Goal: Task Accomplishment & Management: Use online tool/utility

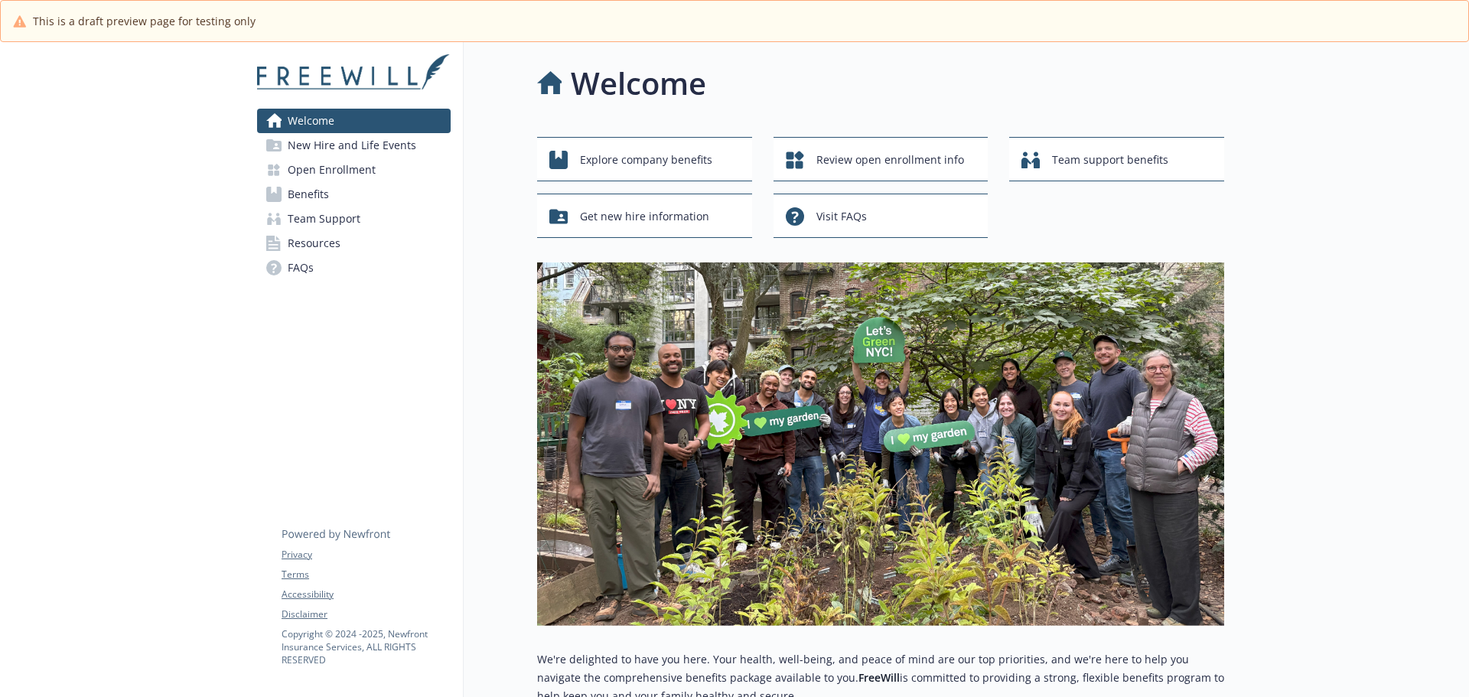
click at [376, 143] on span "New Hire and Life Events" at bounding box center [352, 145] width 129 height 24
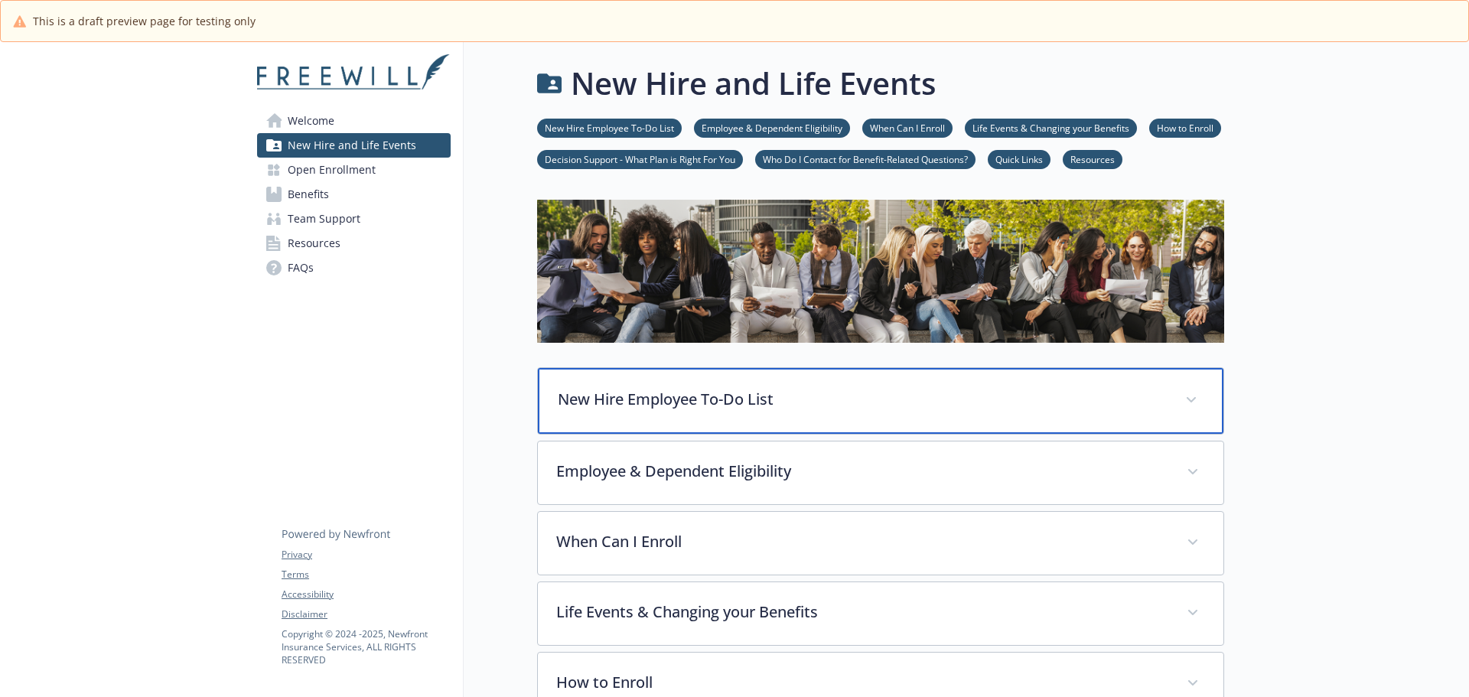
click at [646, 396] on p "New Hire Employee To-Do List" at bounding box center [862, 399] width 609 height 23
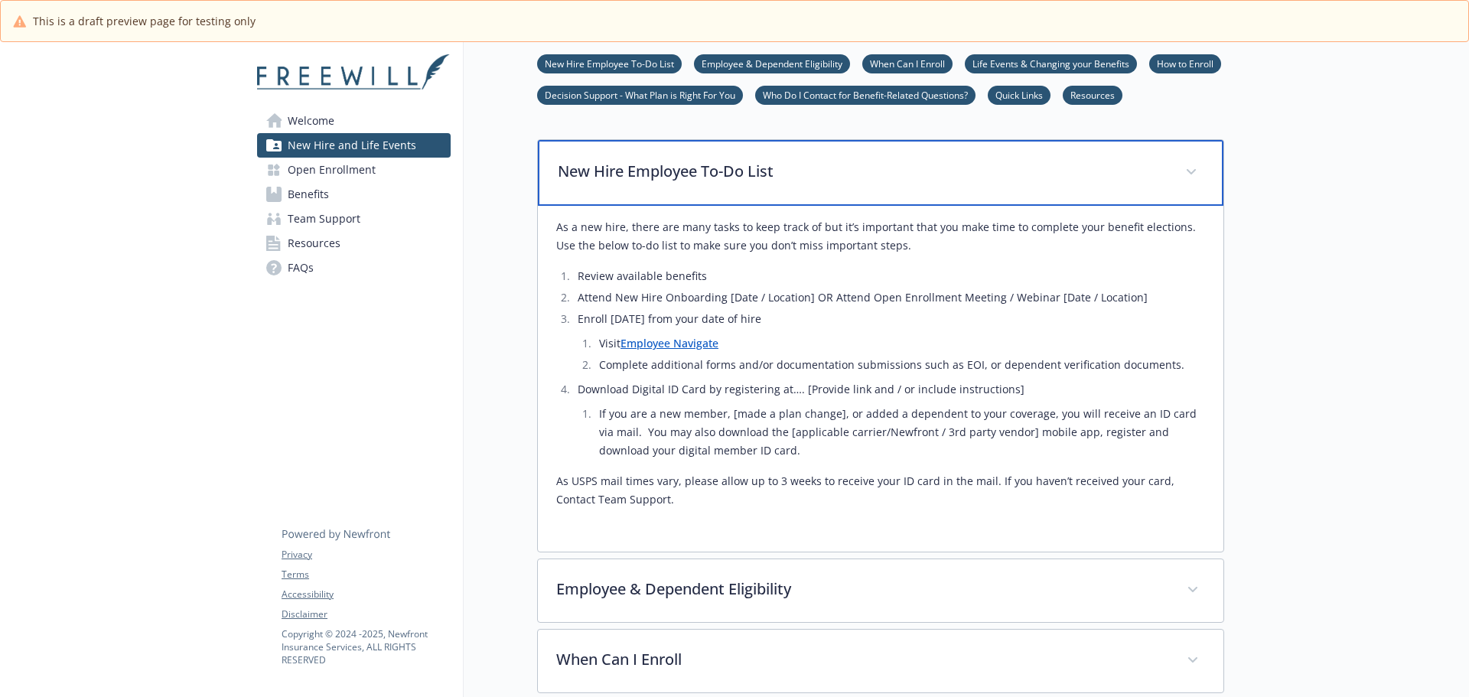
scroll to position [230, 0]
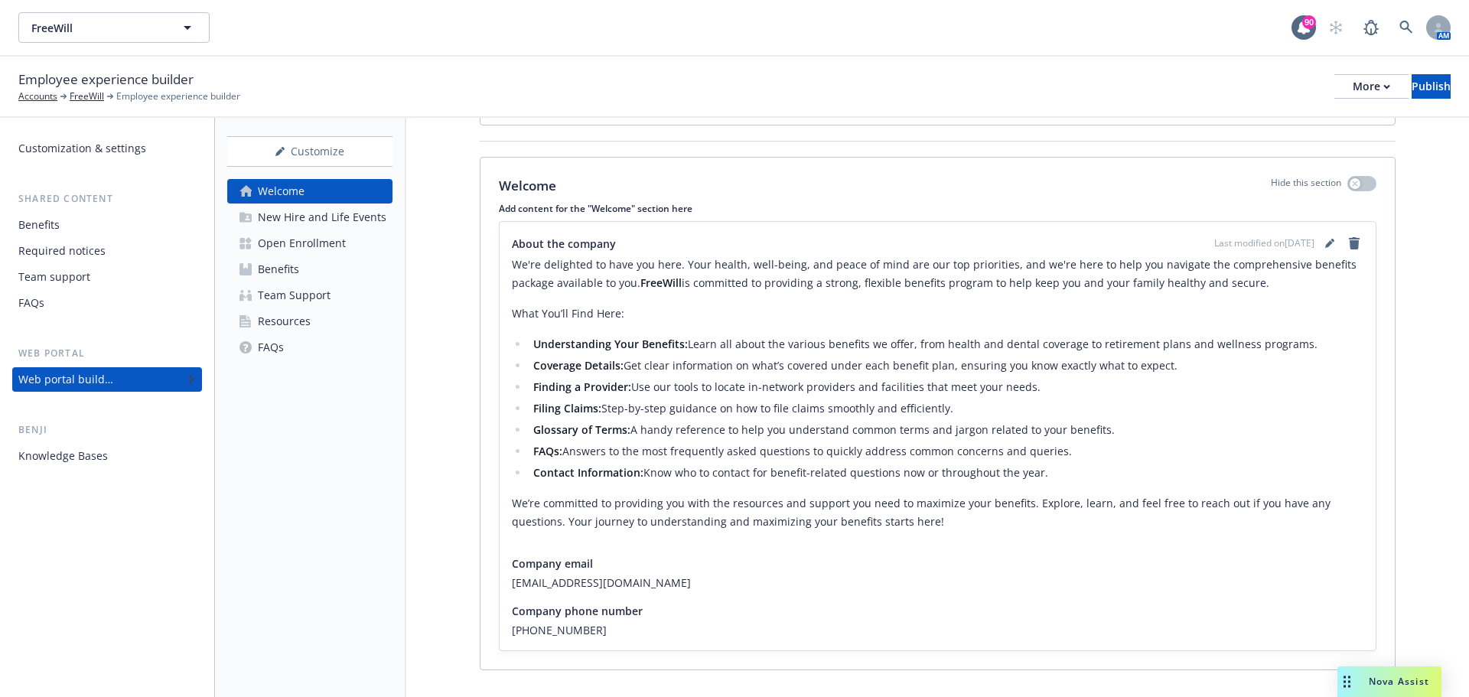
scroll to position [213, 0]
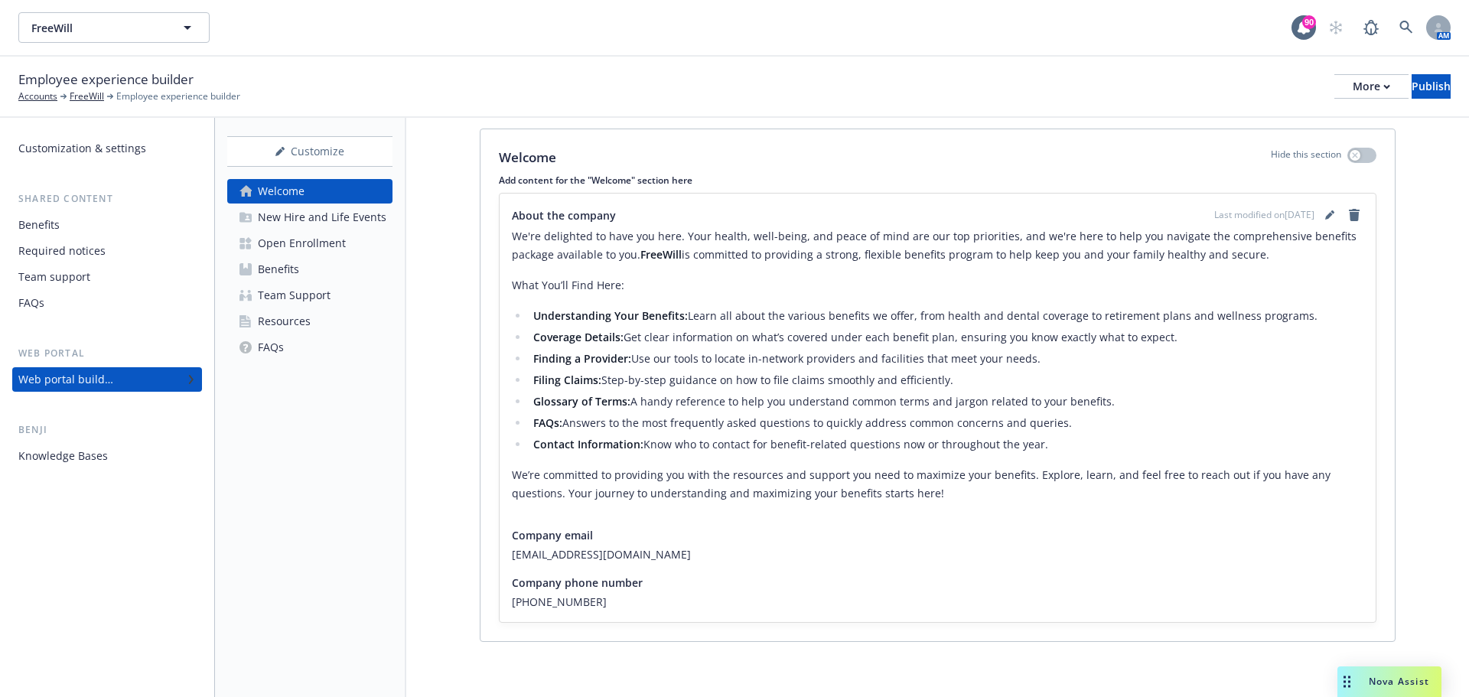
click at [334, 220] on div "New Hire and Life Events" at bounding box center [322, 217] width 129 height 24
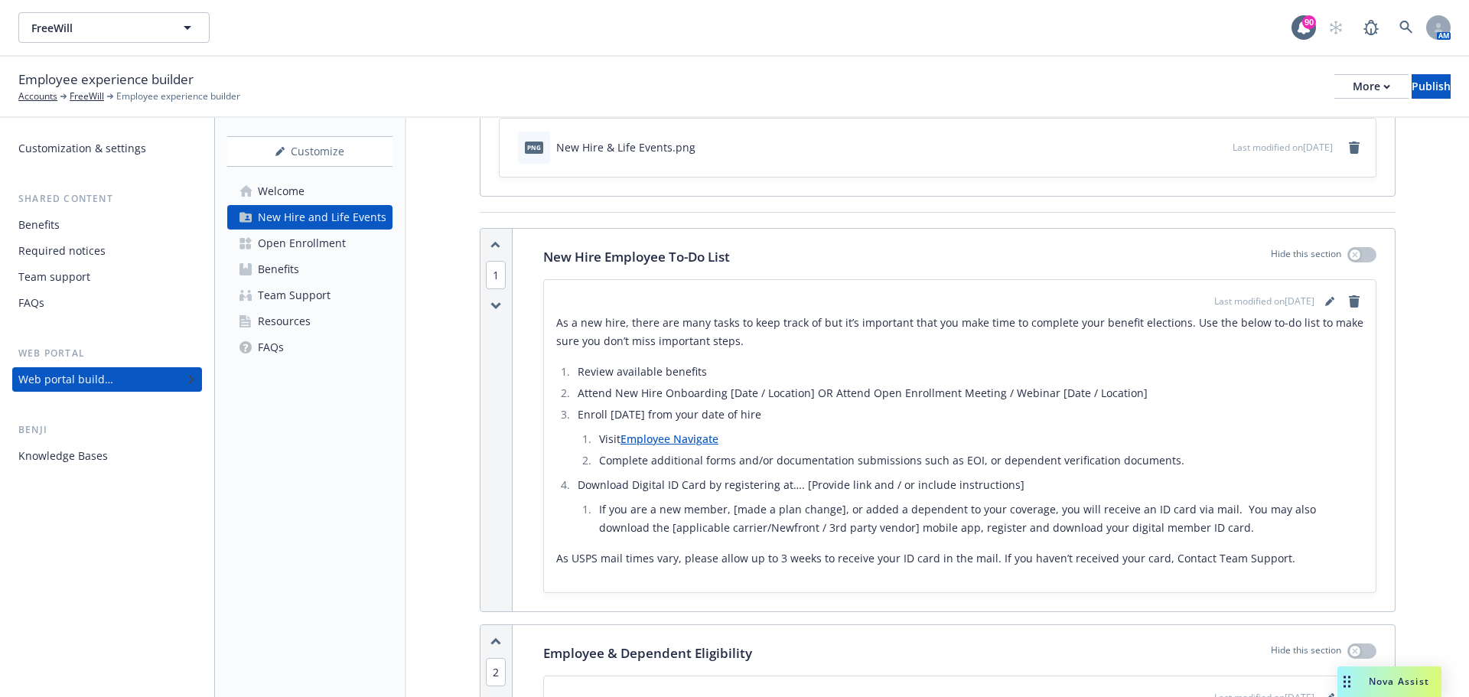
scroll to position [153, 0]
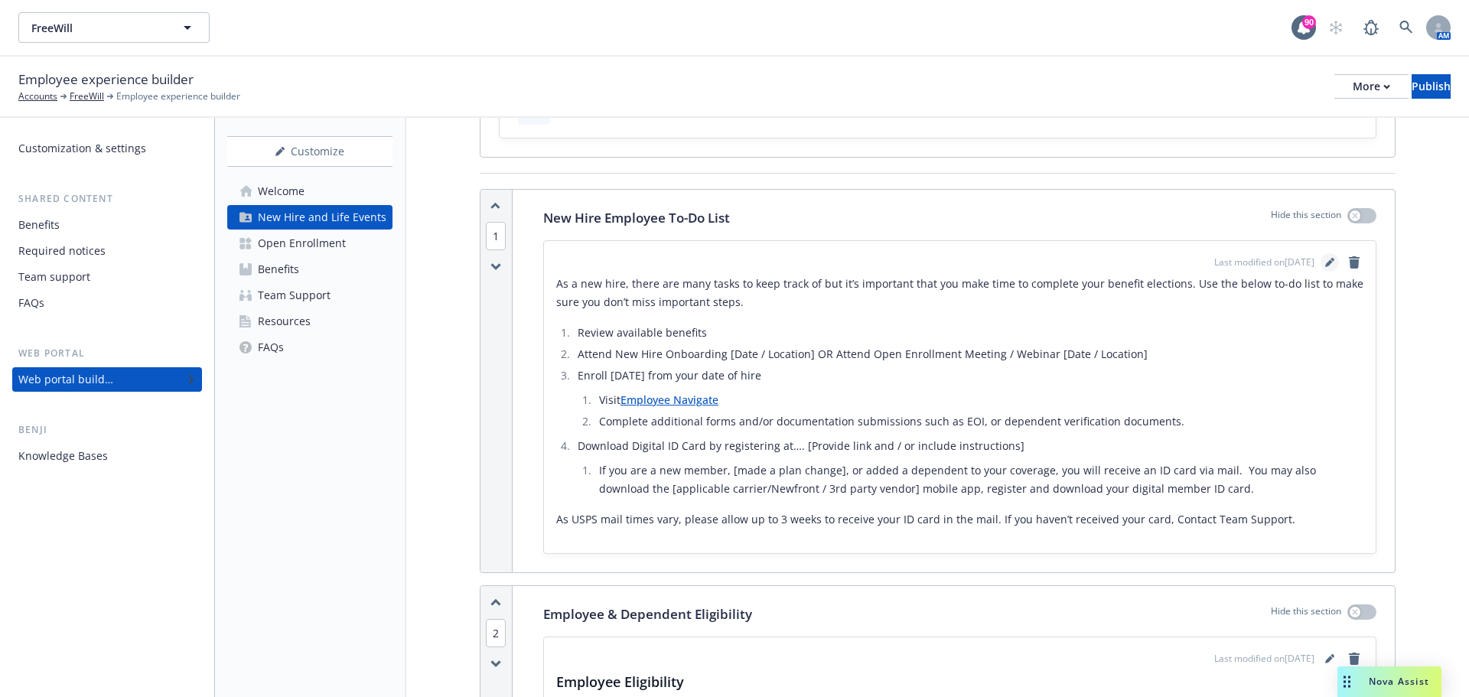
click at [1325, 262] on icon "editPencil" at bounding box center [1329, 262] width 9 height 9
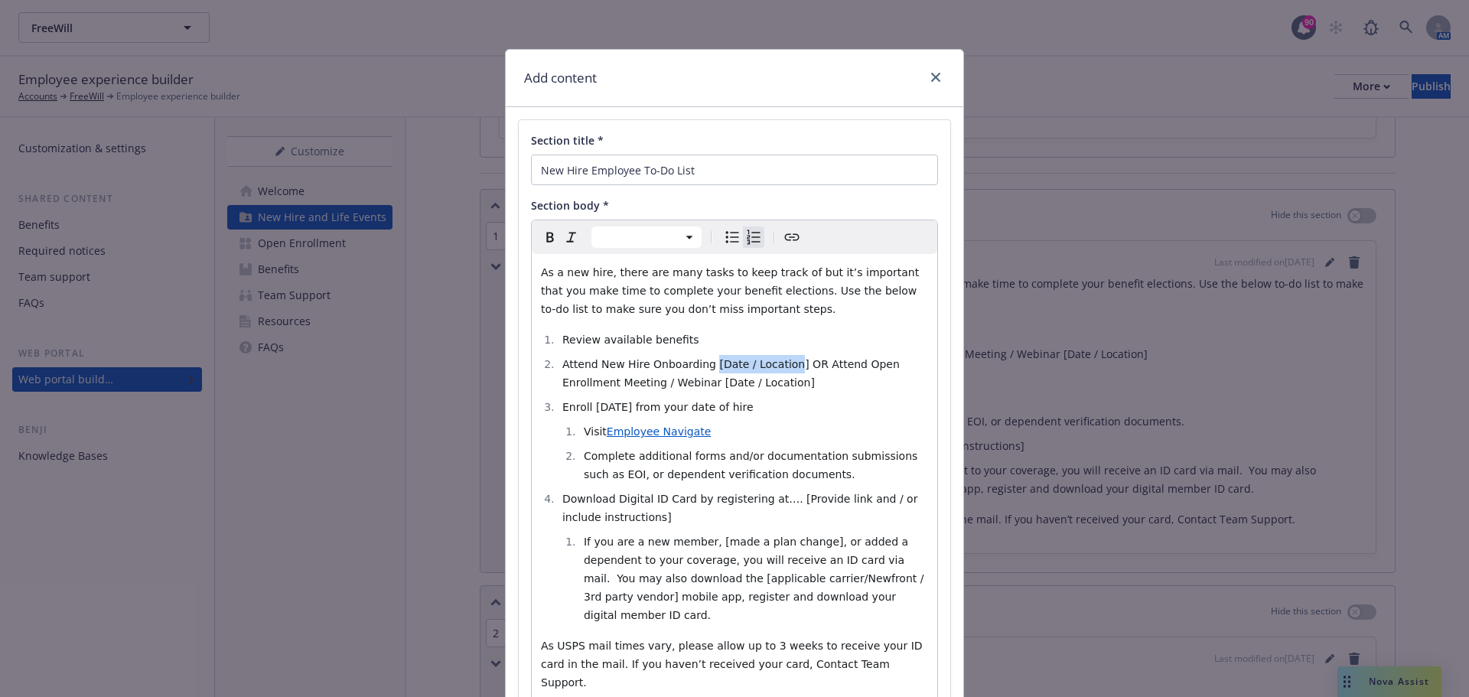
drag, startPoint x: 776, startPoint y: 366, endPoint x: 698, endPoint y: 368, distance: 78.1
click at [698, 368] on span "Attend New Hire Onboarding [Date / Location] OR Attend Open Enrollment Meeting …" at bounding box center [732, 373] width 340 height 31
drag, startPoint x: 877, startPoint y: 365, endPoint x: 881, endPoint y: 383, distance: 18.8
click at [881, 383] on li "Attend New Hire Onboarding OR Attend Open Enrollment Meeting / Webinar [Date / …" at bounding box center [743, 373] width 370 height 37
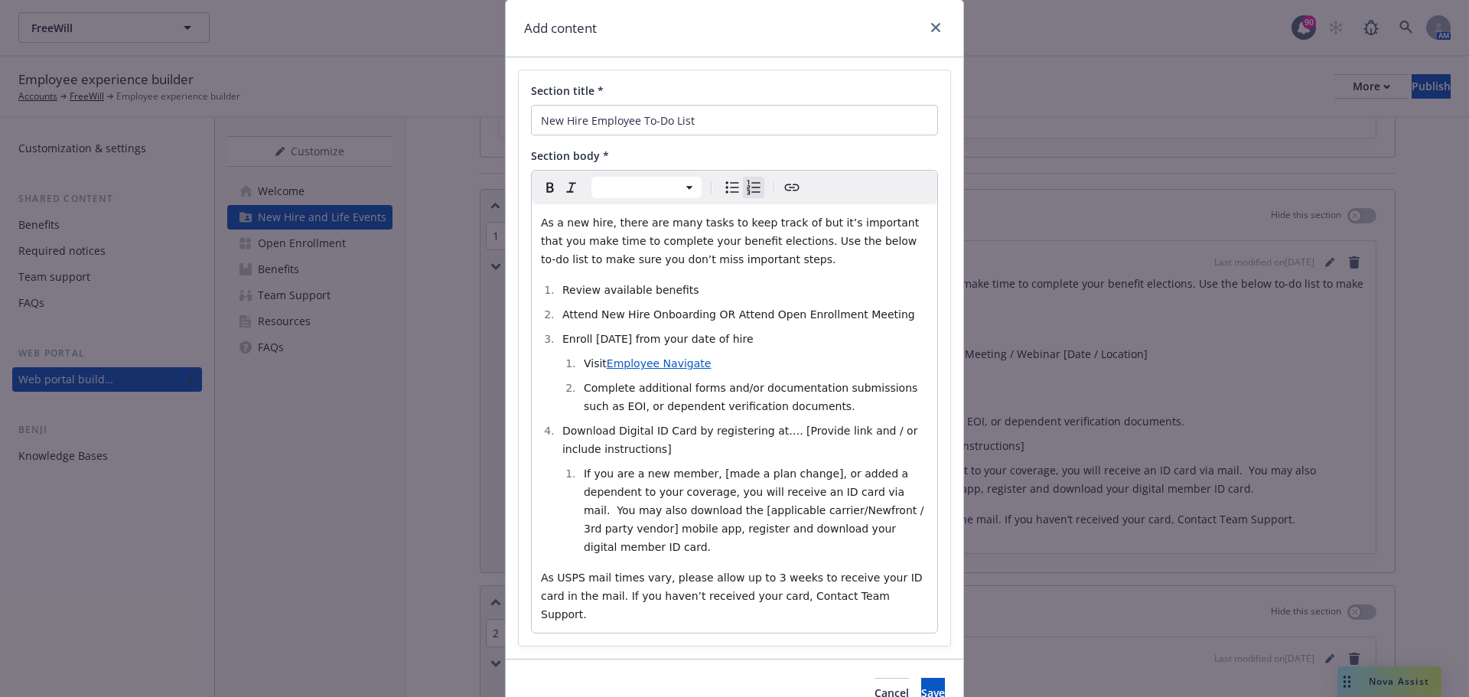
scroll to position [77, 0]
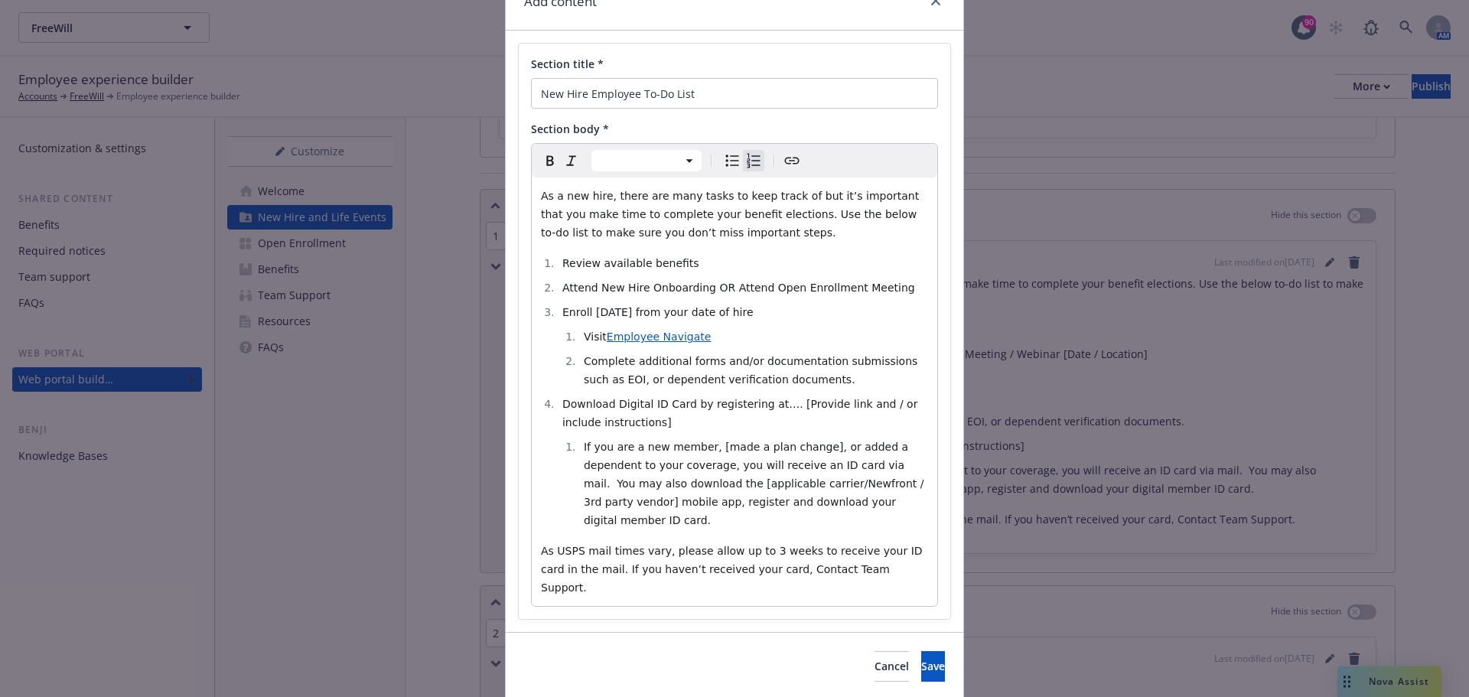
select select "paragraph"
click at [850, 550] on p "As USPS mail times vary, please allow up to 3 weeks to receive your ID card in …" at bounding box center [734, 569] width 387 height 55
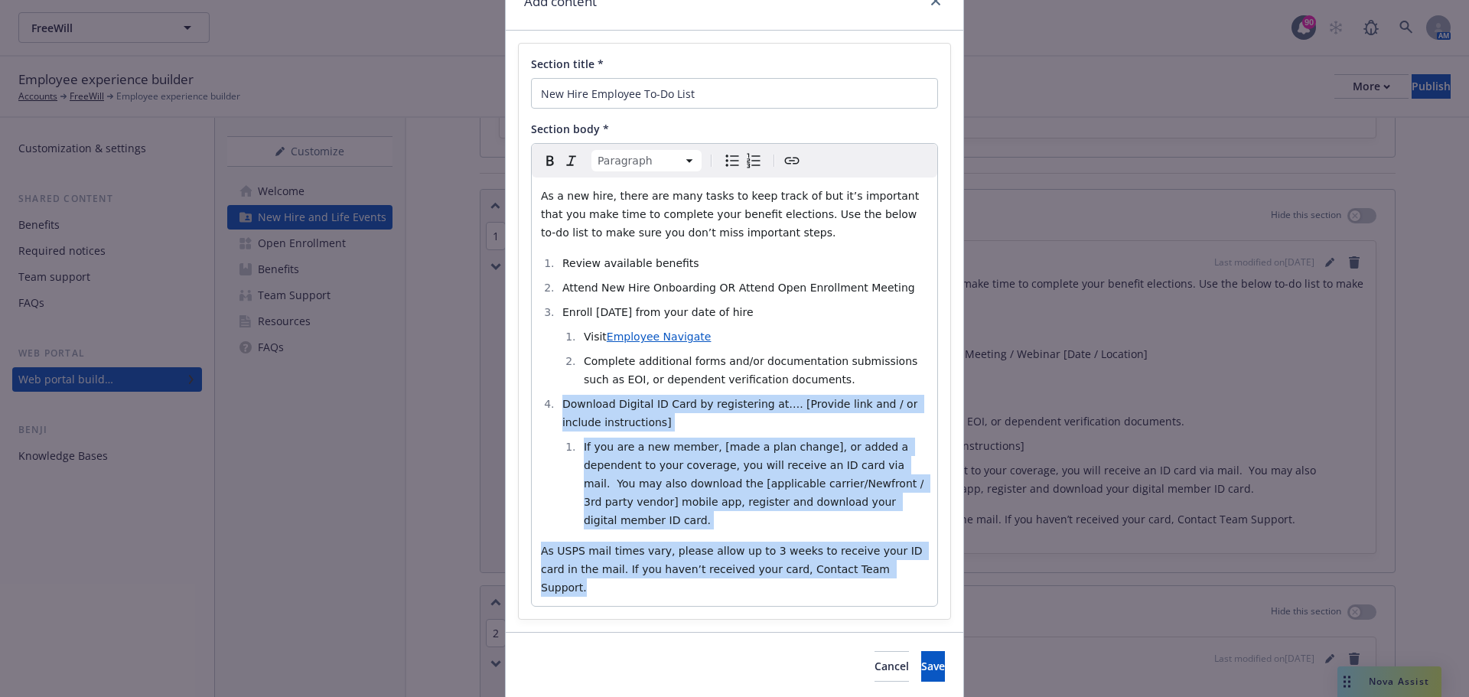
drag, startPoint x: 848, startPoint y: 550, endPoint x: 524, endPoint y: 408, distance: 353.5
click at [524, 408] on div "Section title * New Hire Employee To-Do List Section body * Paragraph Paragraph…" at bounding box center [734, 331] width 431 height 575
select select
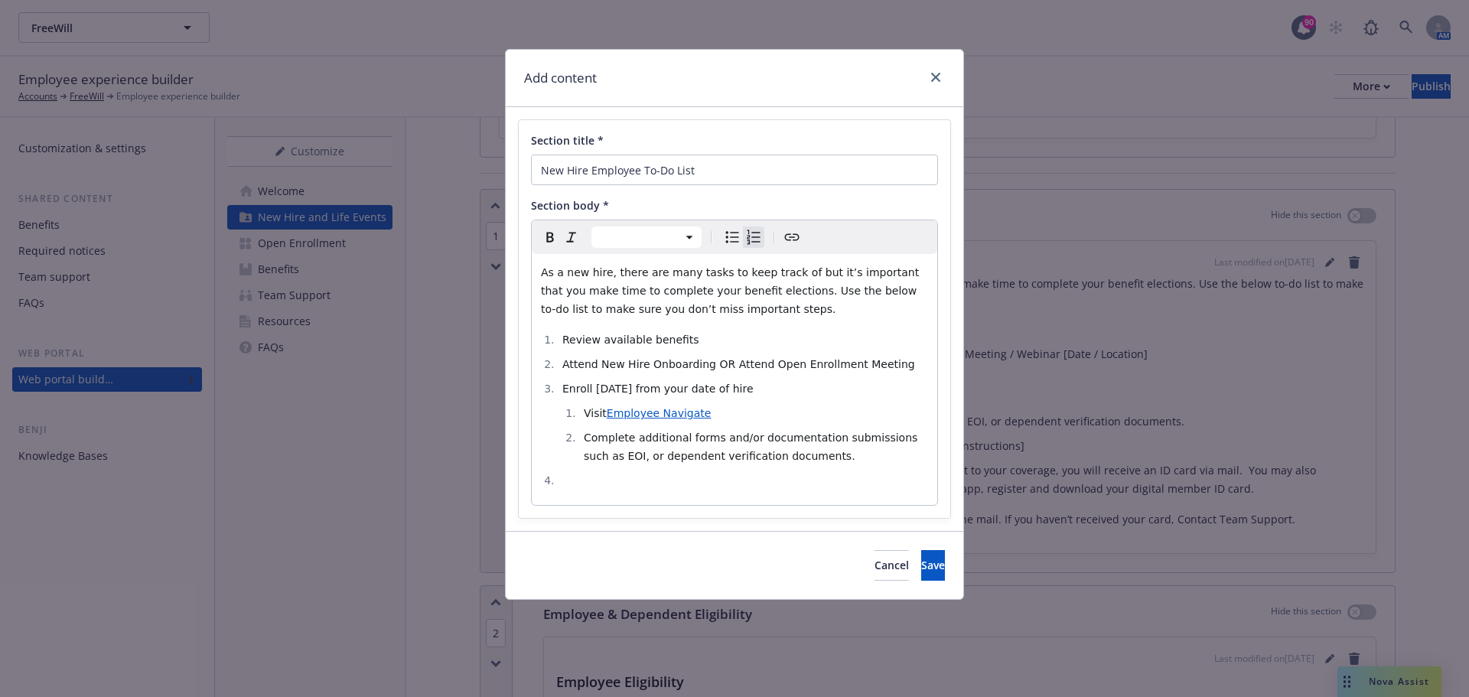
scroll to position [0, 0]
click at [633, 438] on span "Complete additional forms and/or documentation submissions such as EOI, or depe…" at bounding box center [752, 446] width 337 height 31
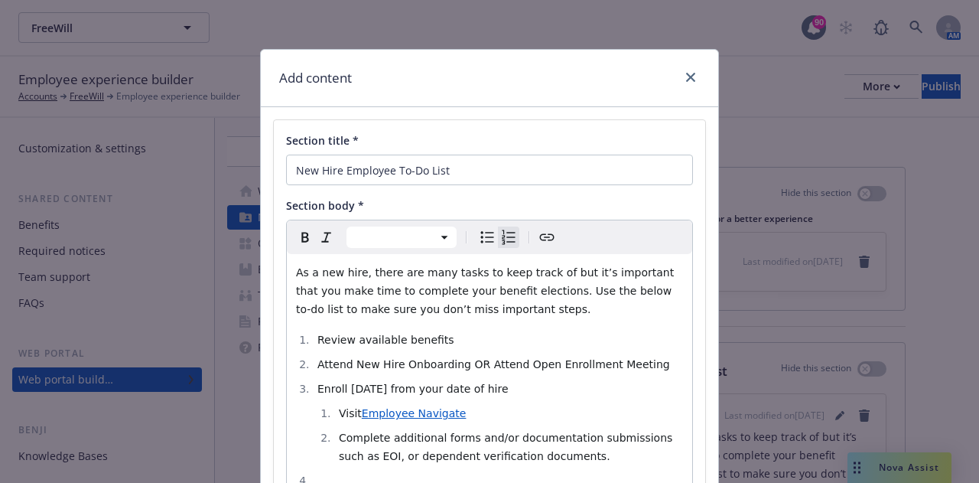
select select
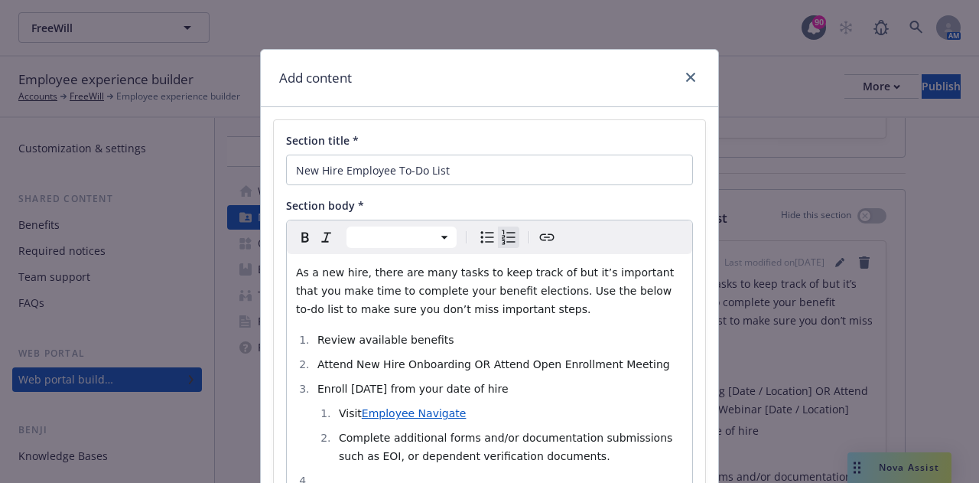
scroll to position [77, 0]
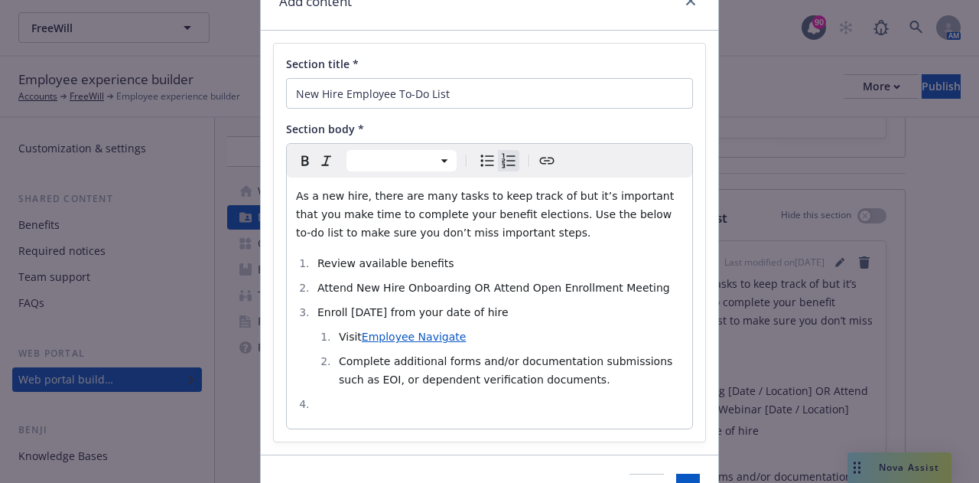
click at [465, 337] on li "Visit Employee Navigate" at bounding box center [508, 336] width 349 height 18
drag, startPoint x: 465, startPoint y: 337, endPoint x: 457, endPoint y: 391, distance: 54.9
click at [466, 337] on li "Visit Employee Navigate" at bounding box center [508, 336] width 349 height 18
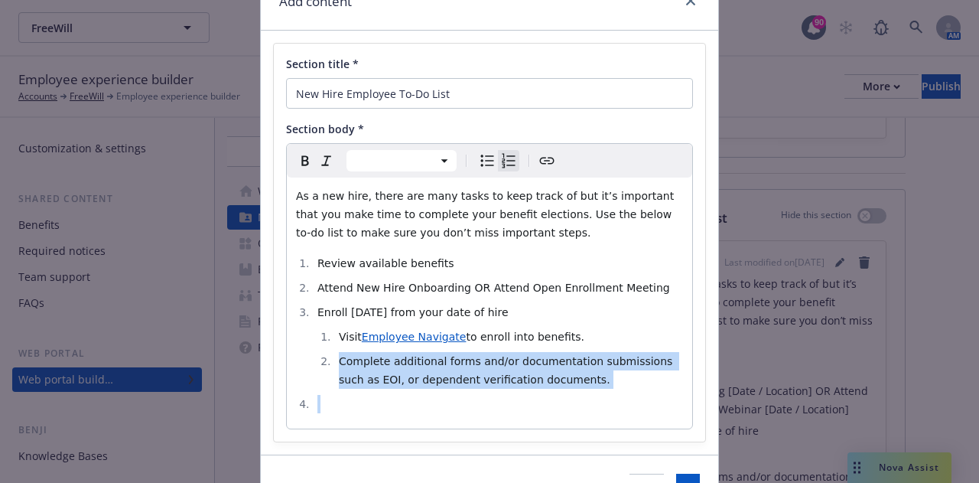
drag, startPoint x: 329, startPoint y: 412, endPoint x: 312, endPoint y: 368, distance: 47.5
click at [312, 368] on ol "Review available benefits Attend New Hire Onboarding OR Attend Open Enrollment …" at bounding box center [489, 333] width 387 height 159
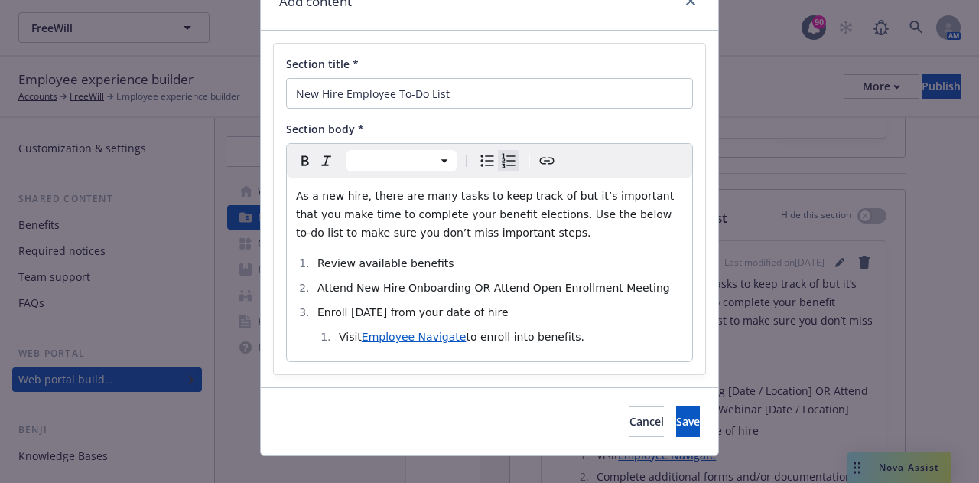
click at [334, 340] on li "Visit Employee Navigate to enroll into benefits." at bounding box center [508, 336] width 349 height 18
click at [552, 340] on li "Visit Employee Navigate to enroll into benefits." at bounding box center [498, 336] width 370 height 18
click at [676, 421] on span "Save" at bounding box center [688, 421] width 24 height 15
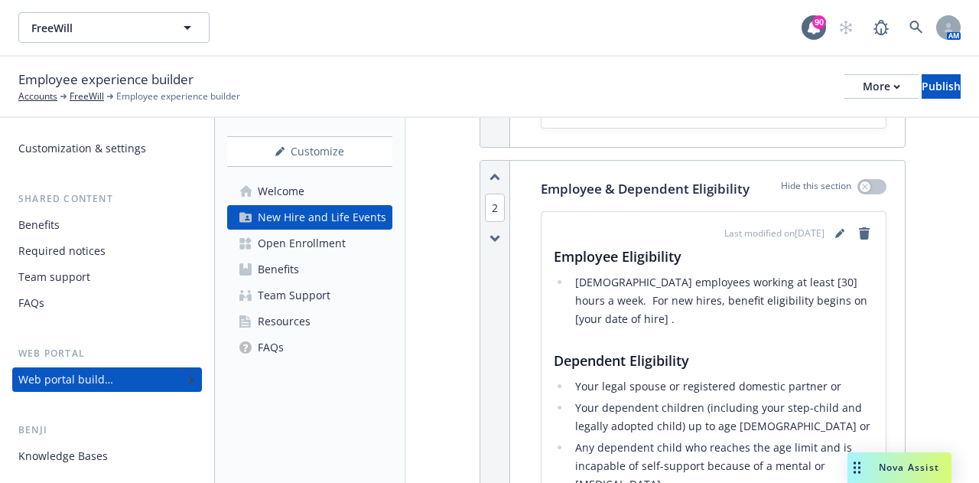
scroll to position [536, 0]
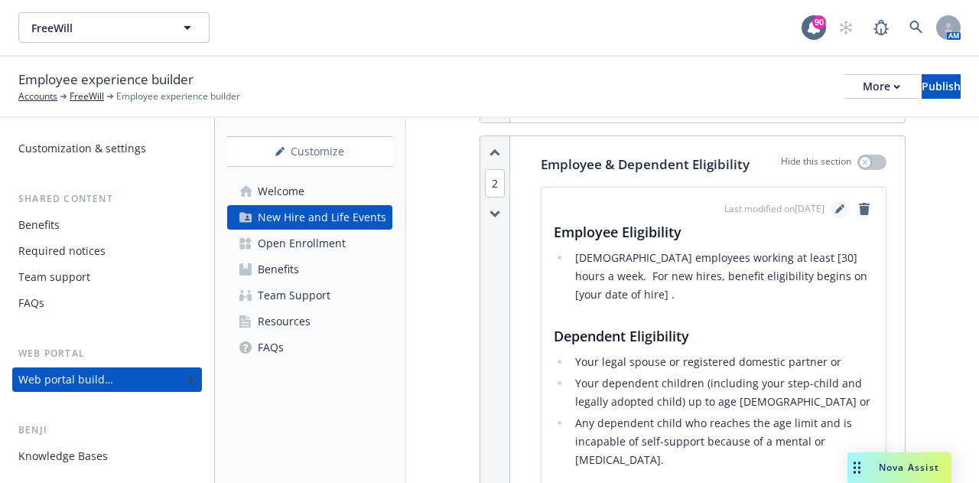
click at [831, 207] on link "editPencil" at bounding box center [840, 209] width 18 height 18
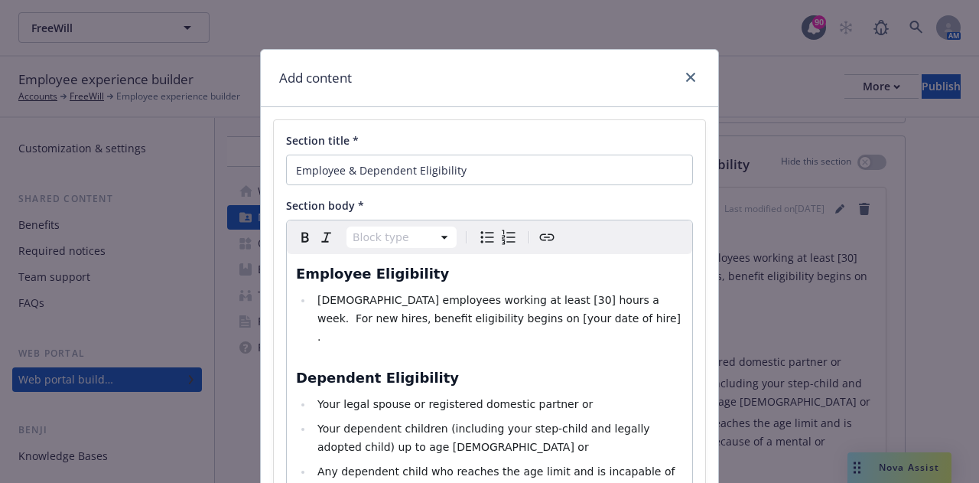
select select
drag, startPoint x: 505, startPoint y: 301, endPoint x: 511, endPoint y: 311, distance: 12.3
click at [504, 301] on span "[DEMOGRAPHIC_DATA] employees working at least [30] hours a week. For new hires,…" at bounding box center [500, 318] width 366 height 49
click at [491, 321] on span "[DEMOGRAPHIC_DATA] employees working at least 30 hours a week. For new hires, b…" at bounding box center [500, 318] width 366 height 49
click at [409, 317] on span "[DEMOGRAPHIC_DATA] employees working at least 30 hours a week. For new hires, b…" at bounding box center [500, 318] width 366 height 49
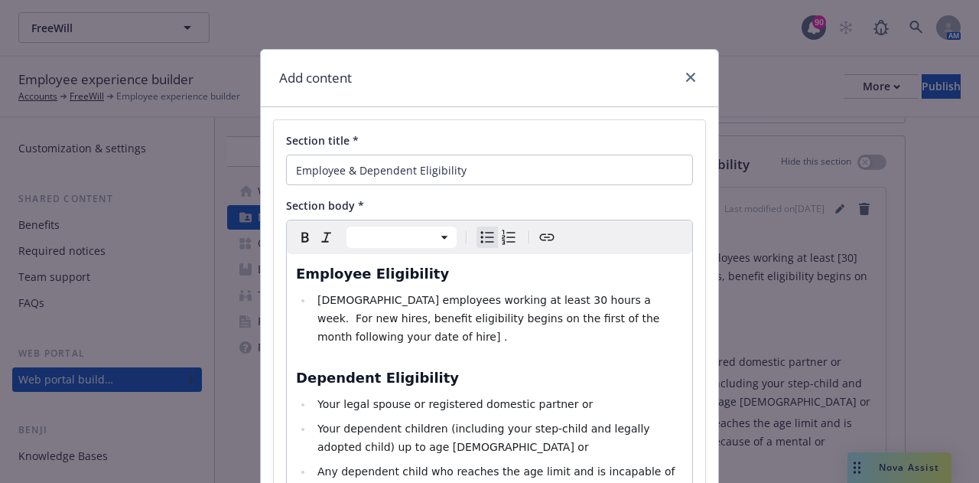
click at [639, 317] on span "[DEMOGRAPHIC_DATA] employees working at least 30 hours a week. For new hires, b…" at bounding box center [490, 318] width 346 height 49
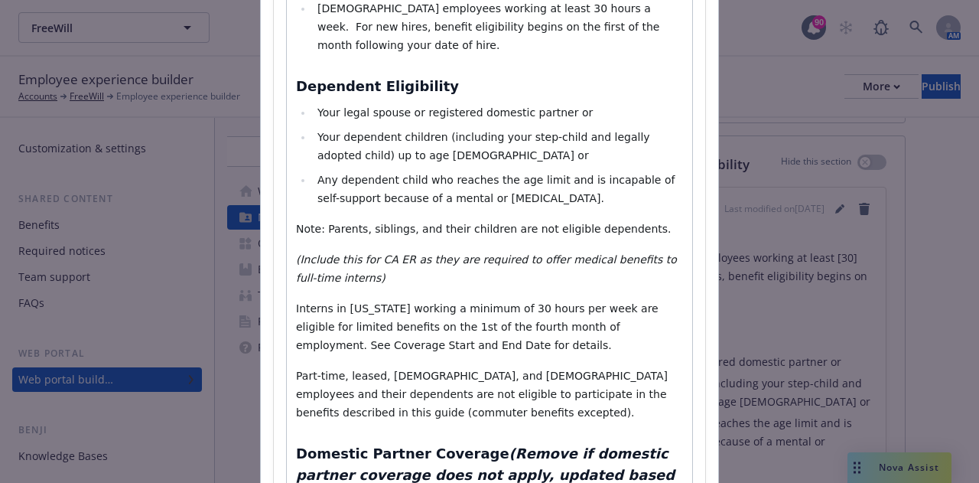
scroll to position [306, 0]
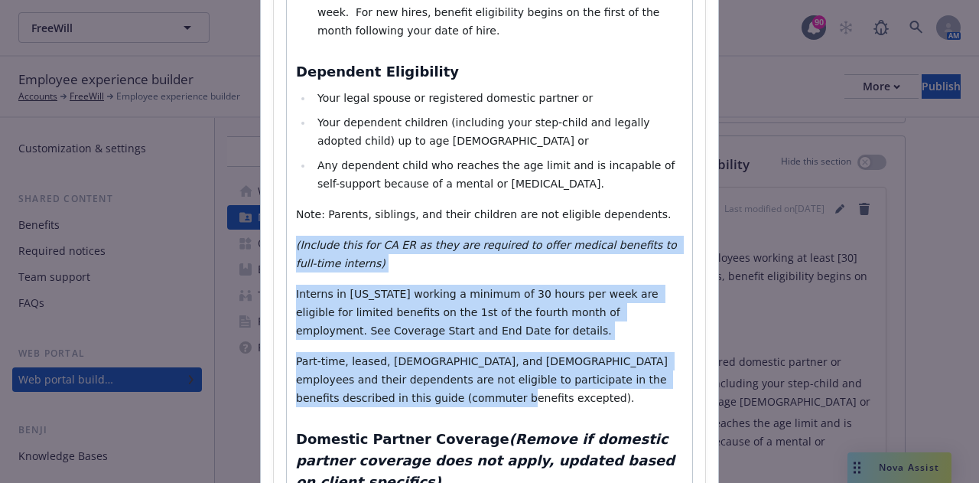
drag, startPoint x: 392, startPoint y: 378, endPoint x: 287, endPoint y: 224, distance: 186.1
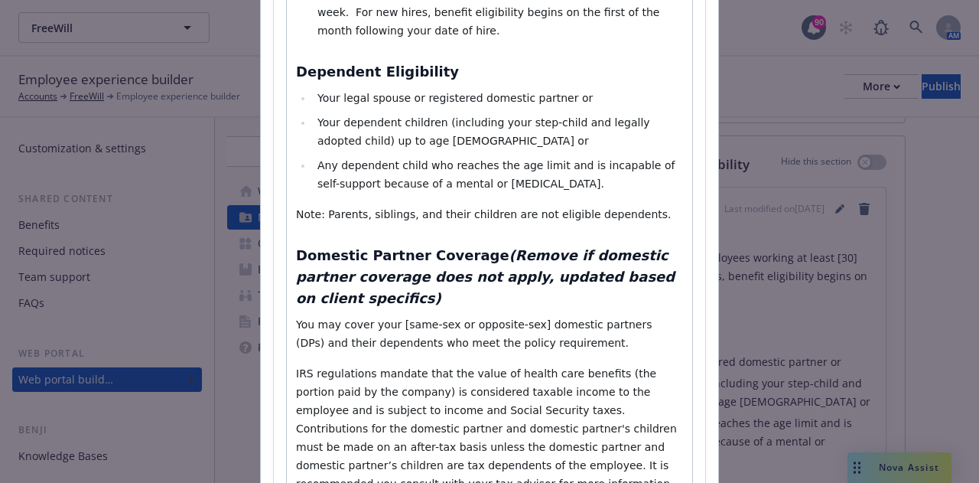
scroll to position [383, 0]
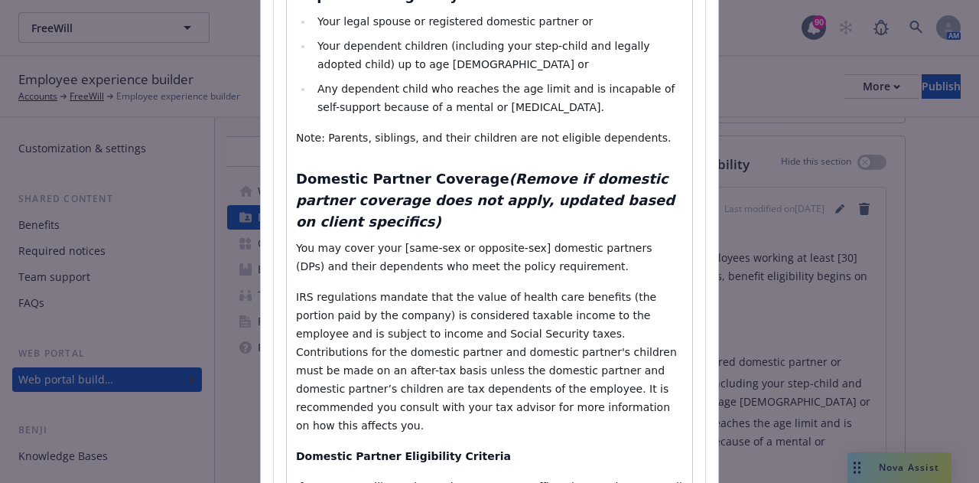
drag, startPoint x: 653, startPoint y: 182, endPoint x: 464, endPoint y: 166, distance: 190.4
click at [464, 168] on h3 "Domestic Partner Coverage (Remove if domestic partner coverage does not apply, …" at bounding box center [489, 200] width 387 height 64
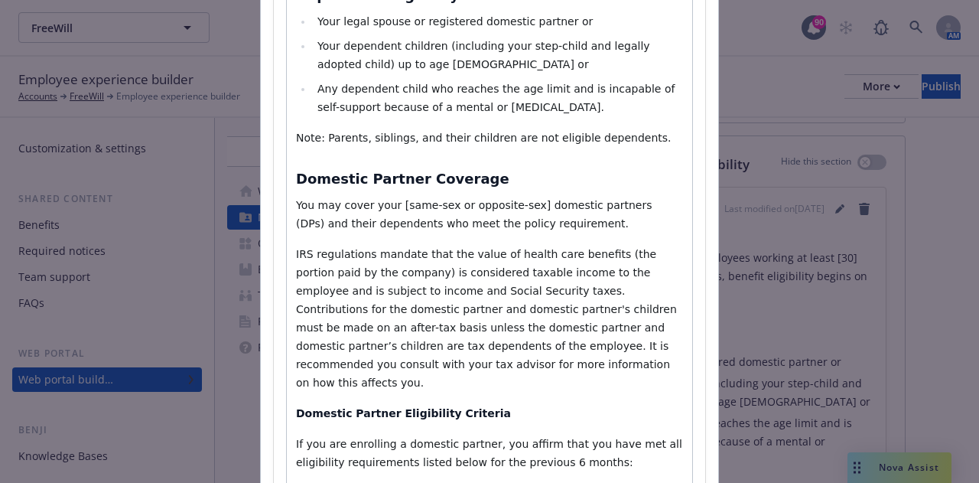
click at [390, 199] on span "You may cover your [same-sex or opposite-sex] domestic partners (DPs) and their…" at bounding box center [476, 214] width 360 height 31
click at [509, 199] on span "You may cover your same-sex or opposite-sex] domestic partners (DPs) and their …" at bounding box center [489, 214] width 387 height 31
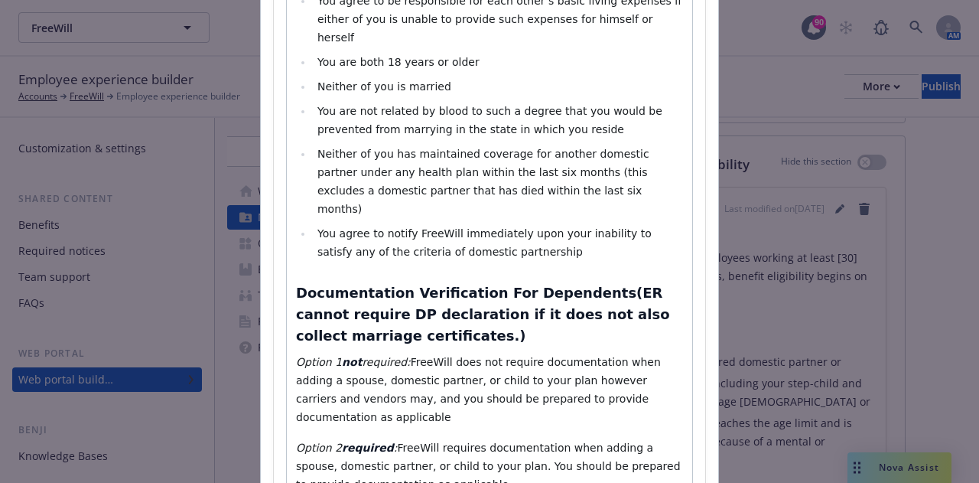
scroll to position [918, 0]
click at [565, 284] on span "Documentation Verification For Dependents(ER cannot require DP declaration if i…" at bounding box center [485, 313] width 379 height 59
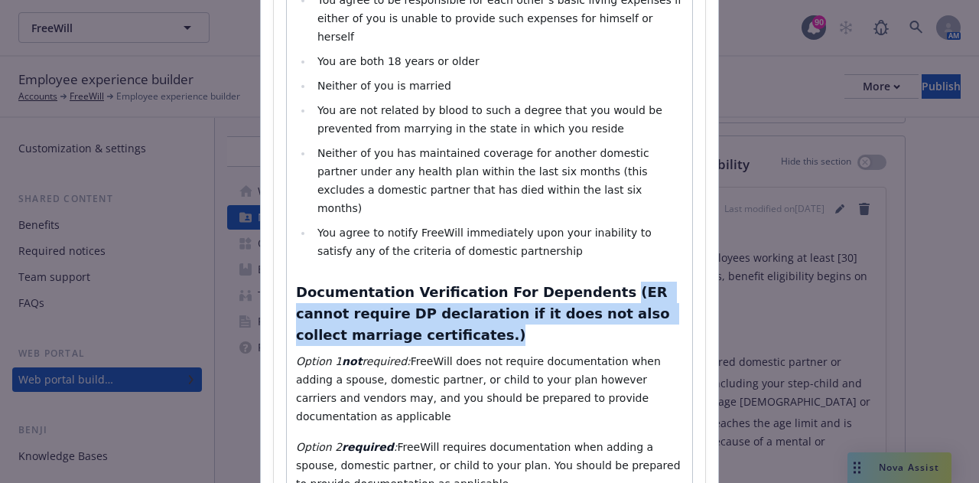
drag, startPoint x: 568, startPoint y: 221, endPoint x: 574, endPoint y: 255, distance: 34.2
click at [574, 282] on h3 "Documentation Verification For Dependents (ER cannot require DP declaration if …" at bounding box center [489, 314] width 387 height 64
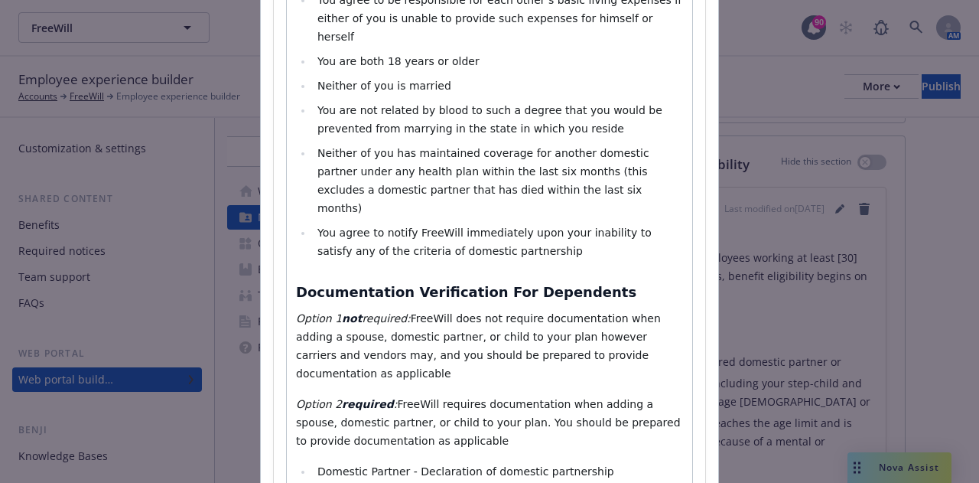
select select "paragraph"
drag, startPoint x: 632, startPoint y: 287, endPoint x: 287, endPoint y: 244, distance: 347.7
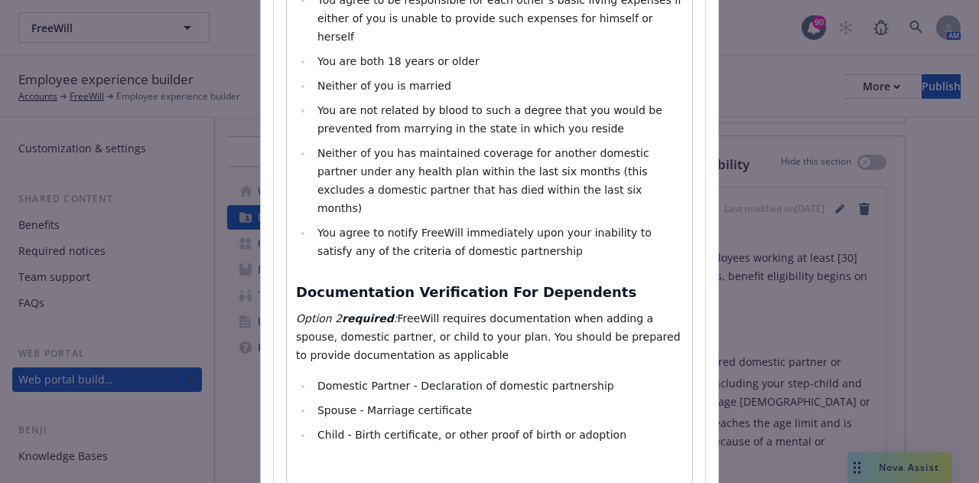
select select "paragraph"
click at [380, 312] on span "FreeWill requires documentation when adding a spouse, domestic partner, or chil…" at bounding box center [490, 336] width 388 height 49
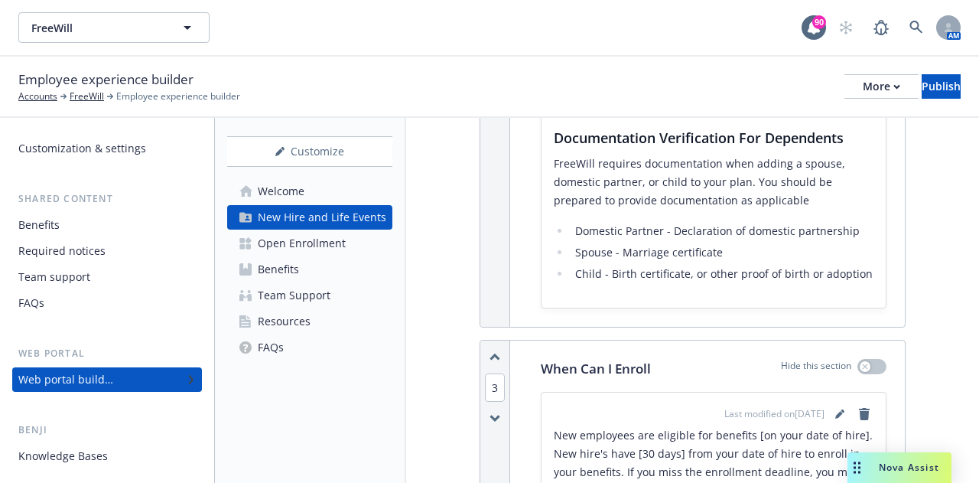
scroll to position [1836, 0]
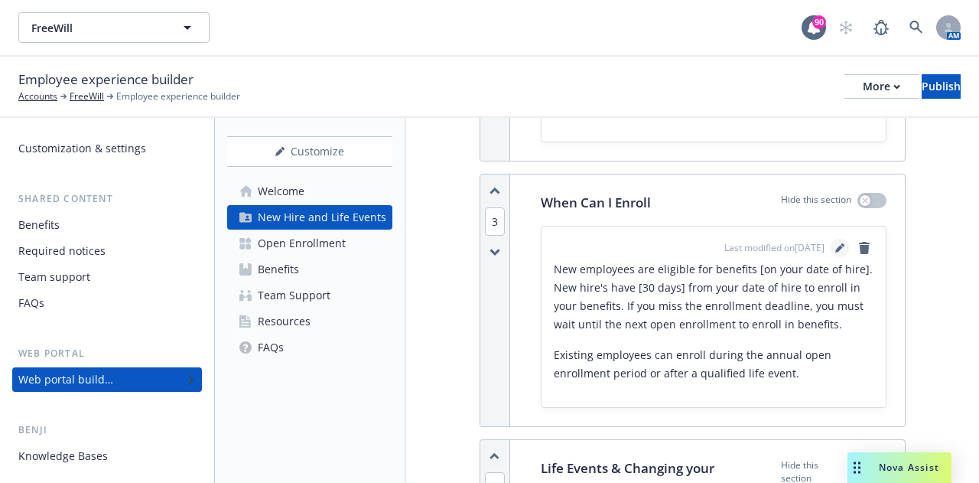
click at [833, 257] on link "editPencil" at bounding box center [840, 248] width 18 height 18
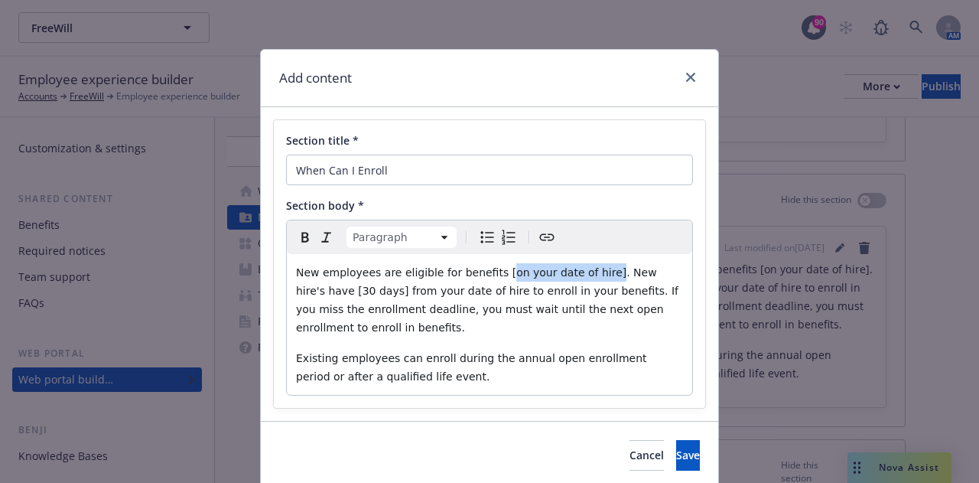
drag, startPoint x: 578, startPoint y: 273, endPoint x: 491, endPoint y: 272, distance: 87.2
click at [483, 267] on span "New employees are eligible for benefits [on your date of hire]. New hire's have…" at bounding box center [489, 299] width 386 height 67
click at [493, 272] on span "New employees are eligible for benefits [on your date of hire]. New hire's have…" at bounding box center [489, 299] width 386 height 67
click at [482, 271] on span "New employees are eligible for benefits [on your date of hire]. New hire's have…" at bounding box center [489, 299] width 386 height 67
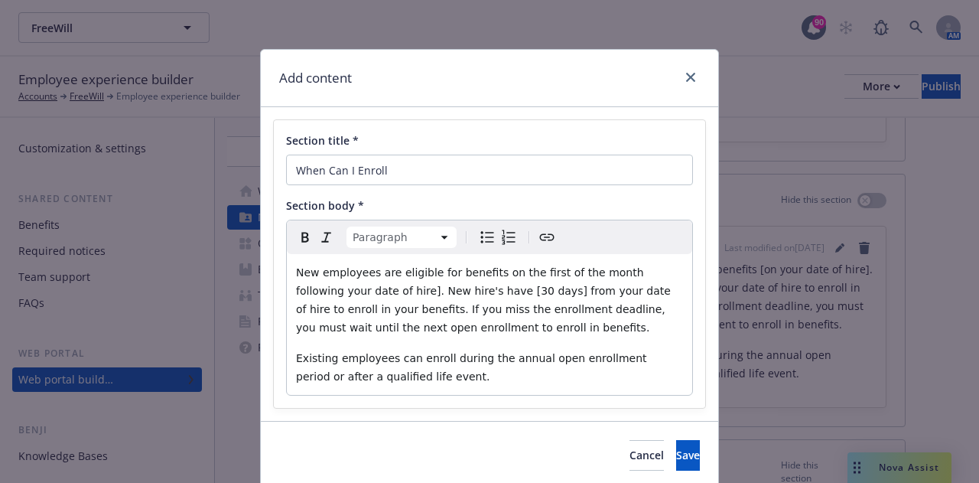
click at [344, 290] on span "New employees are eligible for benefits on the first of the month following you…" at bounding box center [485, 299] width 378 height 67
click at [431, 295] on span "New employees are eligible for benefits on the first of the month following you…" at bounding box center [490, 299] width 388 height 67
click at [465, 293] on span "New employees are eligible for benefits on the first of the month following you…" at bounding box center [487, 299] width 383 height 67
click at [465, 376] on p "Existing employees can enroll during the annual open enrollment period or after…" at bounding box center [489, 367] width 387 height 37
click at [676, 452] on span "Save" at bounding box center [688, 455] width 24 height 15
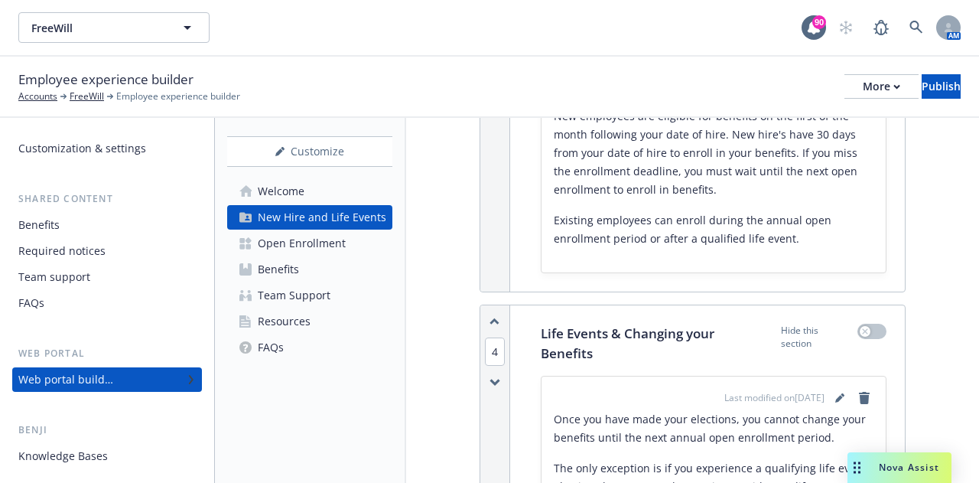
scroll to position [2142, 0]
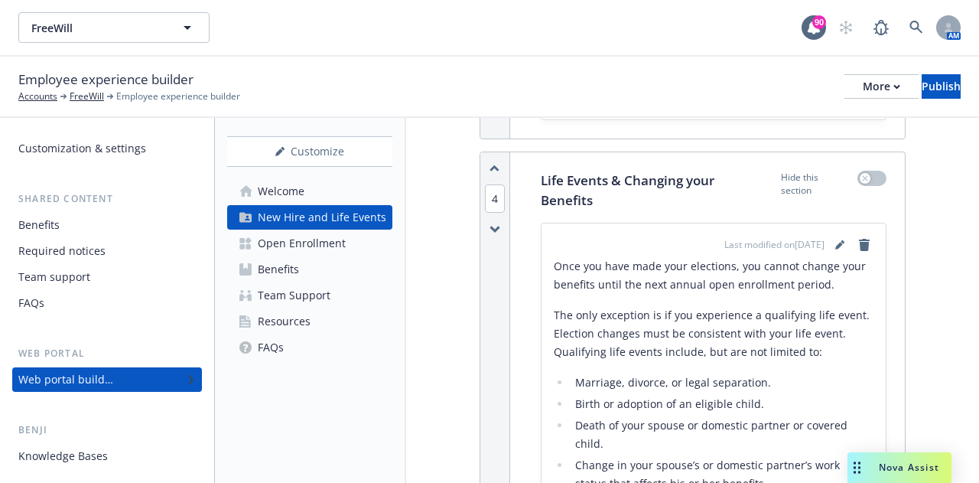
click at [835, 249] on icon "editPencil" at bounding box center [839, 244] width 9 height 9
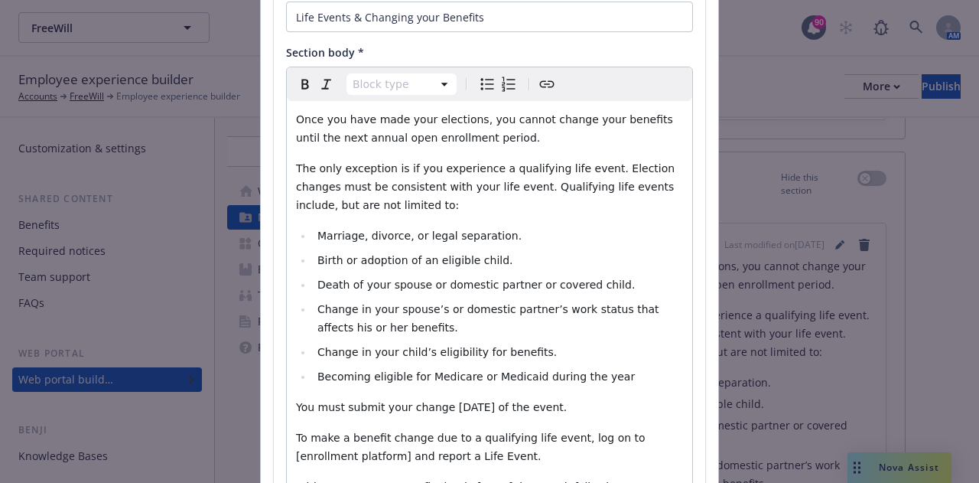
scroll to position [230, 0]
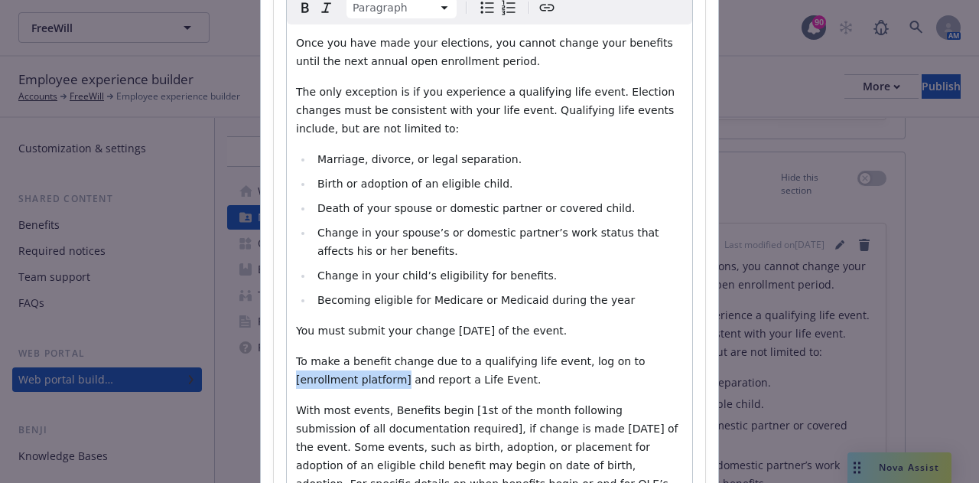
drag, startPoint x: 599, startPoint y: 363, endPoint x: 334, endPoint y: 382, distance: 265.4
click at [334, 382] on span "To make a benefit change due to a qualifying life event, log on to [enrollment …" at bounding box center [472, 370] width 353 height 31
drag, startPoint x: 334, startPoint y: 382, endPoint x: 291, endPoint y: 383, distance: 42.9
click at [296, 383] on span "To make a benefit change due to a qualifying life event, log on to Employee Nav…" at bounding box center [472, 370] width 353 height 31
drag, startPoint x: 600, startPoint y: 362, endPoint x: 339, endPoint y: 385, distance: 261.9
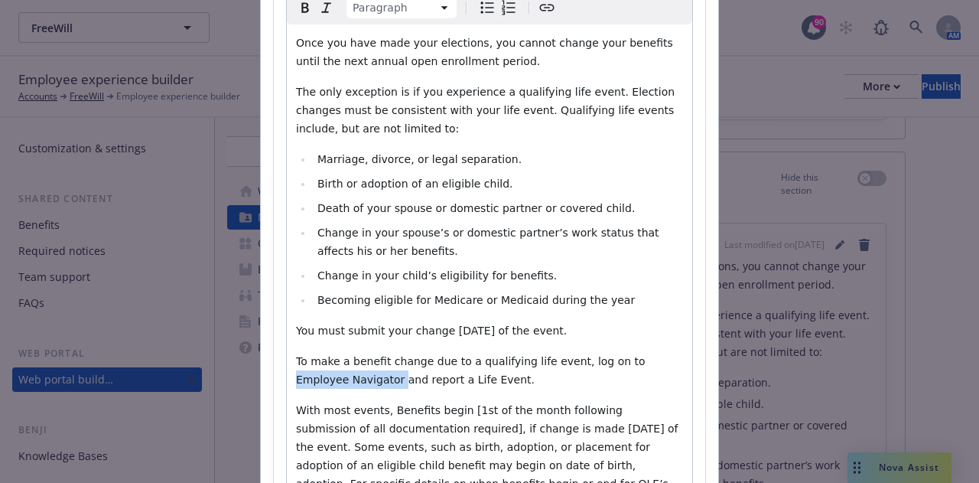
click at [339, 385] on span "To make a benefit change due to a qualifying life event, log on to Employee Nav…" at bounding box center [472, 370] width 353 height 31
drag, startPoint x: 330, startPoint y: 381, endPoint x: 310, endPoint y: 383, distance: 19.9
click at [308, 383] on span "To make a benefit change due to a qualifying life event, log on to Employee Nav…" at bounding box center [472, 370] width 353 height 31
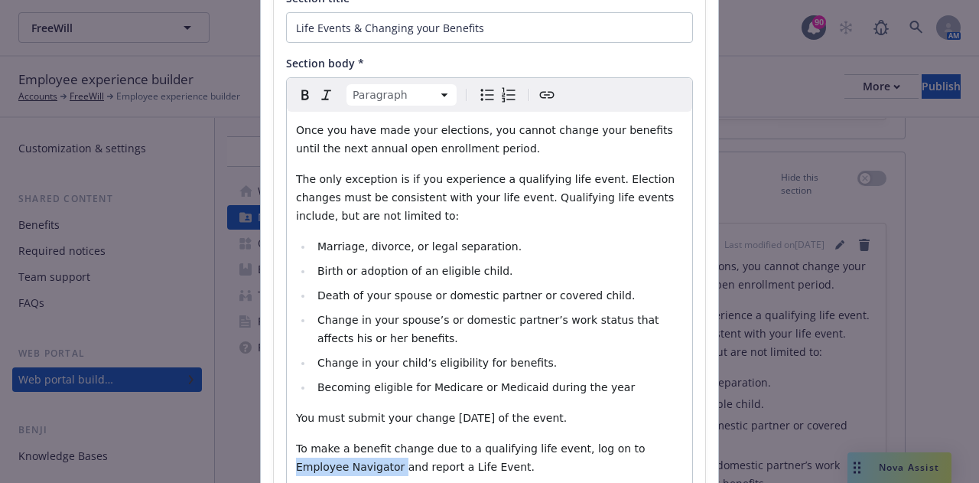
scroll to position [77, 0]
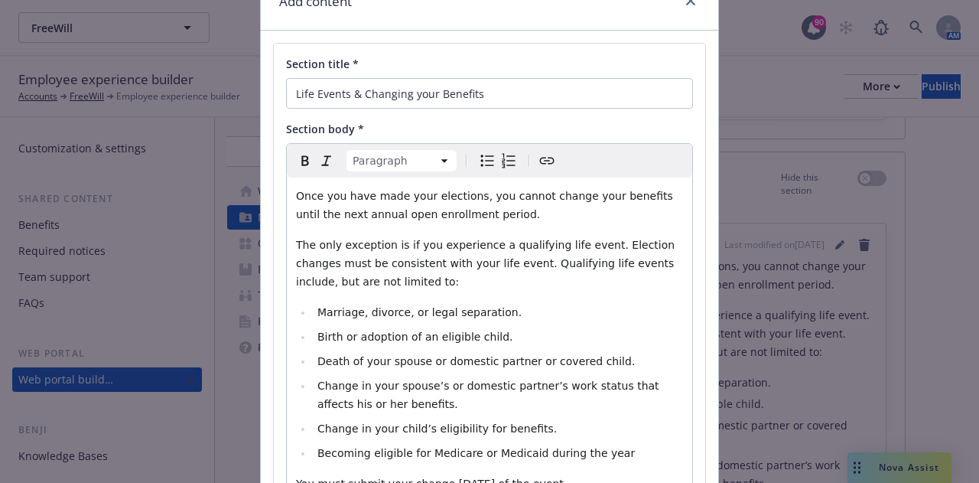
click at [549, 163] on button "Create link" at bounding box center [546, 160] width 21 height 21
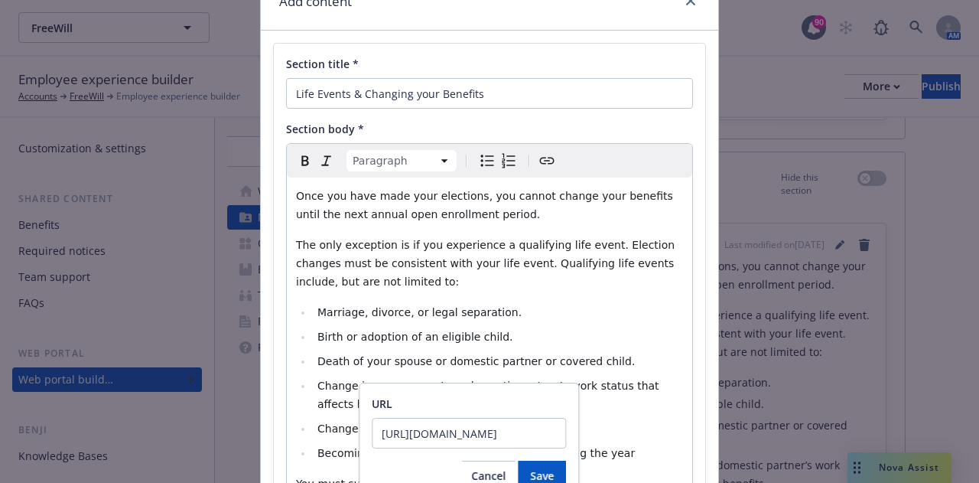
scroll to position [0, 918]
type input "[URL][DOMAIN_NAME]"
click at [537, 468] on span "Save" at bounding box center [542, 475] width 24 height 15
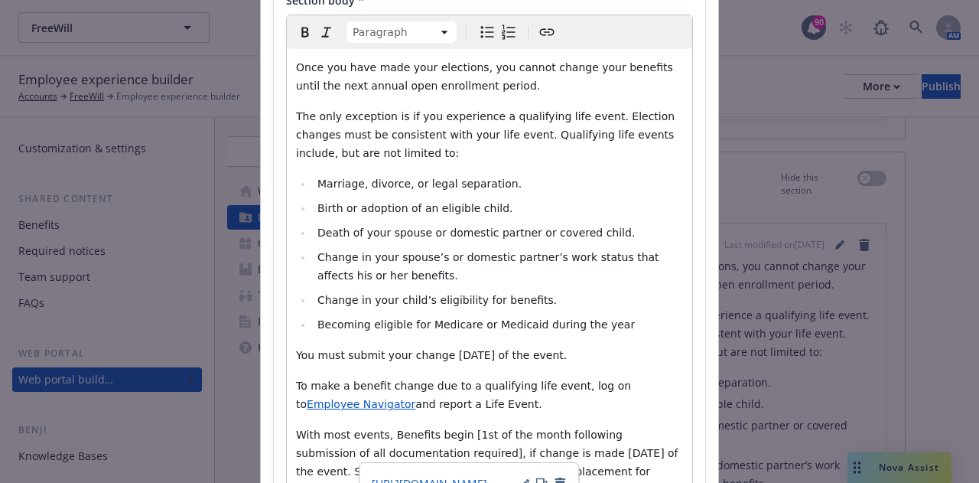
scroll to position [230, 0]
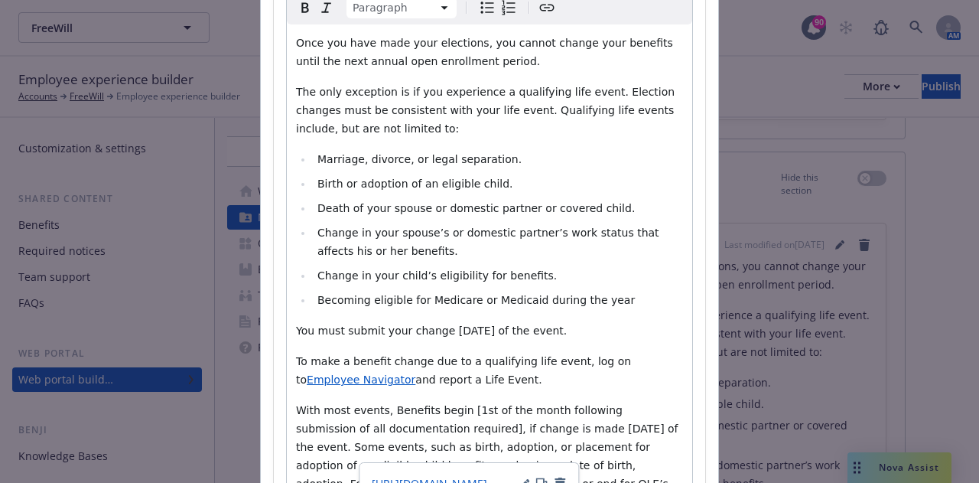
click at [537, 396] on div "Once you have made your elections, you cannot change your benefits until the ne…" at bounding box center [489, 272] width 405 height 496
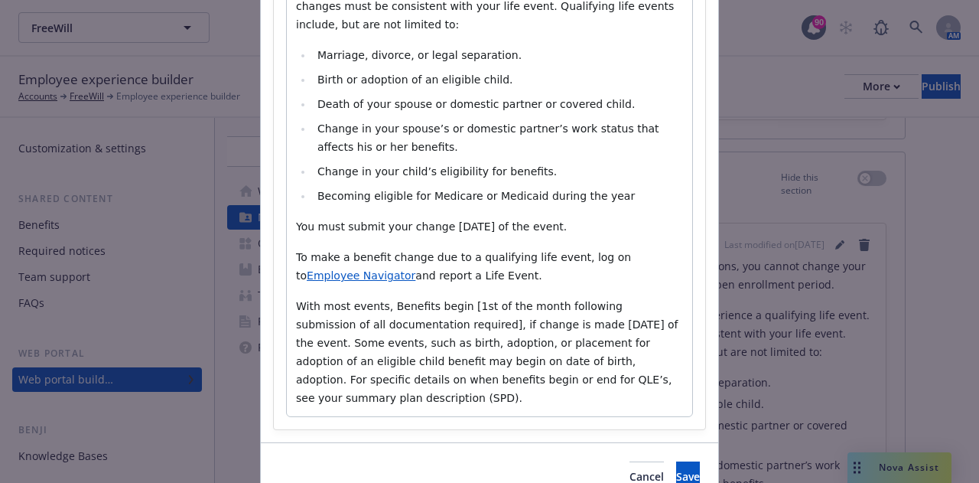
scroll to position [383, 0]
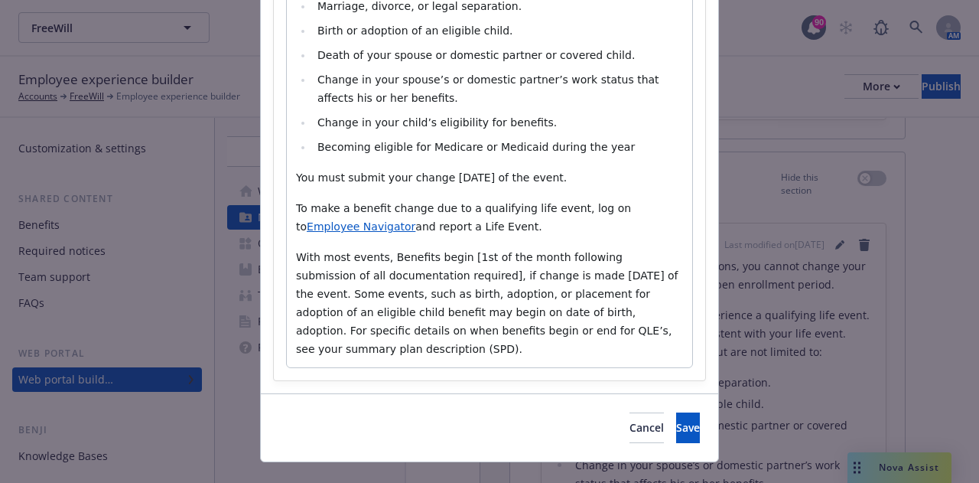
click at [451, 257] on span "With most events, Benefits begin [1st of the month following submission of all …" at bounding box center [489, 303] width 386 height 104
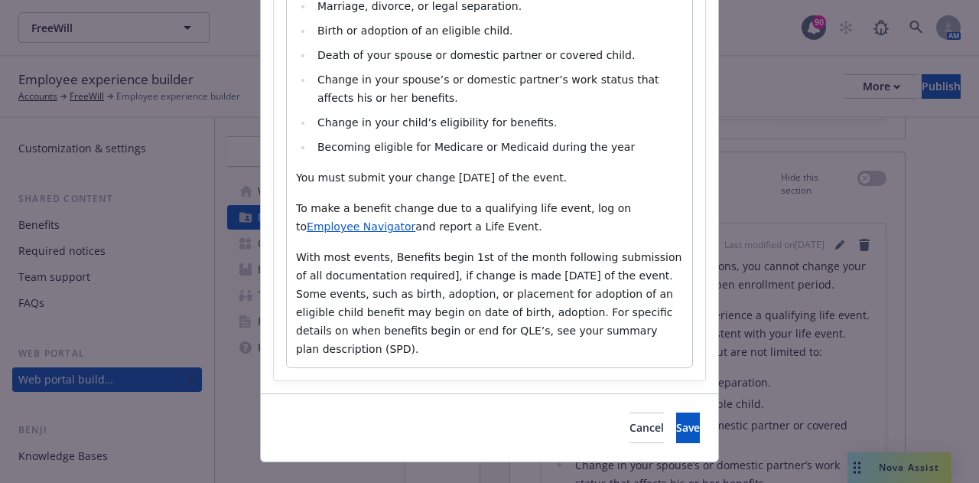
click at [404, 273] on span "With most events, Benefits begin 1st of the month following submission of all d…" at bounding box center [490, 303] width 389 height 104
click at [614, 334] on p "With most events, Benefits begin 1st of the month following submission of all d…" at bounding box center [489, 303] width 387 height 110
click at [474, 227] on p "To make a benefit change due to a qualifying life event, log on to Employee Nav…" at bounding box center [489, 217] width 387 height 37
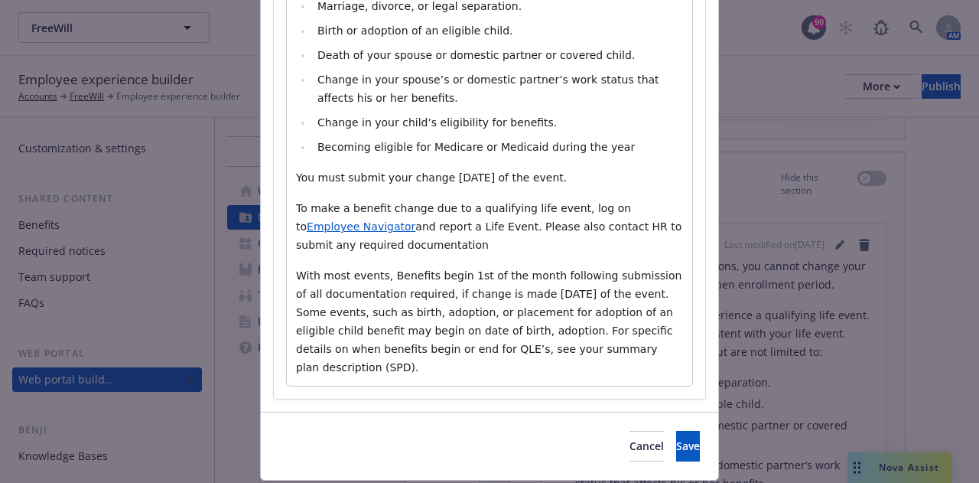
click at [366, 243] on p "To make a benefit change due to a qualifying life event, log on to Employee Nav…" at bounding box center [489, 226] width 387 height 55
click at [676, 438] on span "Save" at bounding box center [688, 445] width 24 height 15
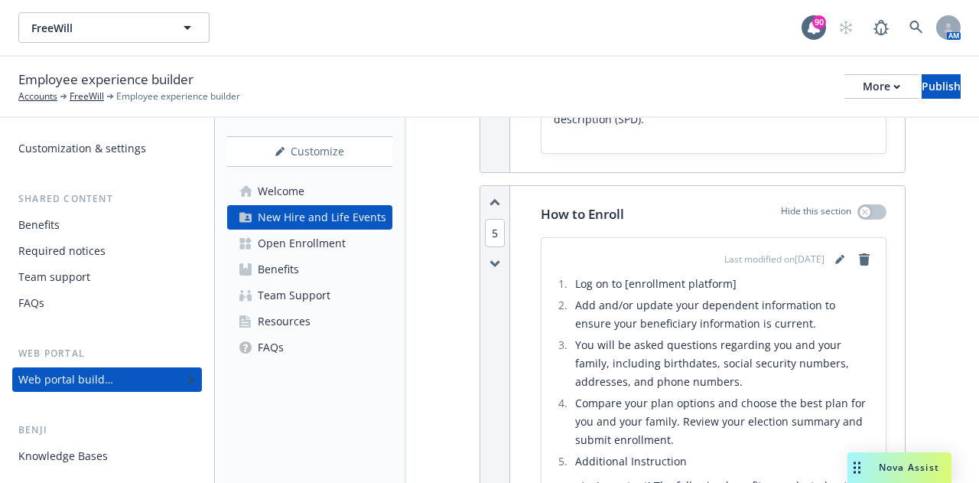
scroll to position [2831, 0]
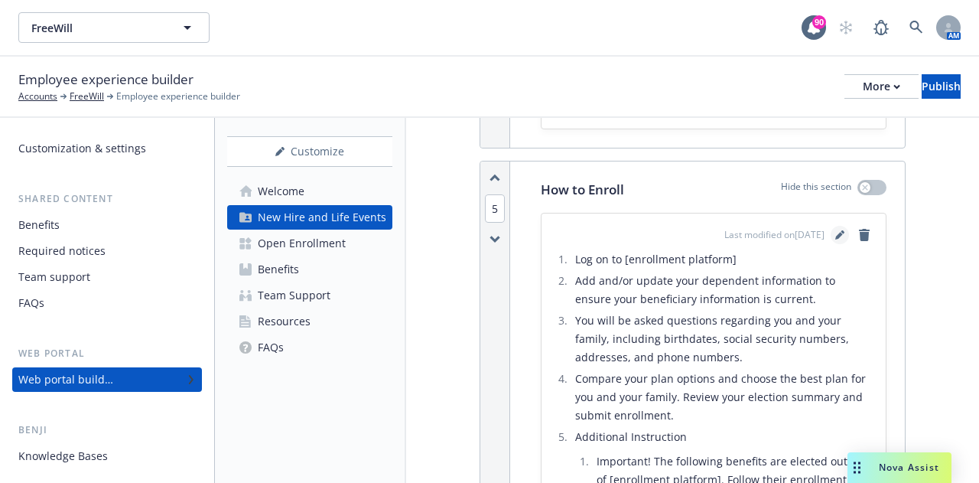
click at [835, 239] on icon "editPencil" at bounding box center [839, 234] width 9 height 9
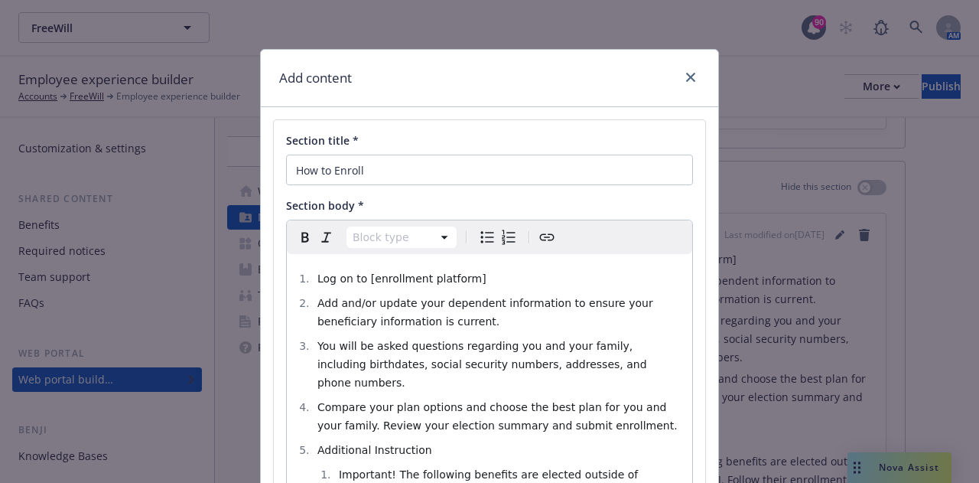
select select
drag, startPoint x: 464, startPoint y: 282, endPoint x: 360, endPoint y: 276, distance: 105.0
click at [360, 276] on li "Log on to [enrollment platform]" at bounding box center [498, 278] width 370 height 18
click at [540, 238] on icon "Create link" at bounding box center [547, 237] width 18 height 18
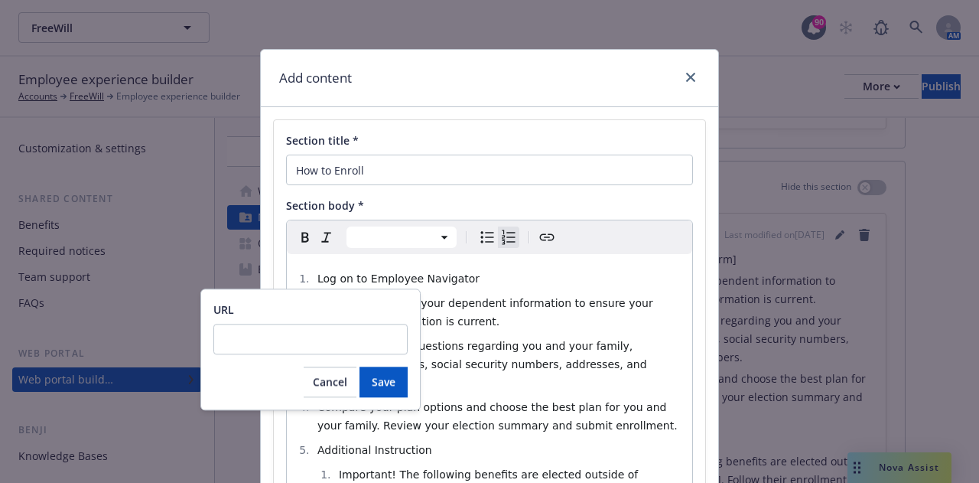
click at [491, 307] on span "Add and/or update your dependent information to ensure your beneficiary informa…" at bounding box center [486, 312] width 339 height 31
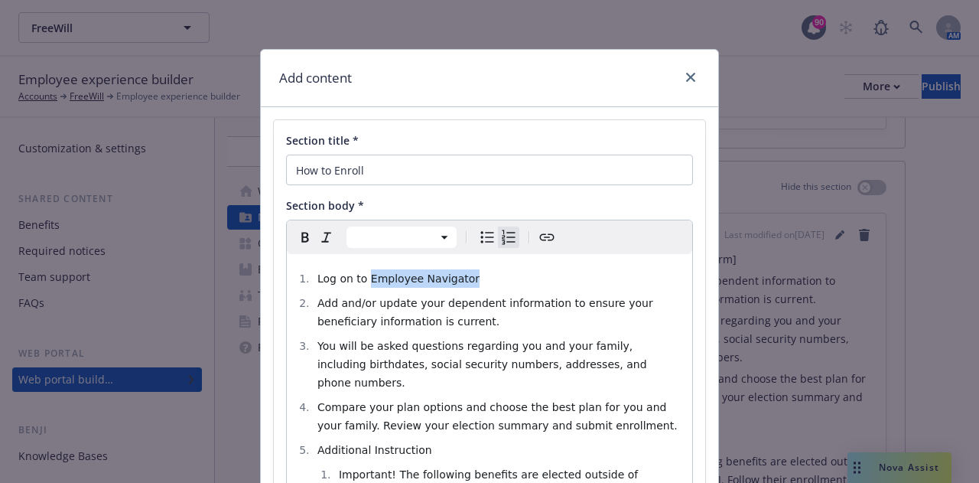
drag, startPoint x: 467, startPoint y: 284, endPoint x: 361, endPoint y: 281, distance: 105.6
click at [361, 281] on li "Log on to Employee Navigator" at bounding box center [498, 278] width 370 height 18
click at [538, 238] on icon "Create link" at bounding box center [547, 237] width 18 height 18
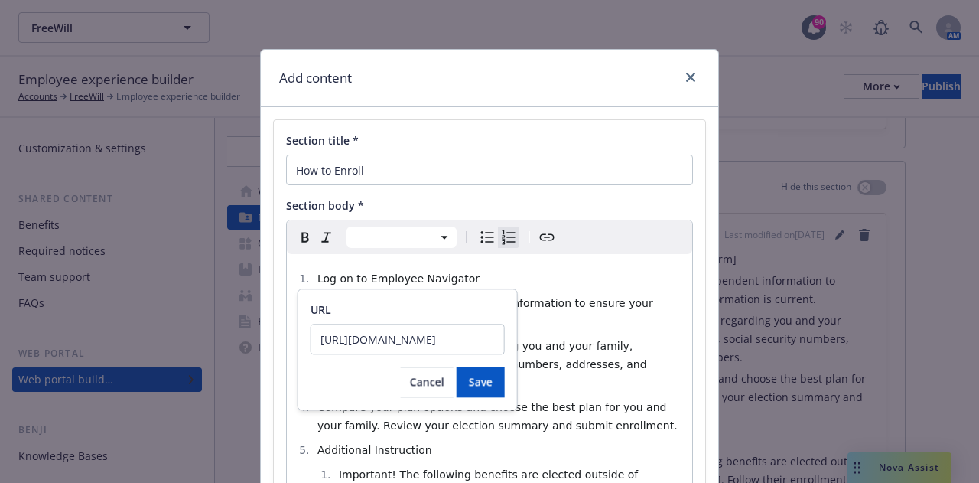
scroll to position [0, 918]
type input "[URL][DOMAIN_NAME]"
click at [487, 383] on span "Save" at bounding box center [481, 381] width 24 height 15
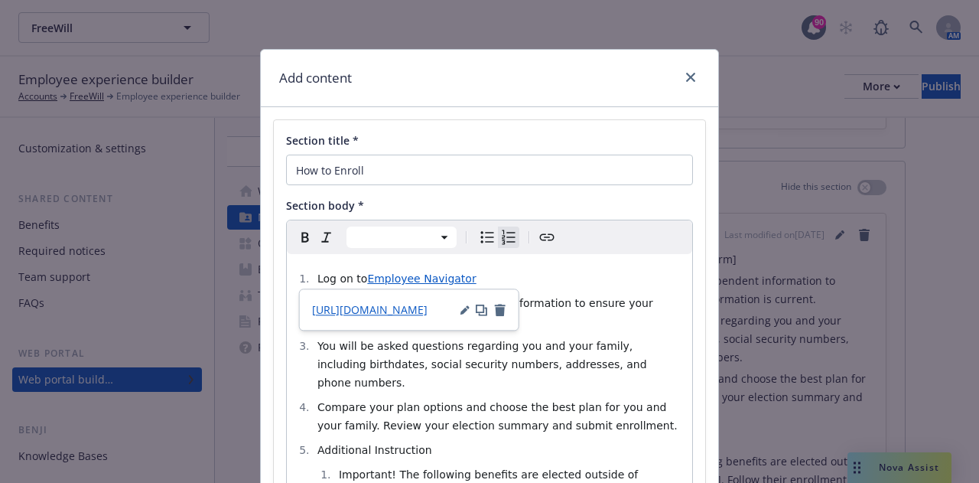
click at [554, 344] on span "You will be asked questions regarding you and your family, including birthdates…" at bounding box center [483, 364] width 333 height 49
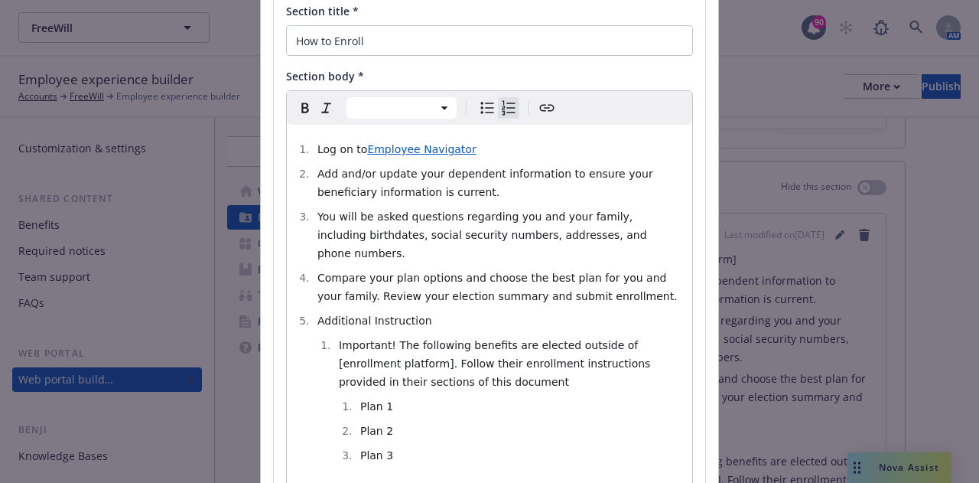
scroll to position [153, 0]
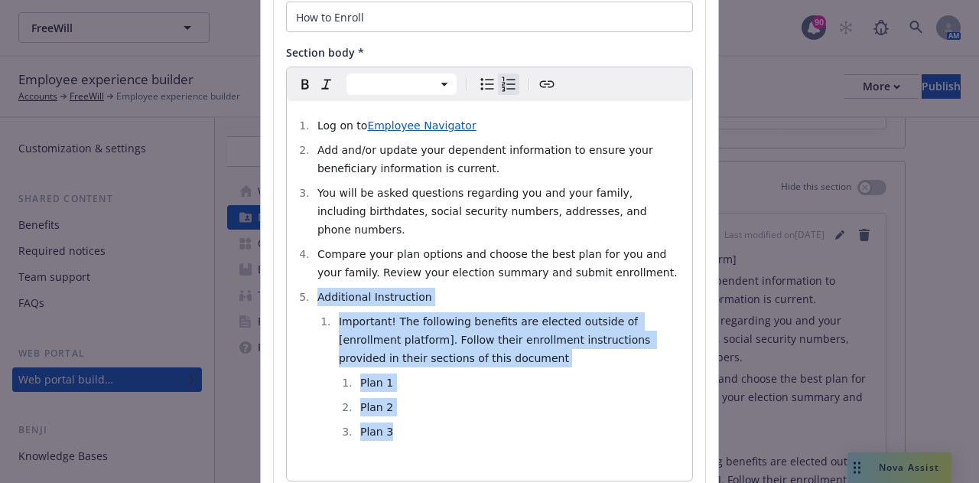
drag, startPoint x: 392, startPoint y: 418, endPoint x: 302, endPoint y: 282, distance: 162.3
click at [302, 282] on ol "Log on to Employee Navigator Add and/or update your dependent information to en…" at bounding box center [489, 278] width 387 height 324
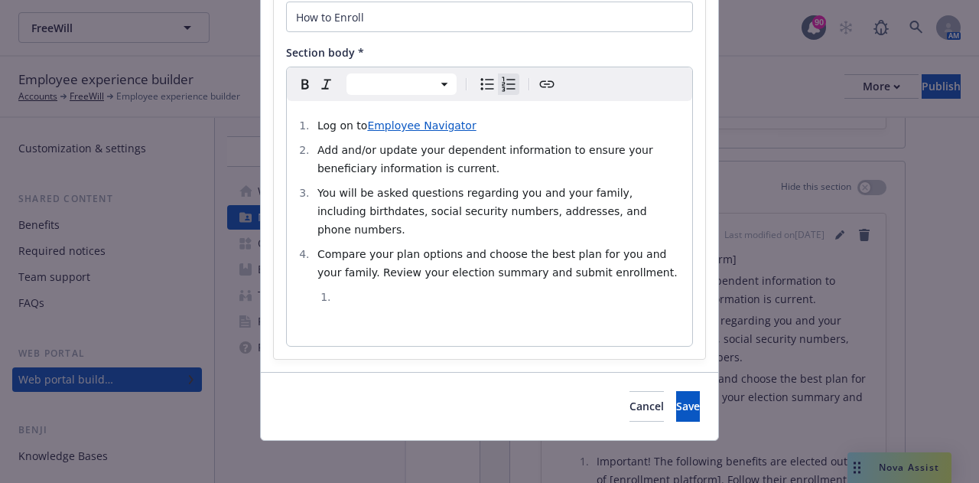
scroll to position [139, 0]
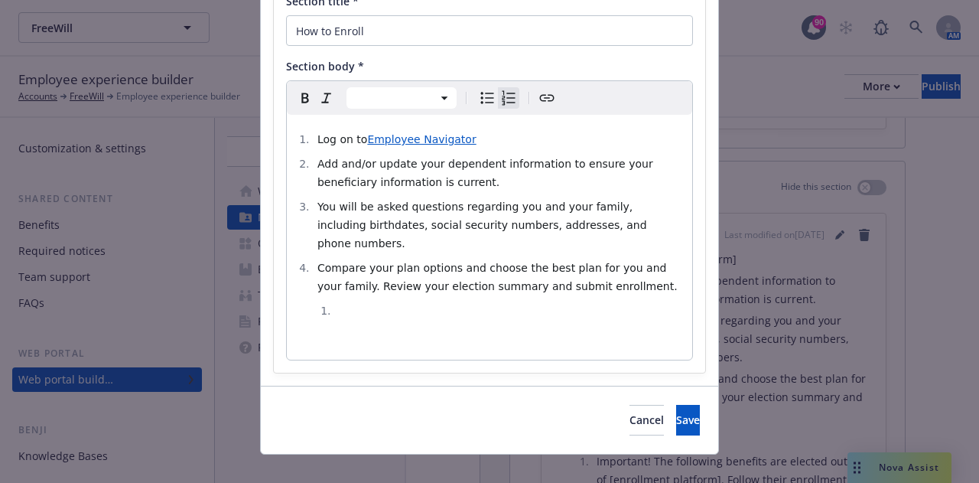
click at [346, 301] on li "editable markdown" at bounding box center [508, 310] width 349 height 18
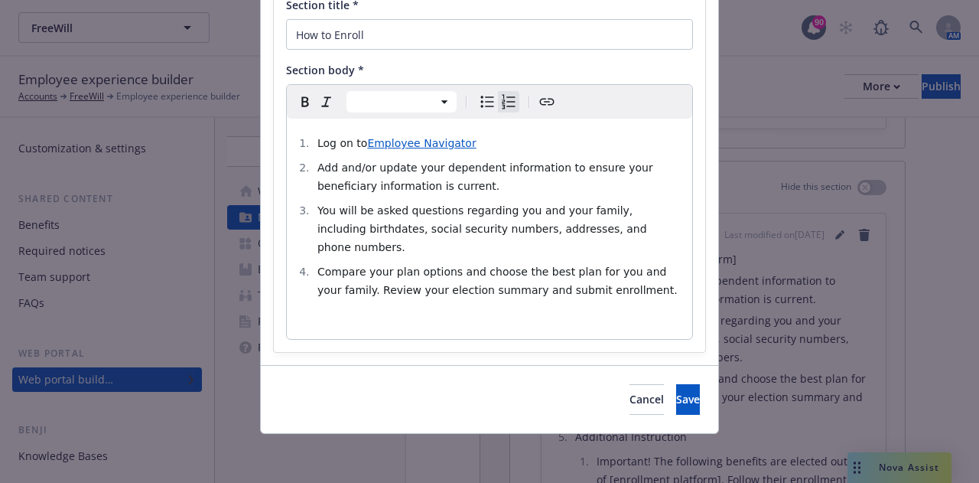
scroll to position [115, 0]
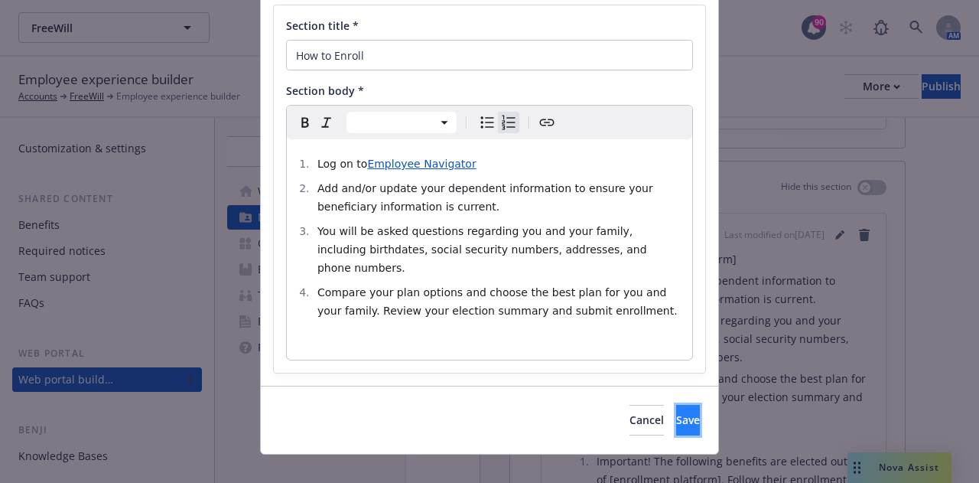
click at [684, 405] on button "Save" at bounding box center [688, 420] width 24 height 31
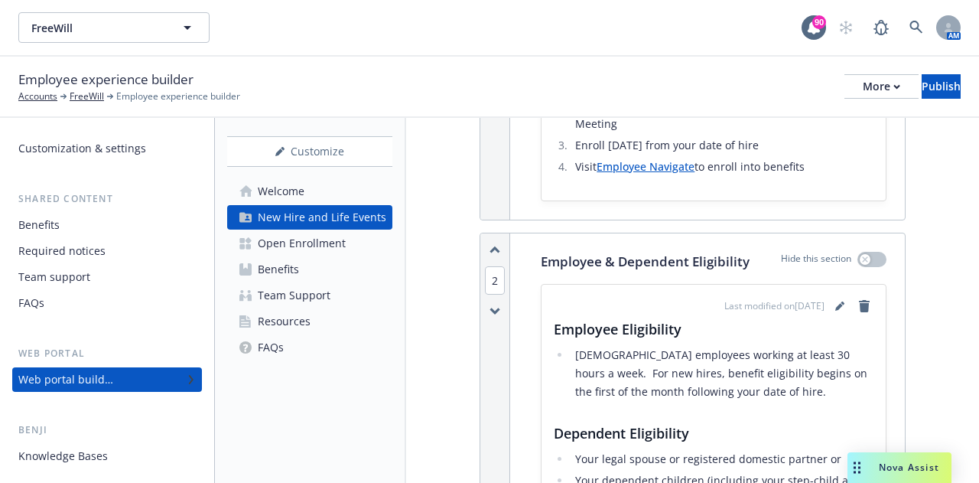
scroll to position [459, 0]
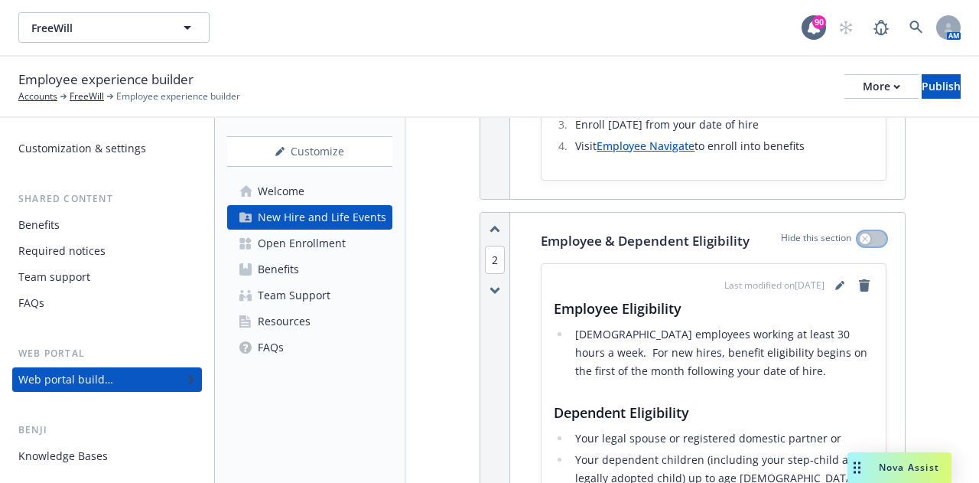
click at [862, 238] on icon "button" at bounding box center [864, 238] width 5 height 5
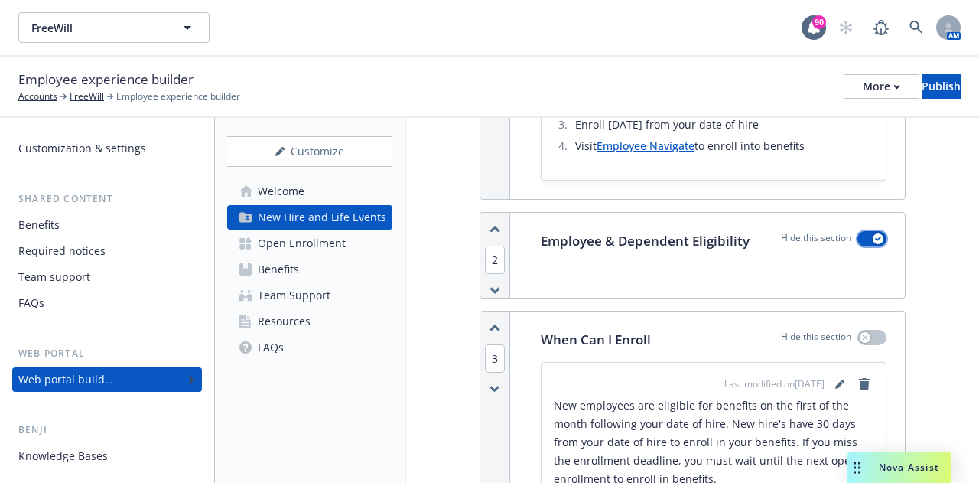
click at [873, 235] on div "button" at bounding box center [878, 238] width 11 height 11
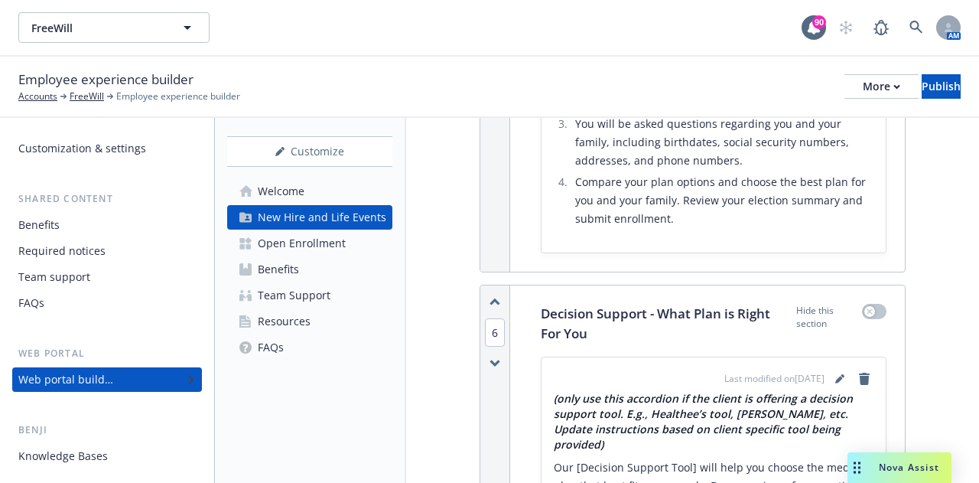
scroll to position [3137, 0]
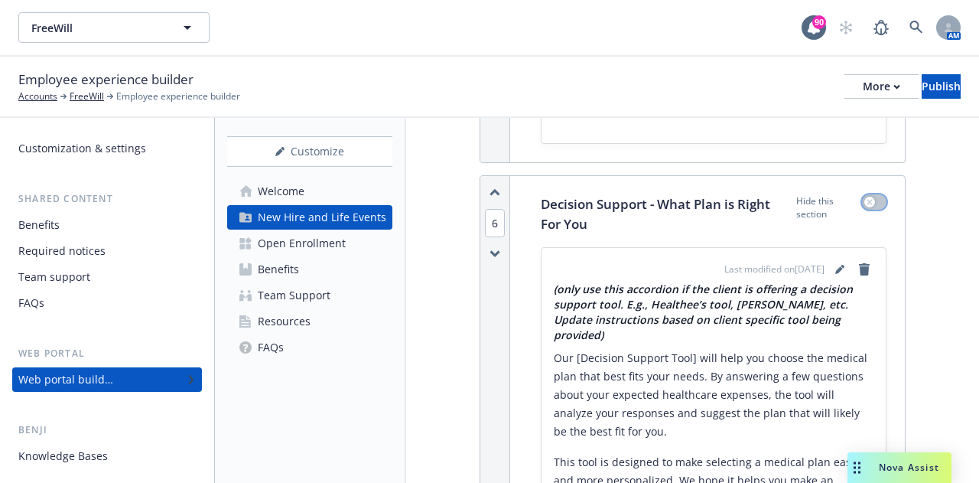
click at [862, 210] on button "button" at bounding box center [874, 201] width 24 height 15
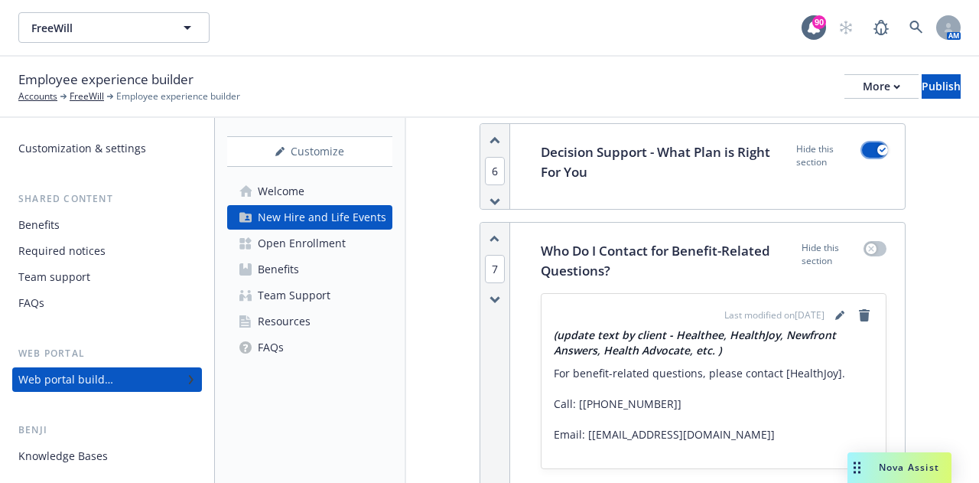
scroll to position [3213, 0]
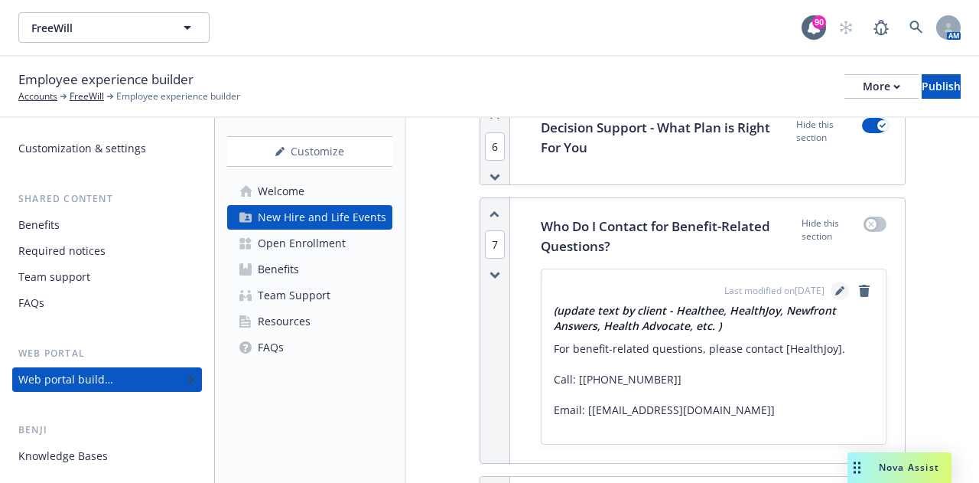
click at [835, 296] on icon "editPencil" at bounding box center [839, 292] width 8 height 8
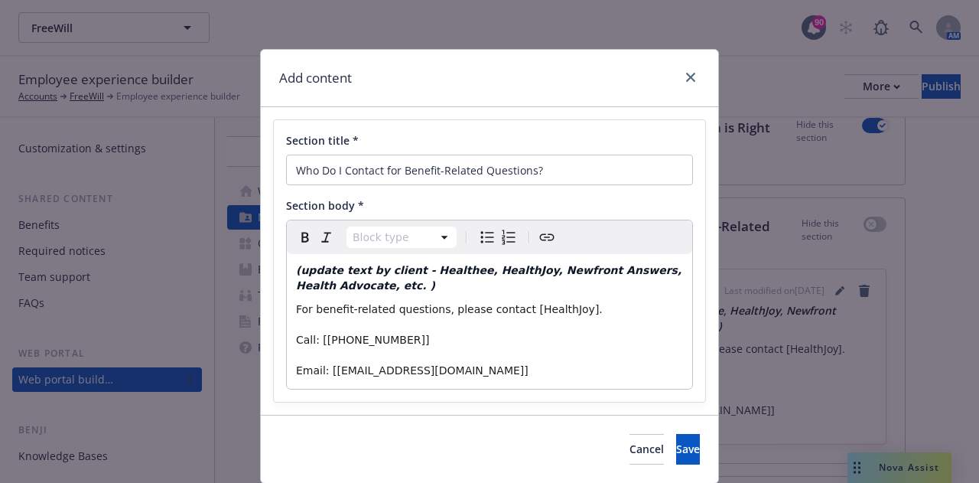
select select "h4"
click at [597, 272] on em "(update text by client - Healthee, HealthJoy, Newfront Answers, Health Advocate…" at bounding box center [490, 278] width 389 height 28
drag, startPoint x: 592, startPoint y: 270, endPoint x: 592, endPoint y: 281, distance: 10.7
click at [592, 281] on h4 "(update text by client - Healthee, HealthJoy, Newfront Answers, Health Advocate…" at bounding box center [489, 278] width 387 height 31
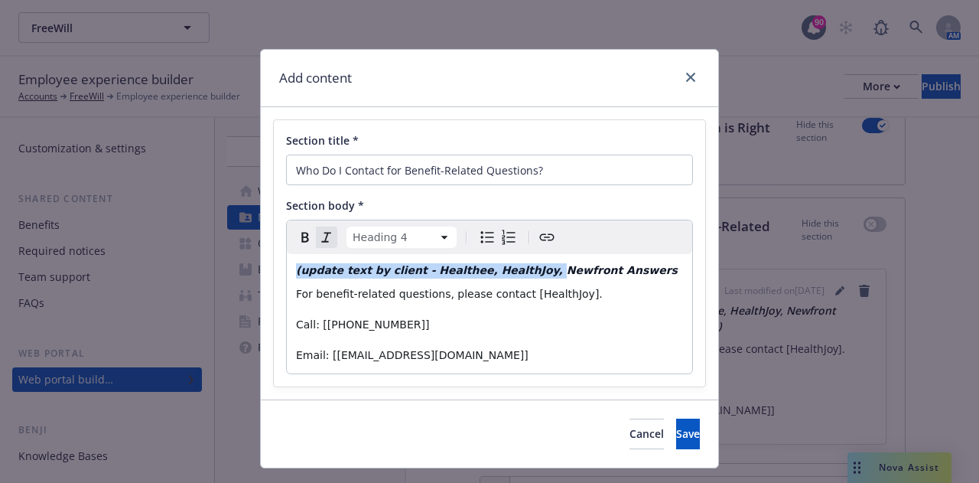
drag, startPoint x: 502, startPoint y: 272, endPoint x: 288, endPoint y: 275, distance: 214.2
click at [288, 275] on div "(update text by client - Healthee, HealthJoy, Newfront Answers For benefit-rela…" at bounding box center [489, 313] width 405 height 119
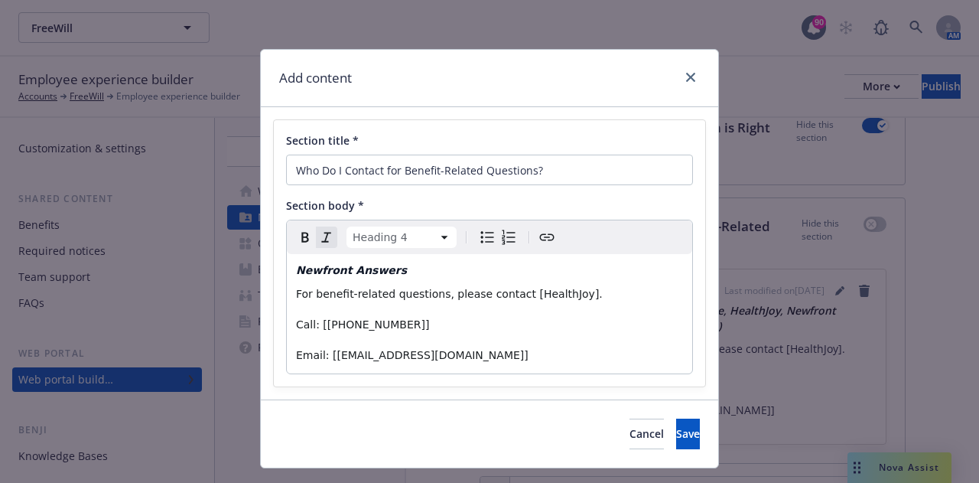
select select "paragraph"
drag, startPoint x: 569, startPoint y: 295, endPoint x: 503, endPoint y: 289, distance: 66.8
click at [503, 289] on p "For benefit-related questions, please contact [HealthJoy]." at bounding box center [489, 294] width 387 height 18
click at [330, 325] on span "Call: [[PHONE_NUMBER]]" at bounding box center [362, 324] width 133 height 12
drag, startPoint x: 504, startPoint y: 337, endPoint x: 467, endPoint y: 335, distance: 37.6
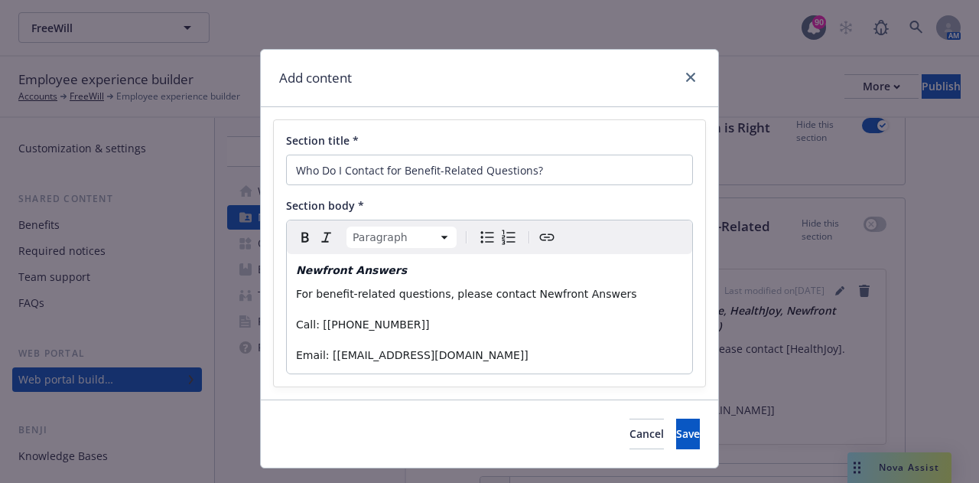
click at [504, 337] on div "Newfront Answers For benefit-related questions, please contact Newfront Answers…" at bounding box center [489, 313] width 405 height 119
click at [353, 324] on span "Call: [[PHONE_NUMBER]]" at bounding box center [362, 324] width 133 height 12
click at [318, 323] on span "Call: [[PHONE_NUMBER]]" at bounding box center [362, 324] width 133 height 12
click at [384, 325] on p "Call: [PHONE_NUMBER]]" at bounding box center [489, 324] width 387 height 18
click at [412, 356] on span "Email: [[EMAIL_ADDRESS][DOMAIN_NAME]]" at bounding box center [412, 355] width 233 height 12
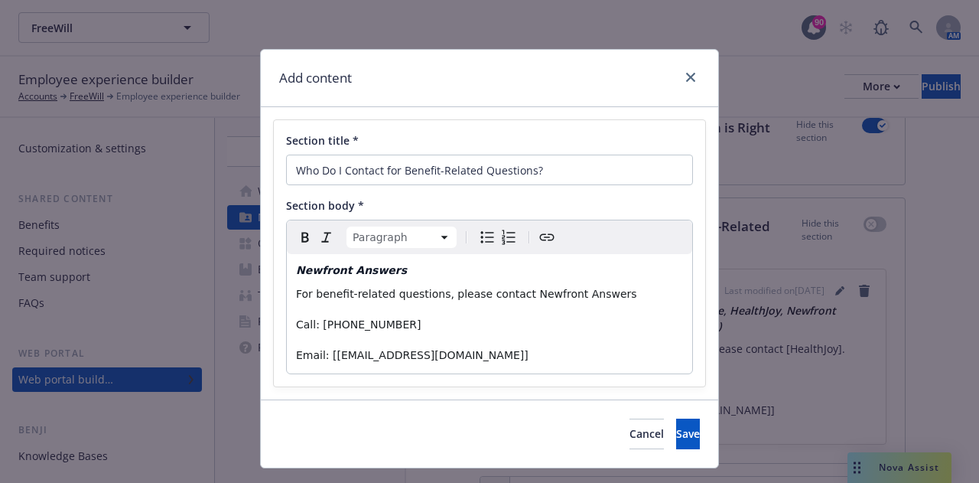
click at [372, 354] on span "Email: [[EMAIL_ADDRESS][DOMAIN_NAME]]" at bounding box center [412, 355] width 233 height 12
click at [360, 354] on span "Email: [[EMAIL_ADDRESS][DOMAIN_NAME]" at bounding box center [410, 355] width 228 height 12
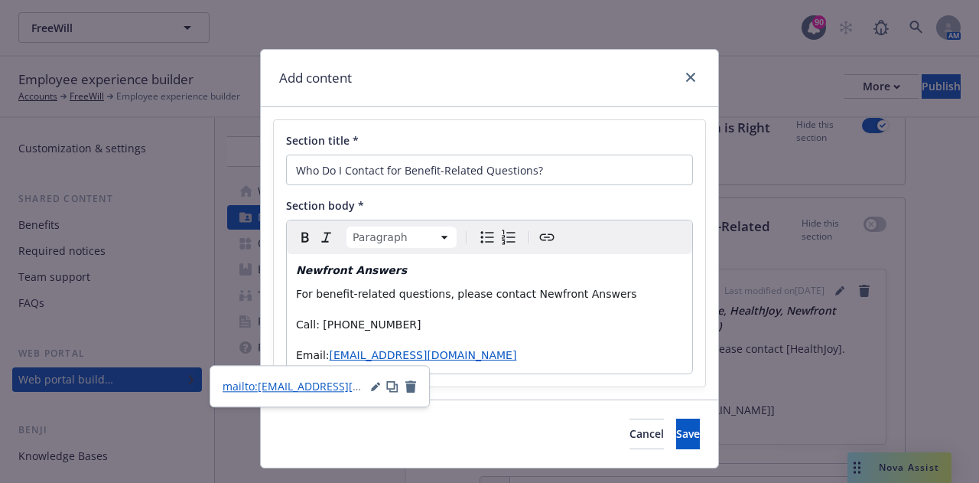
click at [403, 321] on p "Call: [PHONE_NUMBER]" at bounding box center [489, 324] width 387 height 18
click at [676, 435] on span "Save" at bounding box center [688, 433] width 24 height 15
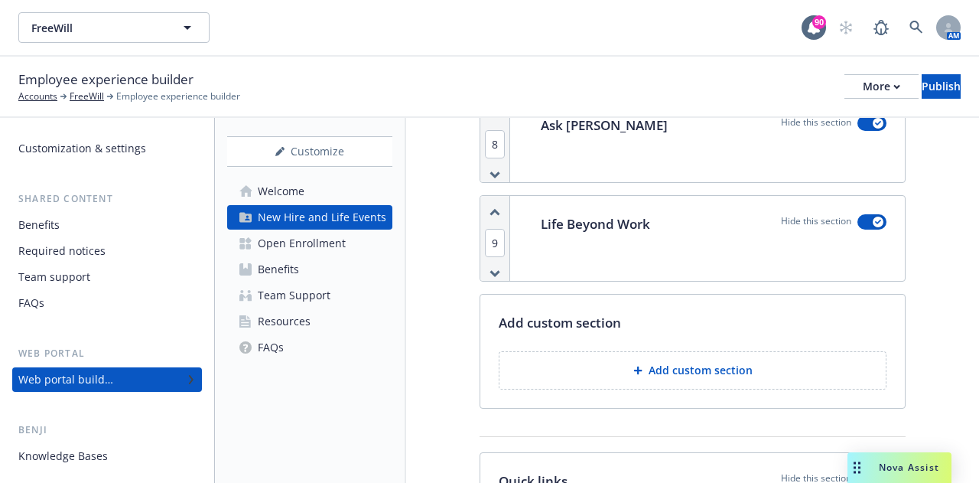
scroll to position [3825, 0]
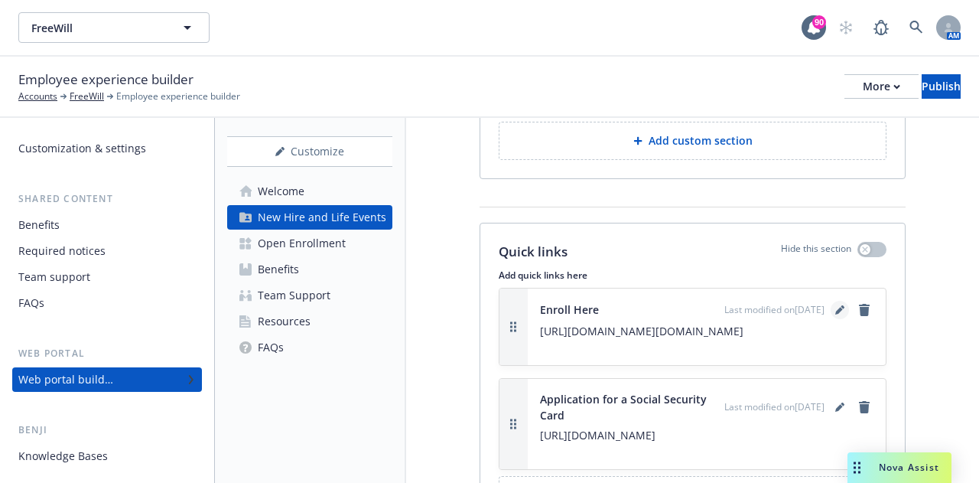
click at [835, 314] on icon "editPencil" at bounding box center [839, 311] width 8 height 8
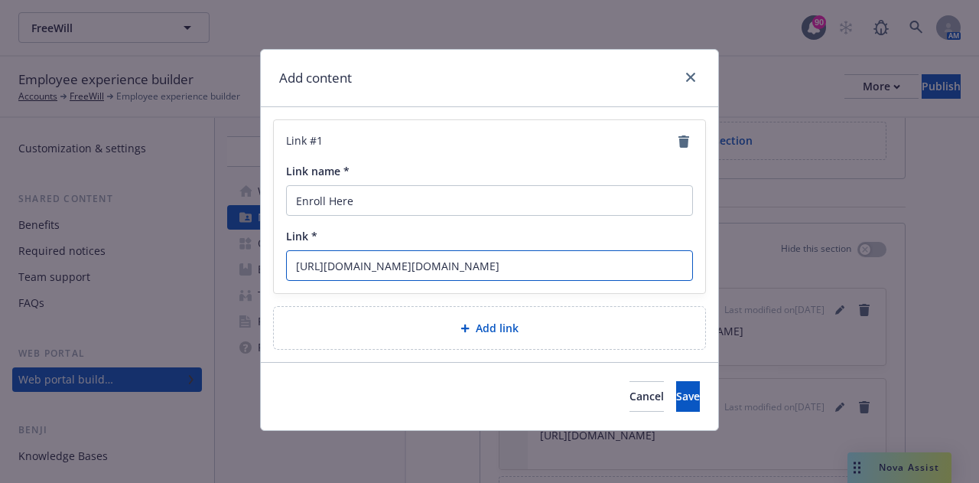
scroll to position [0, 467]
drag, startPoint x: 298, startPoint y: 263, endPoint x: 978, endPoint y: 255, distance: 680.1
click at [978, 255] on div "Add content Link # 1 Link name * Enroll Here Link * [URL][DOMAIN_NAME][DOMAIN_N…" at bounding box center [489, 241] width 979 height 483
paste input "[DOMAIN_NAME][URL]"
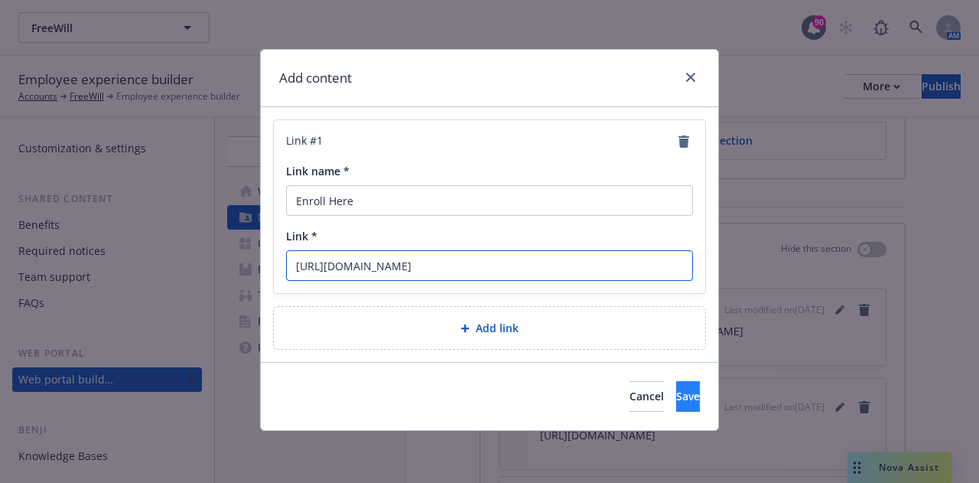
type input "[URL][DOMAIN_NAME]"
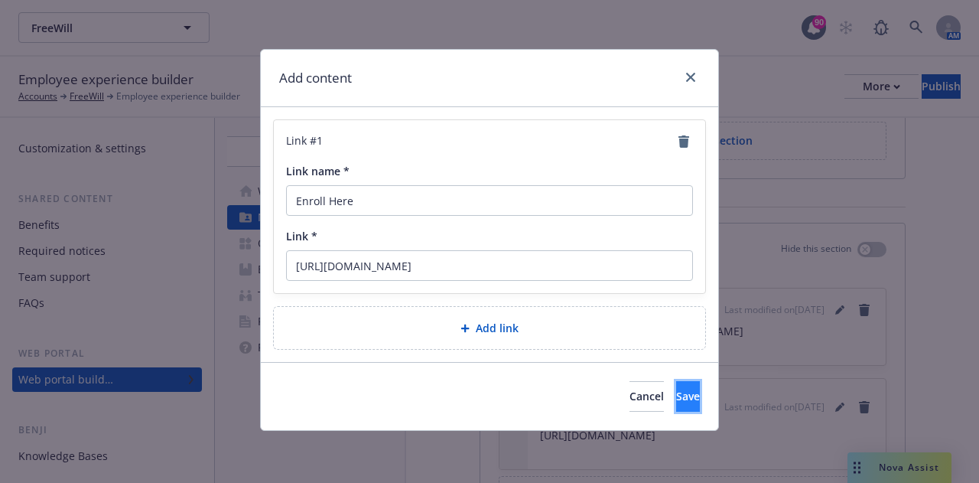
click at [676, 389] on button "Save" at bounding box center [688, 396] width 24 height 31
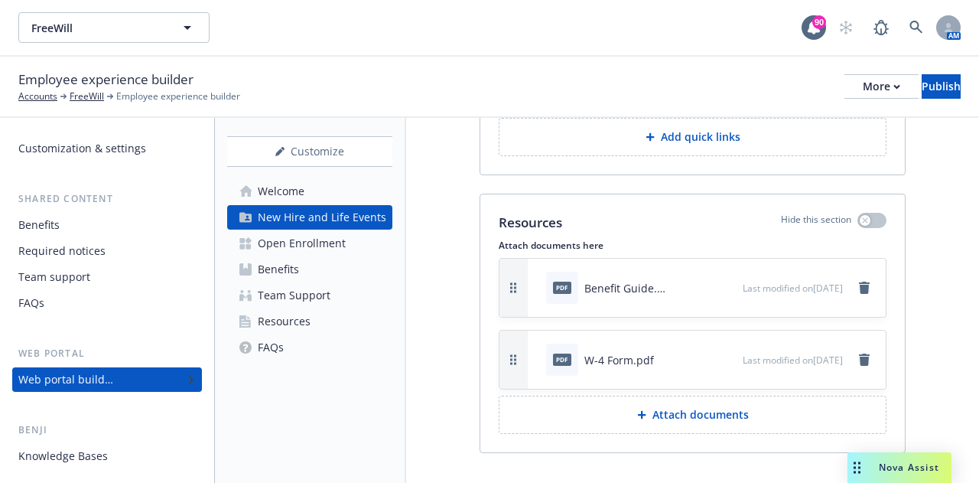
scroll to position [4208, 0]
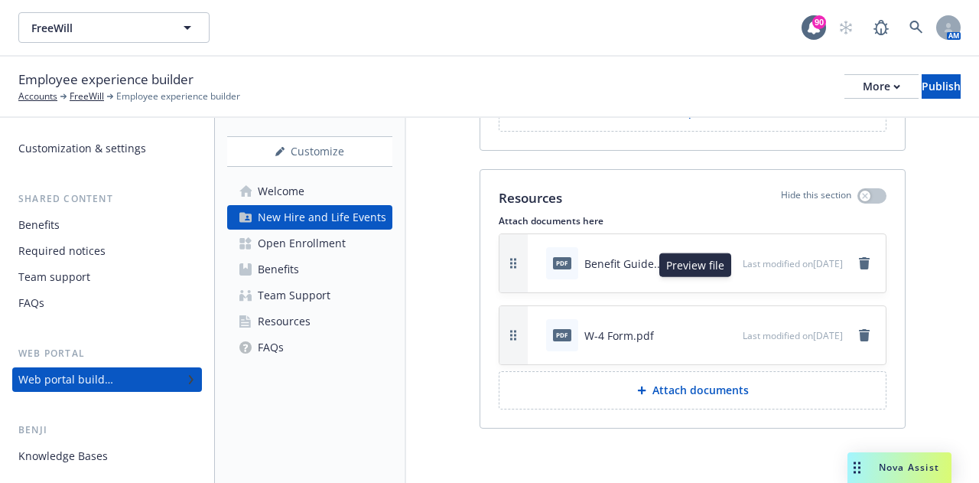
click at [721, 268] on icon "preview file" at bounding box center [728, 262] width 14 height 11
click at [859, 269] on icon "remove" at bounding box center [864, 263] width 11 height 12
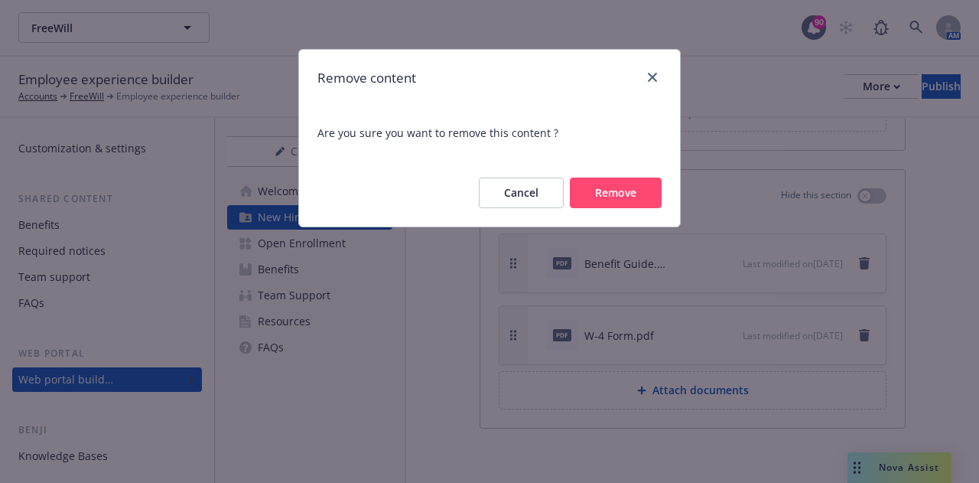
click at [606, 206] on button "Remove" at bounding box center [616, 192] width 92 height 31
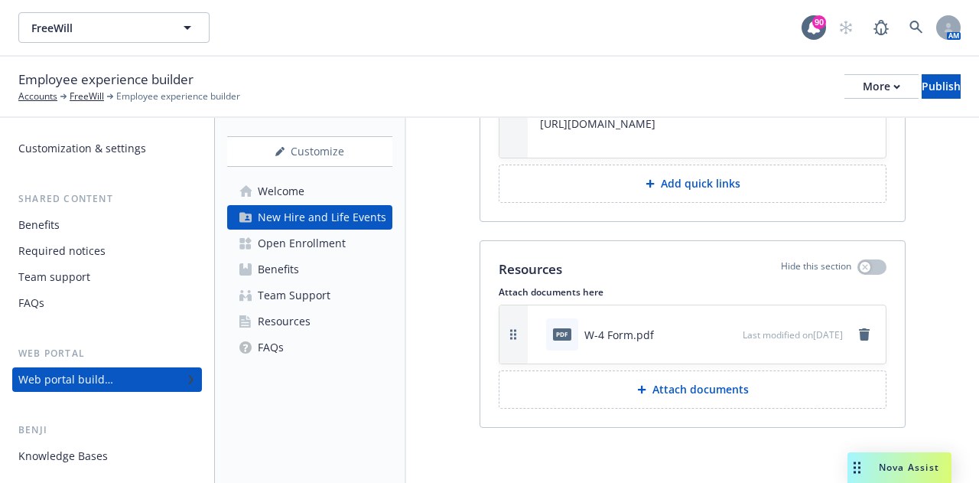
scroll to position [4159, 0]
click at [352, 249] on link "Open Enrollment" at bounding box center [309, 243] width 165 height 24
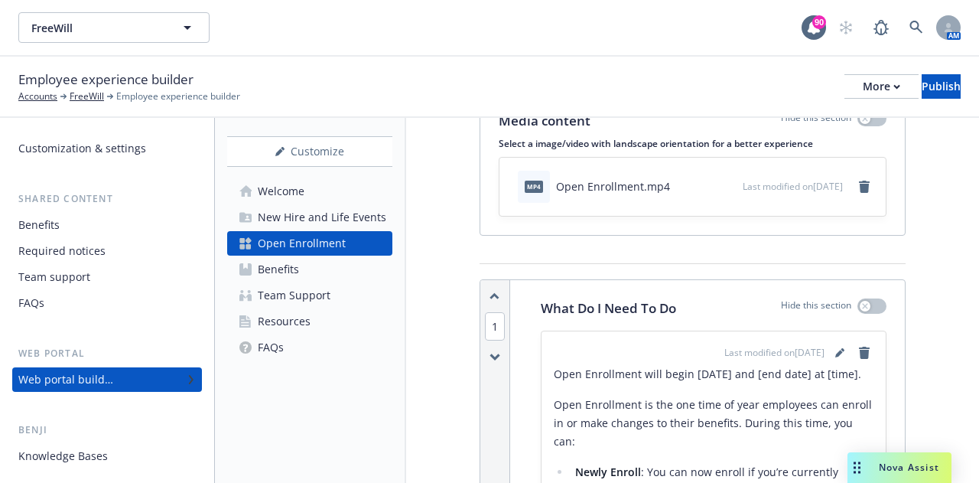
scroll to position [153, 0]
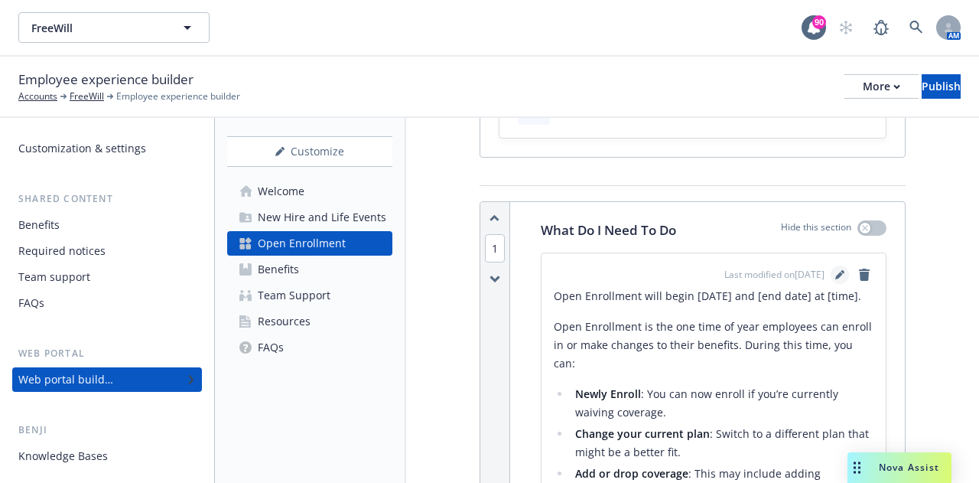
click at [831, 274] on link "editPencil" at bounding box center [840, 274] width 18 height 18
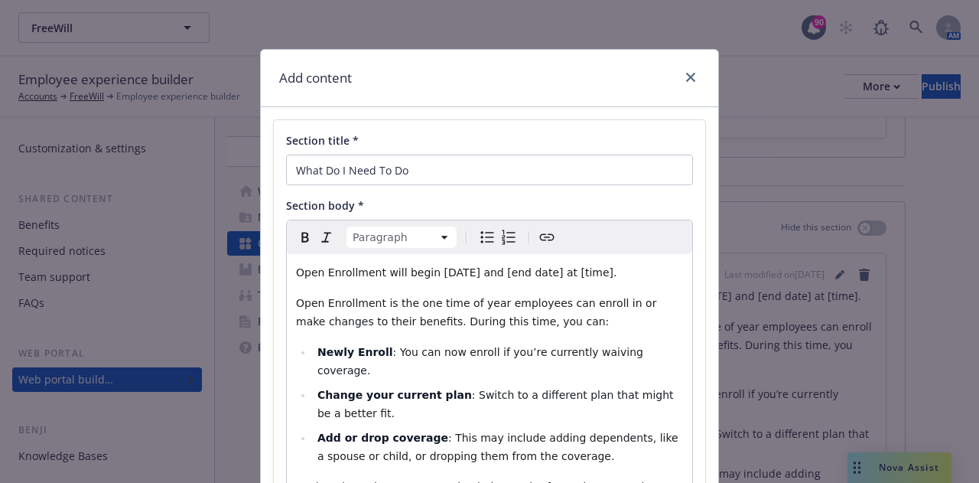
click at [450, 270] on span "Open Enrollment will begin [DATE] and [end date] at [time]." at bounding box center [456, 272] width 321 height 12
click at [430, 267] on span "Open Enrollment will begin [DATE] and [end date] at [time]." at bounding box center [456, 272] width 321 height 12
drag, startPoint x: 536, startPoint y: 277, endPoint x: 487, endPoint y: 272, distance: 48.5
click at [487, 272] on span "Open Enrollment will begin [DATE] and [end date] at [time]." at bounding box center [456, 272] width 321 height 12
click at [575, 272] on p "Open Enrollment will begin [DATE] and [DATE] at [time]." at bounding box center [489, 272] width 387 height 18
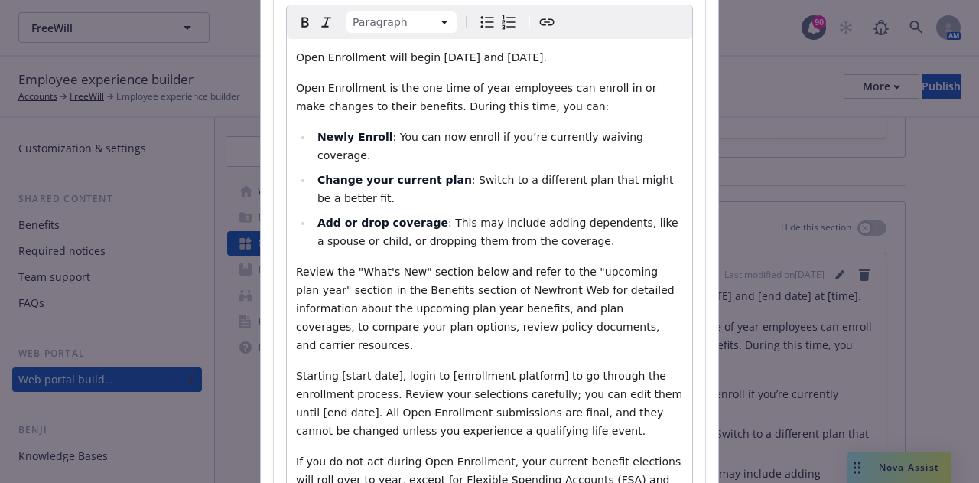
scroll to position [230, 0]
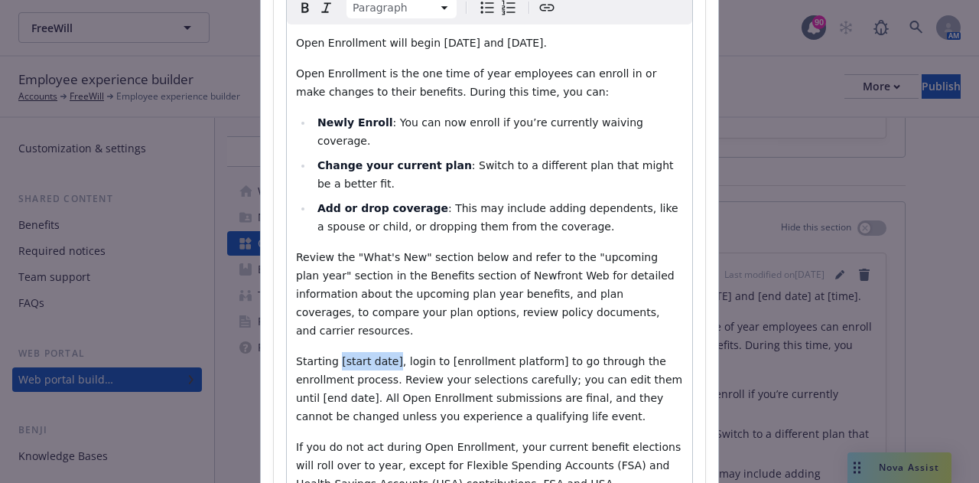
drag, startPoint x: 380, startPoint y: 323, endPoint x: 330, endPoint y: 327, distance: 50.6
click at [330, 355] on span "Starting [start date], login to [enrollment platform] to go through the enrollm…" at bounding box center [491, 388] width 390 height 67
drag, startPoint x: 519, startPoint y: 324, endPoint x: 417, endPoint y: 321, distance: 101.8
click at [417, 355] on span "Starting [DATE], login to [enrollment platform] to go through the enrollment pr…" at bounding box center [491, 388] width 390 height 67
drag, startPoint x: 513, startPoint y: 324, endPoint x: 416, endPoint y: 327, distance: 96.4
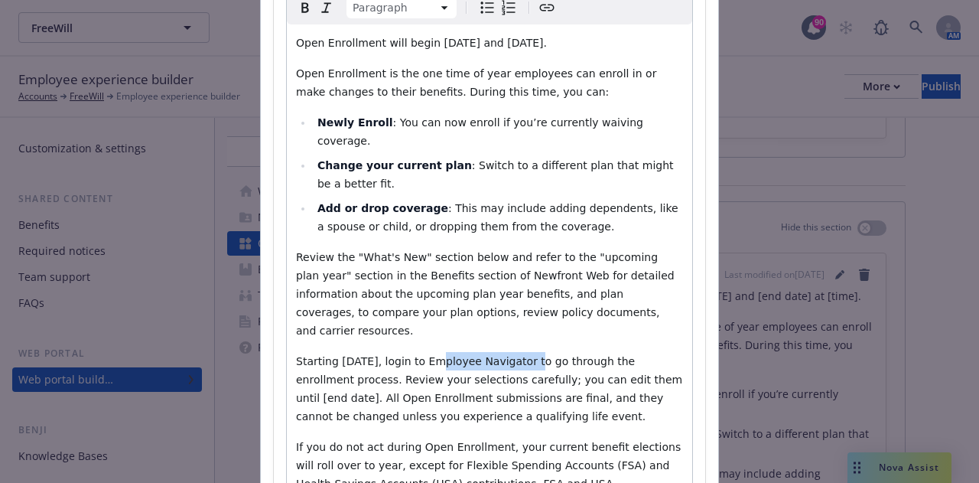
click at [416, 355] on span "Starting [DATE], login to Employee Navigator to go through the enrollment proce…" at bounding box center [491, 388] width 390 height 67
click at [542, 5] on icon "Create link" at bounding box center [547, 7] width 18 height 18
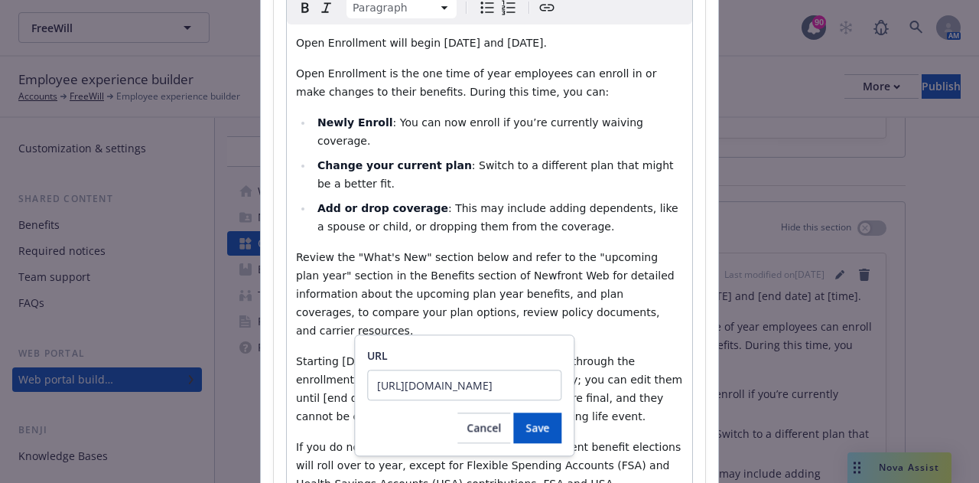
scroll to position [0, 918]
type input "[URL][DOMAIN_NAME]"
click at [555, 433] on button "Save" at bounding box center [537, 427] width 48 height 31
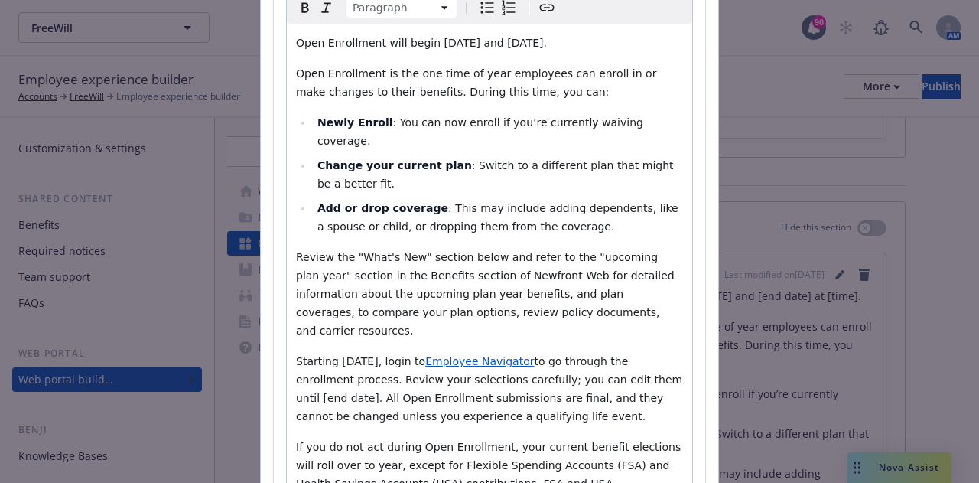
click at [640, 352] on p "Starting [DATE], login to Employee Navigator to go through the enrollment proce…" at bounding box center [489, 388] width 387 height 73
drag, startPoint x: 645, startPoint y: 342, endPoint x: 594, endPoint y: 344, distance: 50.5
click at [594, 355] on span "to go through the enrollment process. Review your selections carefully; you can…" at bounding box center [491, 388] width 390 height 67
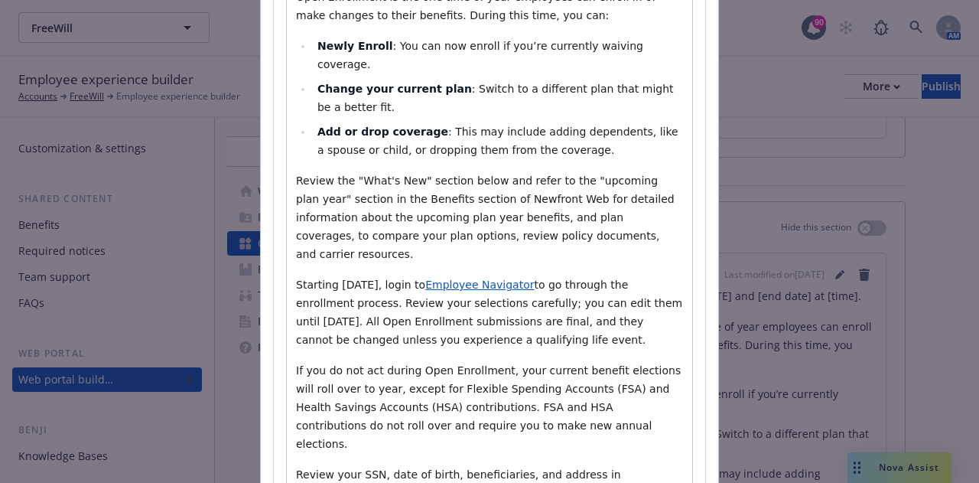
scroll to position [383, 0]
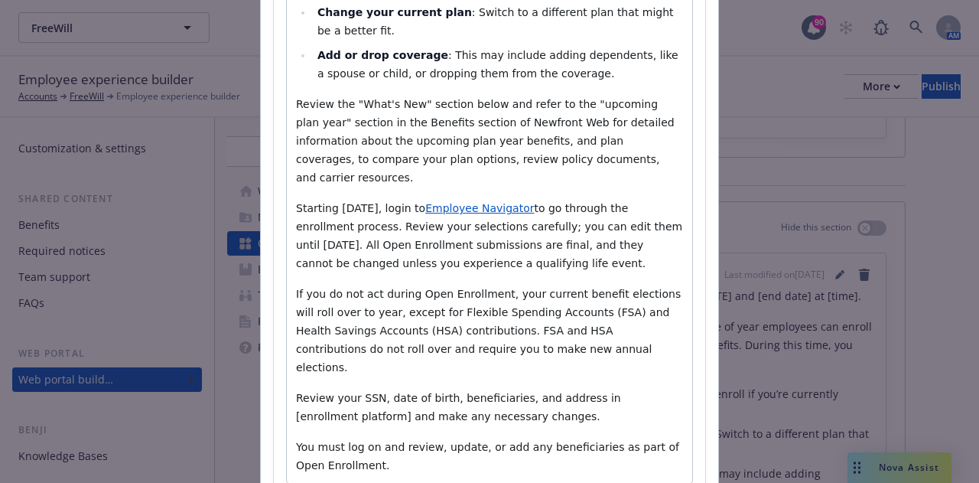
click at [650, 288] on span "If you do not act during Open Enrollment, your current benefit elections will r…" at bounding box center [490, 331] width 389 height 86
click at [343, 288] on span "If you do not act during Open Enrollment, your current benefit elections will n…" at bounding box center [490, 331] width 389 height 86
drag, startPoint x: 457, startPoint y: 275, endPoint x: 412, endPoint y: 275, distance: 45.9
click at [412, 288] on span "If you do not act during Open Enrollment, your current benefit elections will n…" at bounding box center [490, 331] width 389 height 86
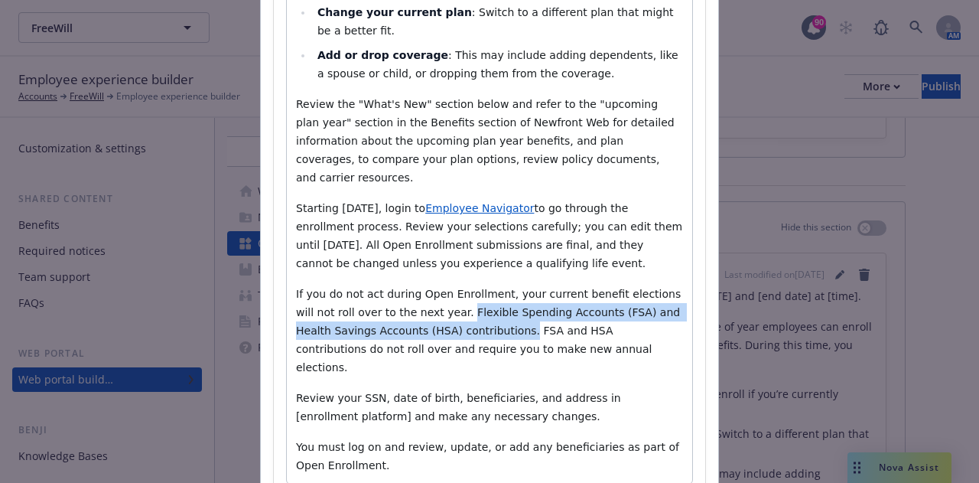
drag, startPoint x: 431, startPoint y: 296, endPoint x: 412, endPoint y: 280, distance: 25.0
click at [412, 288] on span "If you do not act during Open Enrollment, your current benefit elections will n…" at bounding box center [490, 331] width 389 height 86
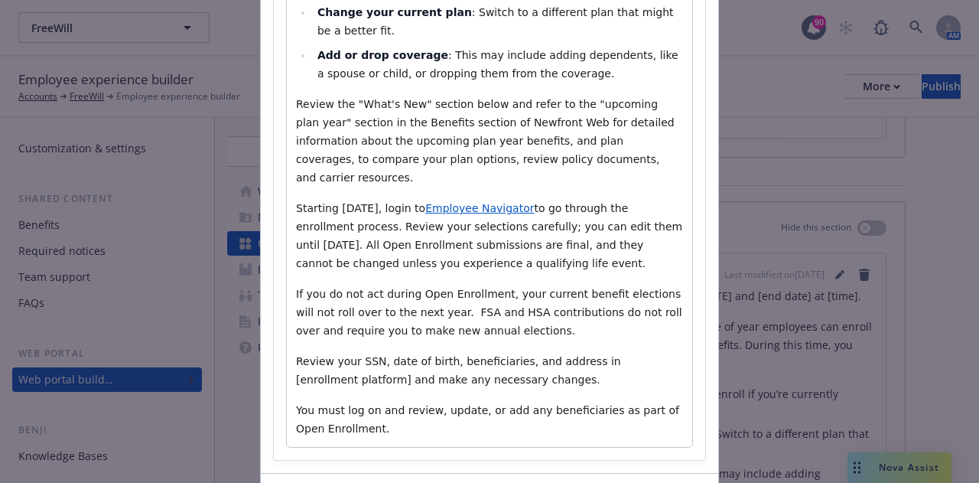
click at [543, 288] on span "If you do not act during Open Enrollment, your current benefit elections will n…" at bounding box center [490, 312] width 389 height 49
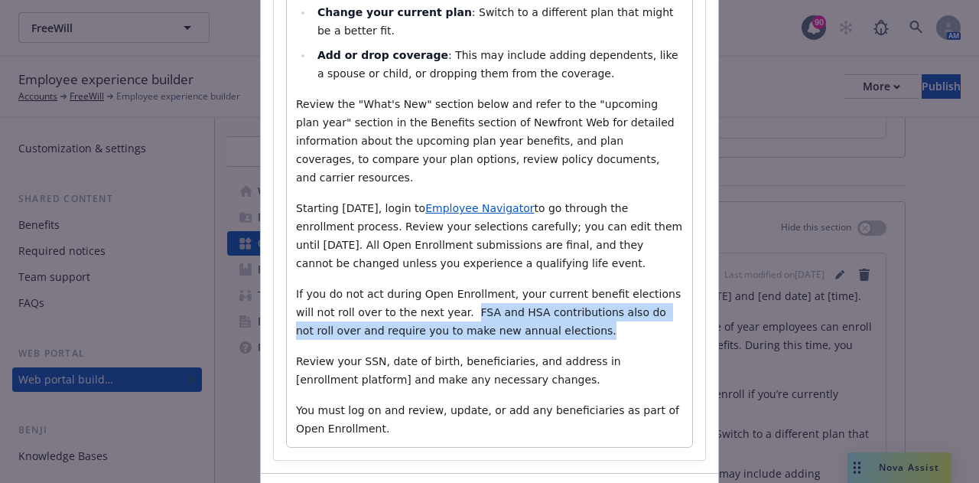
drag, startPoint x: 513, startPoint y: 290, endPoint x: 415, endPoint y: 277, distance: 98.8
click at [415, 285] on p "If you do not act during Open Enrollment, your current benefit elections will n…" at bounding box center [489, 312] width 387 height 55
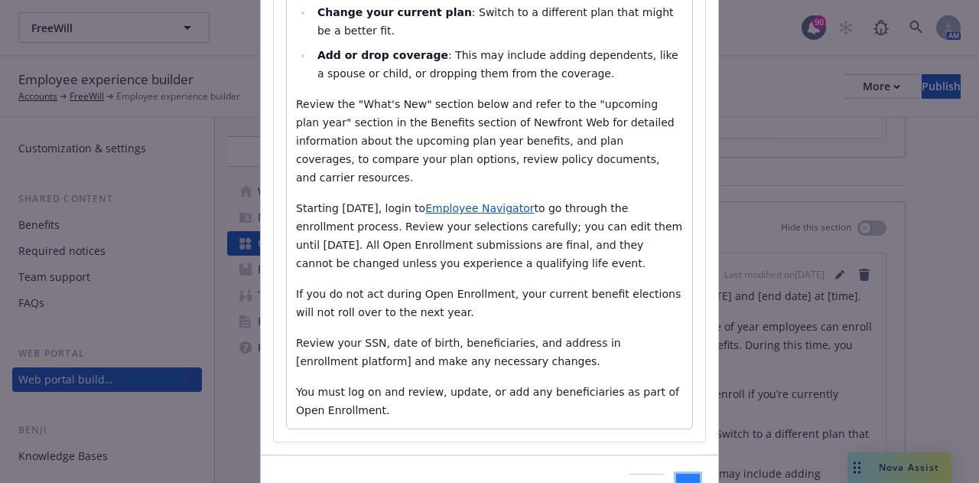
click at [676, 481] on span "Save" at bounding box center [688, 488] width 24 height 15
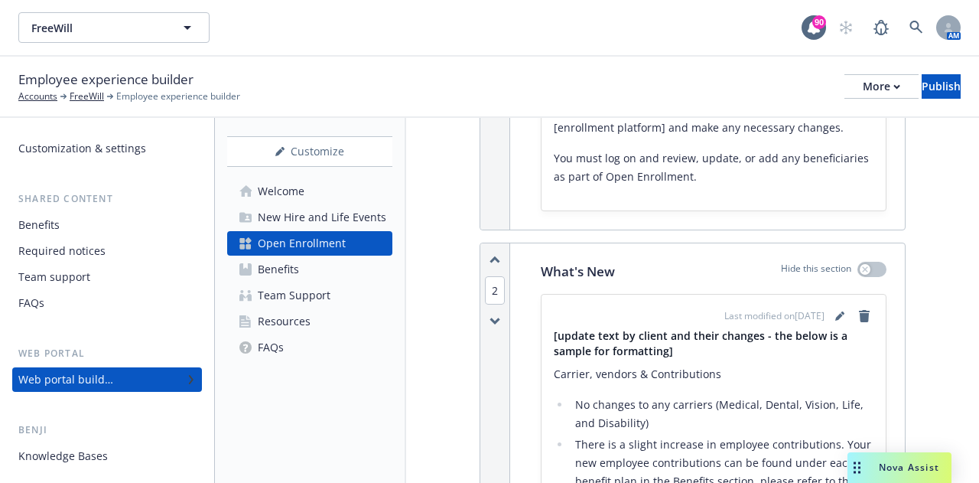
scroll to position [918, 0]
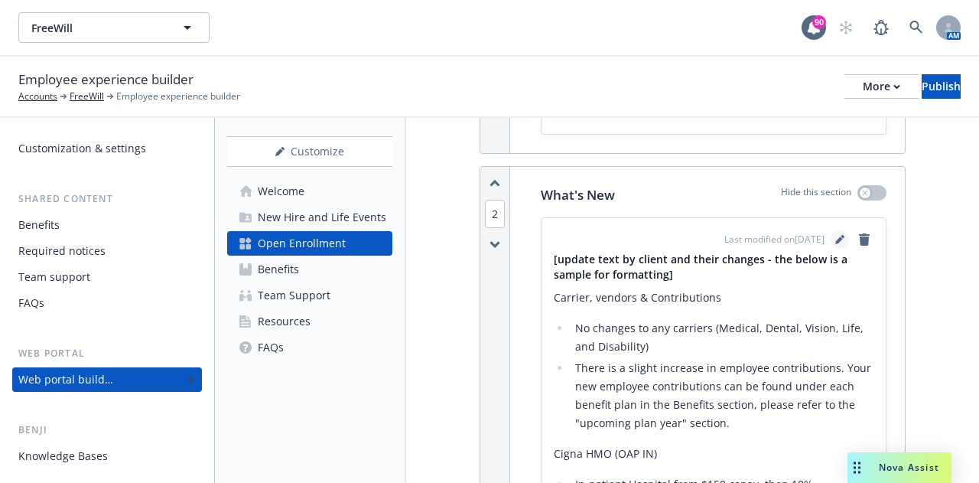
click at [831, 243] on link "editPencil" at bounding box center [840, 239] width 18 height 18
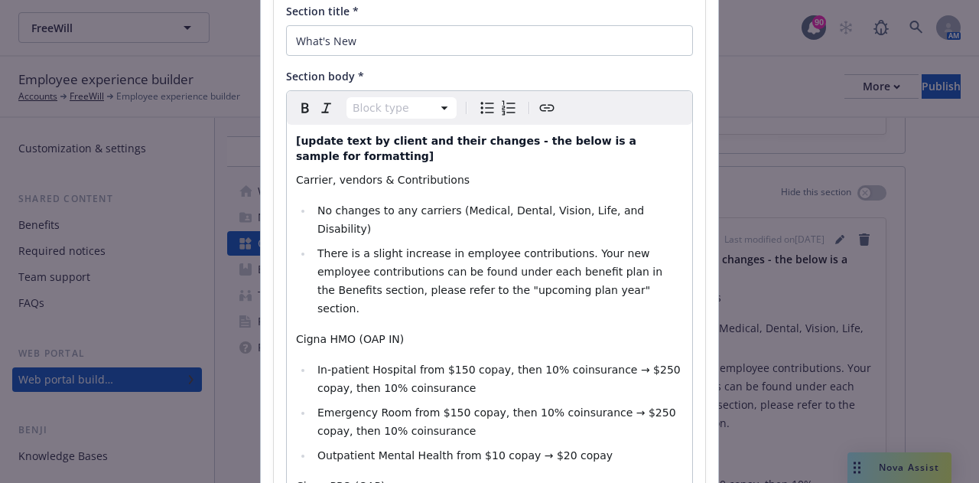
scroll to position [153, 0]
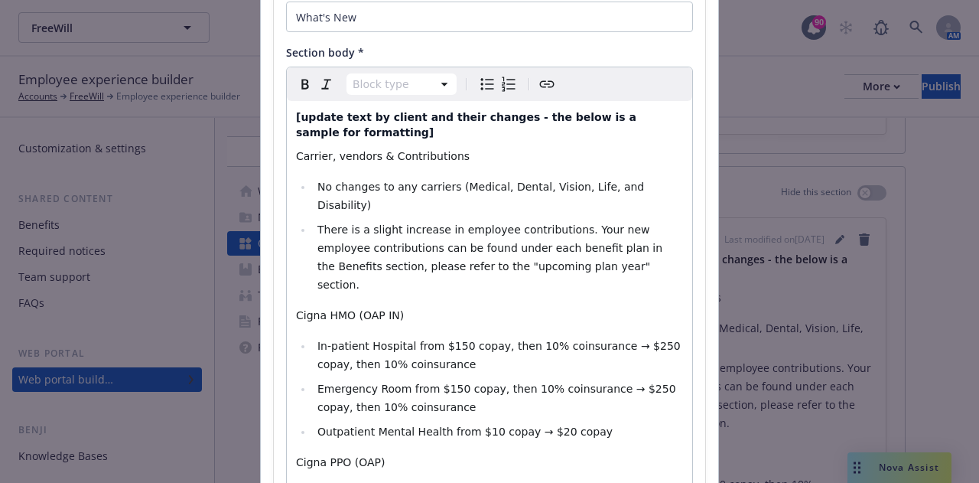
click at [313, 177] on li "No changes to any carriers (Medical, Dental, Vision, Life, and Disability) ​" at bounding box center [498, 195] width 370 height 37
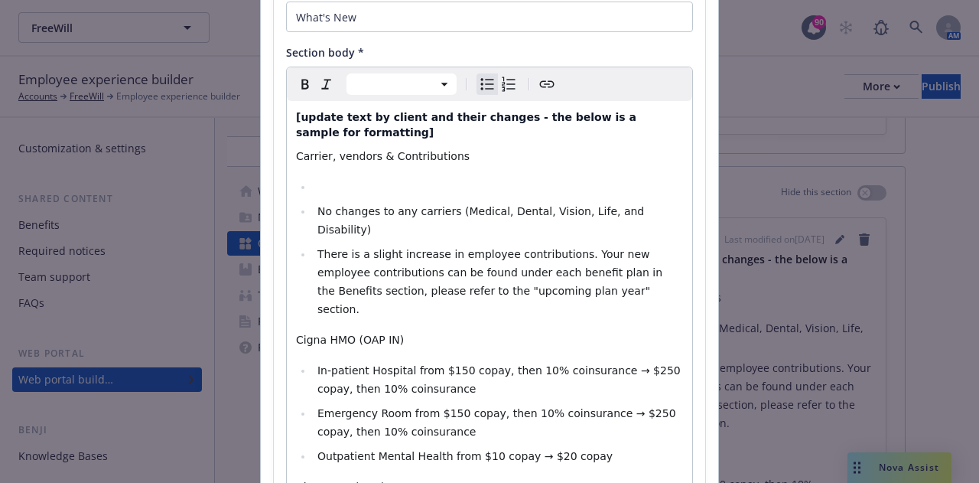
click at [313, 177] on li "editable markdown" at bounding box center [498, 186] width 370 height 18
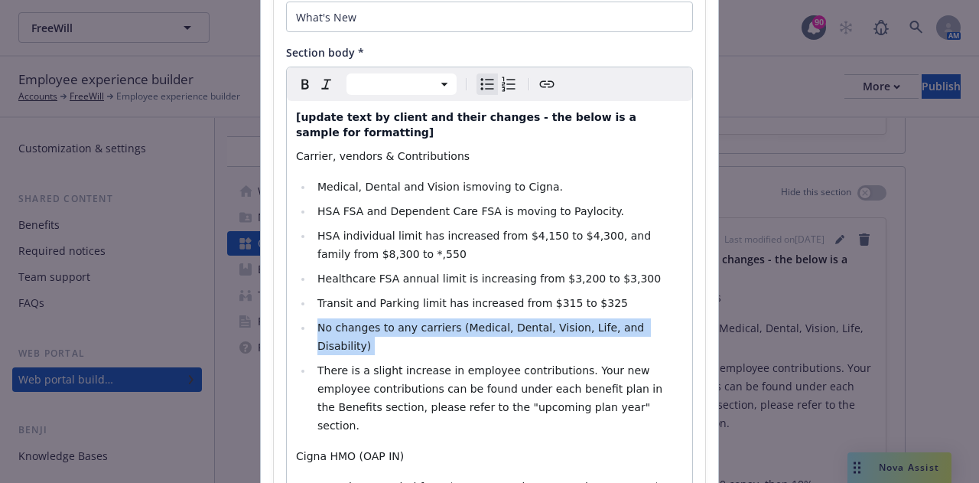
drag, startPoint x: 650, startPoint y: 317, endPoint x: 311, endPoint y: 310, distance: 339.0
click at [313, 318] on li "No changes to any carriers (Medical, Dental, Vision, Life, and Disability) ​" at bounding box center [498, 336] width 370 height 37
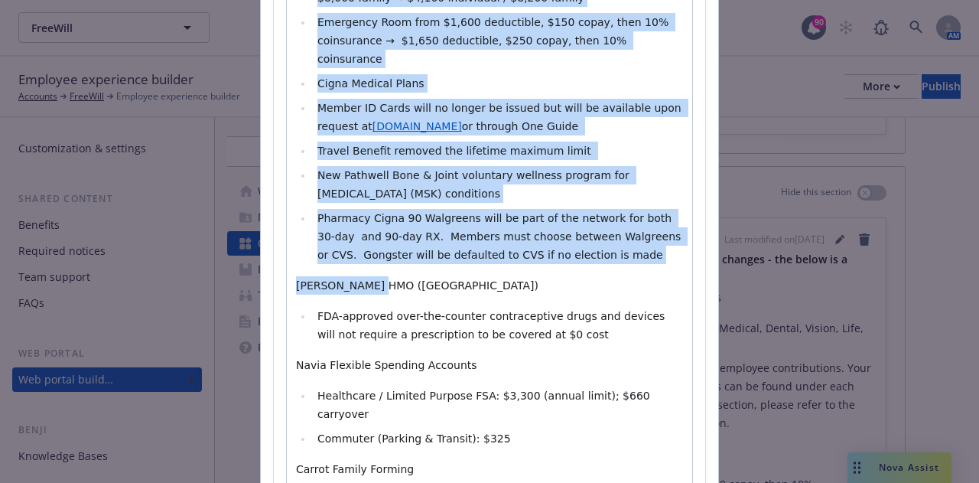
scroll to position [995, 0]
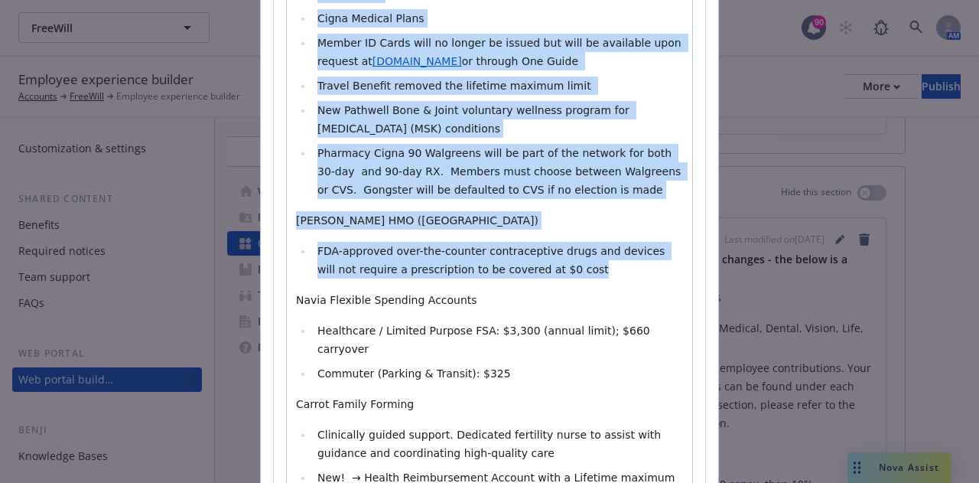
drag, startPoint x: 311, startPoint y: 158, endPoint x: 553, endPoint y: 213, distance: 247.9
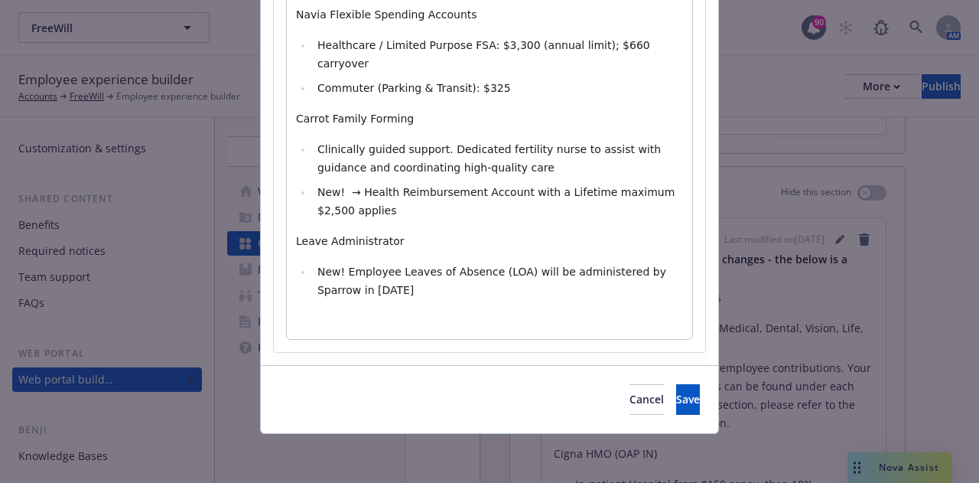
scroll to position [248, 0]
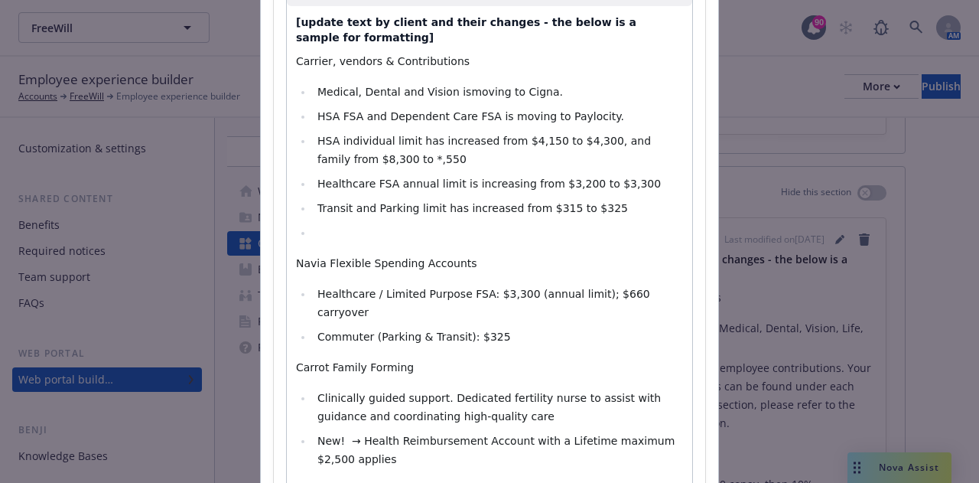
select select "paragraph"
drag, startPoint x: 315, startPoint y: 249, endPoint x: 289, endPoint y: 249, distance: 26.0
click at [296, 257] on span "Navia Flexible Spending Accounts" at bounding box center [386, 263] width 181 height 12
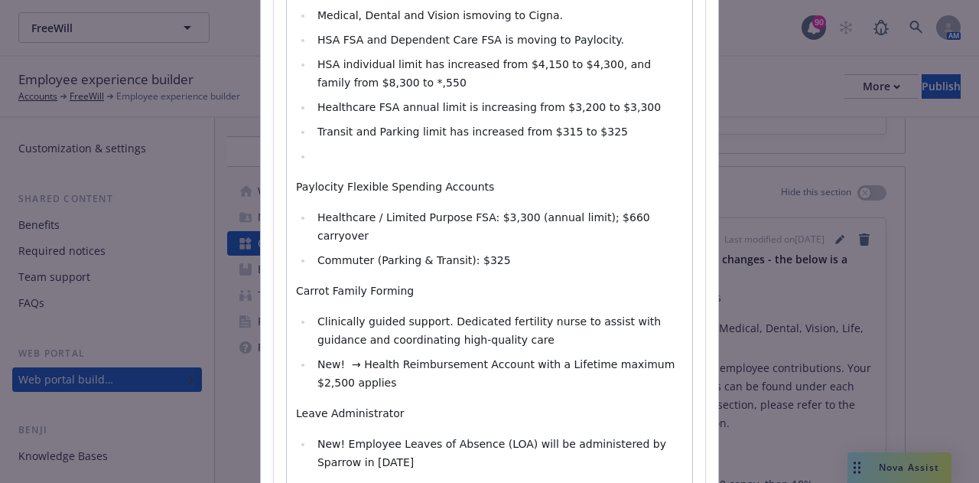
scroll to position [401, 0]
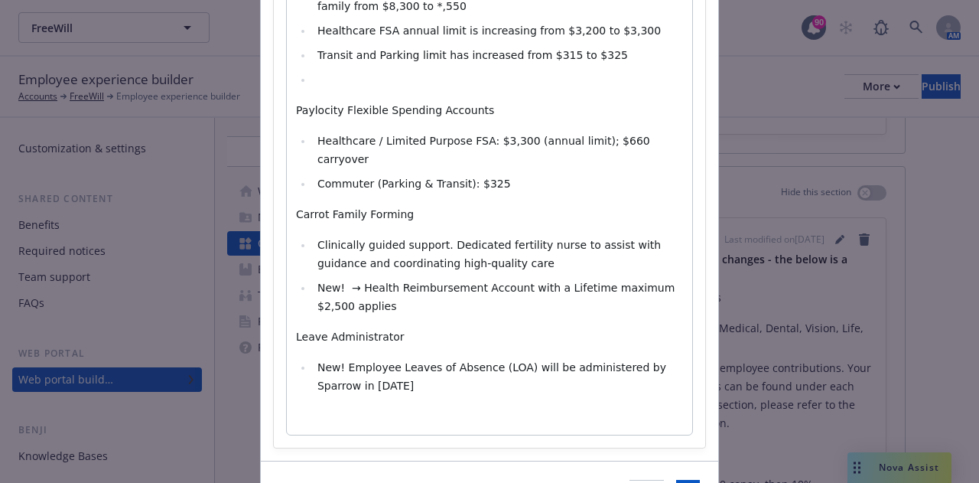
click at [376, 358] on li "New! Employee Leaves of Absence (LOA) will be administered by Sparrow in [DATE]" at bounding box center [498, 376] width 370 height 37
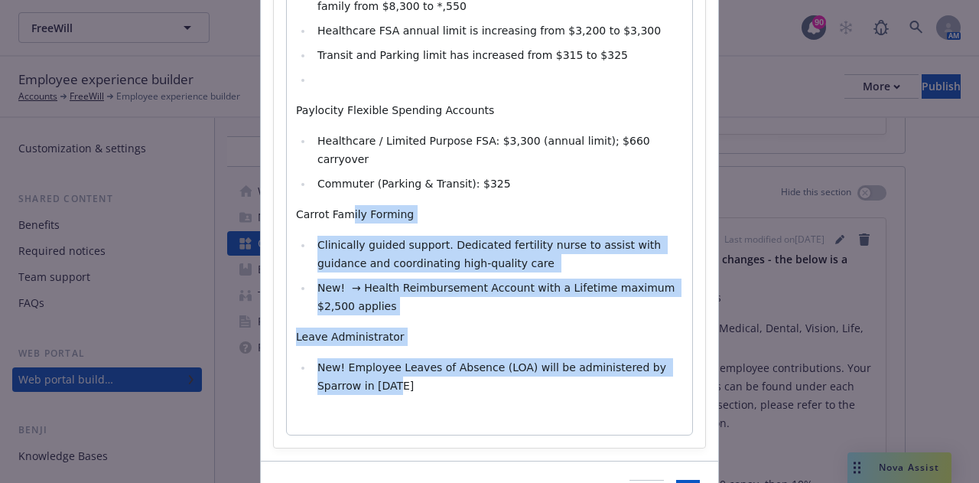
drag, startPoint x: 376, startPoint y: 354, endPoint x: 340, endPoint y: 168, distance: 190.1
click at [340, 168] on div "[update text by client and their changes - the below is a sample for formatting…" at bounding box center [489, 143] width 405 height 581
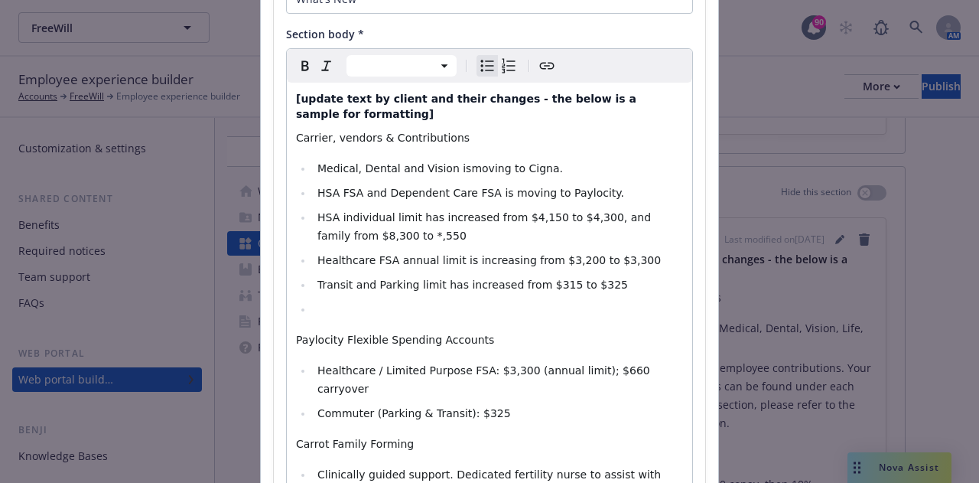
click at [448, 162] on span "Medical, Dental and Vision ismoving to Cigna.​" at bounding box center [440, 168] width 246 height 12
click at [467, 364] on span "Healthcare / Limited Purpose FSA: $3,300 (annual limit); $660 carryover ​" at bounding box center [485, 379] width 336 height 31
click at [620, 364] on span "Healthcare / Limited Purpose FSA individual : $3,300 (annual limit); $660 carry…" at bounding box center [499, 379] width 364 height 31
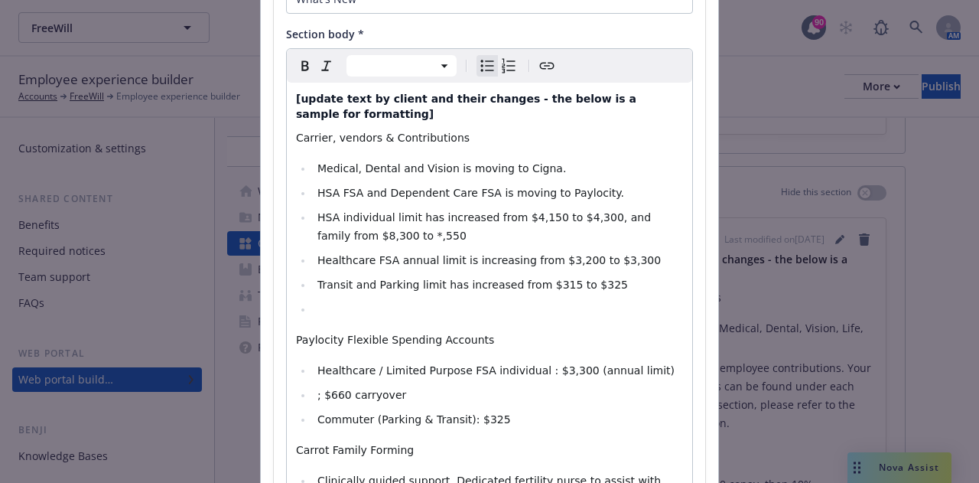
click at [627, 361] on li "Healthcare / Limited Purpose FSA individual : $3,300 (annual limit)" at bounding box center [498, 370] width 370 height 18
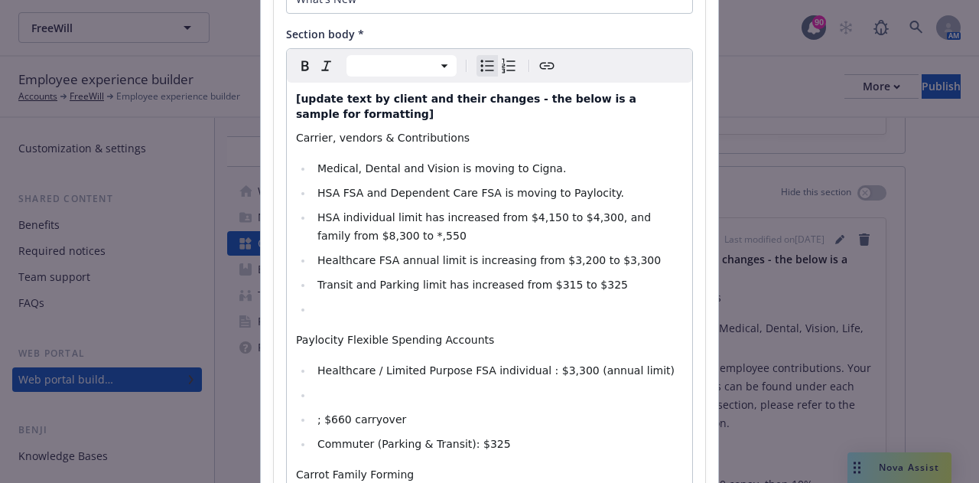
click at [638, 361] on li "Healthcare / Limited Purpose FSA individual : $3,300 (annual limit)" at bounding box center [498, 370] width 370 height 18
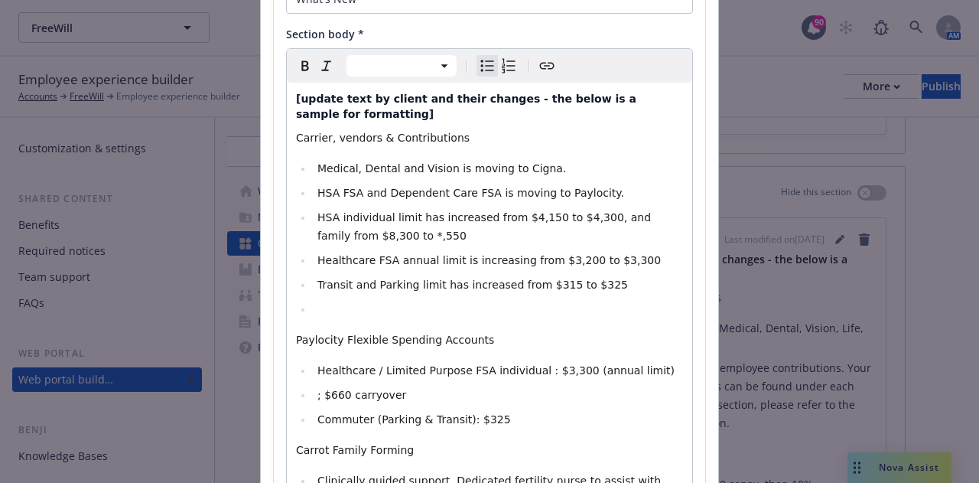
click at [638, 361] on li "Healthcare / Limited Purpose FSA individual : $3,300 (annual limit)" at bounding box center [498, 370] width 370 height 18
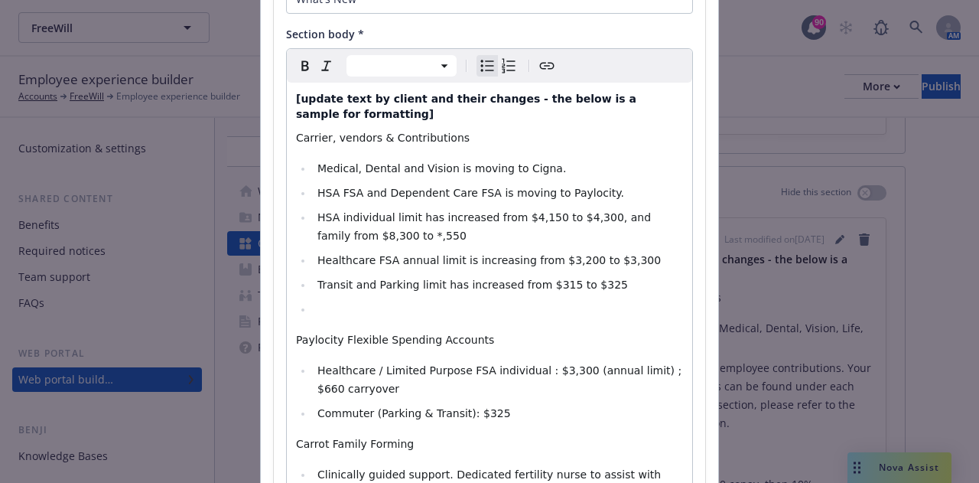
click at [376, 369] on li "Healthcare / Limited Purpose FSA individual : $3,300 (annual limit) ; $660 carr…" at bounding box center [498, 379] width 370 height 37
click at [621, 364] on span "Healthcare / Limited Purpose FSA individual : $3,300 (annual limit) ; $660 carr…" at bounding box center [501, 379] width 368 height 31
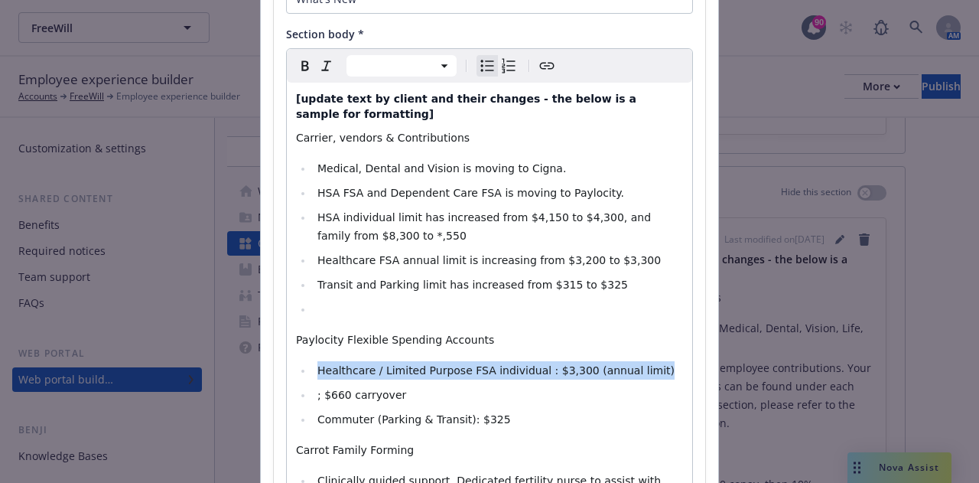
drag, startPoint x: 636, startPoint y: 359, endPoint x: 312, endPoint y: 363, distance: 323.6
click at [313, 363] on li "Healthcare / Limited Purpose FSA individual : $3,300 (annual limit)" at bounding box center [498, 370] width 370 height 18
copy span "Healthcare / Limited Purpose FSA individual : $3,300 (annual limit)"
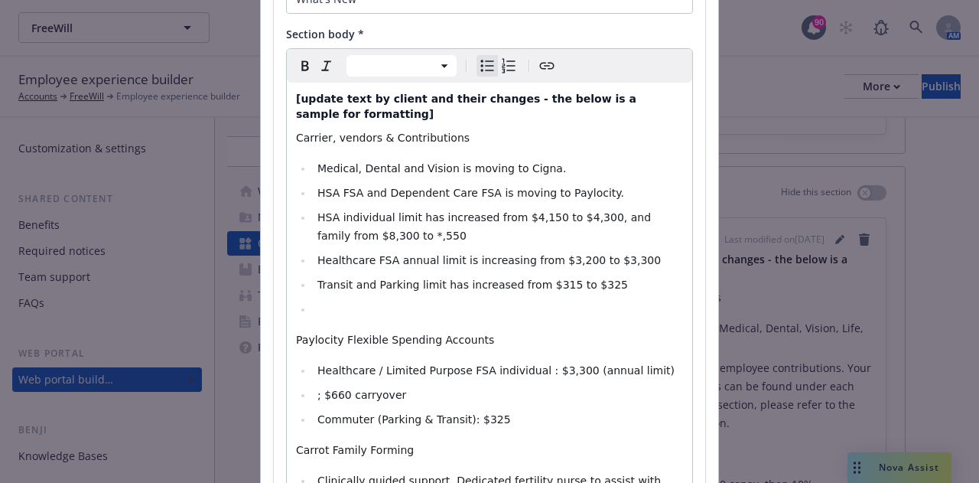
click at [313, 386] on li "; $660 carryover ​" at bounding box center [498, 395] width 370 height 18
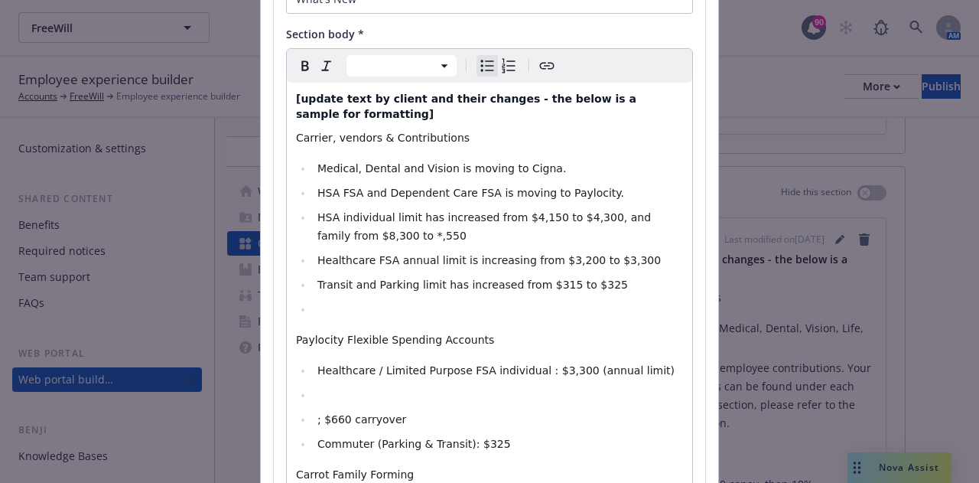
click at [316, 386] on li "editable markdown" at bounding box center [498, 395] width 370 height 18
drag, startPoint x: 516, startPoint y: 380, endPoint x: 473, endPoint y: 379, distance: 43.6
click at [473, 389] on span "Healthcare / Limited Purpose FSA individual : $3,300 (annual limit)" at bounding box center [495, 395] width 357 height 12
click at [520, 389] on span "Healthcare / Limited Purpose FSA family : $3,300 (annual limit)" at bounding box center [486, 395] width 338 height 12
click at [555, 389] on span "Healthcare / Limited Purpose FSA family : $3,300 (annual limit)" at bounding box center [486, 395] width 338 height 12
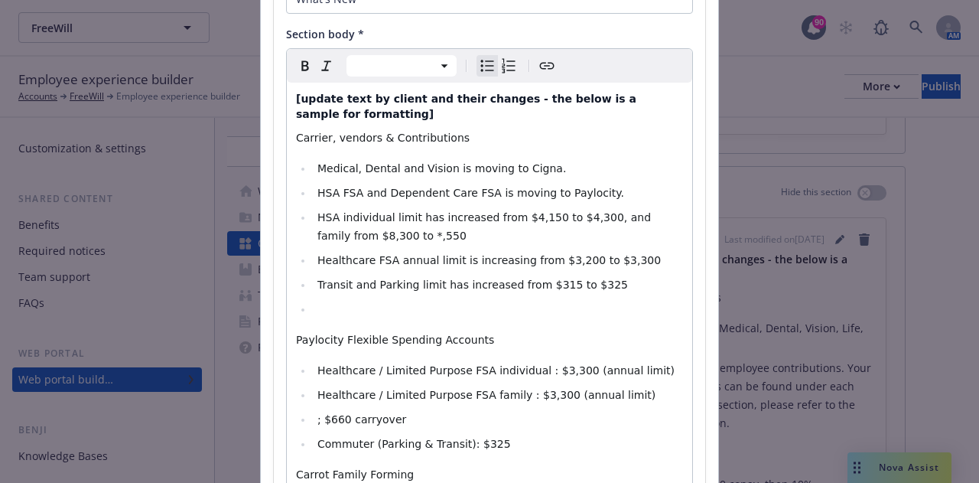
click at [575, 389] on span "Healthcare / Limited Purpose FSA family : $3,300 (annual limit)" at bounding box center [486, 395] width 338 height 12
drag, startPoint x: 588, startPoint y: 377, endPoint x: 600, endPoint y: 377, distance: 12.2
click at [588, 389] on span "Healthcare / Limited Purpose FSA family : $3,300 (annual limit)" at bounding box center [486, 395] width 338 height 12
click at [605, 386] on li "Healthcare / Limited Purpose FSA family : $3,300 (annual limit)" at bounding box center [498, 395] width 370 height 18
click at [519, 389] on span "Healthcare / Limited Purpose FSA family : $3,300 (annual limit)" at bounding box center [486, 395] width 338 height 12
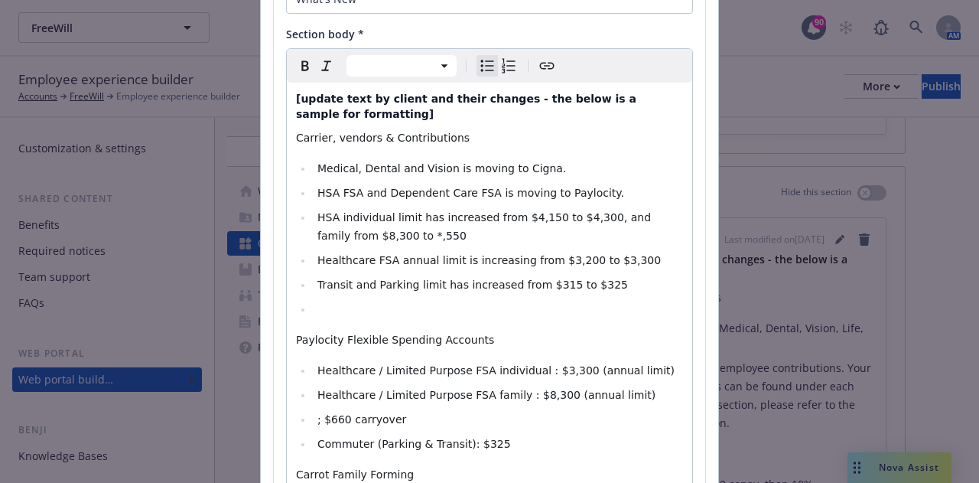
click at [536, 364] on span "Healthcare / Limited Purpose FSA individual : $3,300 (annual limit)" at bounding box center [495, 370] width 357 height 12
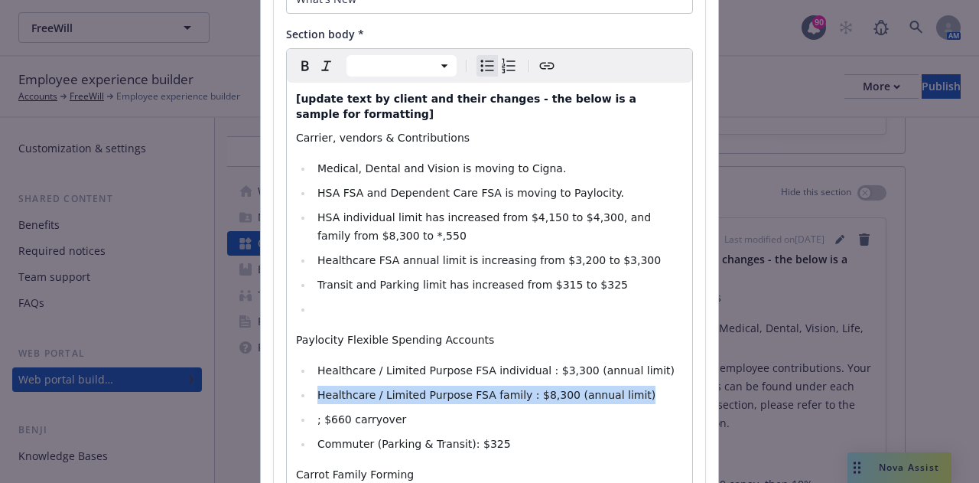
drag, startPoint x: 614, startPoint y: 381, endPoint x: 311, endPoint y: 382, distance: 302.2
click at [313, 386] on li "Healthcare / Limited Purpose FSA family : $8,300 (annual limit)" at bounding box center [498, 395] width 370 height 18
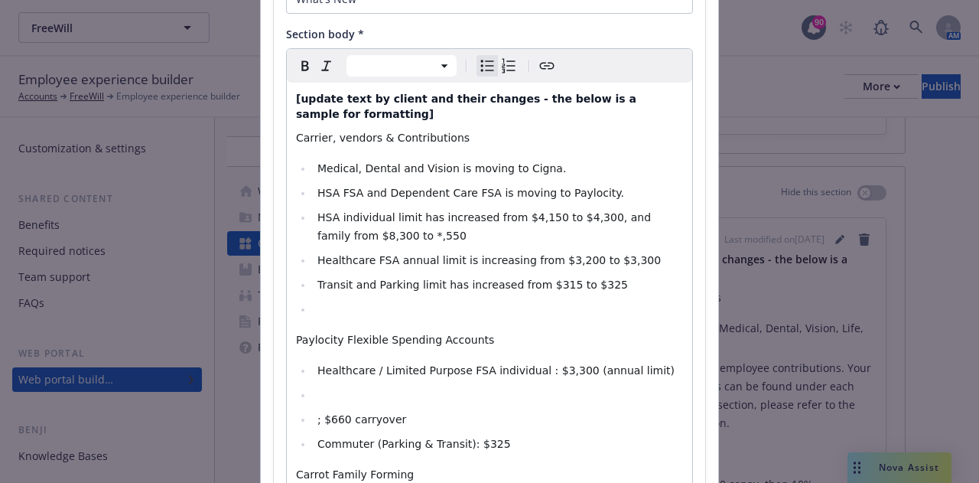
click at [644, 361] on li "Healthcare / Limited Purpose FSA individual : $3,300 (annual limit)" at bounding box center [498, 370] width 370 height 18
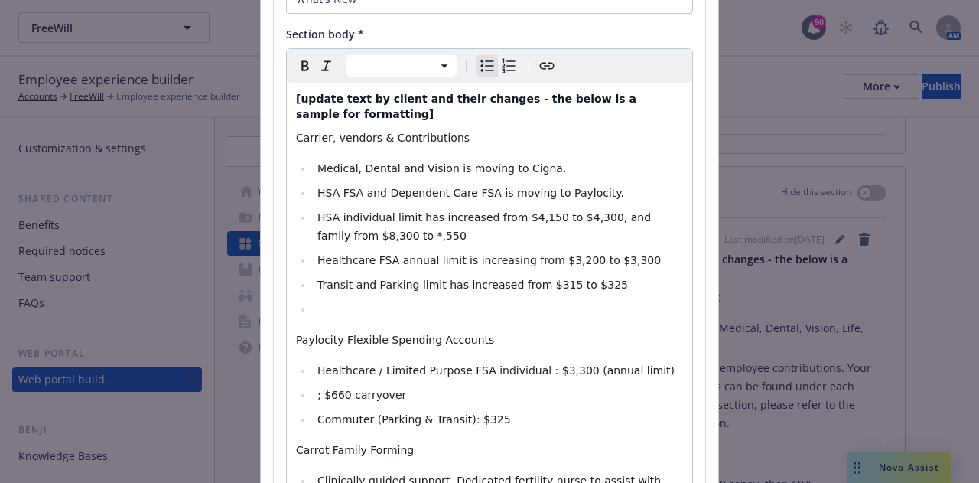
click at [519, 364] on span "Healthcare / Limited Purpose FSA individual : $3,300 (annual limit)" at bounding box center [495, 370] width 357 height 12
click at [583, 361] on li "Healthcare / Limited Purpose FSA : $3,300 (annual limit)" at bounding box center [498, 370] width 370 height 18
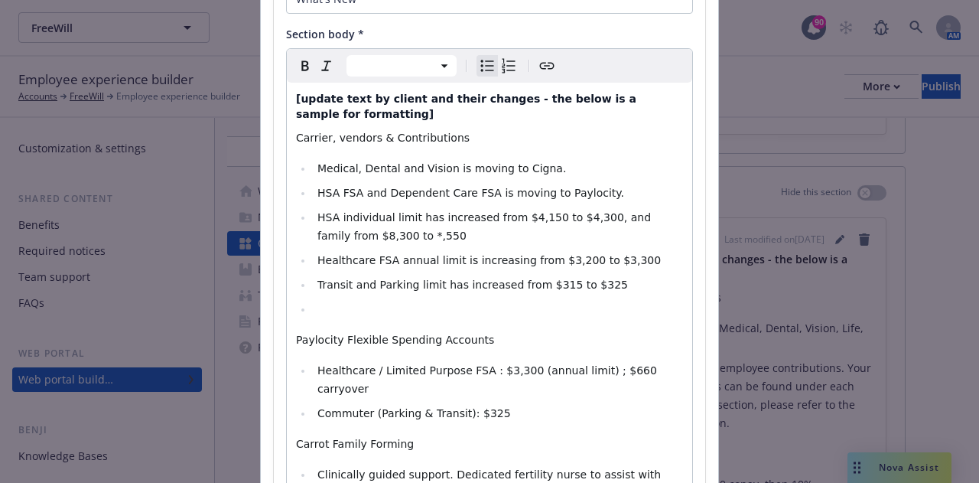
click at [659, 361] on li "Healthcare / Limited Purpose FSA : $3,300 (annual limit) ; $660 carryover ​" at bounding box center [498, 379] width 370 height 37
click at [553, 404] on li "Commuter (Parking & Transit): $325" at bounding box center [498, 413] width 370 height 18
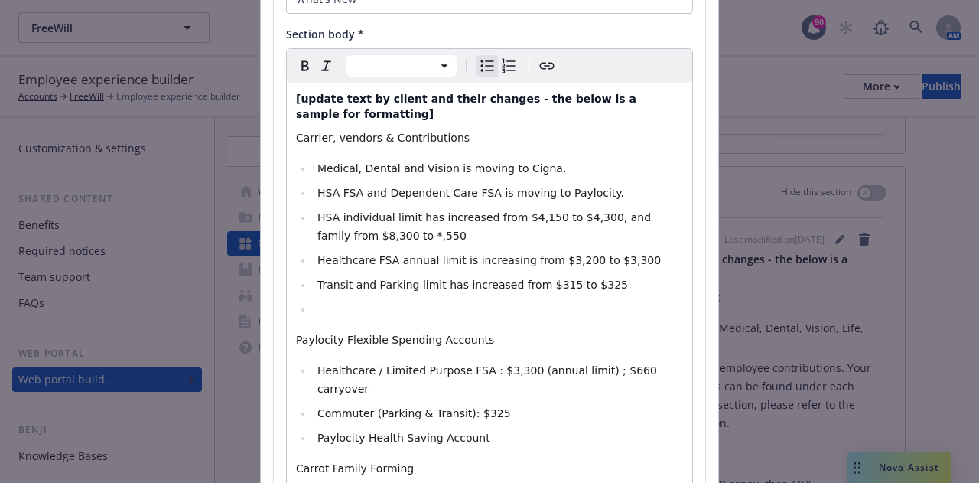
click at [313, 428] on li "Paylocity Health Saving Account" at bounding box center [498, 437] width 370 height 18
click at [478, 72] on icon "Bulleted list" at bounding box center [487, 66] width 18 height 18
select select "paragraph"
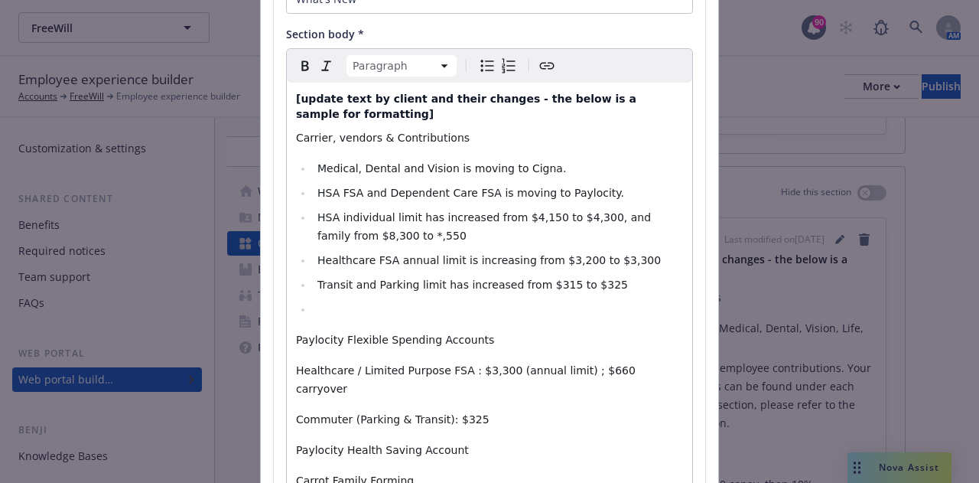
scroll to position [248, 0]
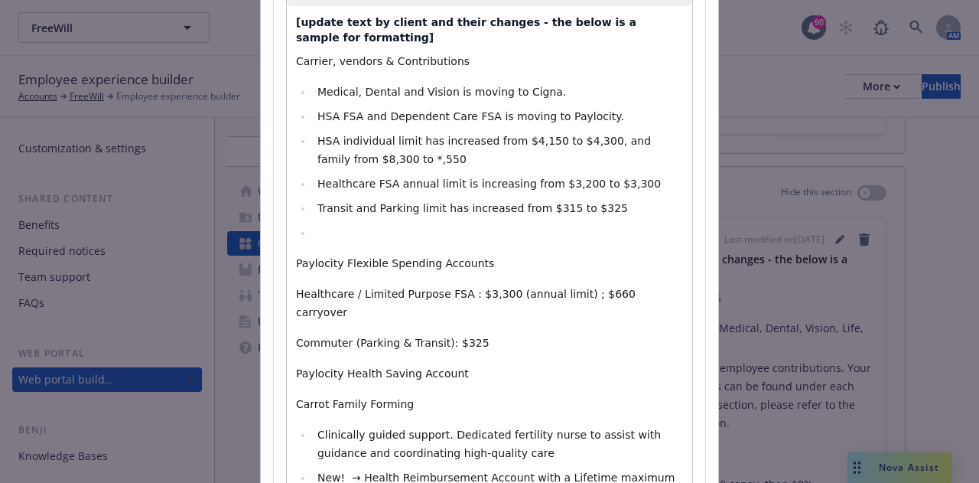
click at [288, 280] on div "[update text by client and their changes - the below is a sample for formatting…" at bounding box center [489, 315] width 405 height 618
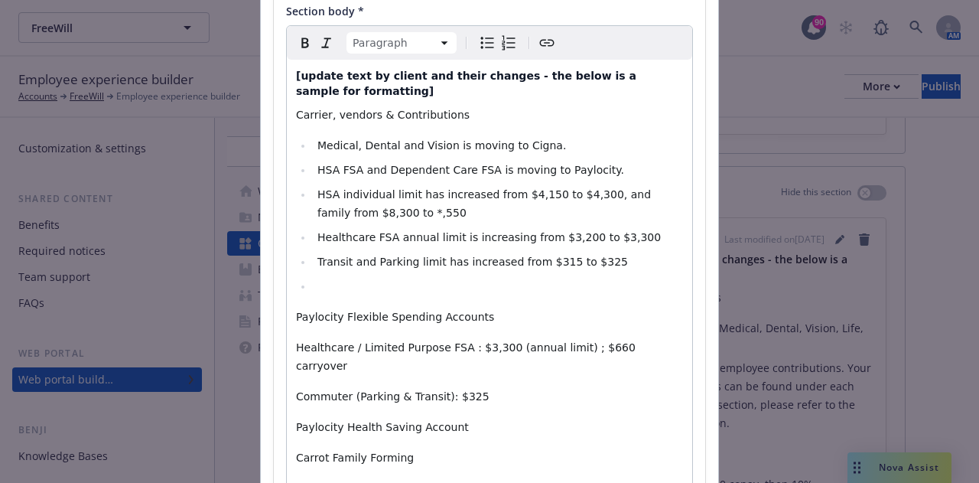
scroll to position [171, 0]
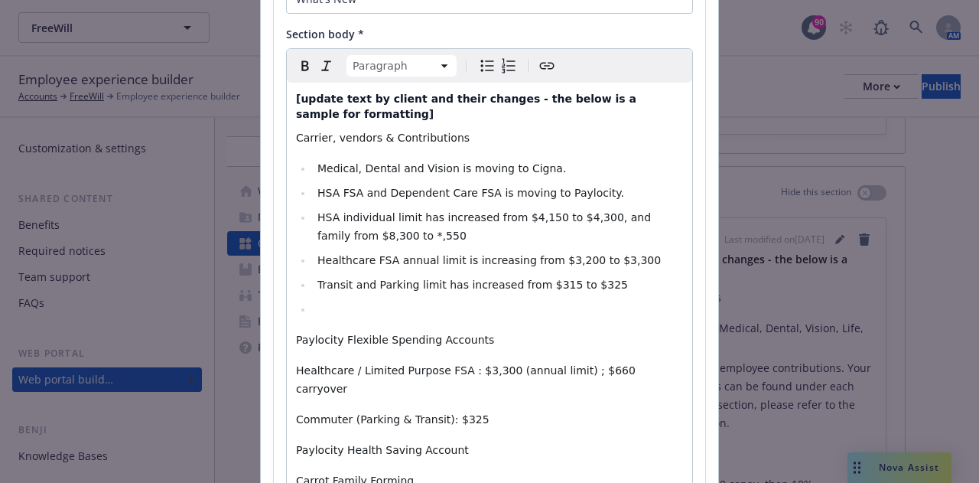
click at [481, 70] on icon "Bulleted list" at bounding box center [487, 65] width 13 height 11
select select "paragraph"
click at [287, 382] on div "[update text by client and their changes - the below is a sample for formatting…" at bounding box center [489, 392] width 405 height 618
click at [478, 63] on icon "Bulleted list" at bounding box center [487, 66] width 18 height 18
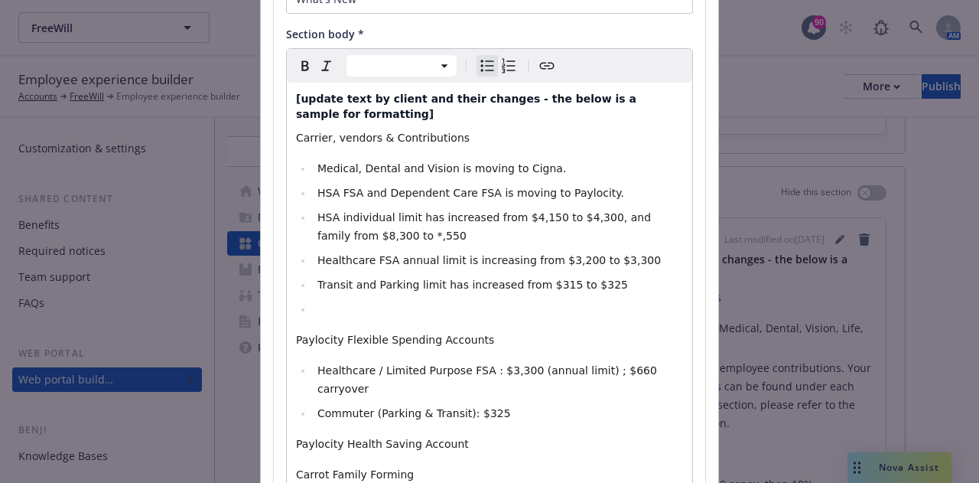
select select "paragraph"
click at [288, 443] on div "[update text by client and their changes - the below is a sample for formatting…" at bounding box center [489, 389] width 405 height 612
click at [478, 63] on icon "Bulleted list" at bounding box center [487, 66] width 18 height 18
drag, startPoint x: 416, startPoint y: 444, endPoint x: 312, endPoint y: 441, distance: 104.1
click at [313, 465] on li "Carrot Family Forming​" at bounding box center [498, 474] width 370 height 18
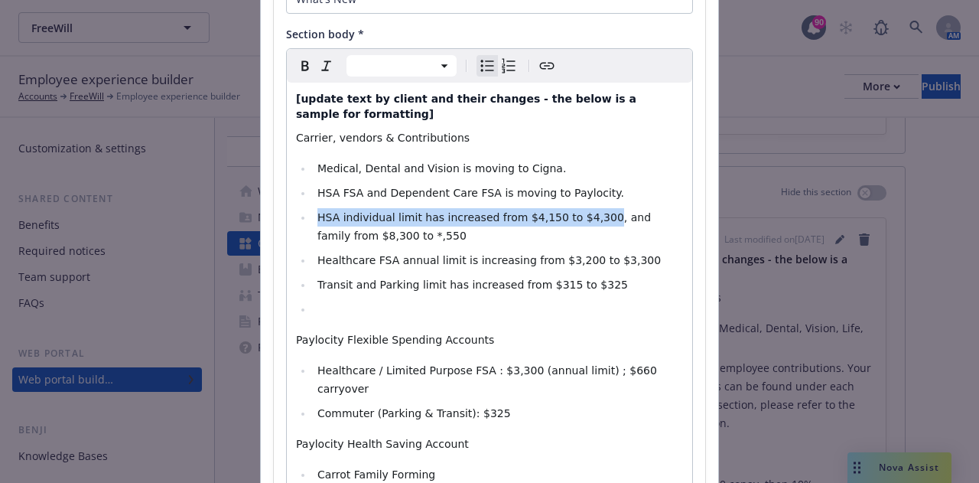
drag, startPoint x: 577, startPoint y: 203, endPoint x: 312, endPoint y: 203, distance: 264.7
click at [317, 211] on span "HSA individual limit has increased from $4,150 to $4,300, and family from $8,30…" at bounding box center [485, 226] width 337 height 31
copy span "HSA individual limit has increased from $4,150 to $4,300"
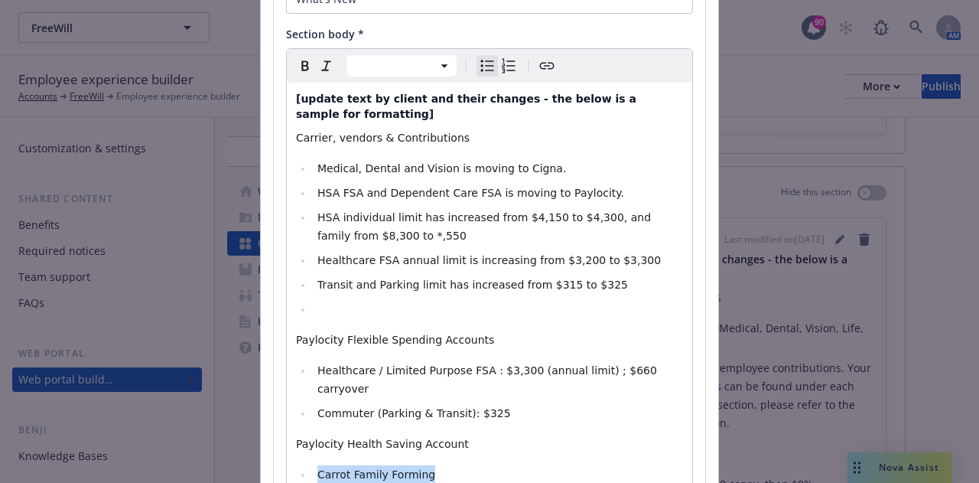
drag, startPoint x: 424, startPoint y: 441, endPoint x: 312, endPoint y: 437, distance: 111.8
click at [313, 465] on li "Carrot Family Forming​" at bounding box center [498, 474] width 370 height 18
drag, startPoint x: 542, startPoint y: 438, endPoint x: 407, endPoint y: 445, distance: 134.8
click at [407, 468] on span "HSA individual limit has increased from $4,150 to $4,300" at bounding box center [470, 474] width 307 height 12
click at [445, 465] on li "HSA individual limit $4,300" at bounding box center [498, 474] width 370 height 18
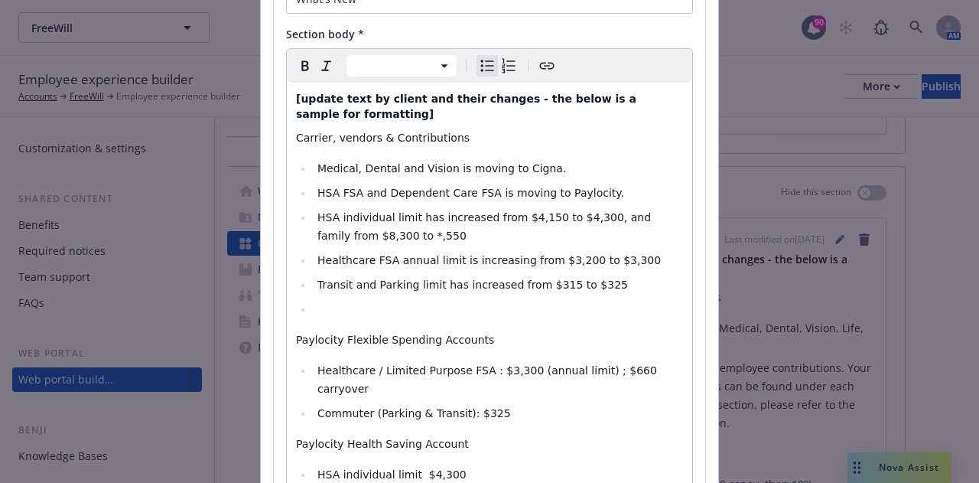
drag, startPoint x: 380, startPoint y: 464, endPoint x: 334, endPoint y: 465, distance: 46.7
drag, startPoint x: 389, startPoint y: 464, endPoint x: 530, endPoint y: 463, distance: 140.8
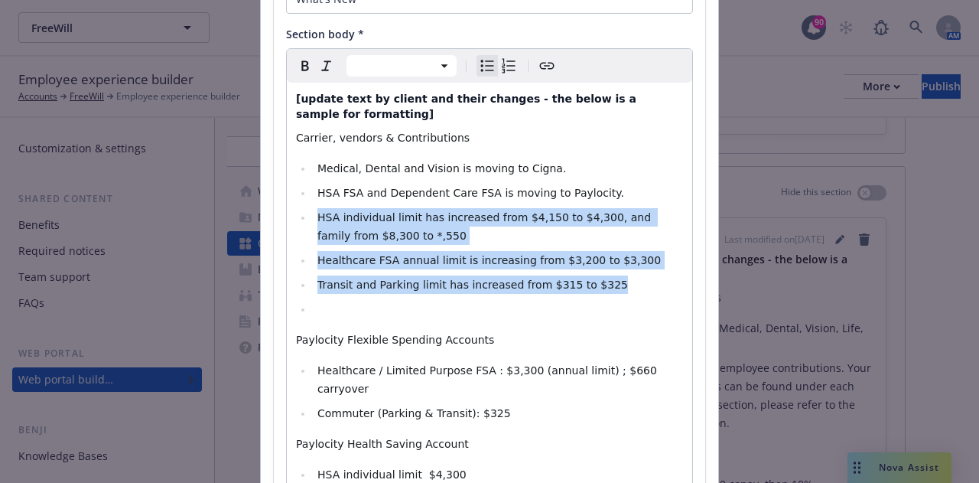
drag, startPoint x: 620, startPoint y: 275, endPoint x: 312, endPoint y: 203, distance: 315.8
click at [312, 203] on ul "Medical, Dental and Vision is moving to Cigna.​ HSA FSA and Dependent Care FSA …" at bounding box center [489, 238] width 387 height 159
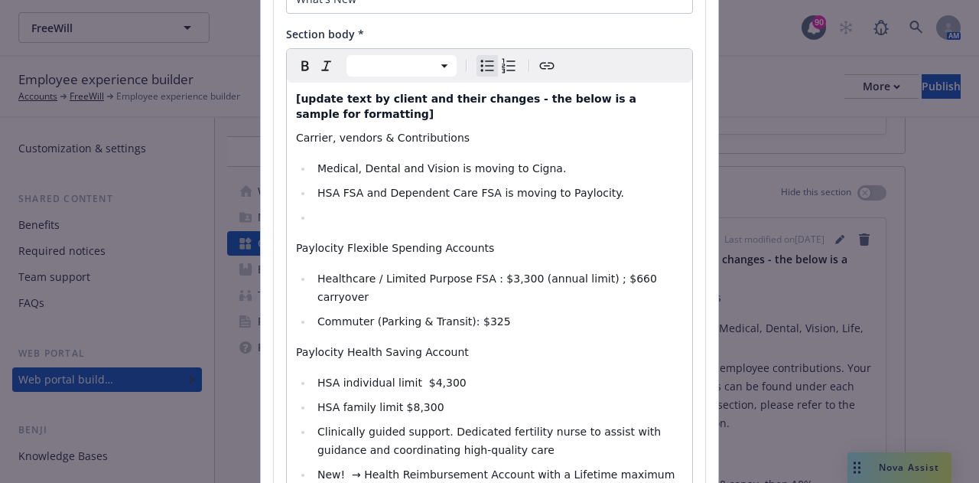
click at [313, 208] on li "editable markdown" at bounding box center [498, 217] width 370 height 18
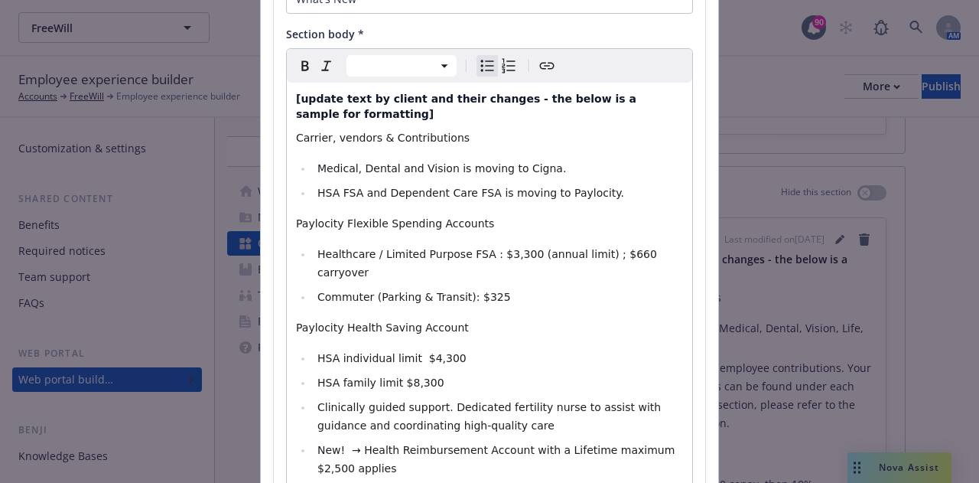
click at [317, 162] on span "Medical, Dental and Vision is moving to Cigna.​" at bounding box center [441, 168] width 249 height 12
click at [317, 187] on span "HSA FSA and Dependent Care FSA is moving to Paylocity.​" at bounding box center [470, 193] width 307 height 12
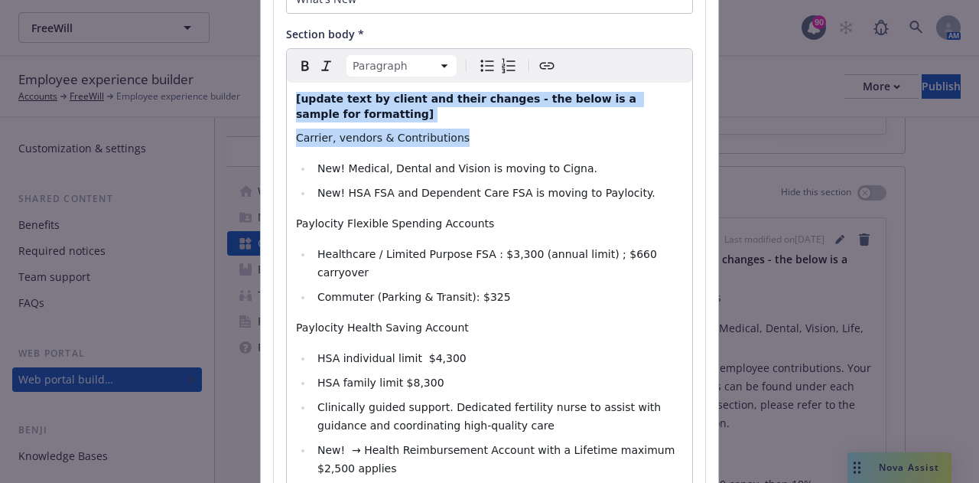
drag, startPoint x: 453, startPoint y: 122, endPoint x: 241, endPoint y: 84, distance: 215.2
click at [241, 84] on div "Add content Section title * What's New Section body * Paragraph Paragraph Headi…" at bounding box center [489, 241] width 979 height 483
select select "h4"
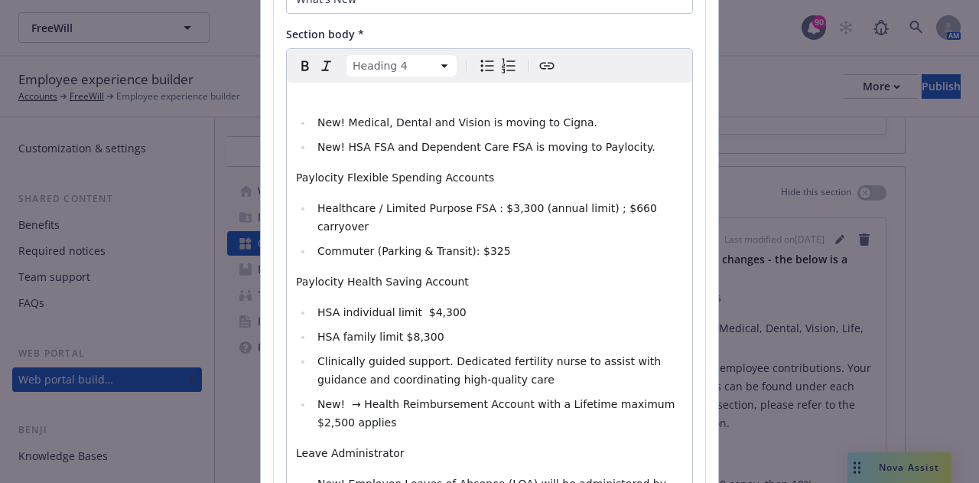
select select
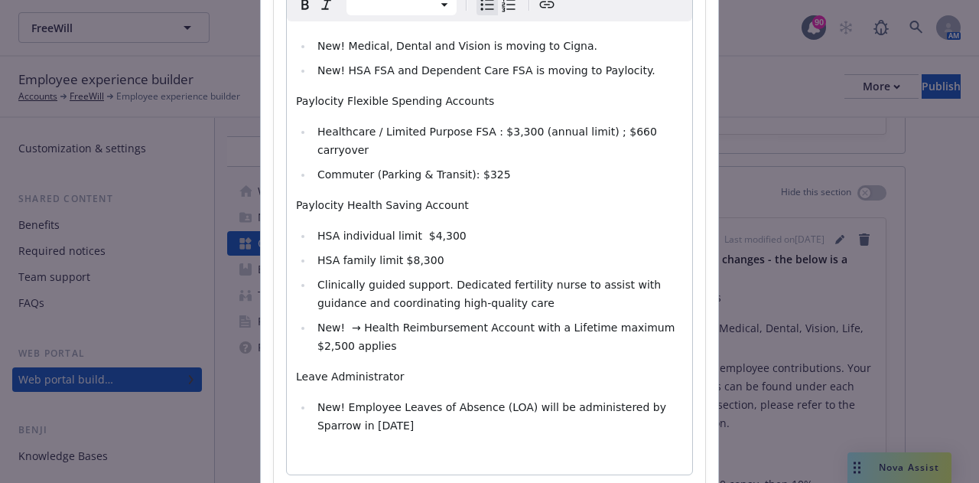
scroll to position [309, 0]
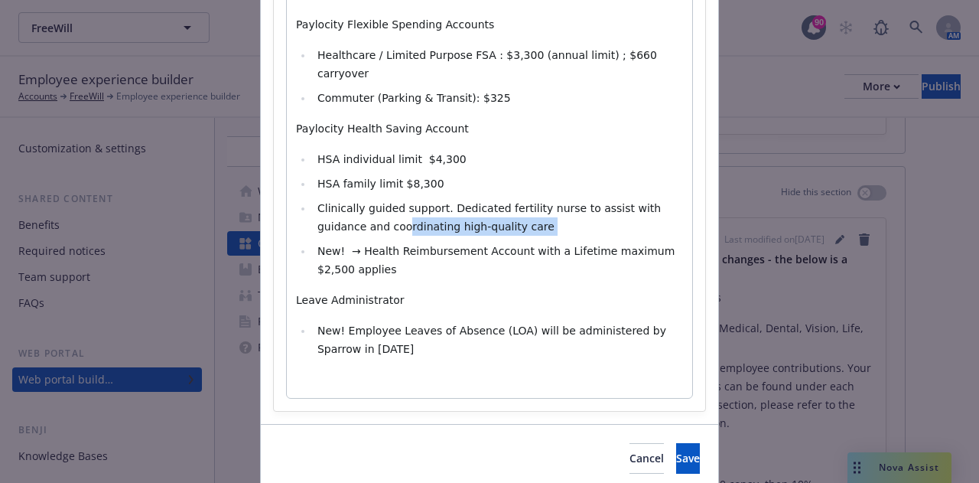
drag, startPoint x: 461, startPoint y: 207, endPoint x: 326, endPoint y: 203, distance: 134.7
click at [326, 203] on li "Clinically guided support. Dedicated fertility nurse to assist with guidance an…" at bounding box center [498, 217] width 370 height 37
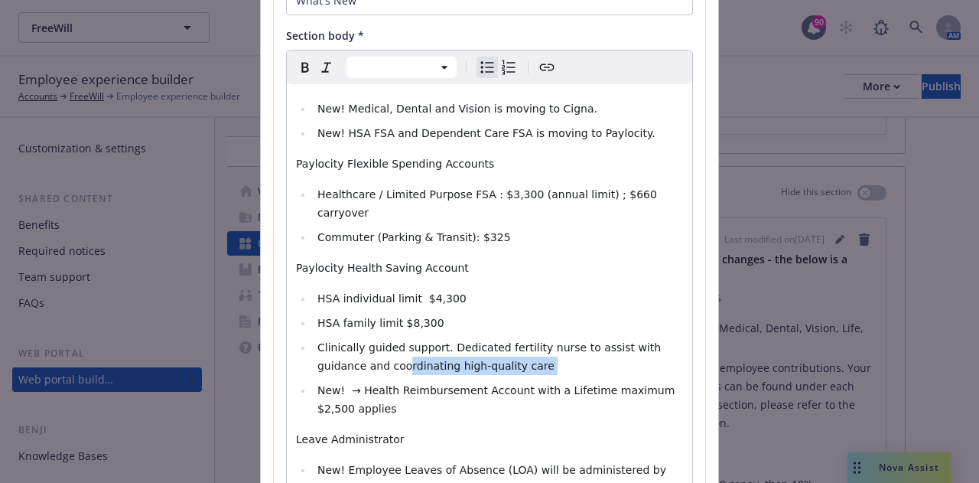
scroll to position [156, 0]
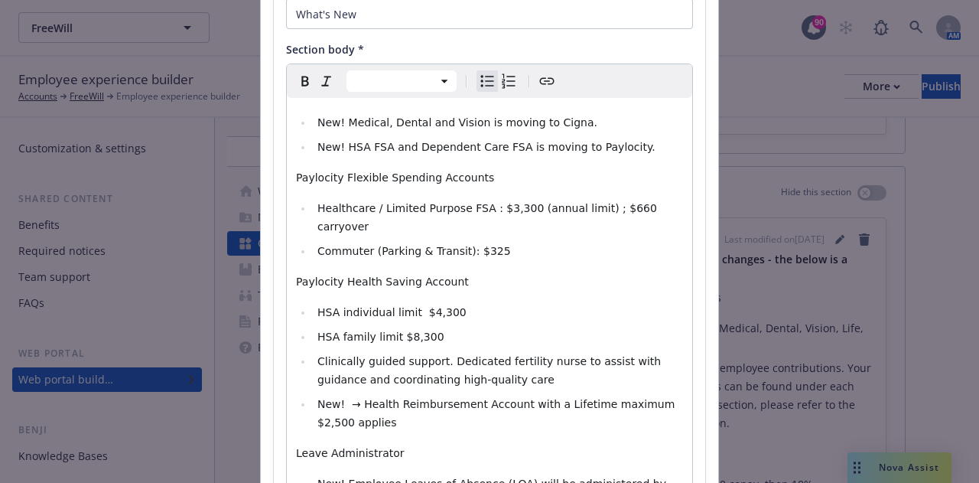
click at [574, 122] on li "New! Medical, Dental and Vision is moving to Cigna.​" at bounding box center [498, 122] width 370 height 18
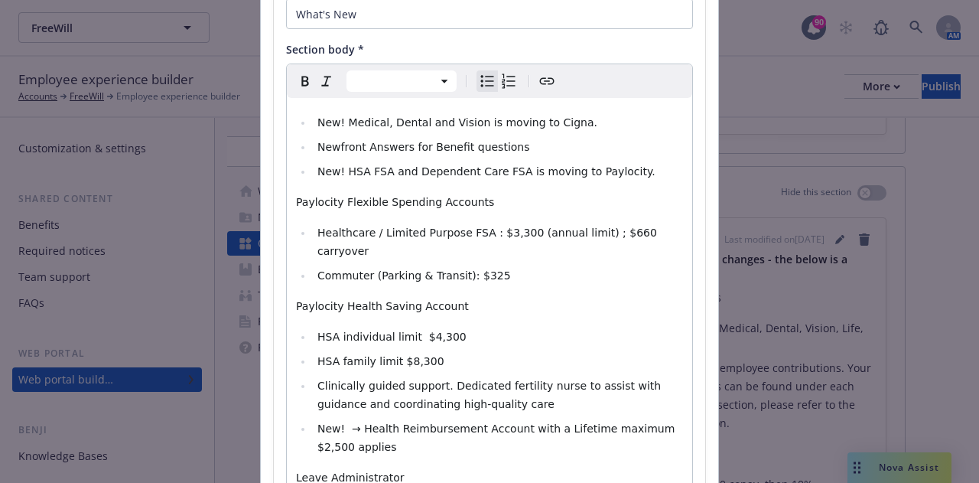
click at [317, 146] on span "Newfront Answers for Benefit questions" at bounding box center [423, 147] width 213 height 12
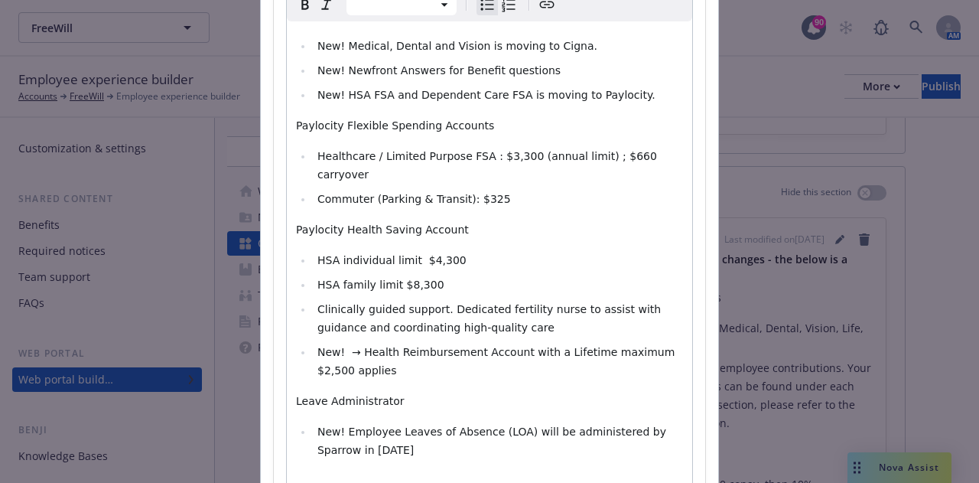
scroll to position [309, 0]
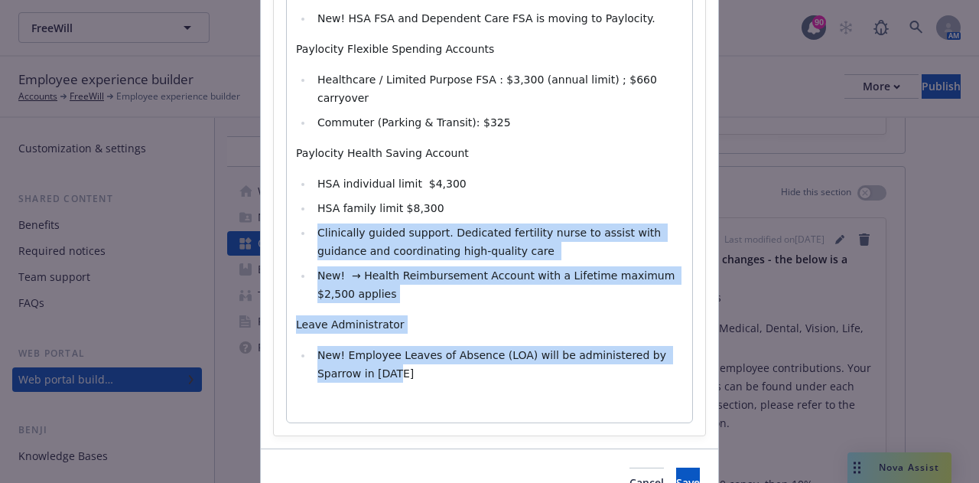
drag, startPoint x: 356, startPoint y: 360, endPoint x: 303, endPoint y: 223, distance: 147.5
click at [303, 223] on div "New! Medical, Dental and Vision is moving to Cigna.​ New! Newfront Answers for …" at bounding box center [489, 183] width 405 height 477
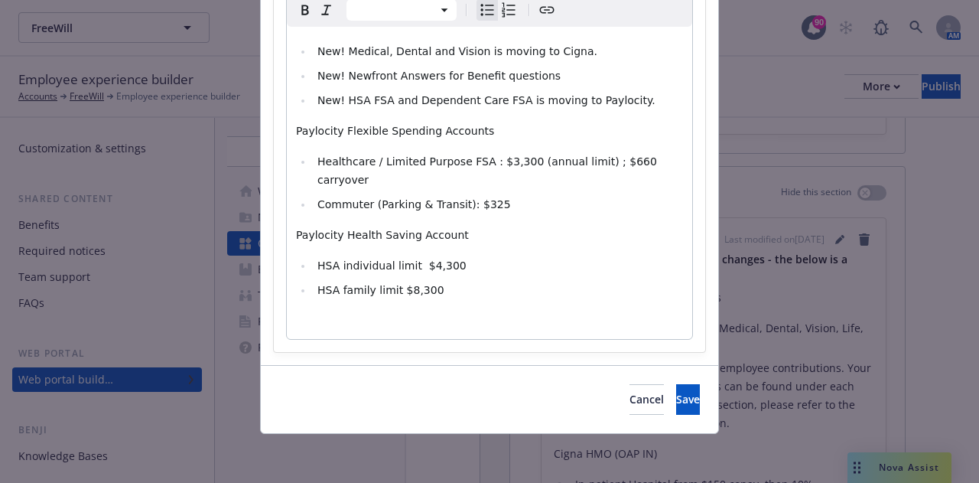
scroll to position [207, 0]
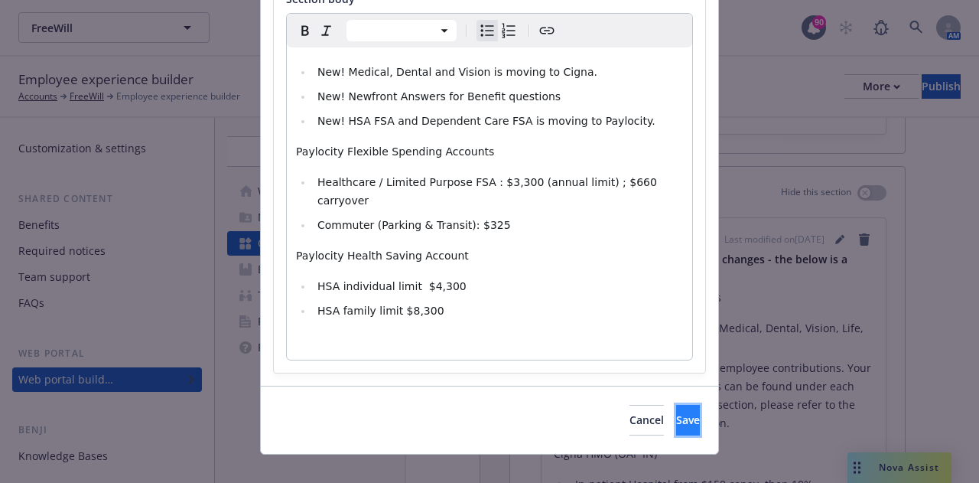
click at [676, 412] on span "Save" at bounding box center [688, 419] width 24 height 15
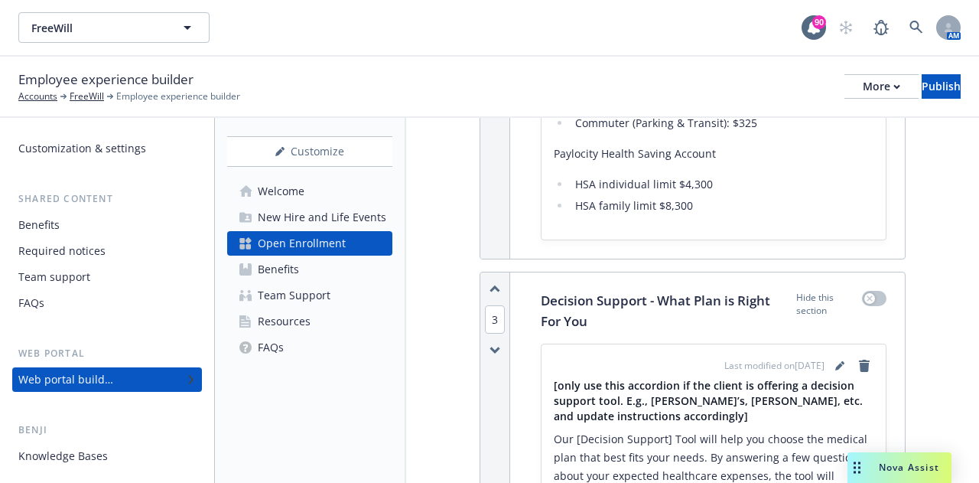
scroll to position [1224, 0]
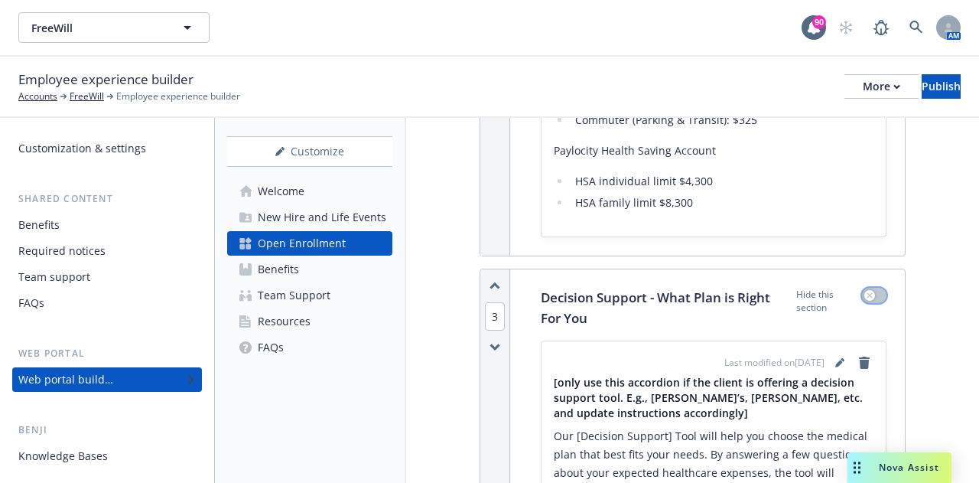
click at [864, 291] on div "button" at bounding box center [869, 295] width 11 height 11
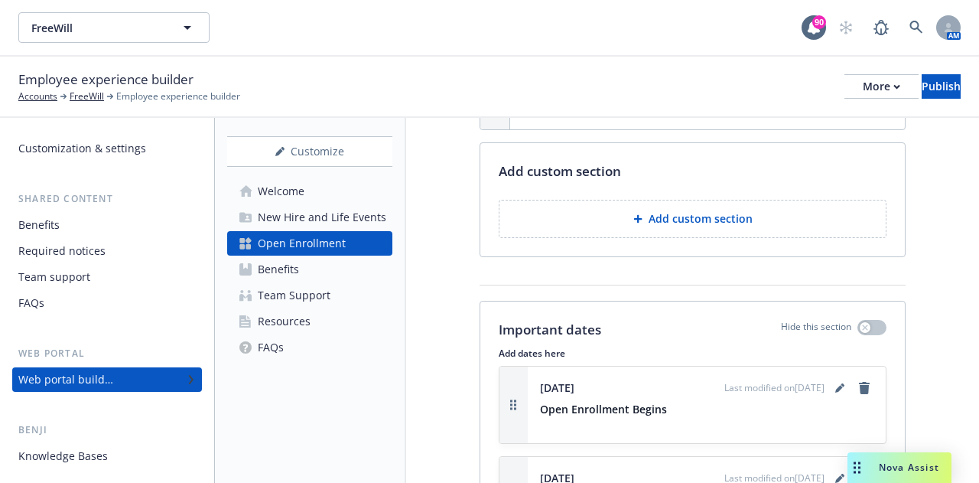
scroll to position [1989, 0]
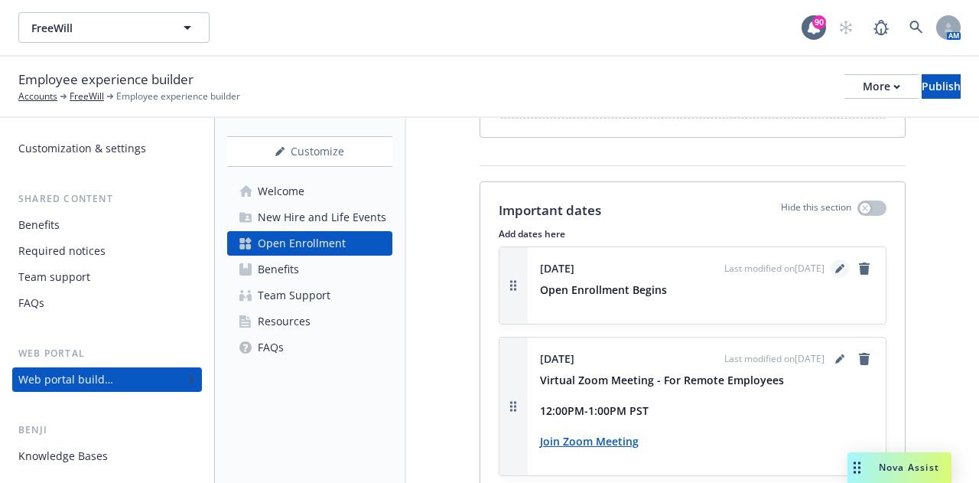
click at [835, 265] on icon "editPencil" at bounding box center [839, 269] width 8 height 8
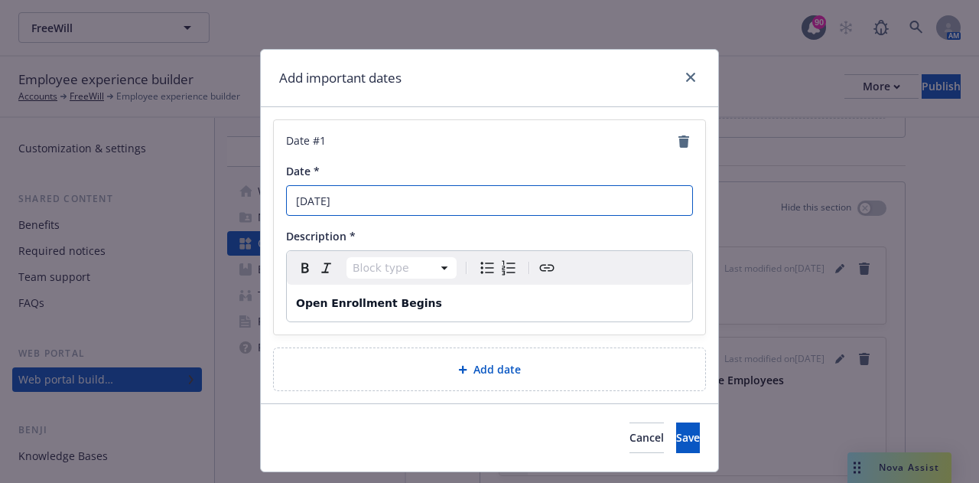
click at [347, 200] on input "[DATE]" at bounding box center [489, 200] width 407 height 31
type input "[DATE]"
click at [676, 432] on span "Save" at bounding box center [688, 437] width 24 height 15
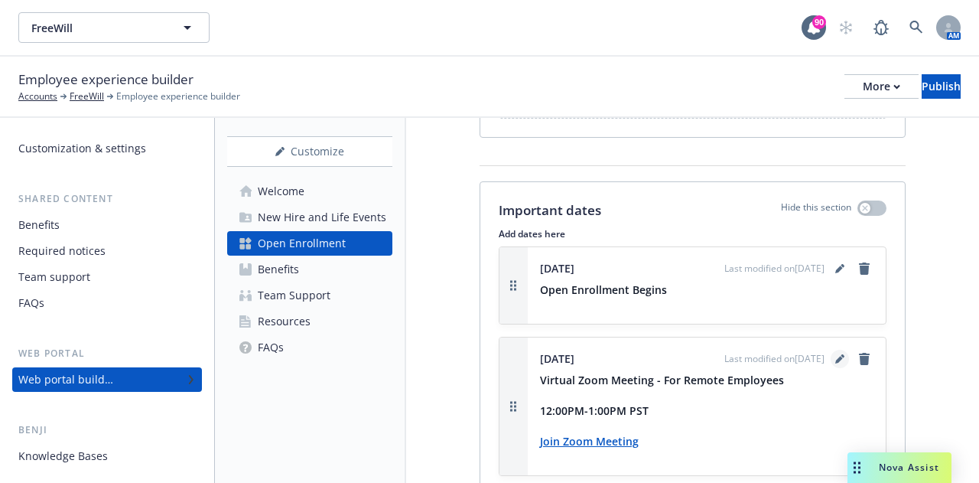
click at [835, 354] on icon "editPencil" at bounding box center [839, 358] width 9 height 9
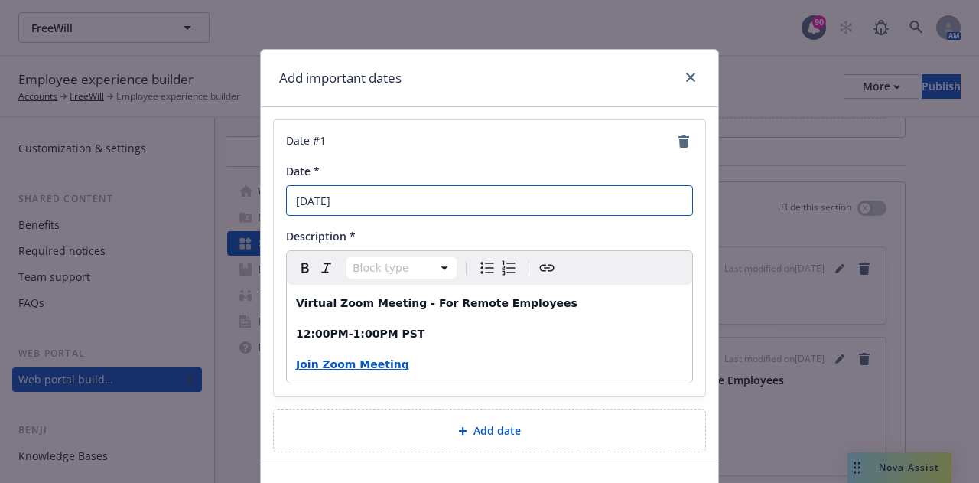
click at [355, 200] on input "[DATE]" at bounding box center [489, 200] width 407 height 31
drag, startPoint x: 340, startPoint y: 205, endPoint x: 272, endPoint y: 195, distance: 68.1
click at [274, 195] on div "Date # 1 Date * [DATE] Description * Block type Paragraph Heading 1 Heading 2 H…" at bounding box center [489, 257] width 431 height 275
click at [340, 198] on input "Ocober 16th" at bounding box center [489, 200] width 407 height 31
type input "[DATE]"
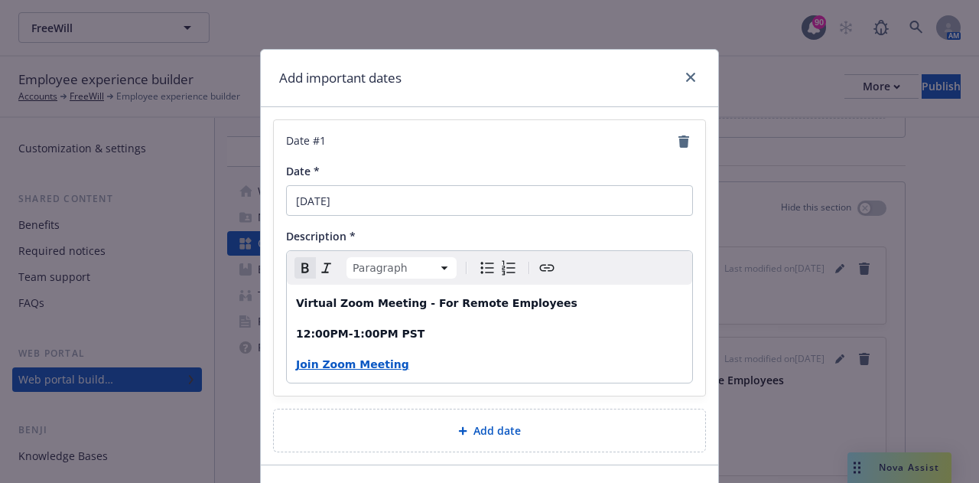
click at [300, 334] on strong "12:00PM-1:00PM PST" at bounding box center [360, 333] width 129 height 12
click at [343, 331] on strong "11:00PM-1:00PM PST" at bounding box center [360, 333] width 129 height 12
click at [464, 334] on p "11:00PM-12:00PM PST" at bounding box center [489, 333] width 387 height 18
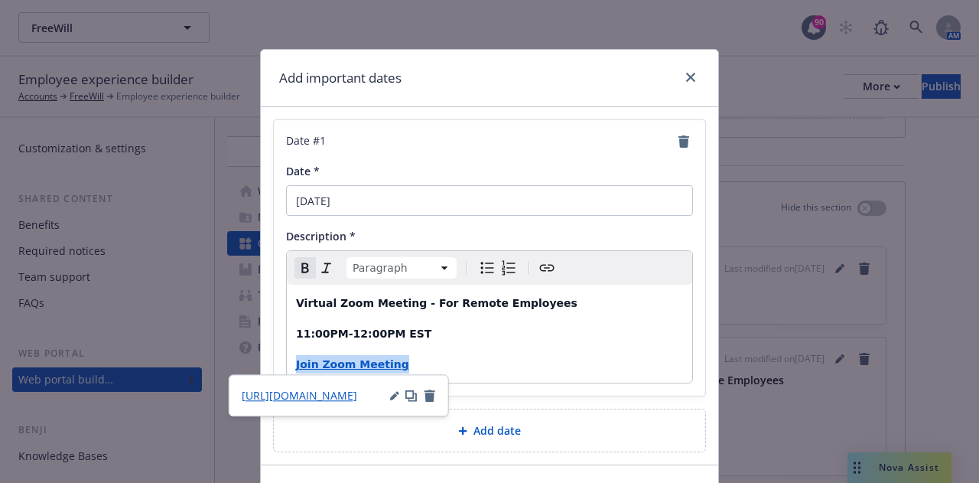
drag, startPoint x: 399, startPoint y: 366, endPoint x: 288, endPoint y: 363, distance: 110.9
click at [288, 363] on div "Virtual Zoom Meeting - For Remote Employees 11:00PM-12:00PM EST Join Zoom Meeti…" at bounding box center [489, 334] width 405 height 98
click at [429, 395] on icon "button" at bounding box center [430, 395] width 11 height 12
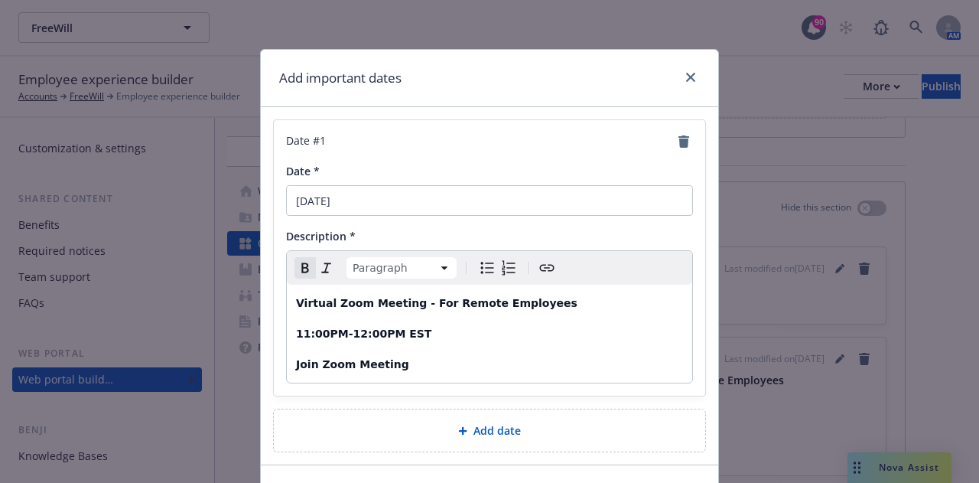
click at [410, 367] on p "Join Zoom Meeting" at bounding box center [489, 364] width 387 height 18
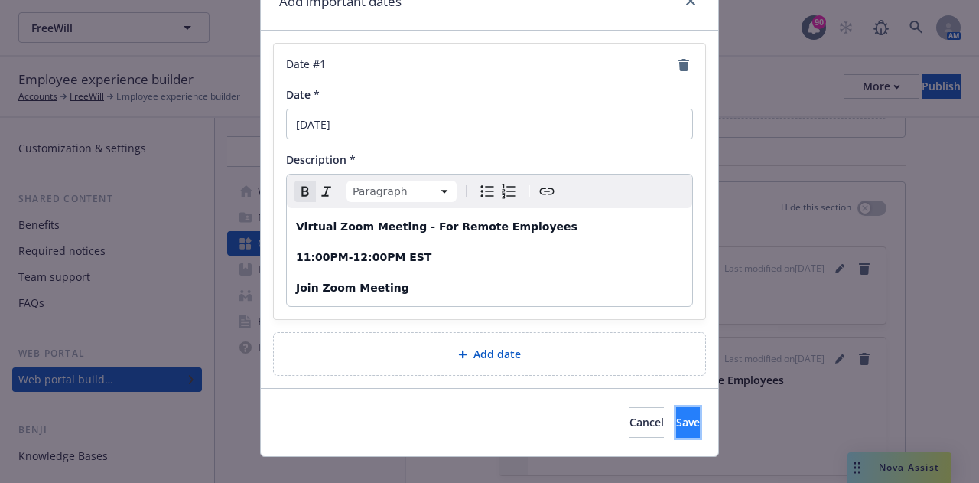
click at [676, 428] on button "Save" at bounding box center [688, 422] width 24 height 31
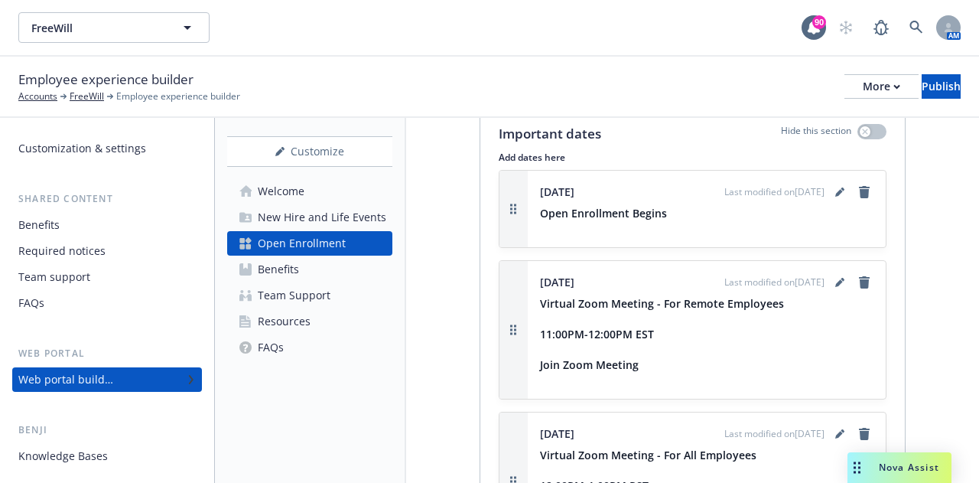
scroll to position [2142, 0]
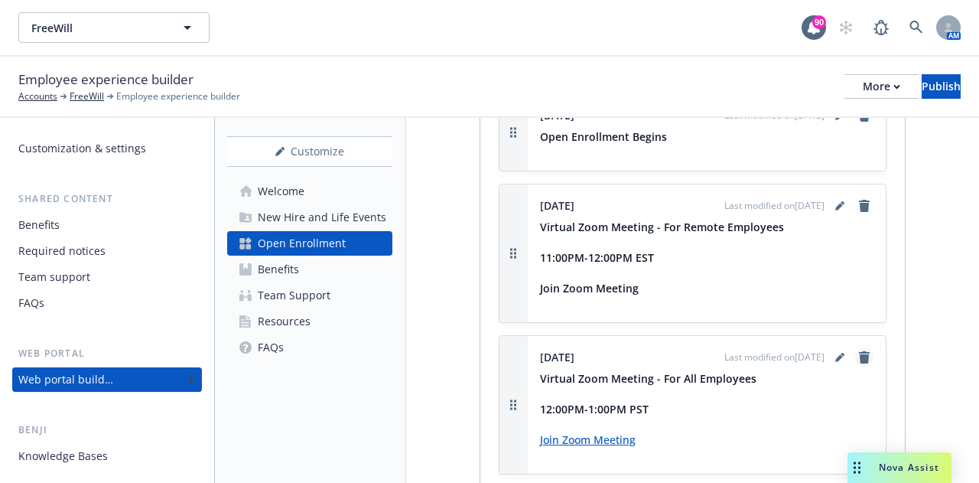
click at [859, 351] on icon "remove" at bounding box center [864, 357] width 11 height 12
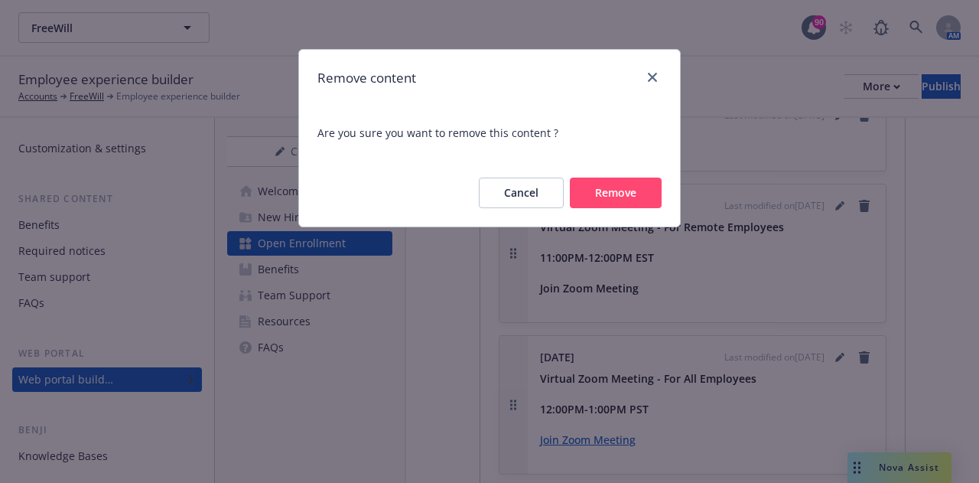
click at [626, 201] on button "Remove" at bounding box center [616, 192] width 92 height 31
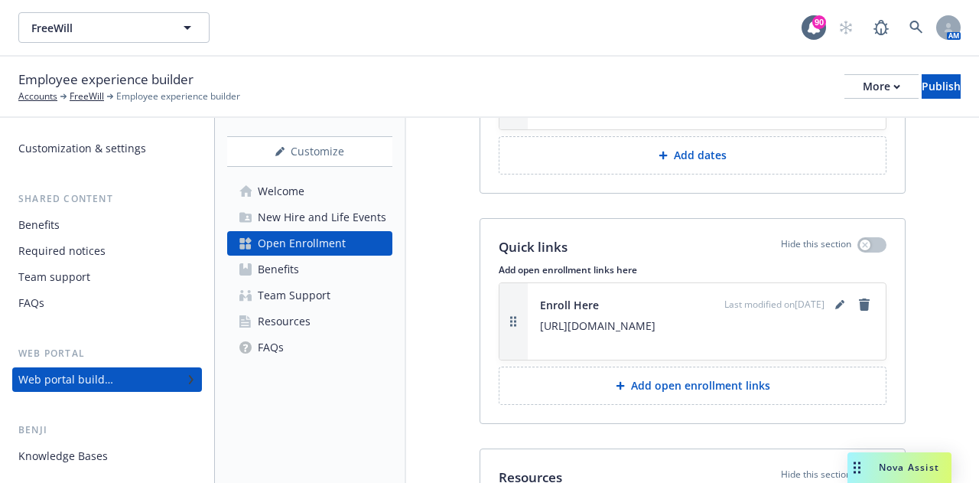
scroll to position [2448, 0]
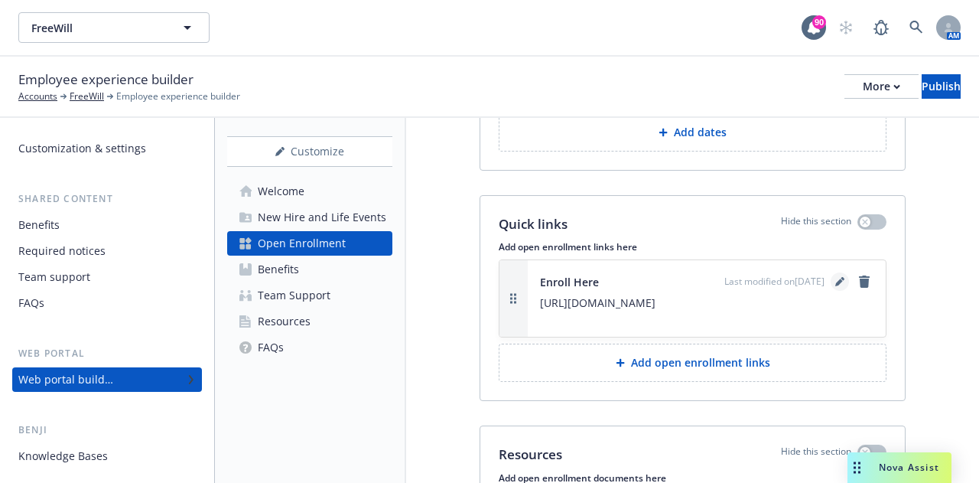
click at [835, 277] on icon "editPencil" at bounding box center [839, 281] width 9 height 9
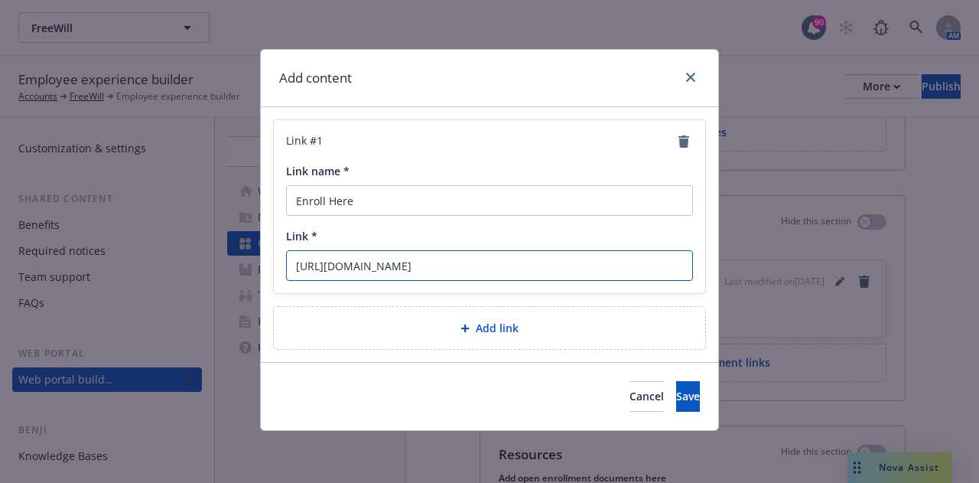
drag, startPoint x: 457, startPoint y: 265, endPoint x: 280, endPoint y: 275, distance: 177.7
click at [282, 275] on div "Link # 1 Link name * Enroll Here Link * [URL][DOMAIN_NAME]" at bounding box center [489, 206] width 431 height 173
paste input "[DOMAIN_NAME][URL]"
type input "[URL][DOMAIN_NAME]"
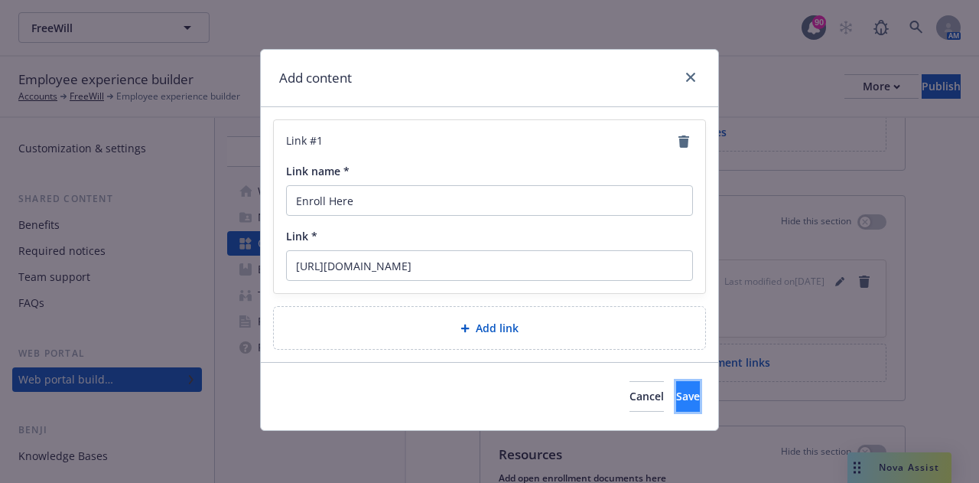
click at [676, 387] on button "Save" at bounding box center [688, 396] width 24 height 31
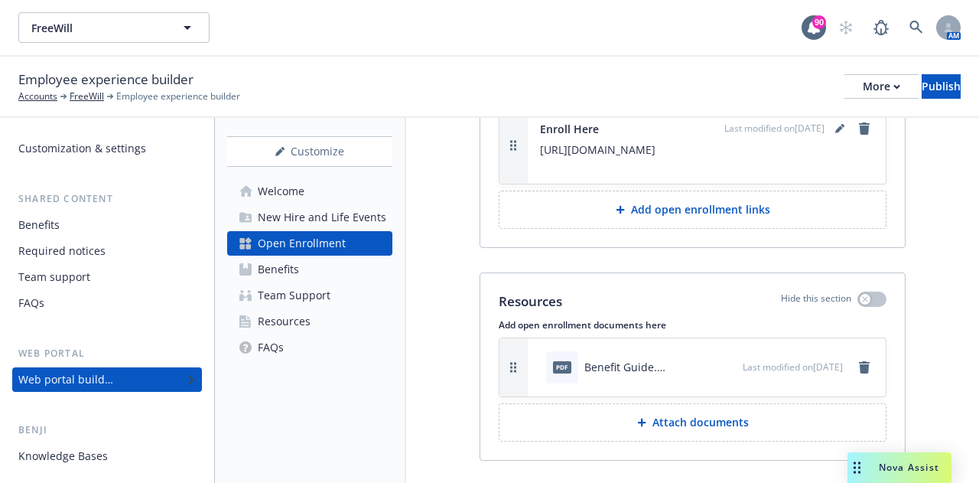
scroll to position [2645, 0]
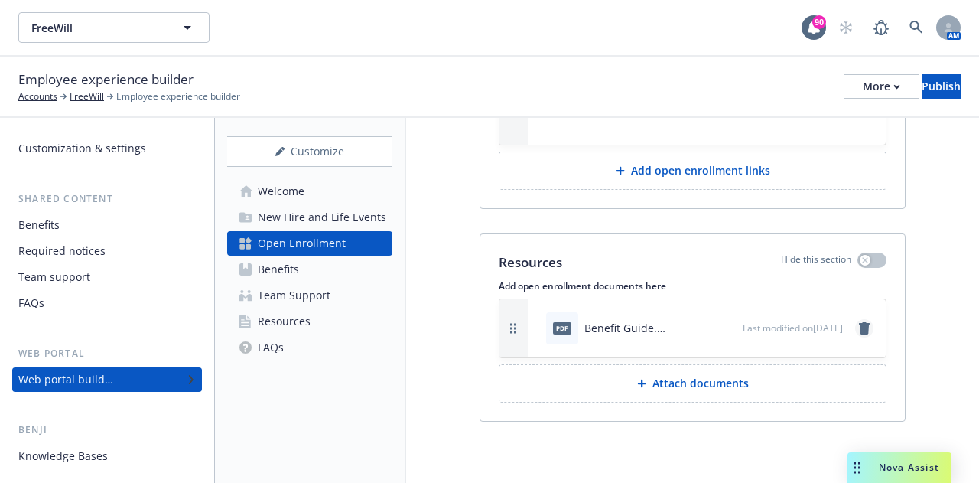
click at [855, 337] on link "remove" at bounding box center [864, 328] width 18 height 18
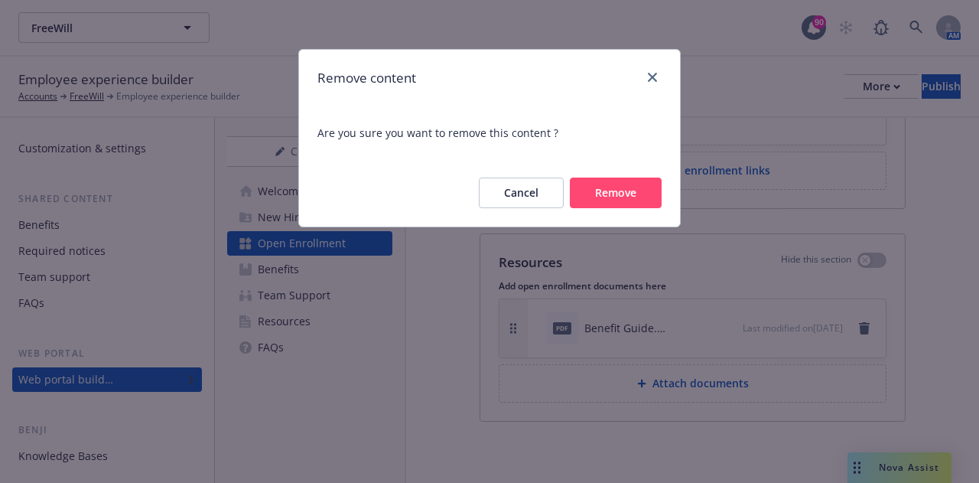
click at [626, 193] on button "Remove" at bounding box center [616, 192] width 92 height 31
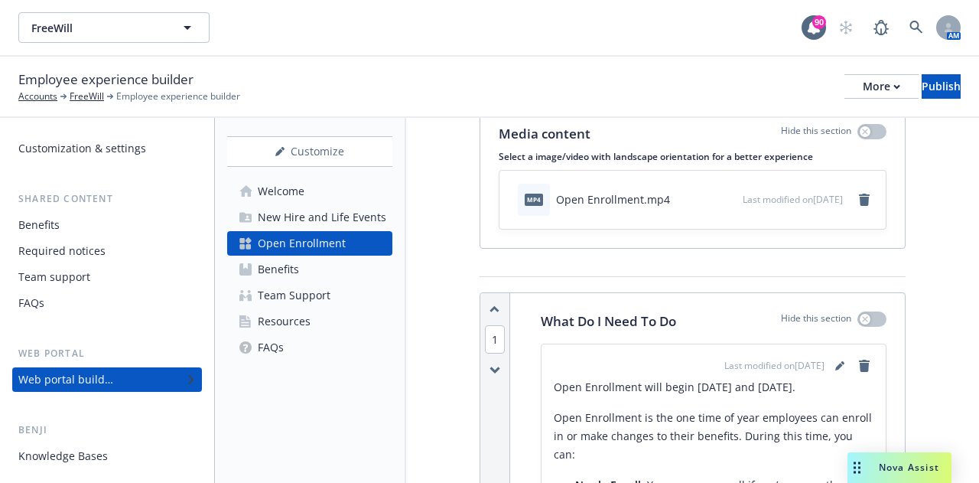
scroll to position [0, 0]
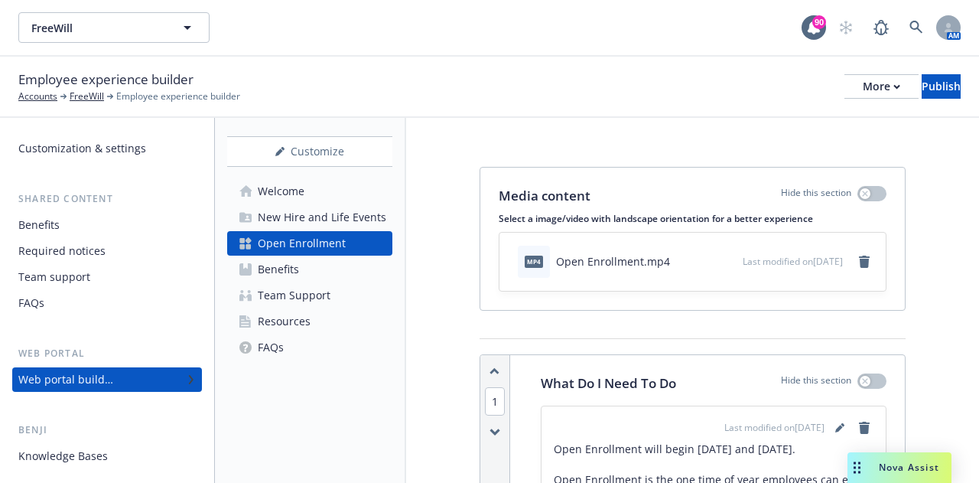
click at [303, 273] on link "Benefits" at bounding box center [309, 269] width 165 height 24
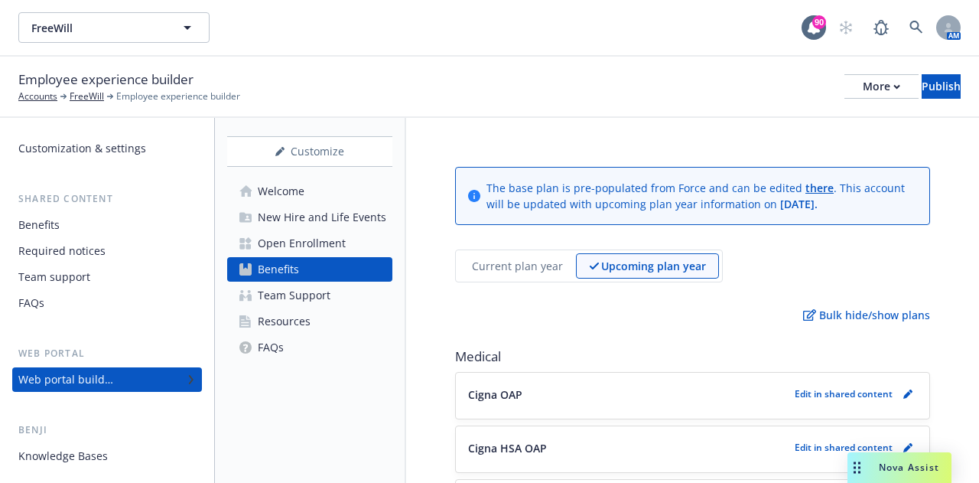
click at [336, 297] on link "Team Support" at bounding box center [309, 295] width 165 height 24
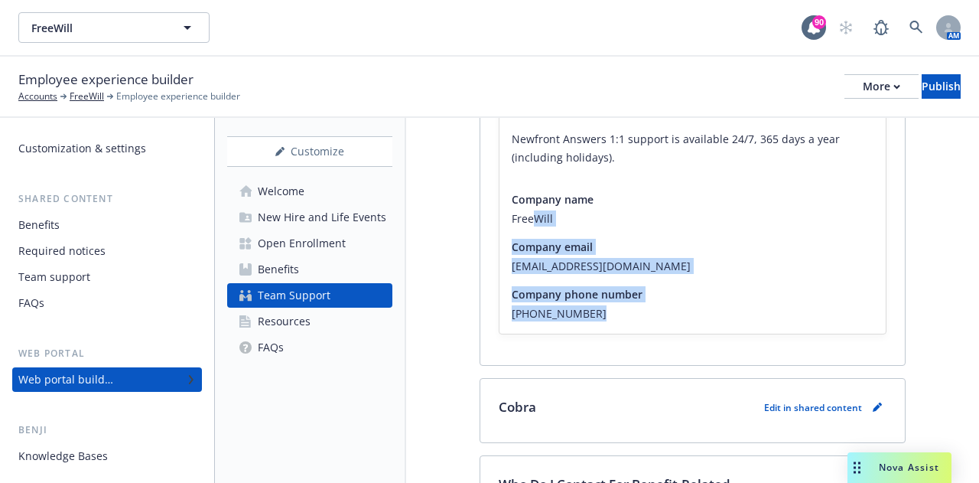
scroll to position [689, 0]
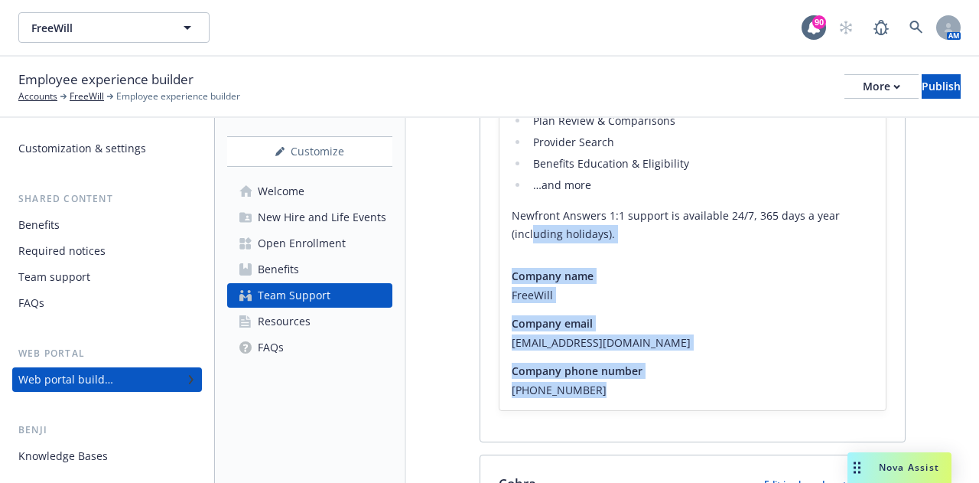
drag, startPoint x: 612, startPoint y: 307, endPoint x: 533, endPoint y: 225, distance: 113.6
click at [533, 225] on div "About the benefits Last modified on [DATE] Your dedicated benefits help desk! N…" at bounding box center [693, 200] width 386 height 422
click at [654, 340] on span "[EMAIL_ADDRESS][DOMAIN_NAME]" at bounding box center [693, 342] width 362 height 16
drag, startPoint x: 615, startPoint y: 386, endPoint x: 511, endPoint y: 324, distance: 121.5
click at [511, 324] on div "About the benefits Last modified on [DATE] Your dedicated benefits help desk! N…" at bounding box center [693, 200] width 386 height 422
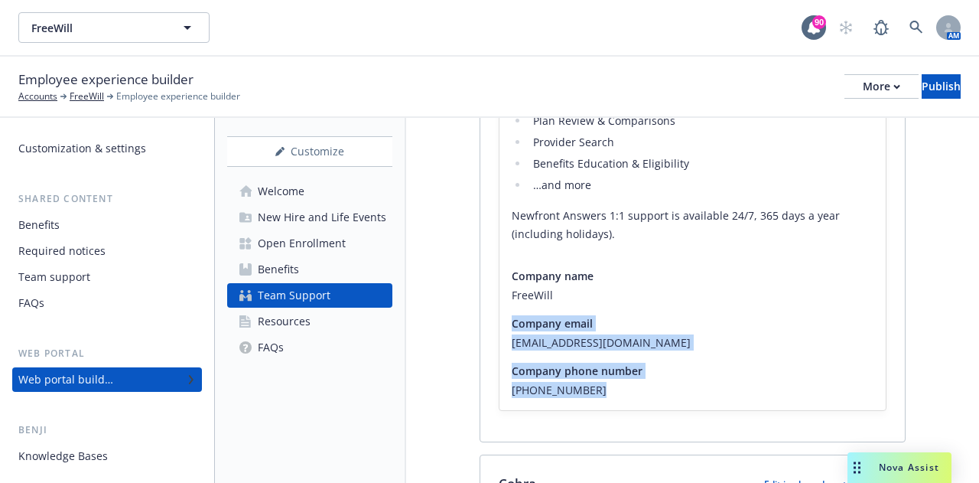
copy div "Company email [EMAIL_ADDRESS][DOMAIN_NAME] Company phone number [PHONE_NUMBER]"
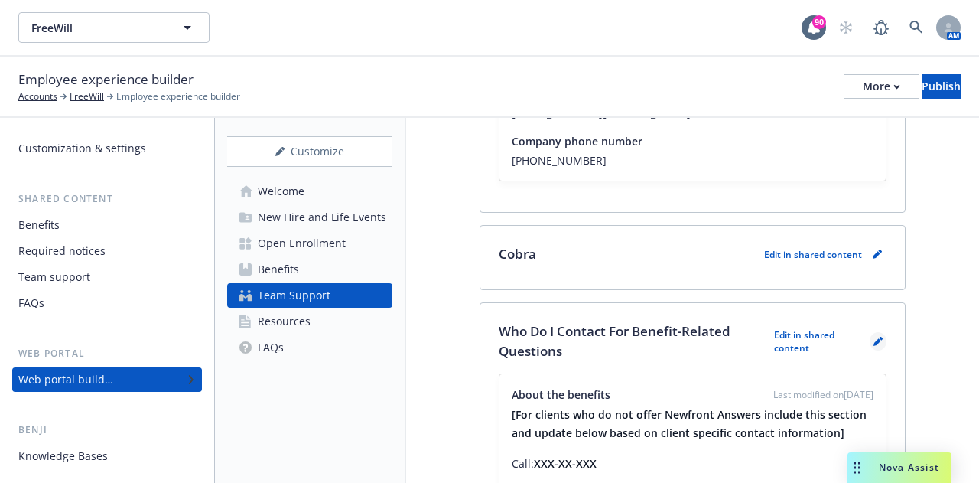
click at [874, 337] on icon "pencil" at bounding box center [878, 341] width 9 height 9
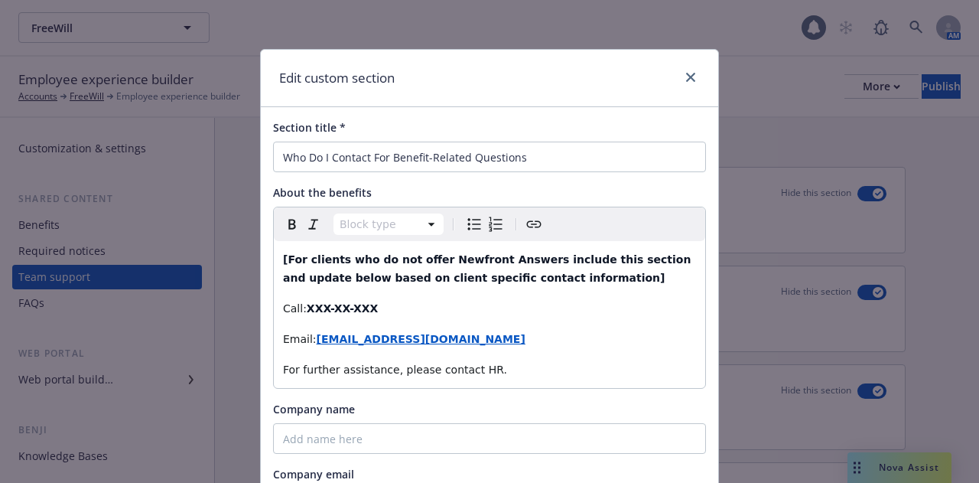
scroll to position [991, 0]
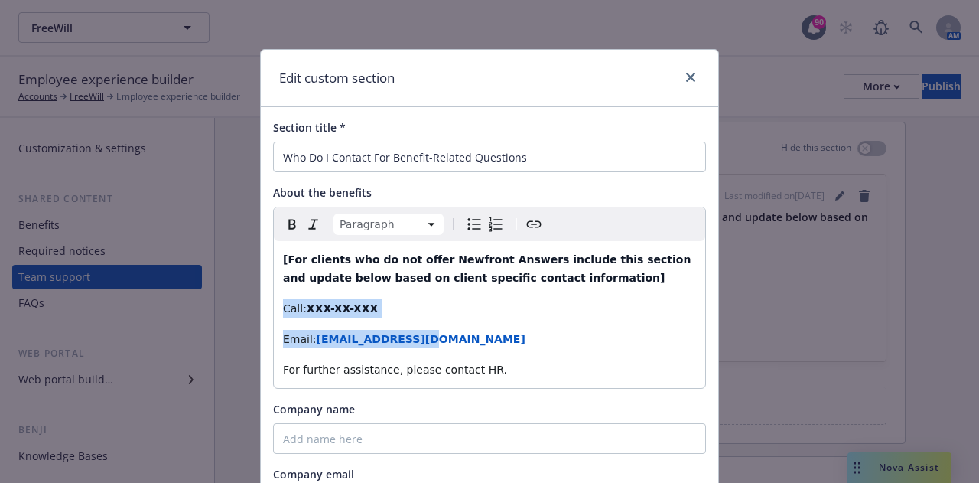
drag, startPoint x: 455, startPoint y: 342, endPoint x: 277, endPoint y: 301, distance: 182.8
click at [277, 301] on div "[For clients who do not offer Newfront Answers include this section and update …" at bounding box center [489, 314] width 431 height 147
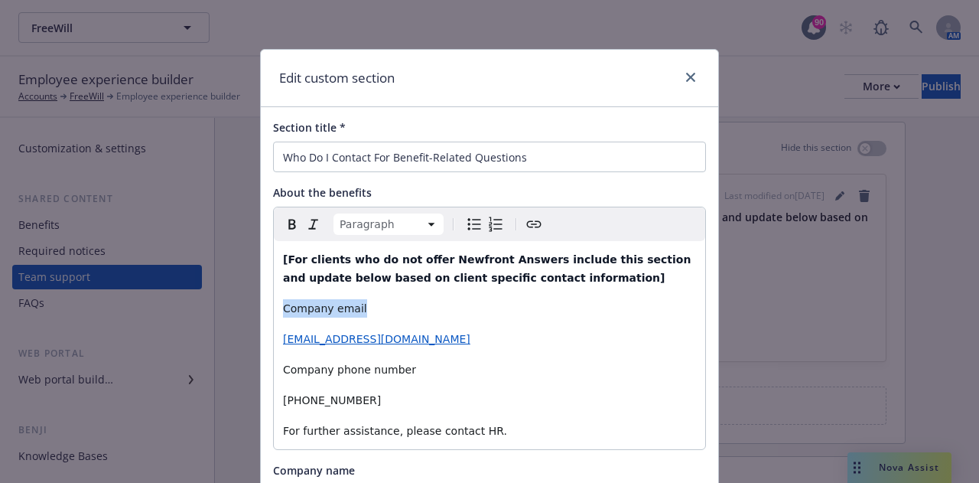
drag, startPoint x: 365, startPoint y: 312, endPoint x: 275, endPoint y: 310, distance: 89.5
click at [275, 310] on div "[For clients who do not offer Newfront Answers include this section and update …" at bounding box center [489, 345] width 431 height 208
click at [376, 317] on div "[For clients who do not offer Newfront Answers include this section and update …" at bounding box center [489, 345] width 431 height 208
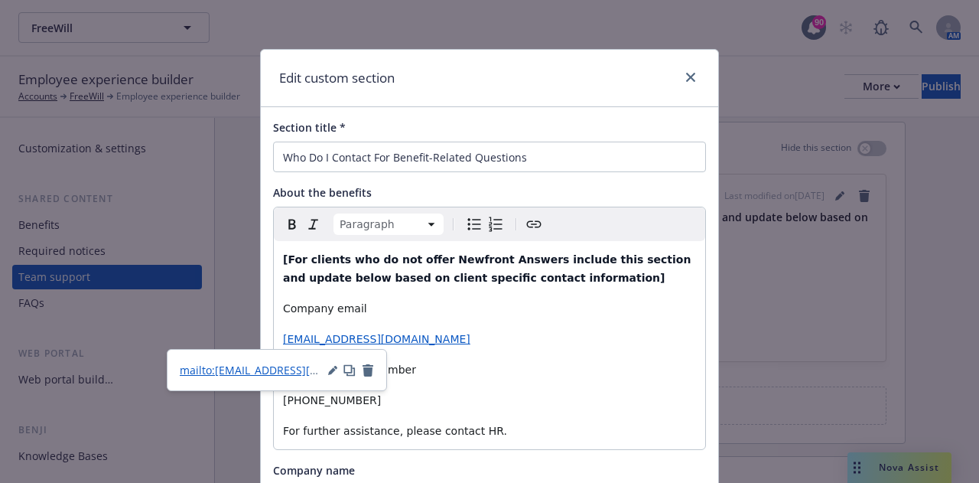
drag, startPoint x: 365, startPoint y: 304, endPoint x: 425, endPoint y: 304, distance: 60.4
click at [370, 304] on p "Company email" at bounding box center [489, 308] width 413 height 18
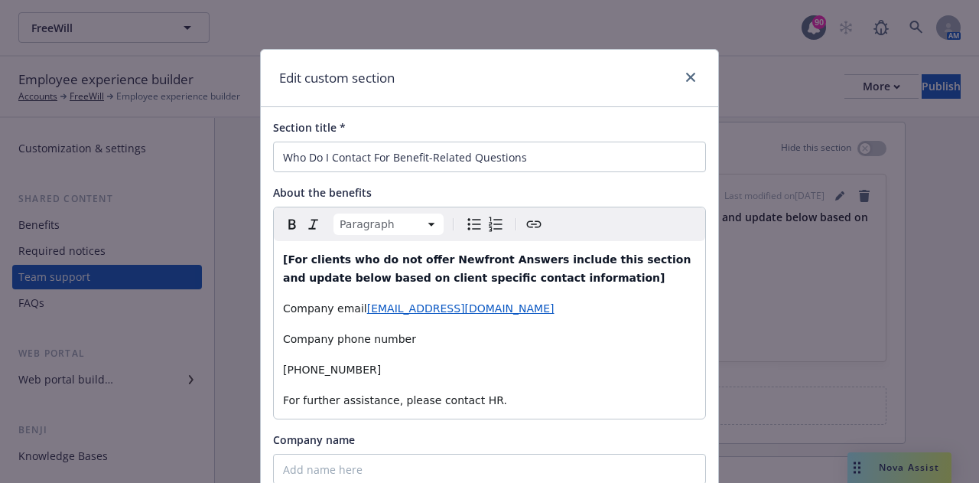
click at [413, 342] on p "Company phone number" at bounding box center [489, 339] width 413 height 18
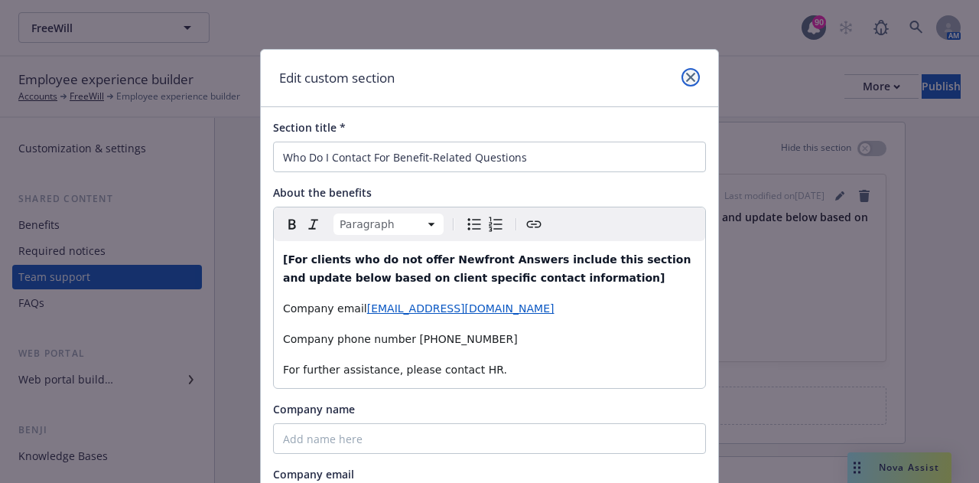
click at [682, 82] on link "close" at bounding box center [691, 77] width 18 height 18
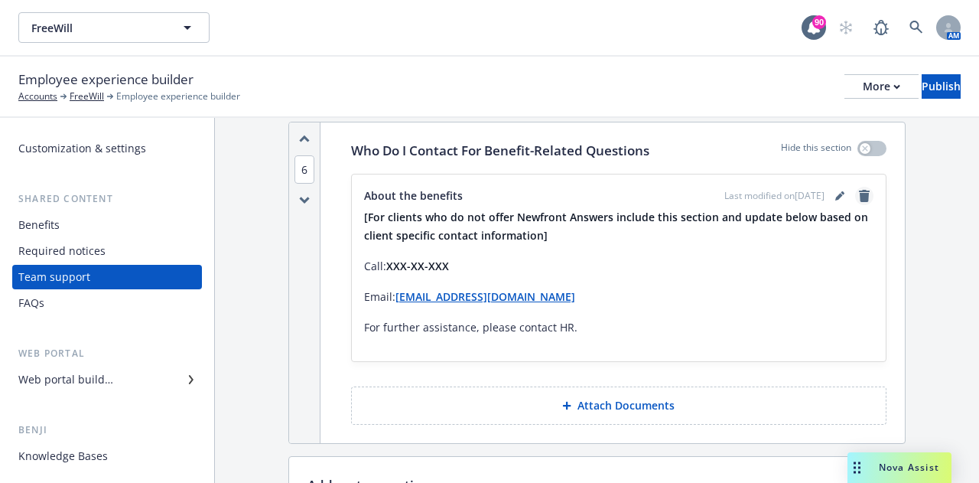
click at [855, 197] on link "remove" at bounding box center [864, 196] width 18 height 18
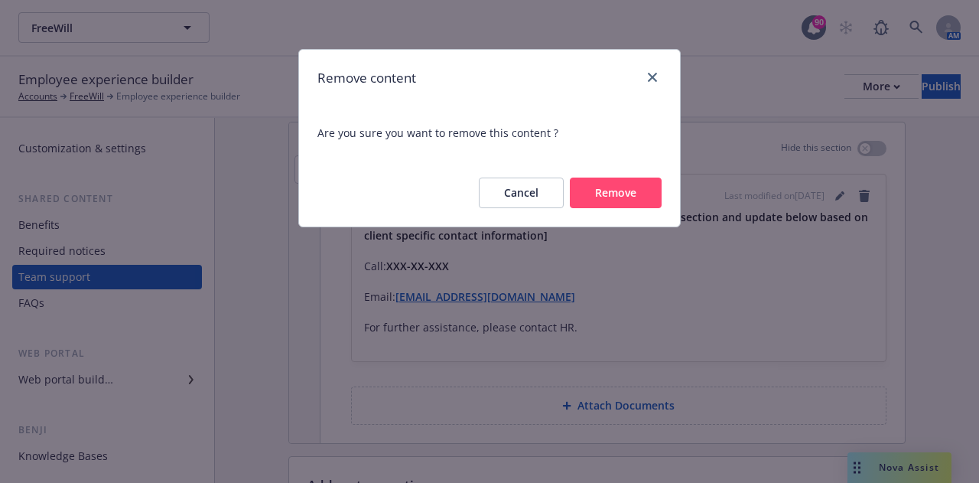
click at [637, 195] on button "Remove" at bounding box center [616, 192] width 92 height 31
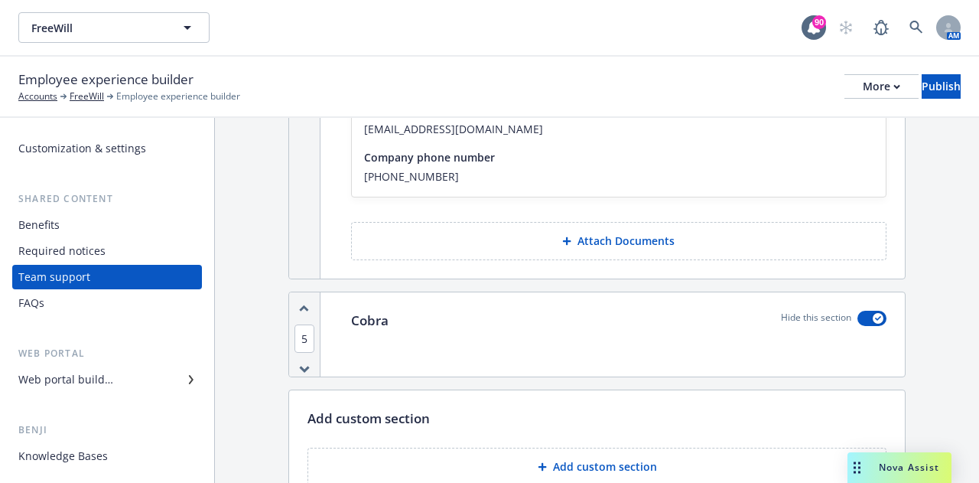
scroll to position [802, 0]
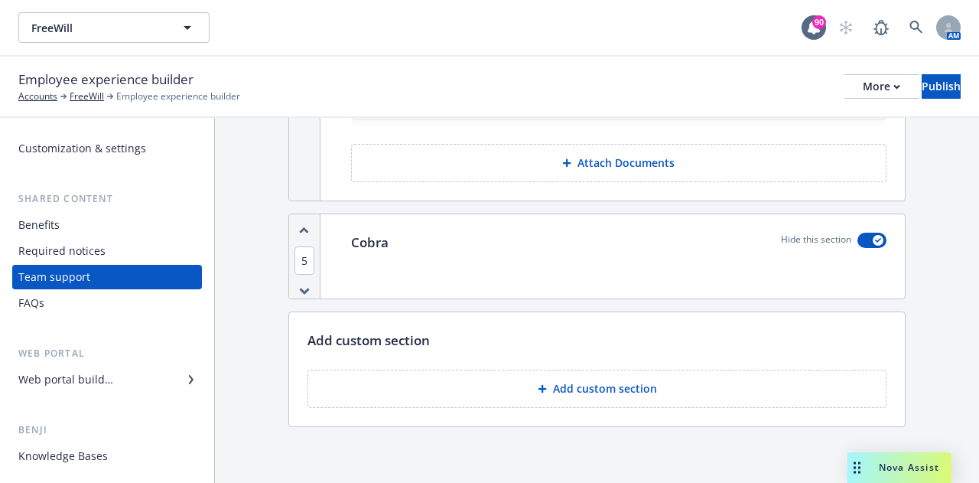
click at [60, 305] on div "FAQs" at bounding box center [106, 303] width 177 height 24
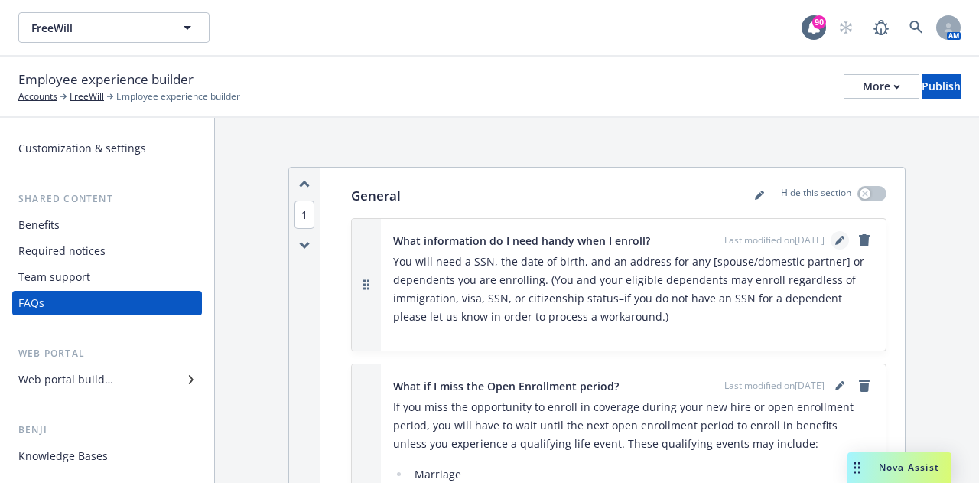
click at [835, 238] on icon "editPencil" at bounding box center [839, 240] width 9 height 9
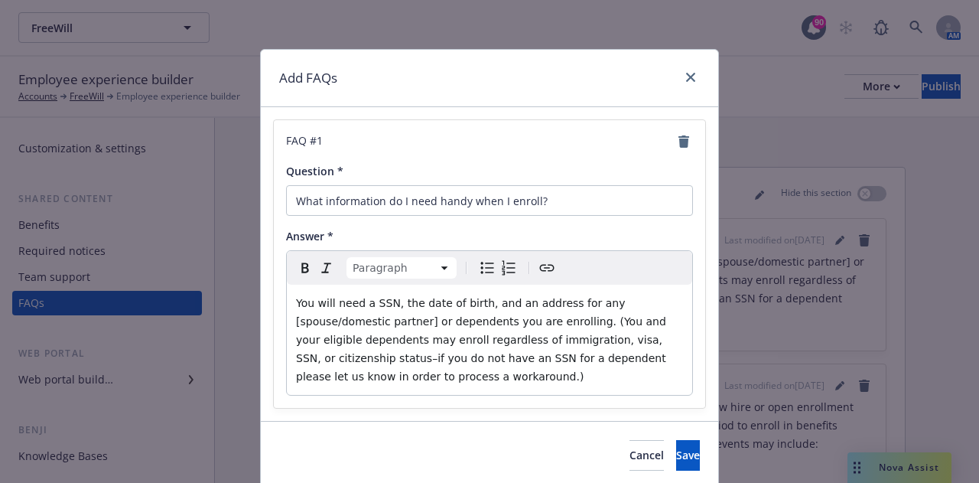
click at [584, 304] on span "You will need a SSN, the date of birth, and an address for any [spouse/domestic…" at bounding box center [482, 340] width 373 height 86
click at [327, 323] on span "You will need a SSN, the date of birth, and an address for any spouse/domestic …" at bounding box center [482, 340] width 373 height 86
click at [487, 322] on span "You will need a SSN, the date of birth, and an address for any spouse/domestic …" at bounding box center [482, 340] width 373 height 86
click at [360, 376] on p "You will need a SSN, the date of birth, and an address for any spouse/domestic …" at bounding box center [489, 340] width 387 height 92
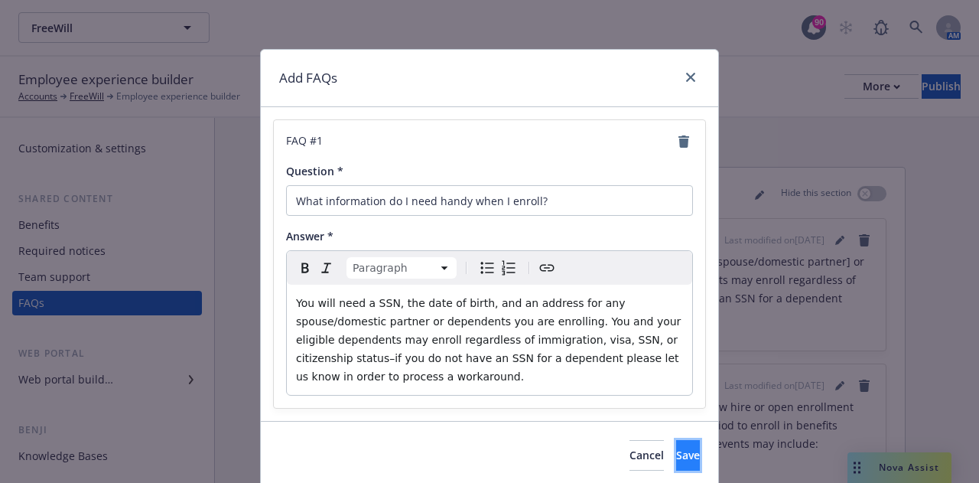
click at [676, 454] on span "Save" at bounding box center [688, 455] width 24 height 15
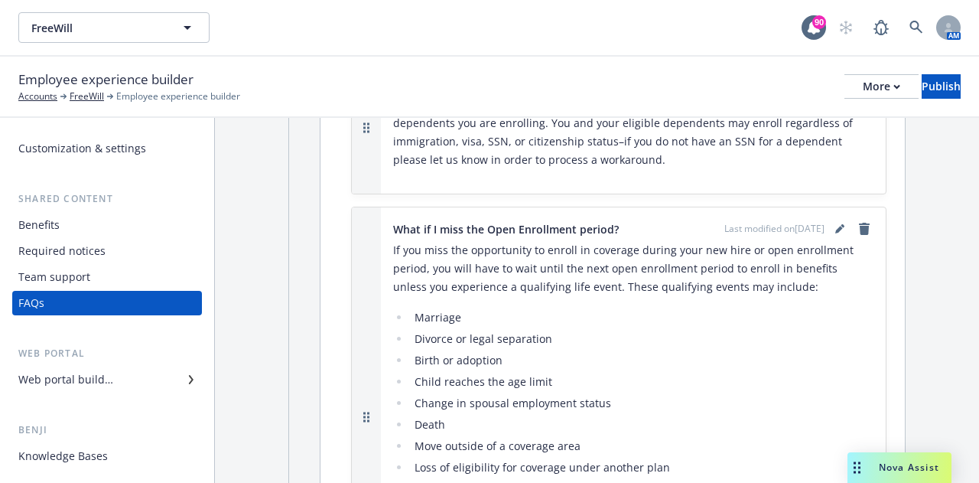
scroll to position [153, 0]
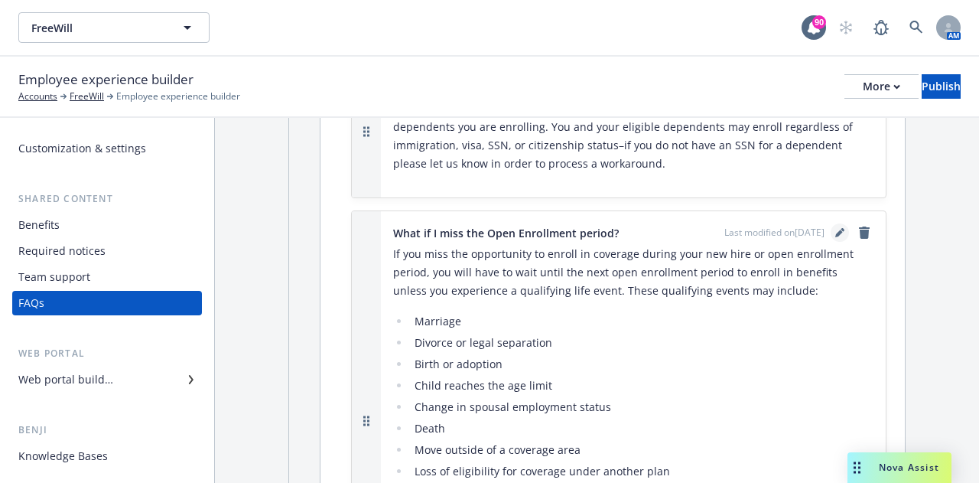
click at [835, 233] on icon "editPencil" at bounding box center [839, 234] width 8 height 8
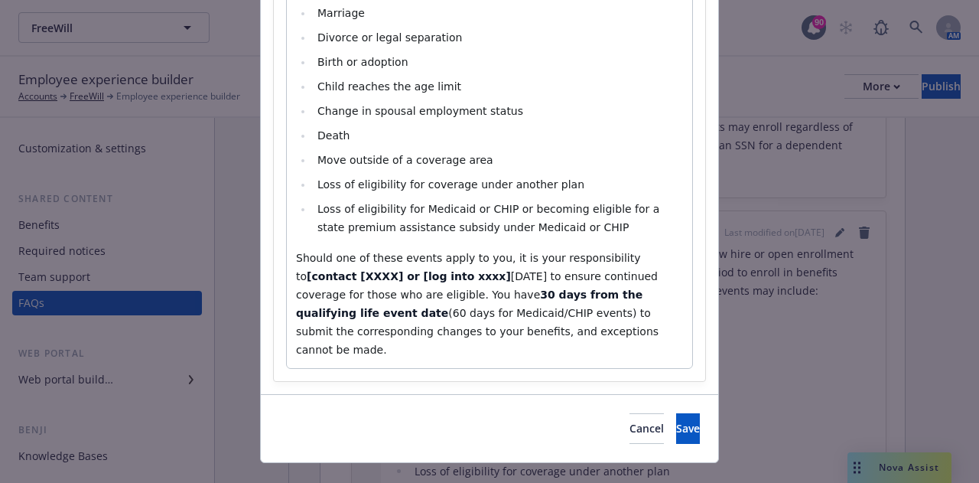
scroll to position [383, 0]
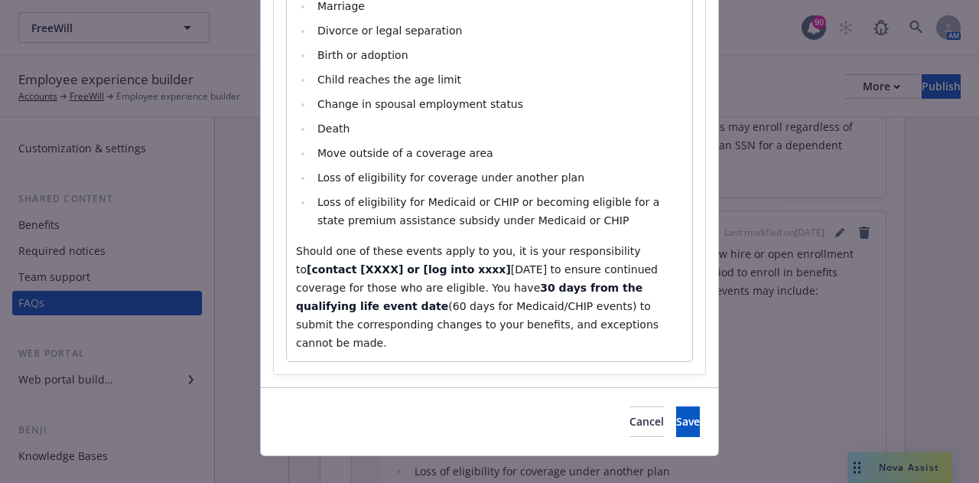
click at [511, 263] on strong "[contact [XXXX] or [log into xxxx]" at bounding box center [409, 269] width 204 height 12
drag, startPoint x: 345, startPoint y: 269, endPoint x: 285, endPoint y: 271, distance: 59.7
click at [287, 271] on div "If you miss the opportunity to enroll in coverage during your new hire or open …" at bounding box center [489, 131] width 405 height 459
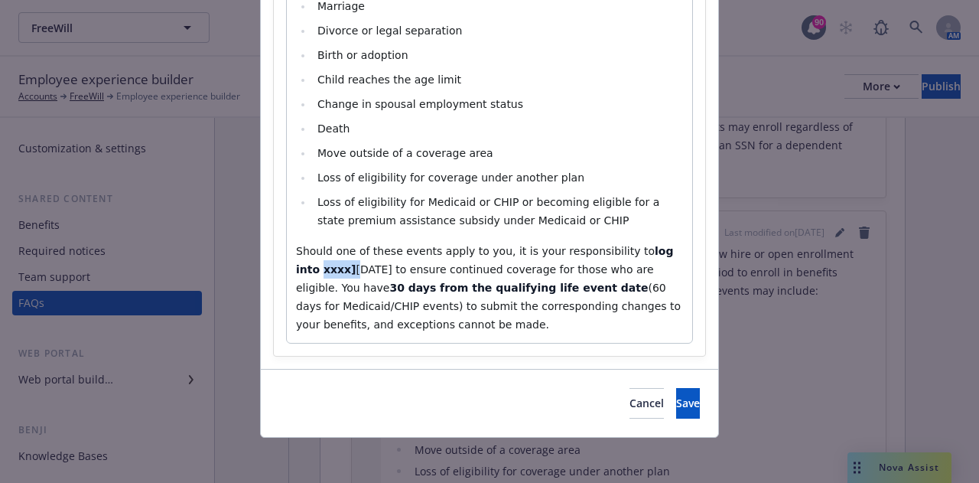
drag, startPoint x: 650, startPoint y: 252, endPoint x: 687, endPoint y: 252, distance: 36.7
click at [687, 252] on div "Paragraph Paragraph Heading 1 Heading 2 Heading 3 Heading 4 Heading 5 Heading 6…" at bounding box center [489, 106] width 407 height 476
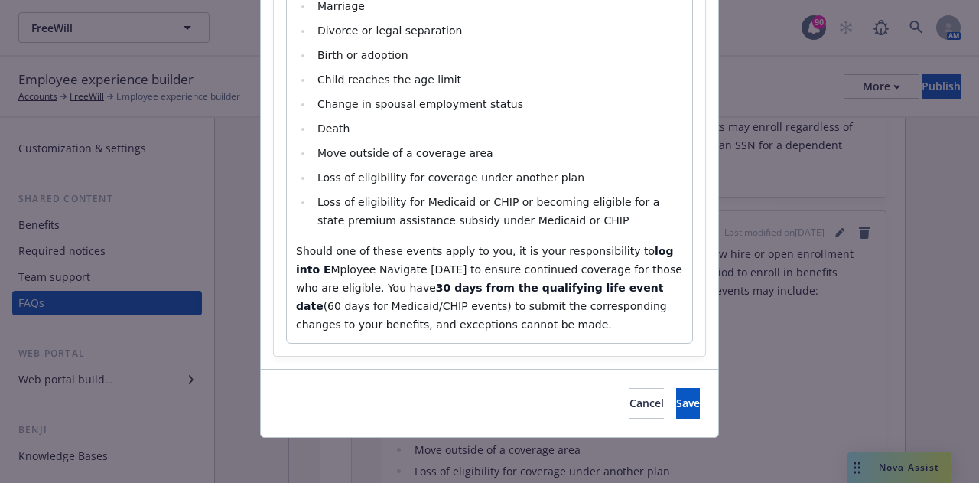
click at [296, 269] on strong "log into E" at bounding box center [486, 260] width 381 height 31
drag, startPoint x: 298, startPoint y: 267, endPoint x: 279, endPoint y: 267, distance: 18.4
click at [286, 267] on div "Paragraph Paragraph Heading 1 Heading 2 Heading 3 Heading 4 Heading 5 Heading 6…" at bounding box center [489, 106] width 407 height 476
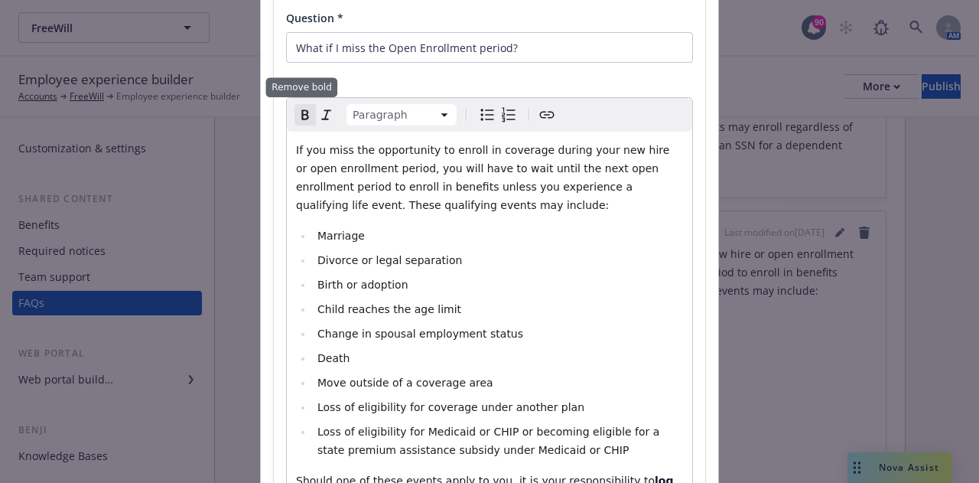
click at [298, 120] on icon "Remove bold" at bounding box center [305, 115] width 18 height 18
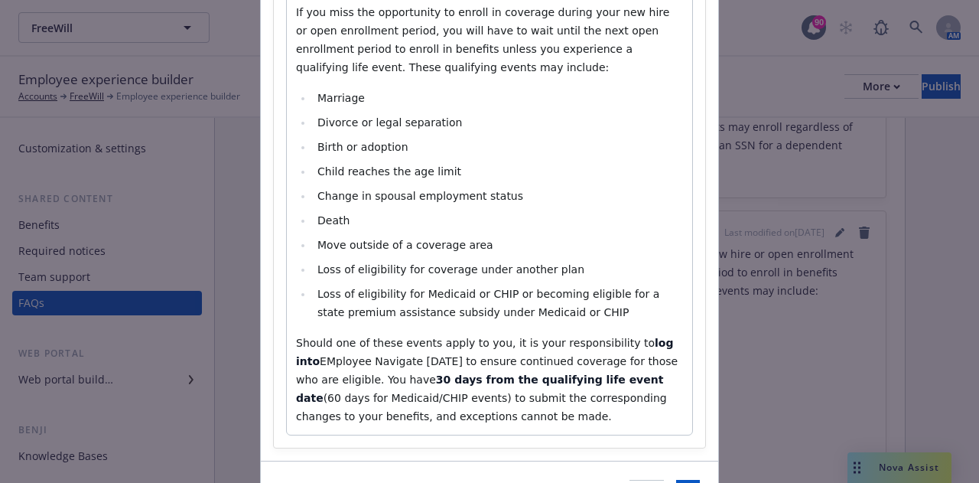
scroll to position [383, 0]
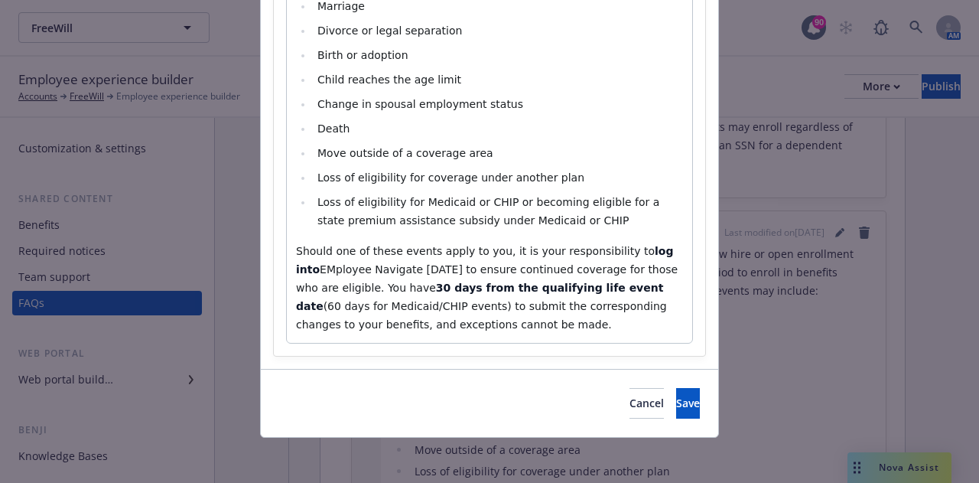
click at [412, 270] on span "EMployee Navigate [DATE] to ensure continued coverage for those who are eligibl…" at bounding box center [489, 278] width 386 height 31
click at [306, 272] on span "EMployee Navigate [DATE] to ensure continued coverage for those who are eligibl…" at bounding box center [489, 278] width 386 height 31
drag, startPoint x: 380, startPoint y: 272, endPoint x: 291, endPoint y: 262, distance: 90.0
click at [296, 263] on span "Employee Navigate [DATE] to ensure continued coverage for those who are eligibl…" at bounding box center [489, 278] width 386 height 31
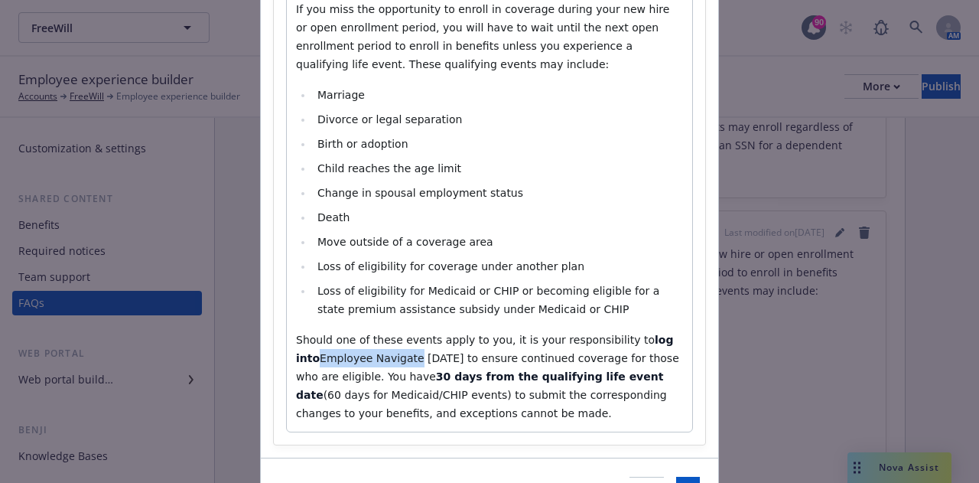
scroll to position [77, 0]
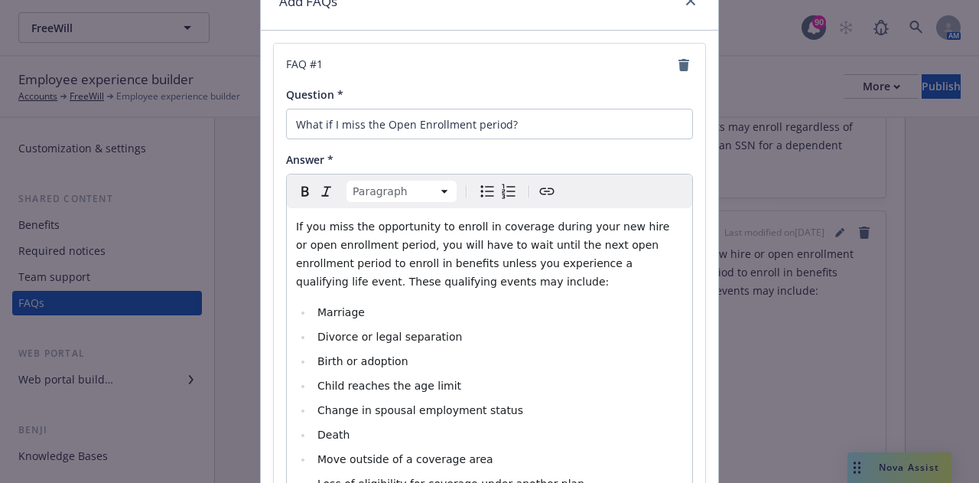
click at [538, 190] on icon "Create link" at bounding box center [547, 191] width 18 height 18
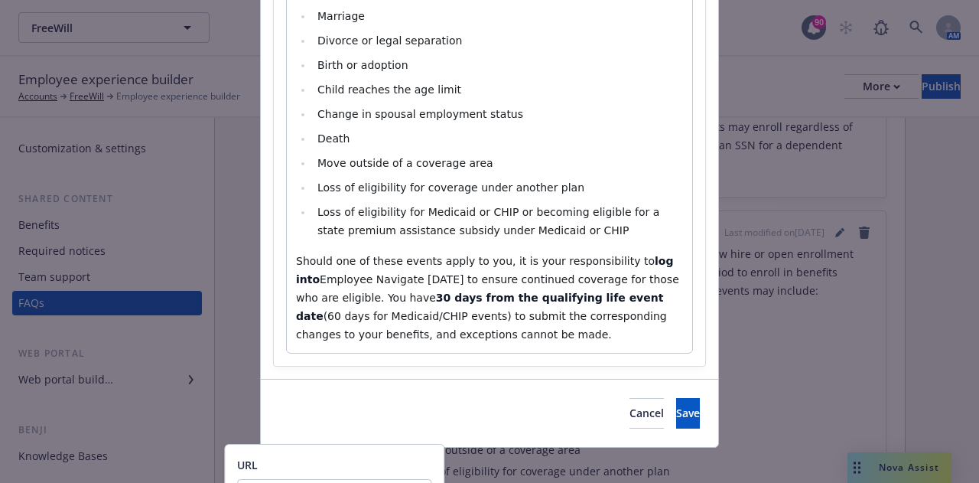
scroll to position [384, 0]
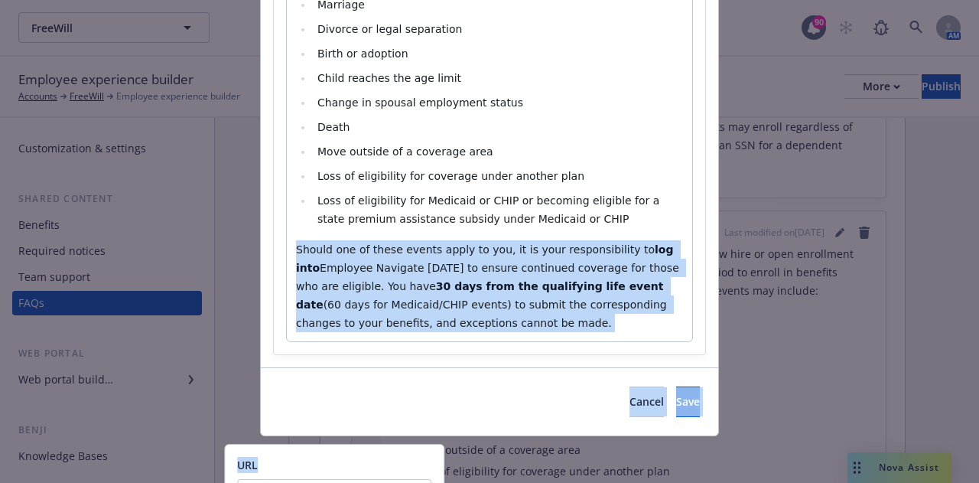
drag, startPoint x: 293, startPoint y: 466, endPoint x: 366, endPoint y: 334, distance: 150.3
click at [366, 334] on body "FreeWill FreeWill 90 AM Employee experience builder Accounts FreeWill Employee …" at bounding box center [489, 241] width 979 height 483
click at [415, 431] on div "Cancel Save" at bounding box center [489, 401] width 457 height 68
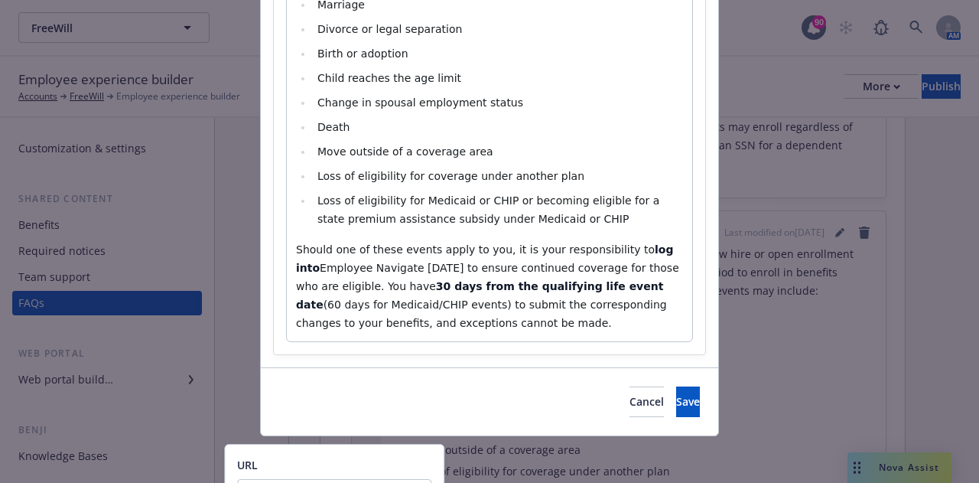
click at [370, 461] on div "URL" at bounding box center [334, 465] width 194 height 16
paste input "[URL][DOMAIN_NAME]"
type input "[URL][DOMAIN_NAME]"
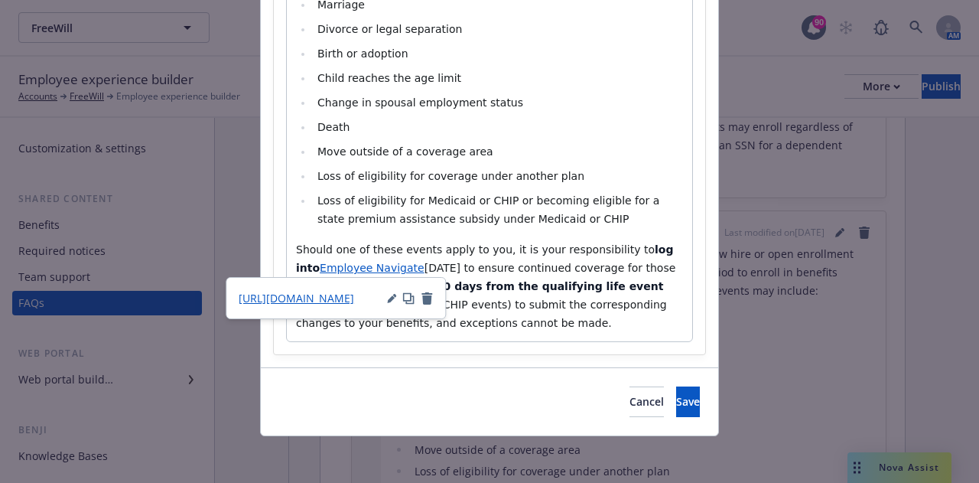
click at [487, 311] on p "Should one of these events apply to you, it is your responsibility to log into …" at bounding box center [489, 286] width 387 height 92
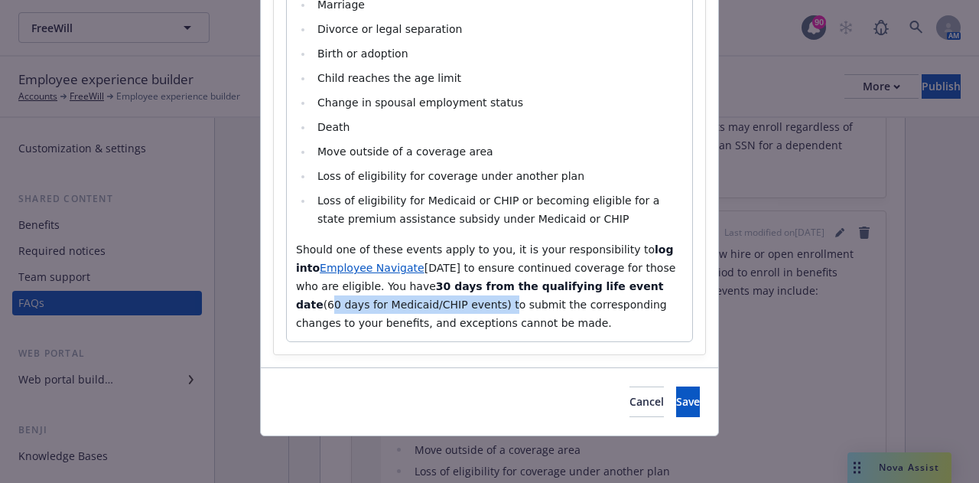
drag, startPoint x: 610, startPoint y: 287, endPoint x: 401, endPoint y: 304, distance: 210.3
click at [401, 304] on span "(60 days for Medicaid/CHIP events) to submit the corresponding changes to your …" at bounding box center [483, 313] width 374 height 31
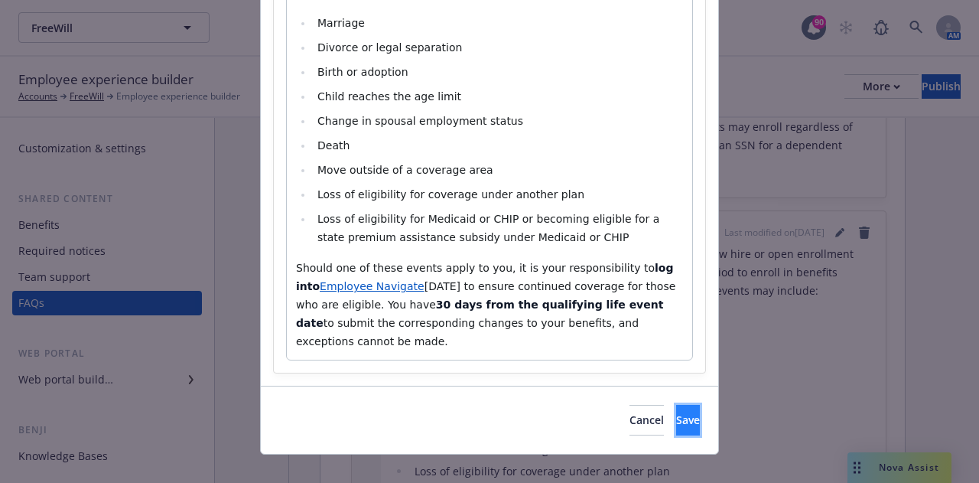
click at [676, 405] on button "Save" at bounding box center [688, 420] width 24 height 31
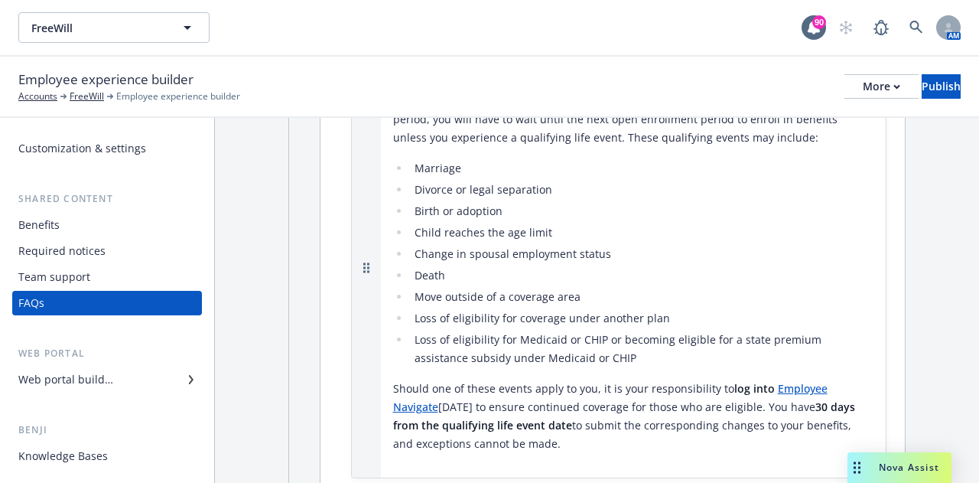
scroll to position [153, 0]
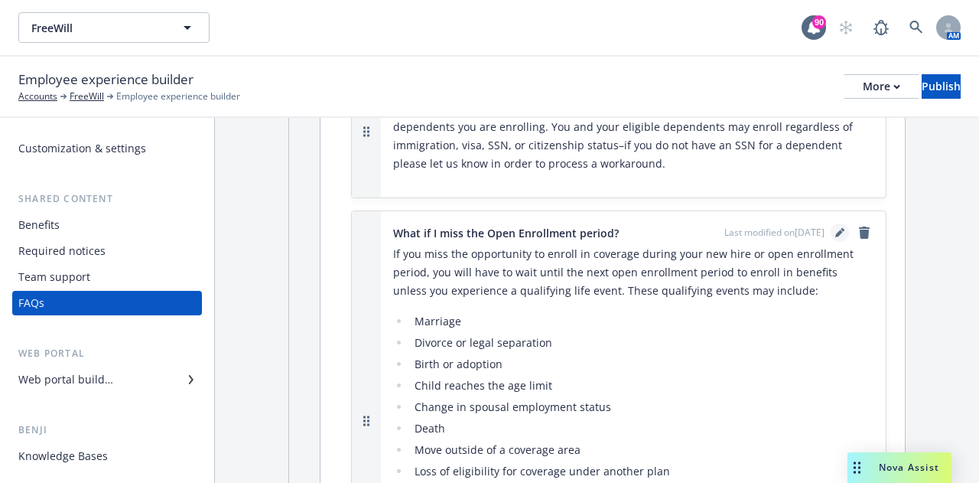
click at [831, 237] on link "editPencil" at bounding box center [840, 232] width 18 height 18
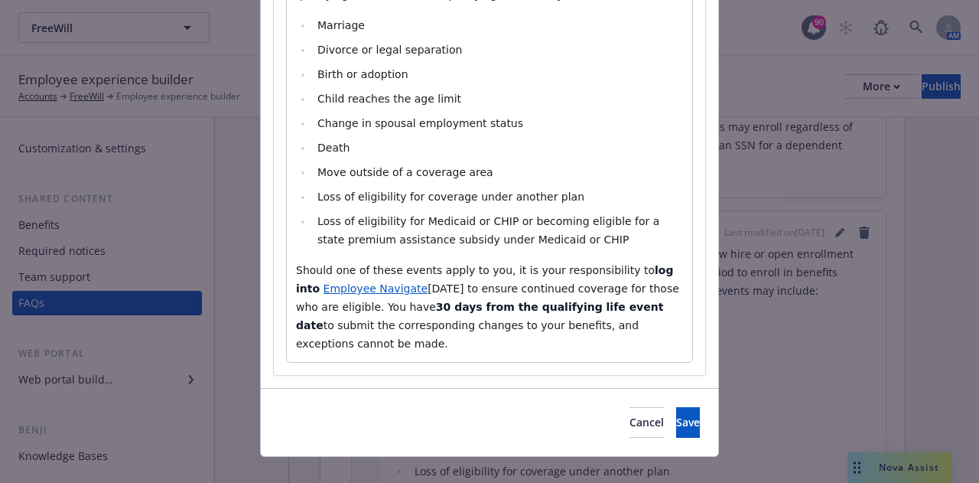
scroll to position [366, 0]
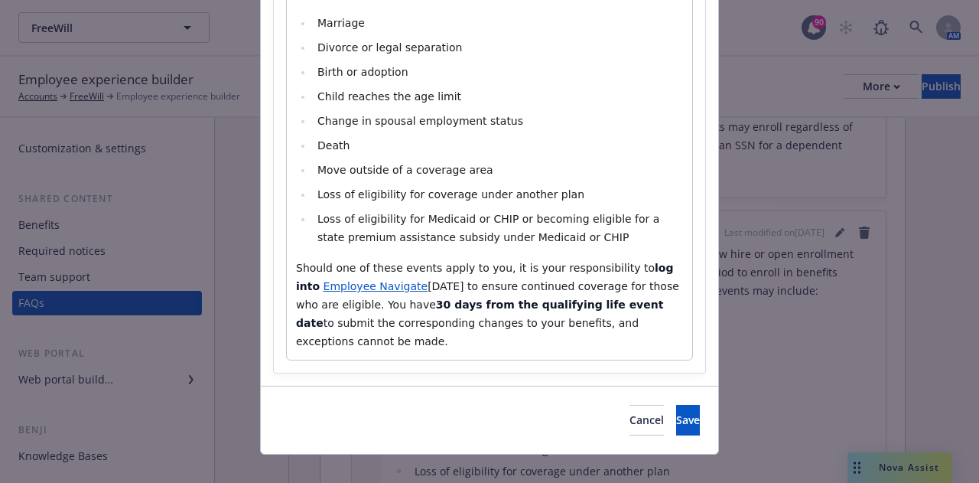
click at [382, 287] on span "Employee Navigate" at bounding box center [376, 286] width 105 height 12
click at [388, 285] on span "or [DATE] to ensure continued coverage for those who are eligible. You have" at bounding box center [476, 295] width 361 height 31
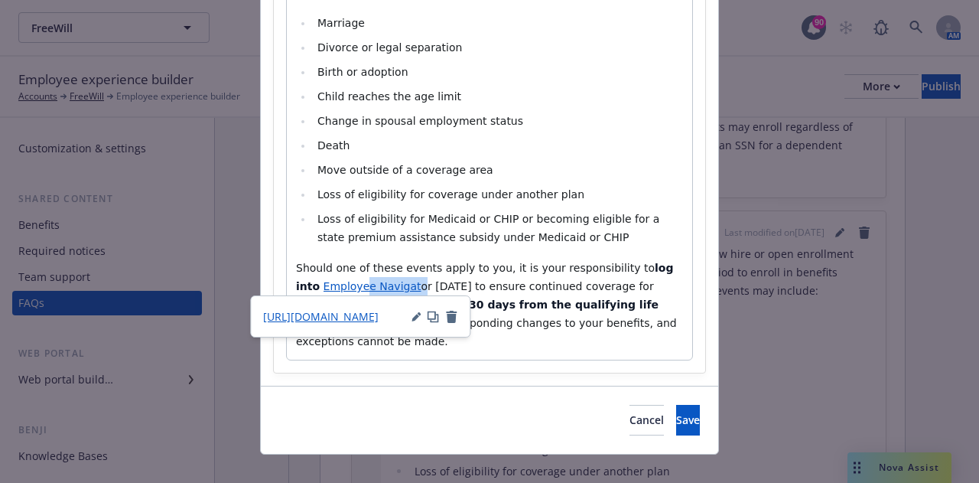
drag, startPoint x: 386, startPoint y: 286, endPoint x: 330, endPoint y: 287, distance: 55.1
click at [330, 287] on p "Should one of these events apply to you, it is your responsibility to log into …" at bounding box center [489, 305] width 387 height 92
click at [375, 293] on p "Should one of these events apply to you, it is your responsibility to log into …" at bounding box center [489, 305] width 387 height 92
drag, startPoint x: 387, startPoint y: 288, endPoint x: 291, endPoint y: 285, distance: 96.4
click at [296, 285] on p "Should one of these events apply to you, it is your responsibility to log into …" at bounding box center [489, 305] width 387 height 92
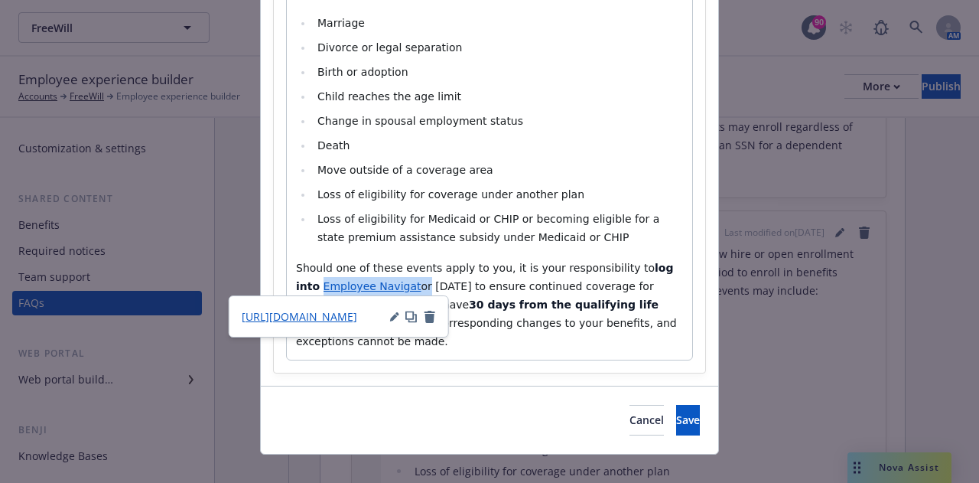
click at [396, 316] on icon "button" at bounding box center [394, 318] width 8 height 8
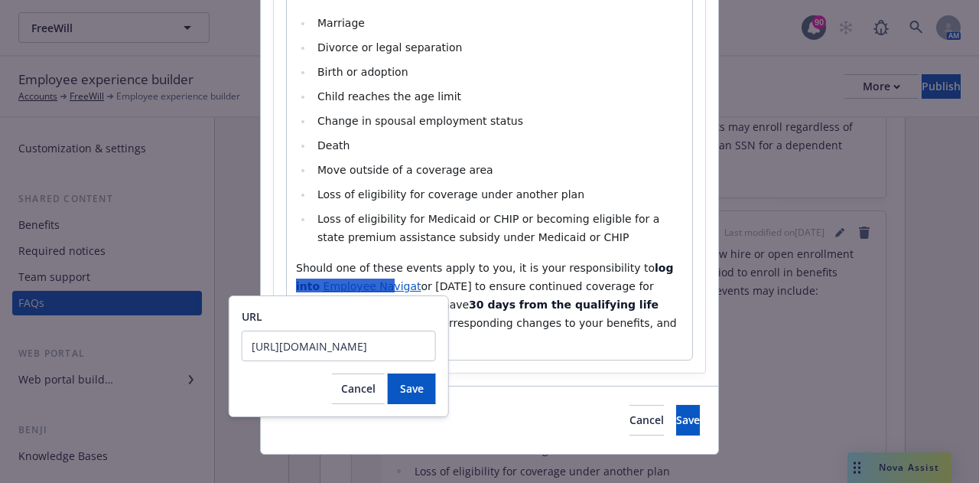
scroll to position [0, 0]
drag, startPoint x: 425, startPoint y: 347, endPoint x: 93, endPoint y: 336, distance: 332.2
click at [93, 336] on body "FreeWill FreeWill 90 AM Employee experience builder Accounts FreeWill Employee …" at bounding box center [489, 241] width 979 height 483
type input "[URL]"
click button "Save" at bounding box center [412, 388] width 48 height 31
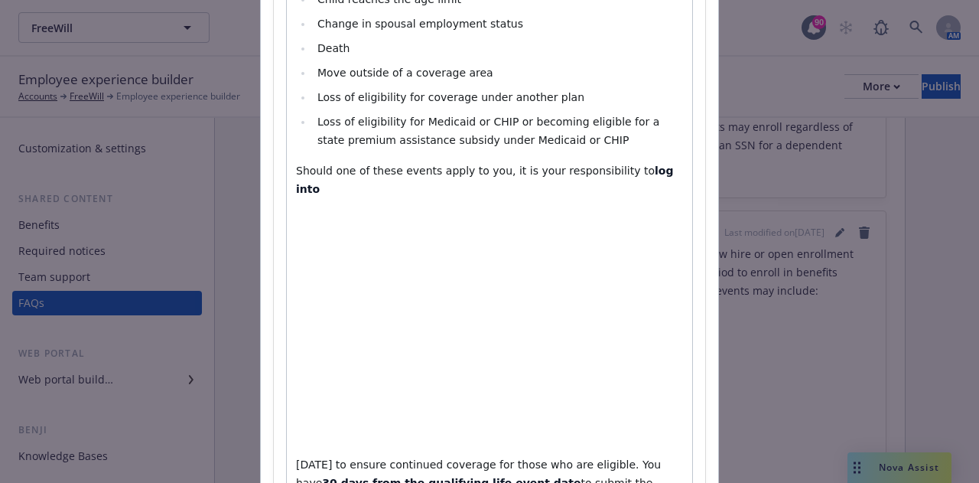
scroll to position [524, 0]
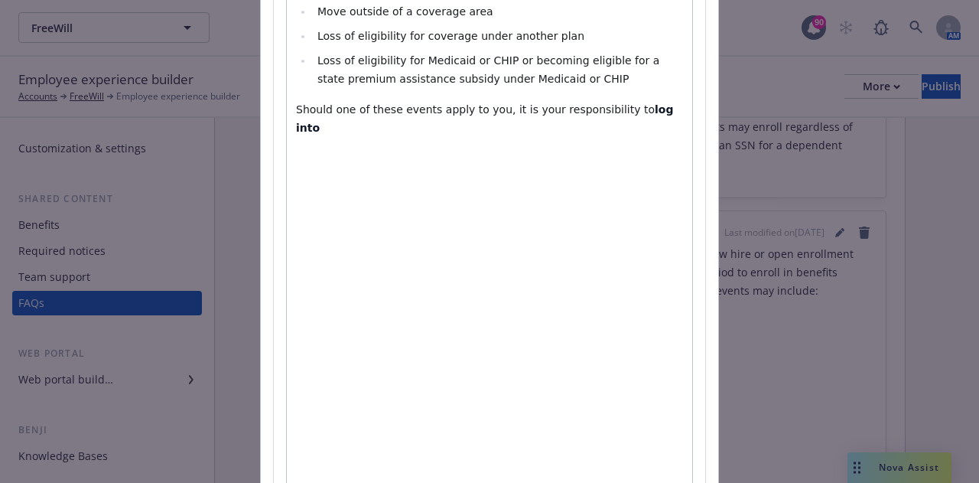
click at [650, 114] on p "Should one of these events apply to you, it is your responsibility to log into" at bounding box center [489, 118] width 387 height 37
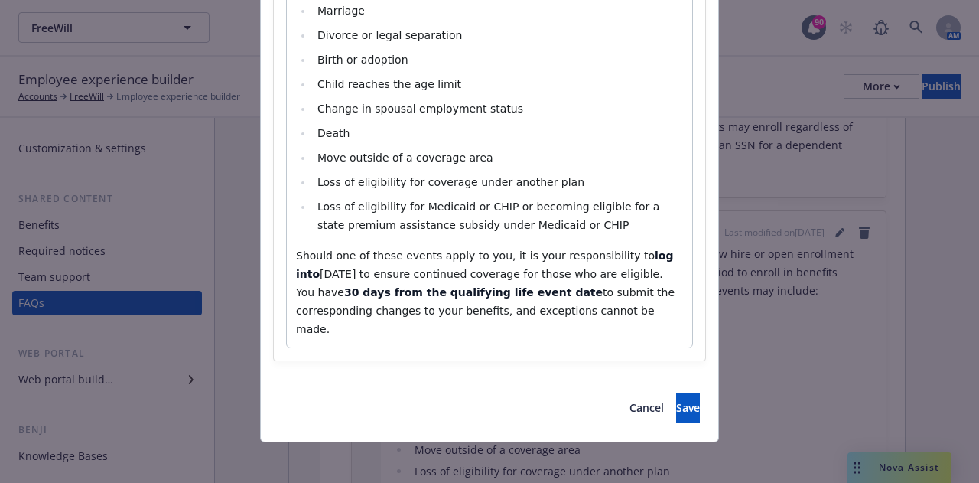
scroll to position [366, 0]
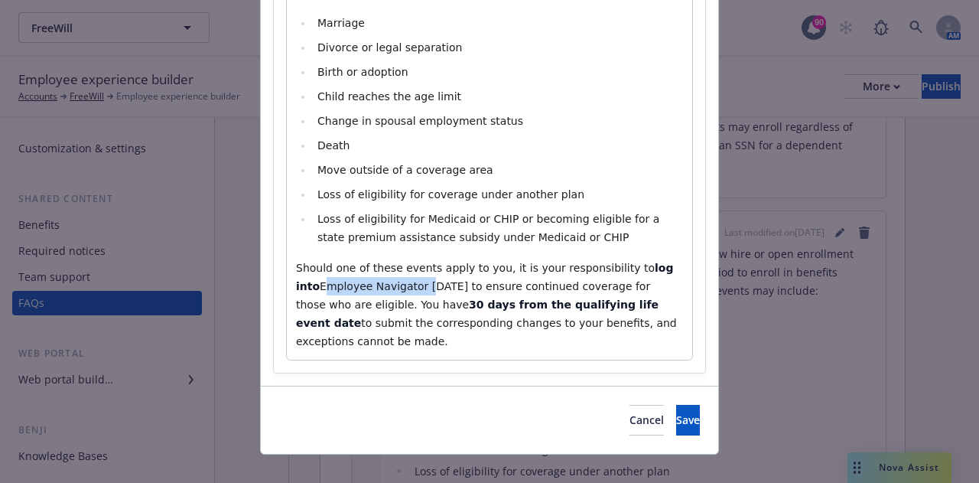
drag, startPoint x: 387, startPoint y: 285, endPoint x: 288, endPoint y: 281, distance: 99.6
click at [288, 281] on div "If you miss the opportunity to enroll in coverage during your new hire or open …" at bounding box center [489, 139] width 405 height 441
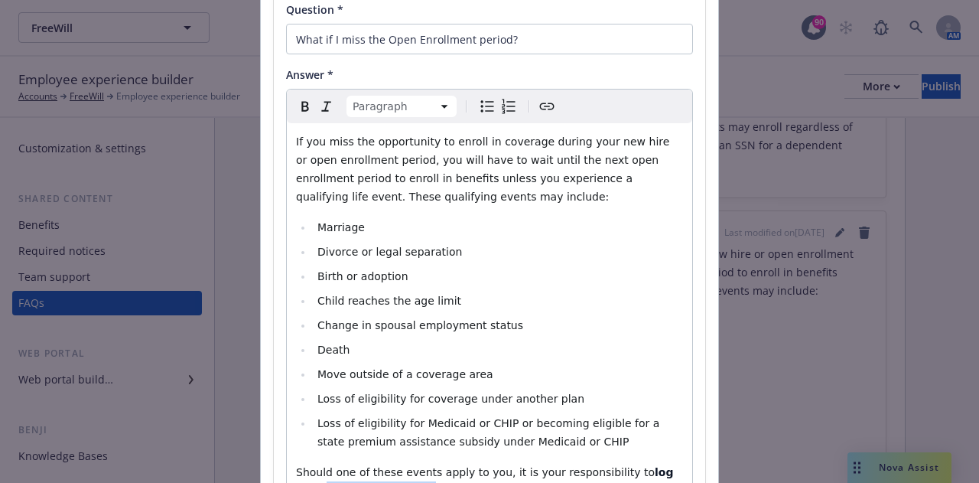
scroll to position [136, 0]
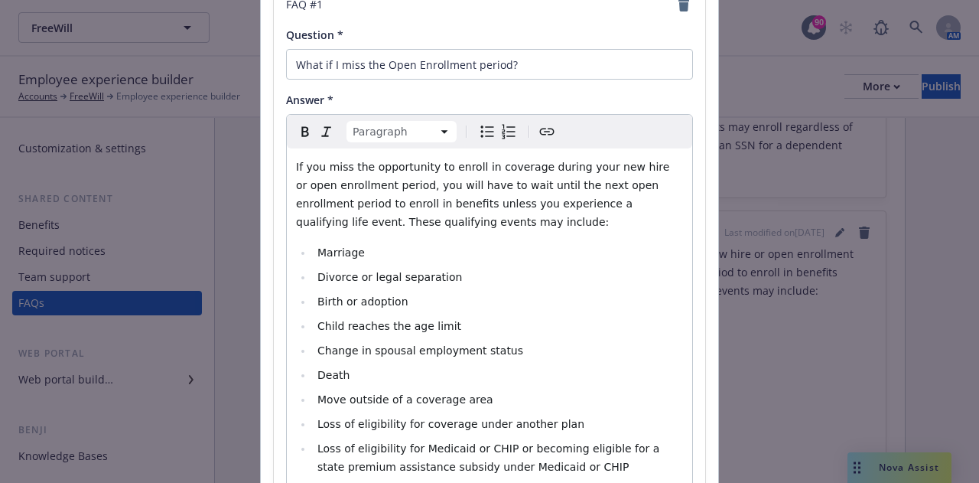
click at [538, 132] on icon "Create link" at bounding box center [547, 131] width 18 height 18
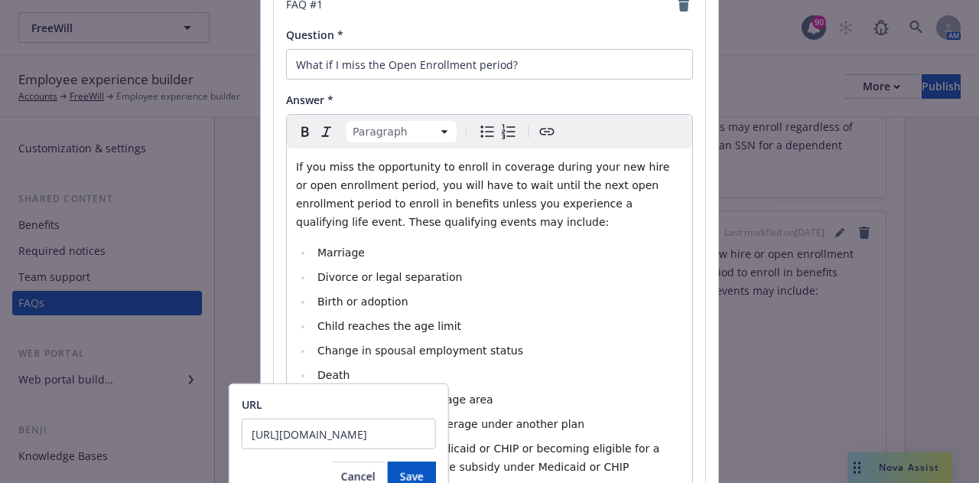
scroll to position [0, 918]
type input "[URL][DOMAIN_NAME]"
click at [406, 467] on button "Save" at bounding box center [412, 476] width 48 height 31
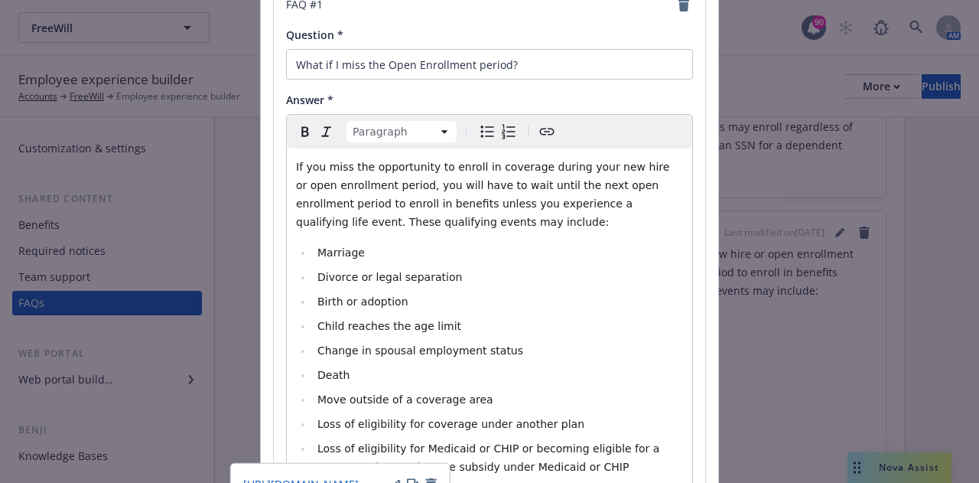
scroll to position [289, 0]
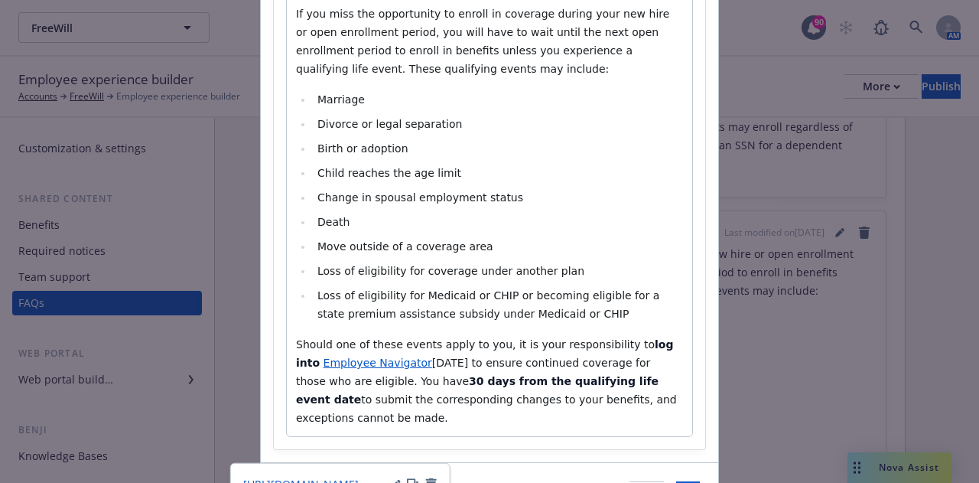
select select
click at [518, 318] on span "Loss of eligibility for Medicaid or CHIP or becoming eligible for a state premi…" at bounding box center [490, 304] width 346 height 31
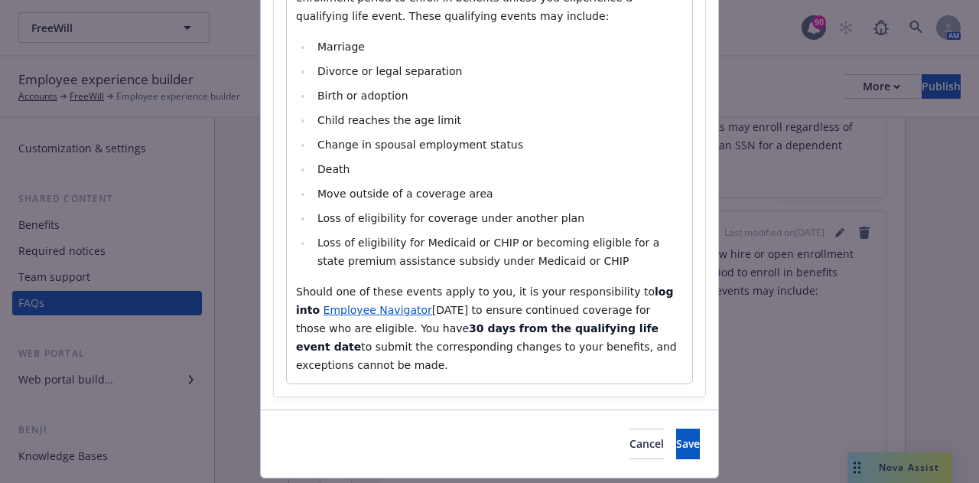
scroll to position [366, 0]
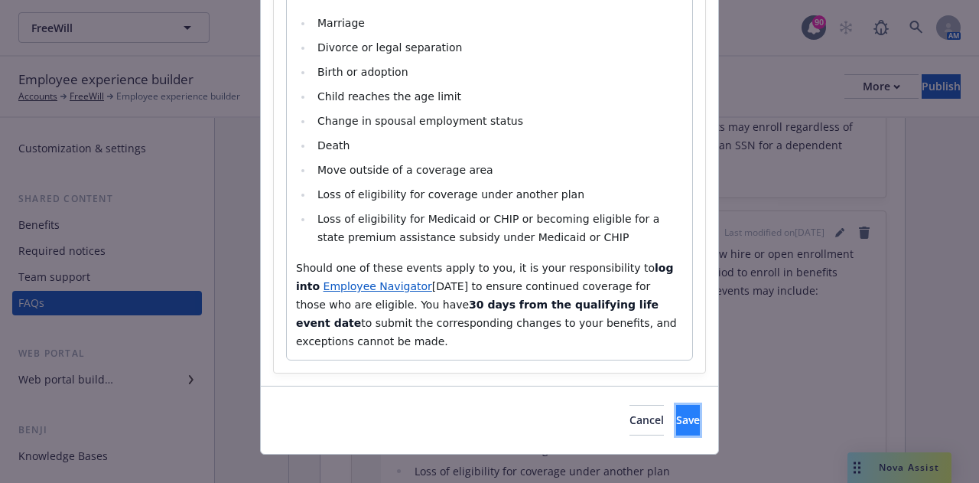
click at [677, 405] on button "Save" at bounding box center [688, 420] width 24 height 31
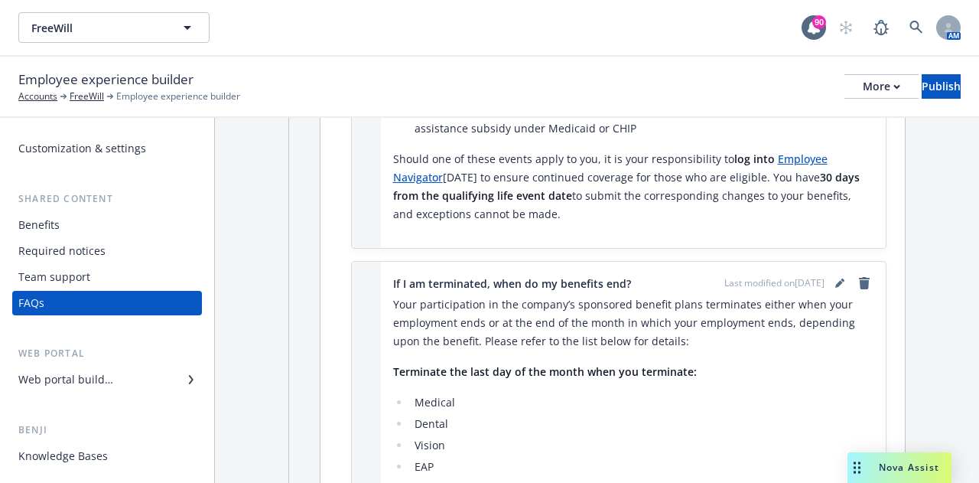
scroll to position [612, 0]
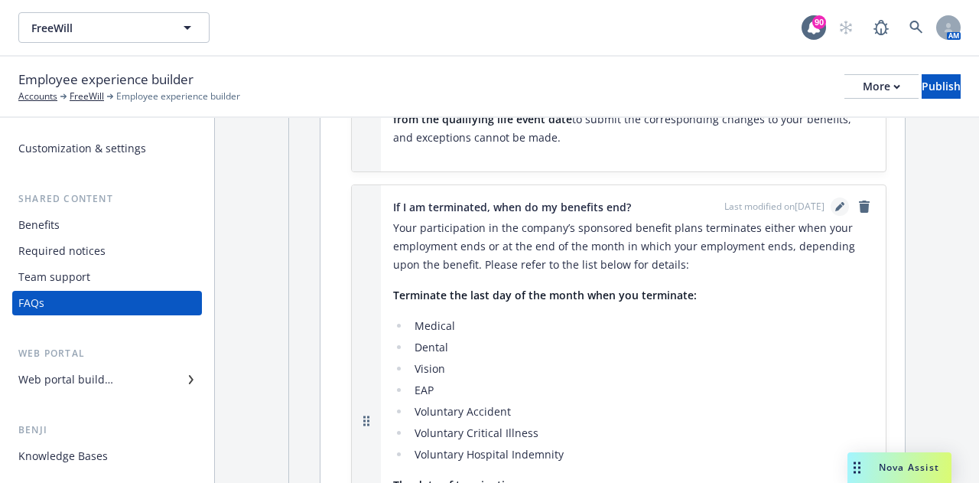
click at [835, 204] on icon "editPencil" at bounding box center [839, 208] width 8 height 8
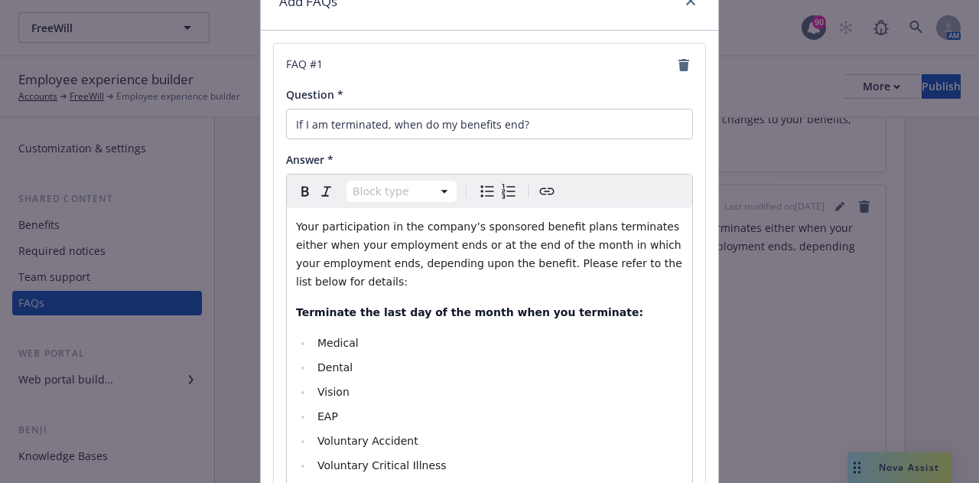
scroll to position [153, 0]
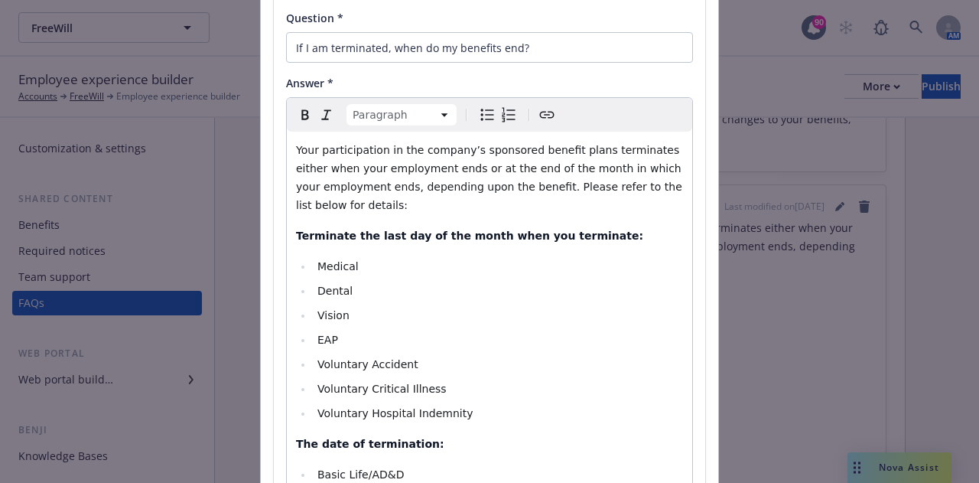
click at [630, 152] on span "Your participation in the company’s sponsored benefit plans terminates either w…" at bounding box center [490, 177] width 389 height 67
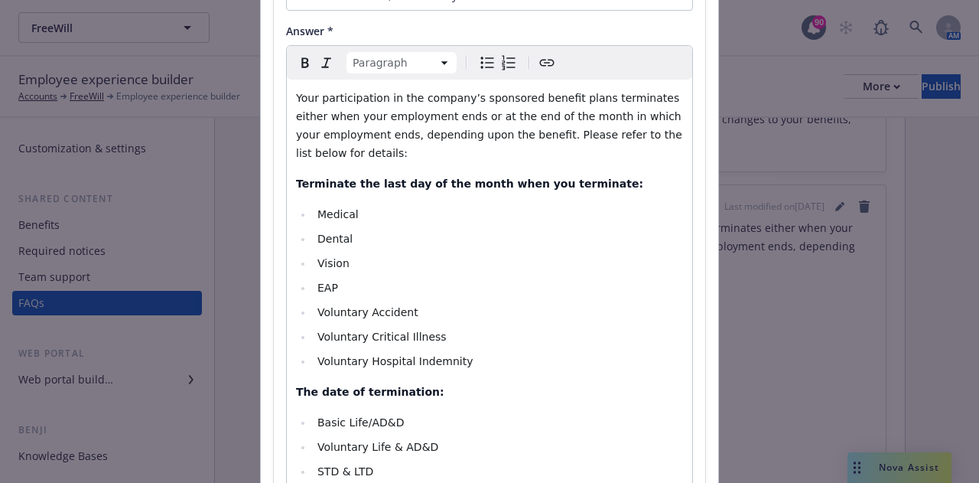
scroll to position [230, 0]
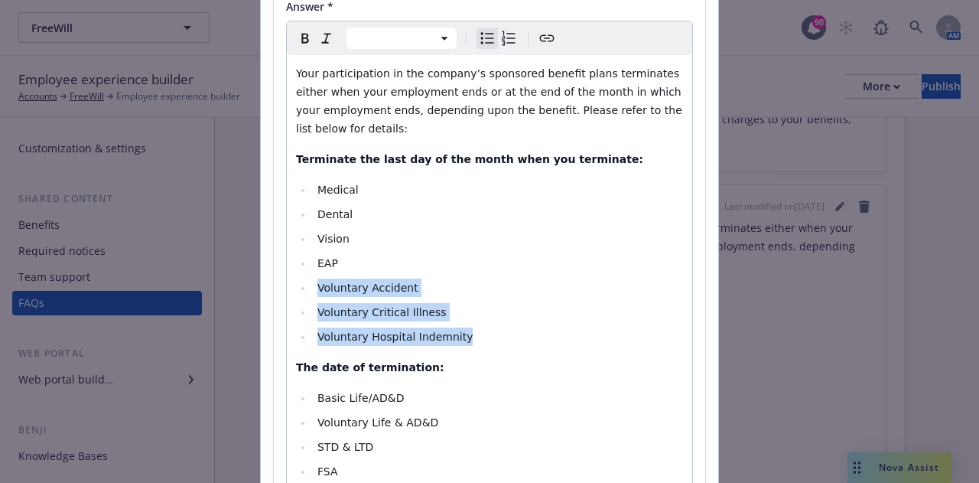
drag, startPoint x: 461, startPoint y: 330, endPoint x: 312, endPoint y: 288, distance: 155.0
click at [312, 288] on ul "Medical Dental Vision EAP Voluntary Accident Voluntary Critical Illness Volunta…" at bounding box center [489, 263] width 387 height 165
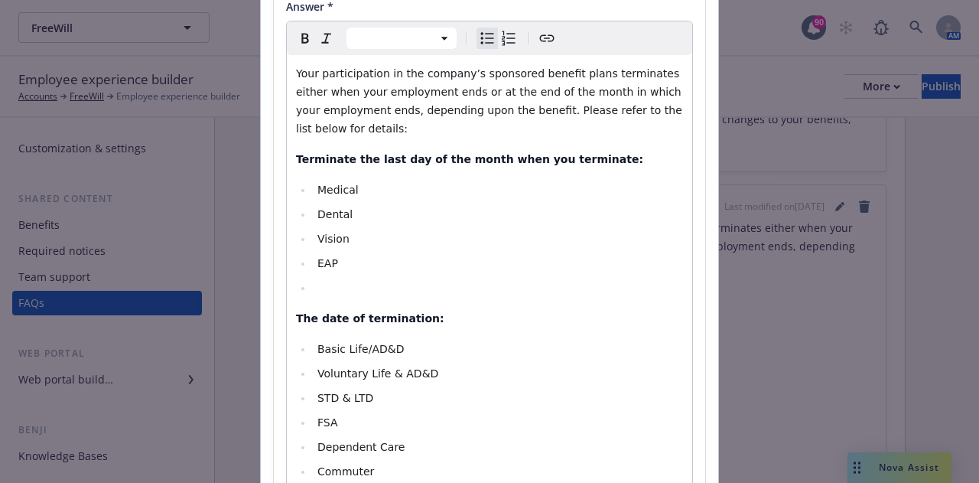
select select "paragraph"
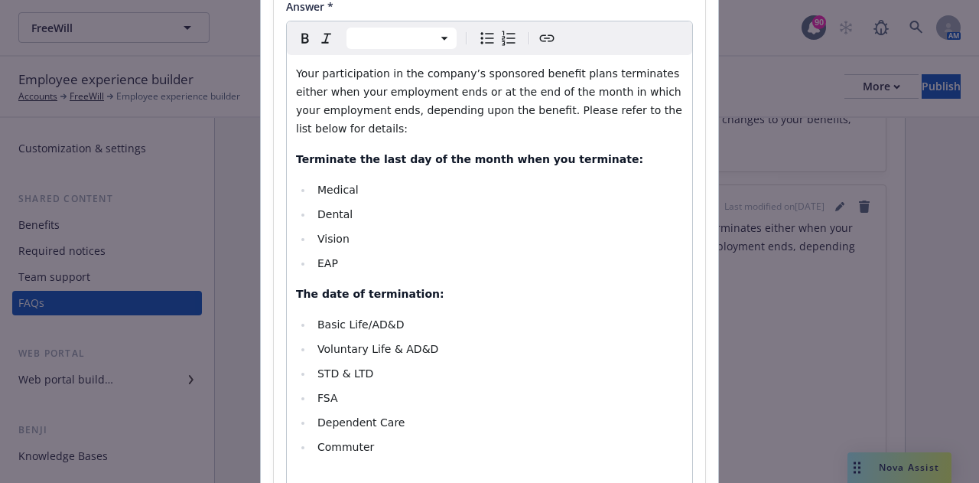
scroll to position [306, 0]
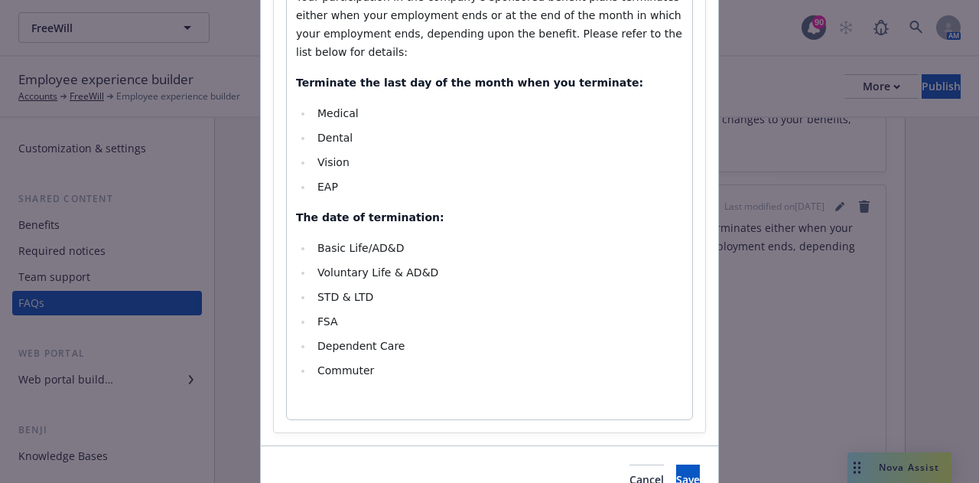
select select
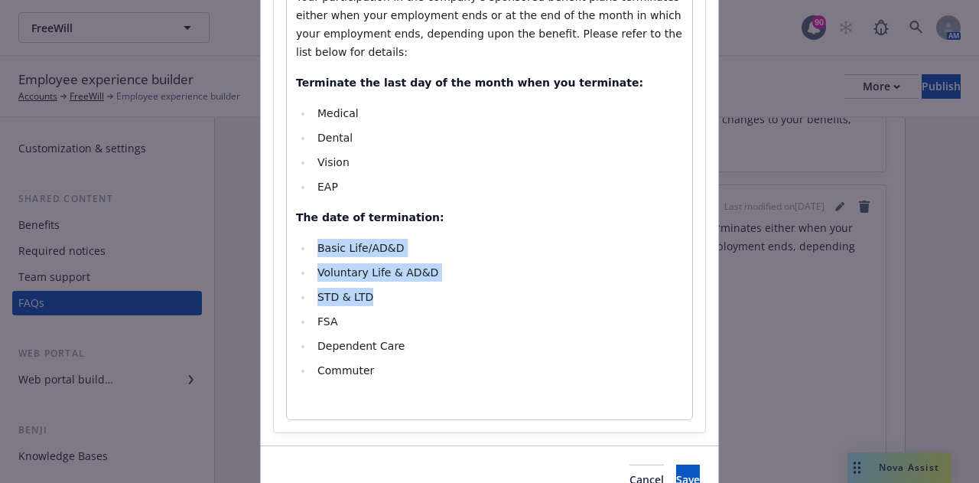
drag, startPoint x: 371, startPoint y: 296, endPoint x: 310, endPoint y: 249, distance: 77.0
click at [310, 249] on ul "Basic Life/AD&D Voluntary Life & AD&D STD & LTD FSA Dependent Care Commuter" at bounding box center [489, 309] width 387 height 141
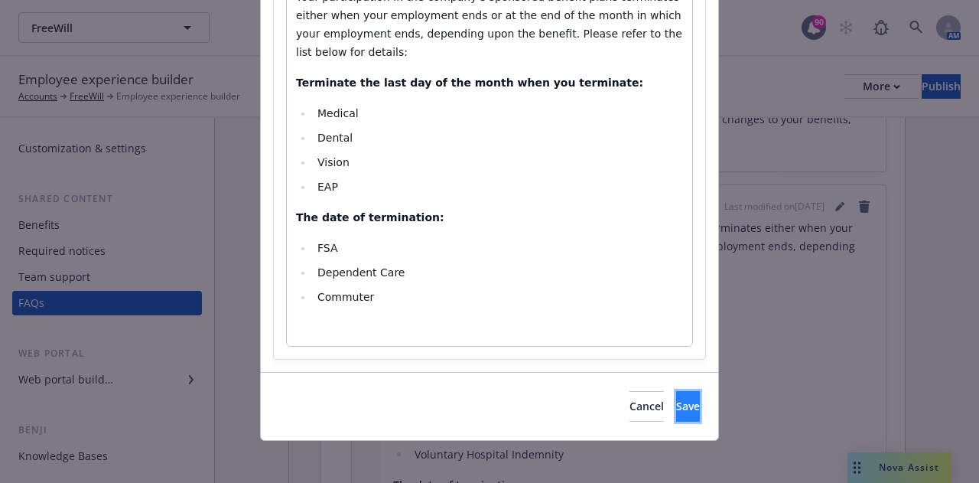
click at [676, 412] on button "Save" at bounding box center [688, 406] width 24 height 31
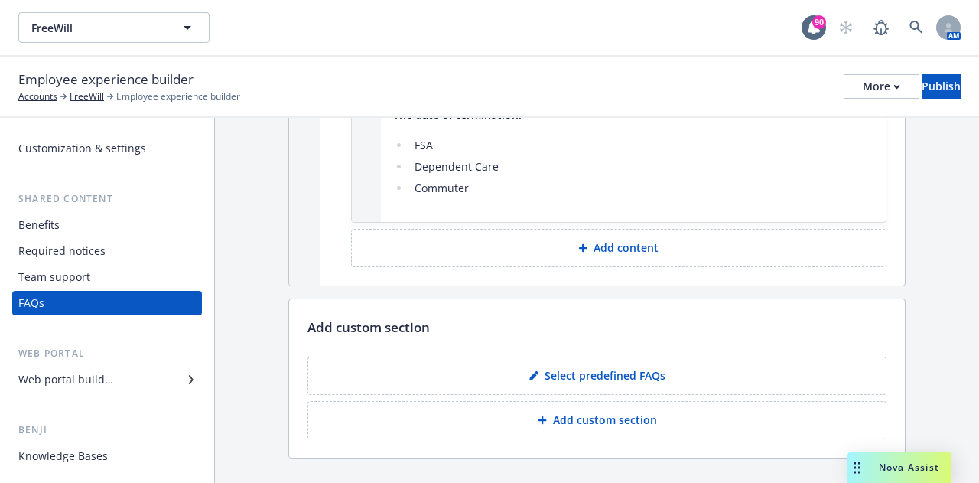
scroll to position [950, 0]
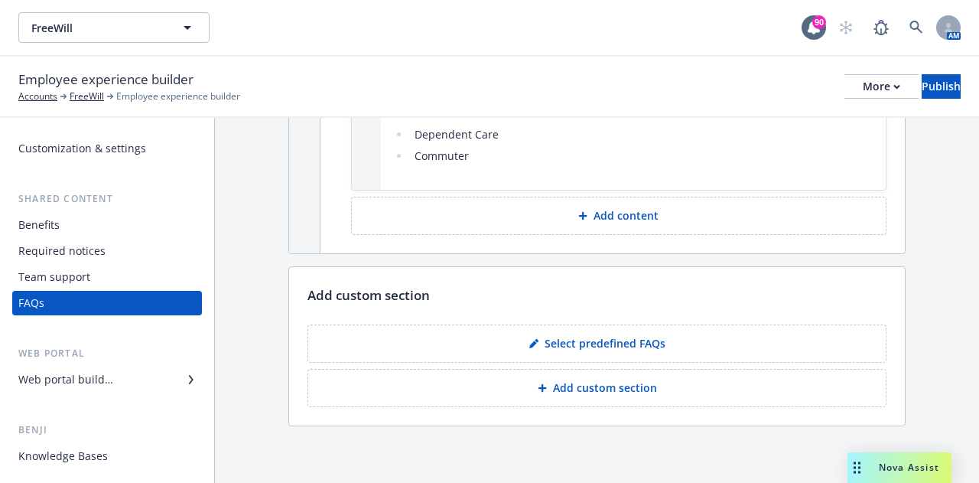
click at [54, 382] on div "Web portal builder" at bounding box center [65, 379] width 95 height 24
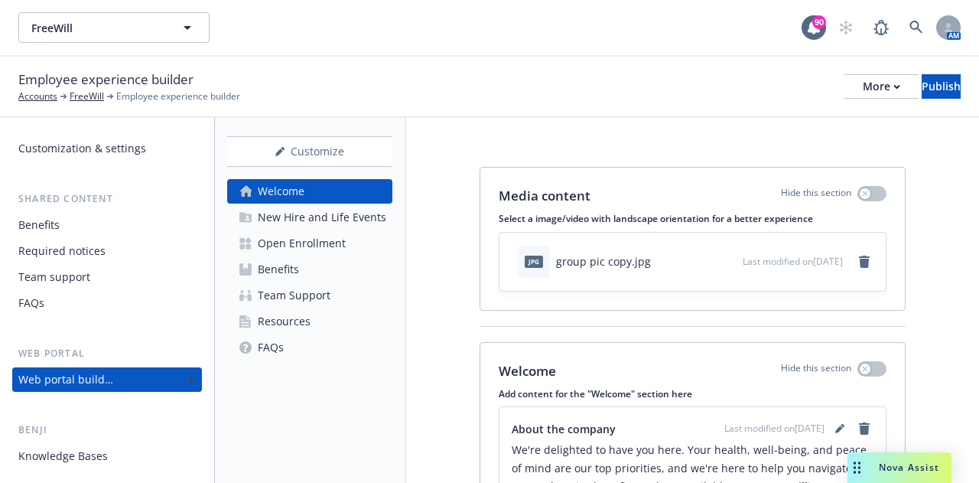
click at [272, 353] on div "FAQs" at bounding box center [271, 347] width 26 height 24
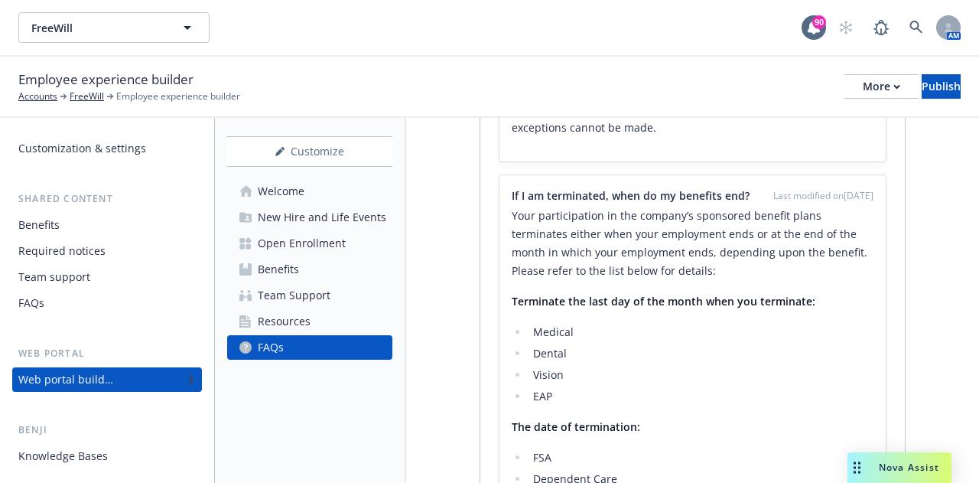
scroll to position [917, 0]
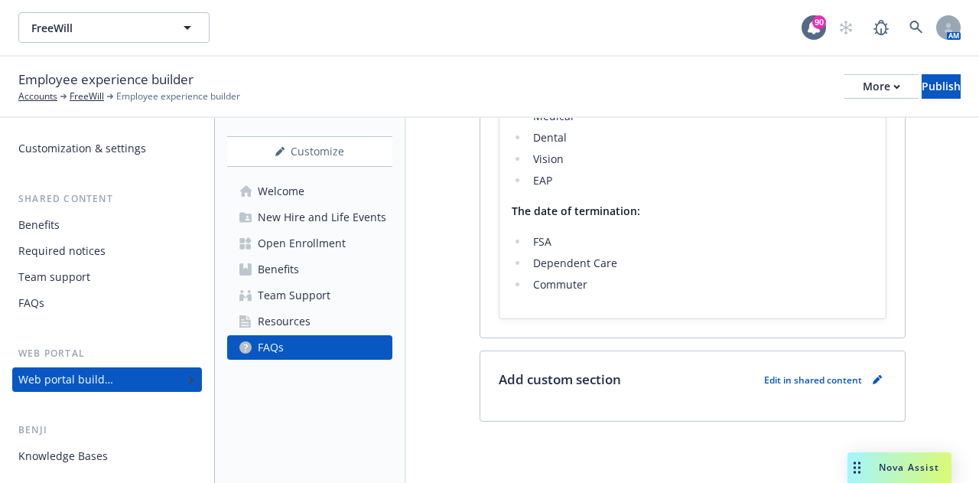
click at [347, 327] on link "Resources" at bounding box center [309, 321] width 165 height 24
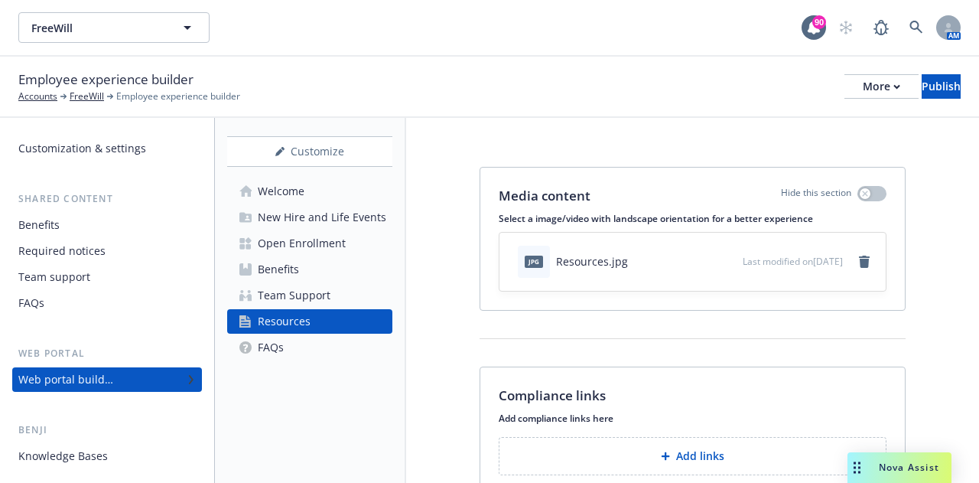
click at [282, 269] on div "Benefits" at bounding box center [278, 269] width 41 height 24
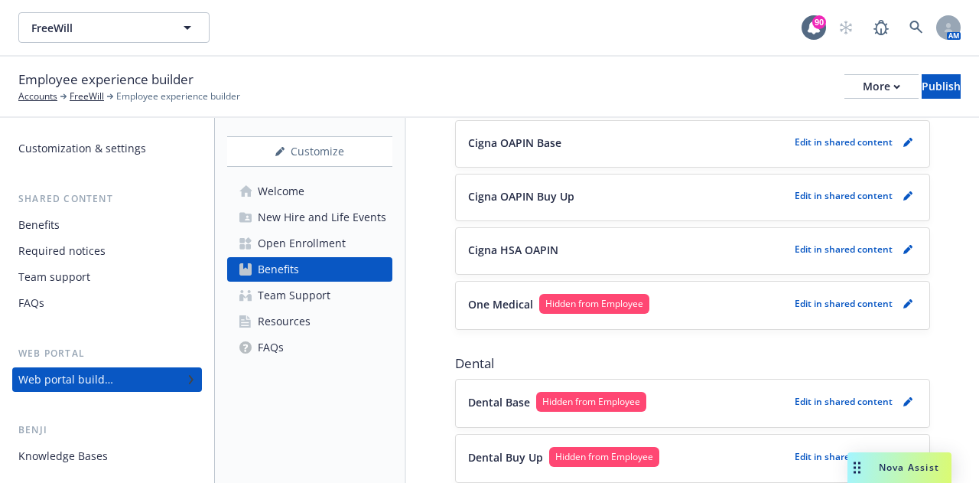
scroll to position [383, 0]
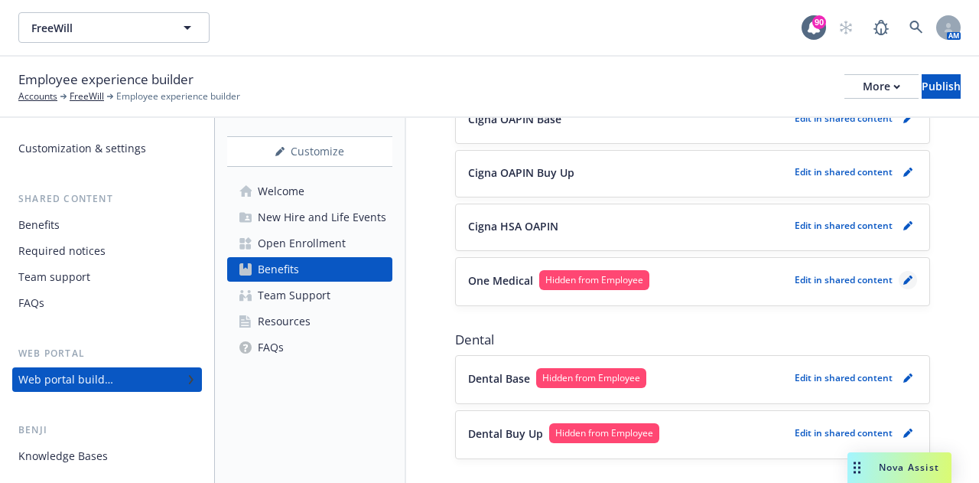
click at [899, 275] on link "pencil" at bounding box center [908, 280] width 18 height 18
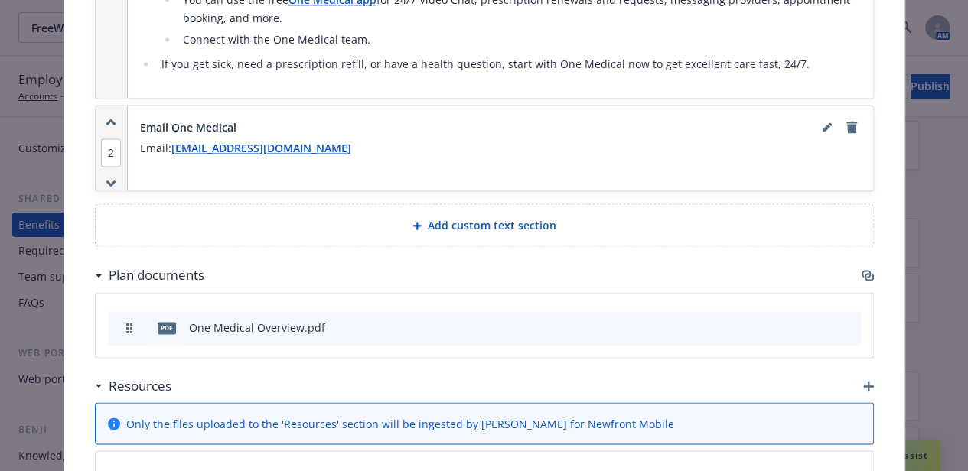
scroll to position [1040, 0]
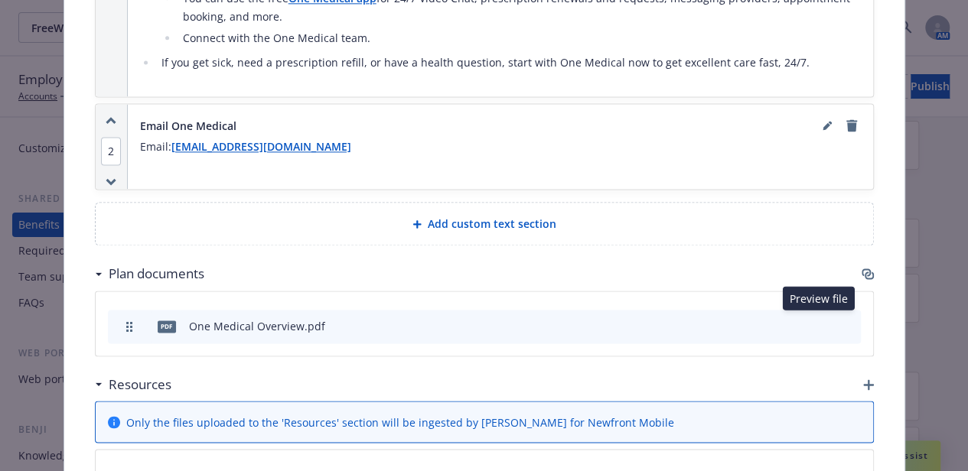
click at [820, 321] on icon "preview file" at bounding box center [822, 325] width 14 height 11
click at [861, 268] on icon "button" at bounding box center [867, 274] width 12 height 12
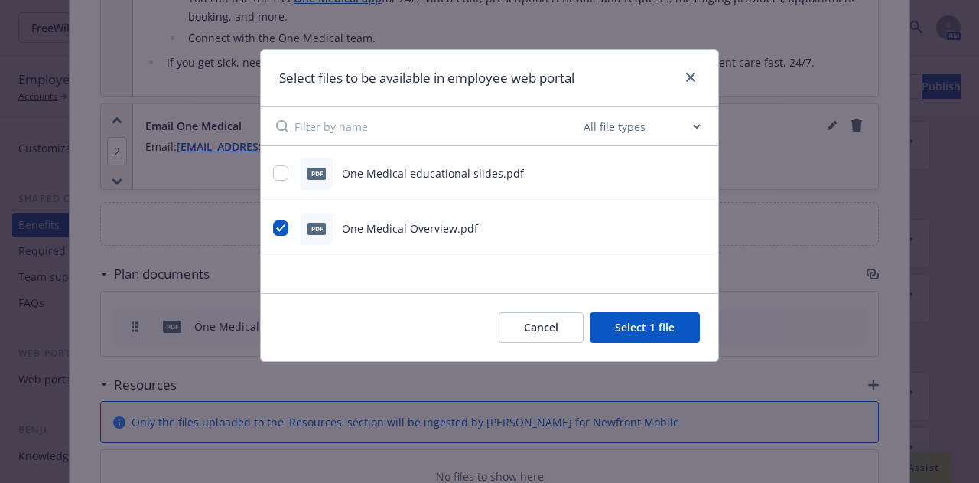
click at [272, 171] on div "pdf One Medical educational slides.pdf" at bounding box center [489, 173] width 457 height 55
click at [283, 177] on input "checkbox" at bounding box center [280, 172] width 15 height 15
checkbox input "true"
click at [624, 335] on button "Select 2 files" at bounding box center [642, 327] width 116 height 31
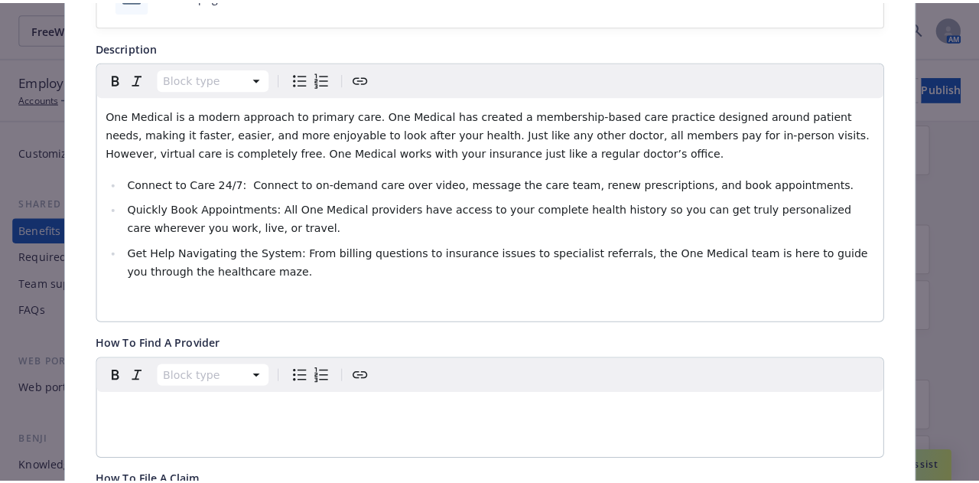
scroll to position [0, 0]
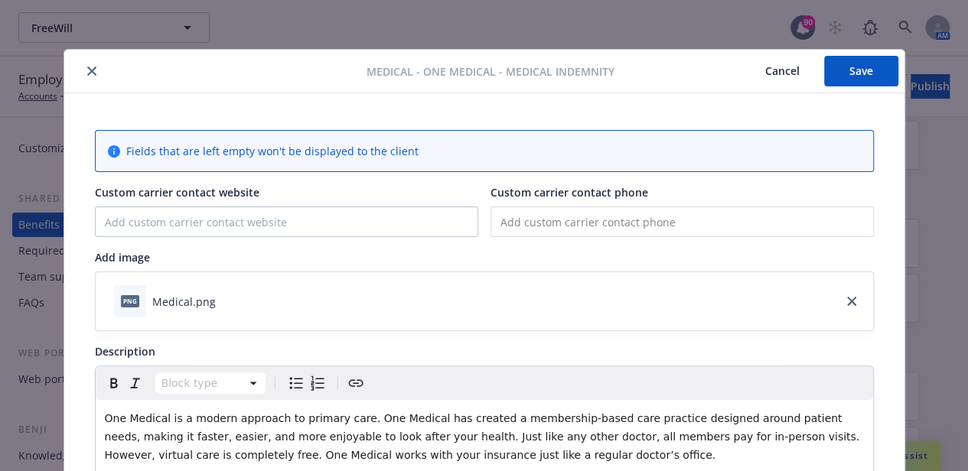
click at [834, 69] on button "Save" at bounding box center [861, 71] width 74 height 31
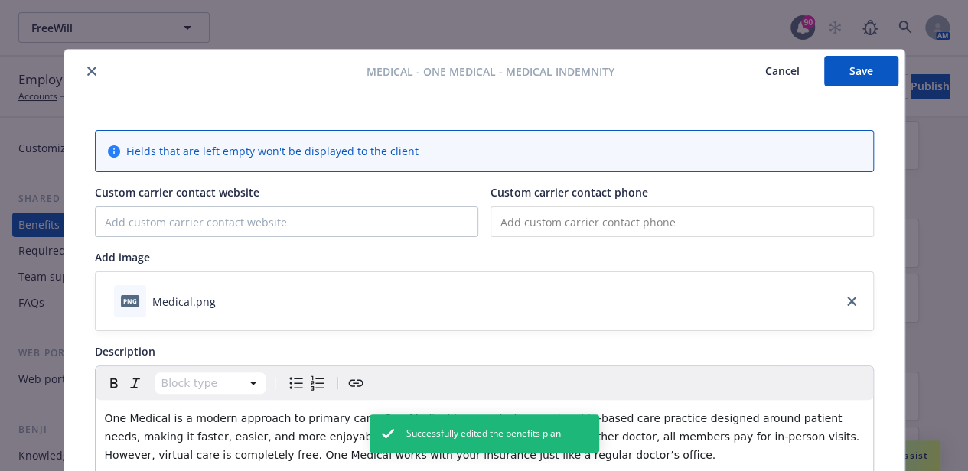
click at [87, 70] on icon "close" at bounding box center [91, 71] width 9 height 9
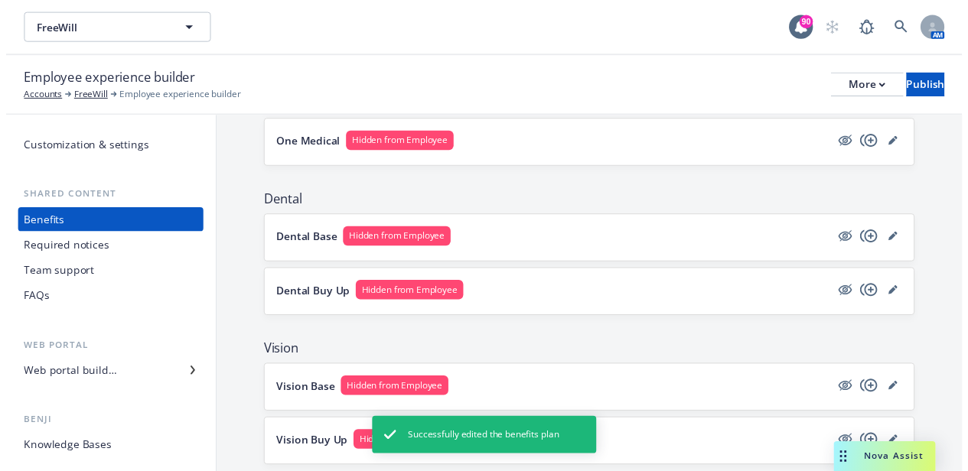
scroll to position [470, 0]
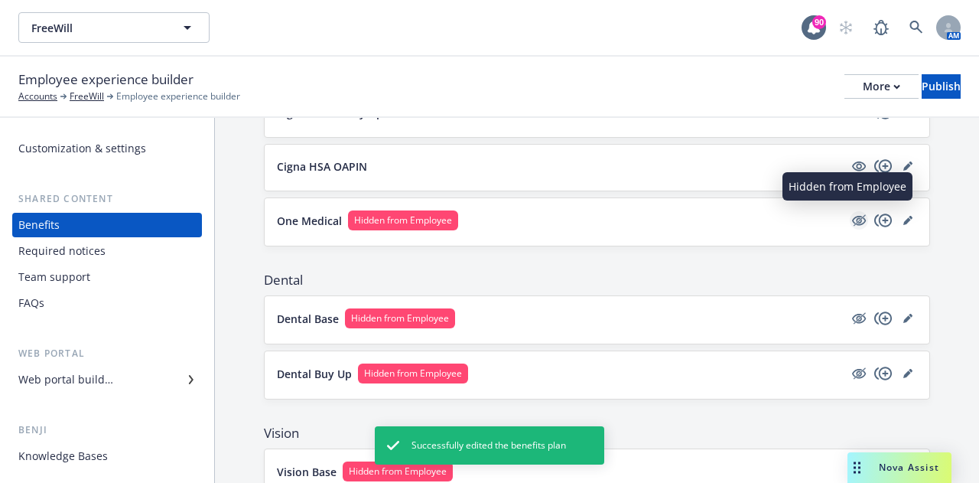
click at [851, 219] on icon "hidden" at bounding box center [859, 220] width 18 height 18
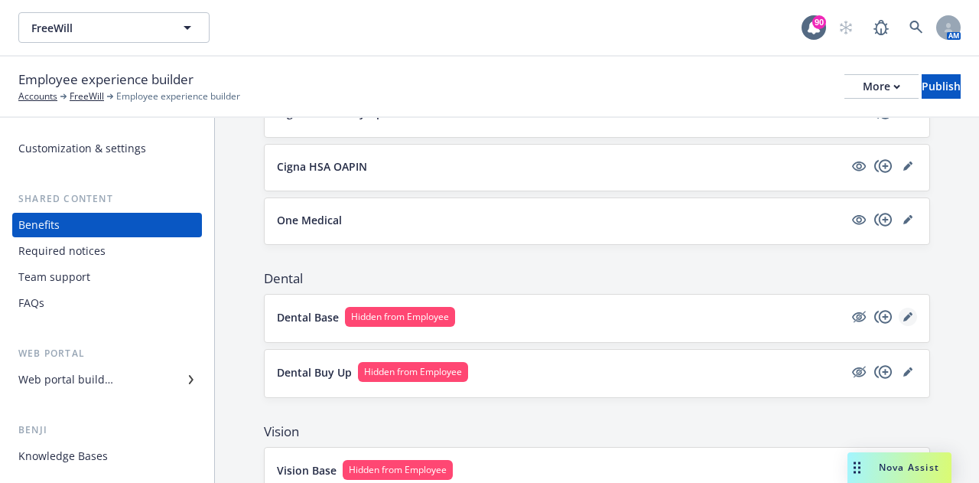
click at [899, 308] on link "editPencil" at bounding box center [908, 317] width 18 height 18
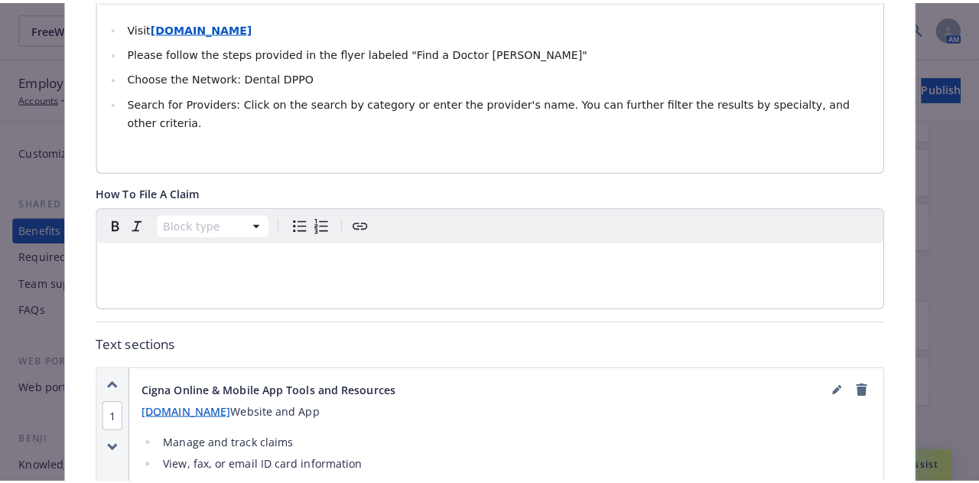
scroll to position [581, 0]
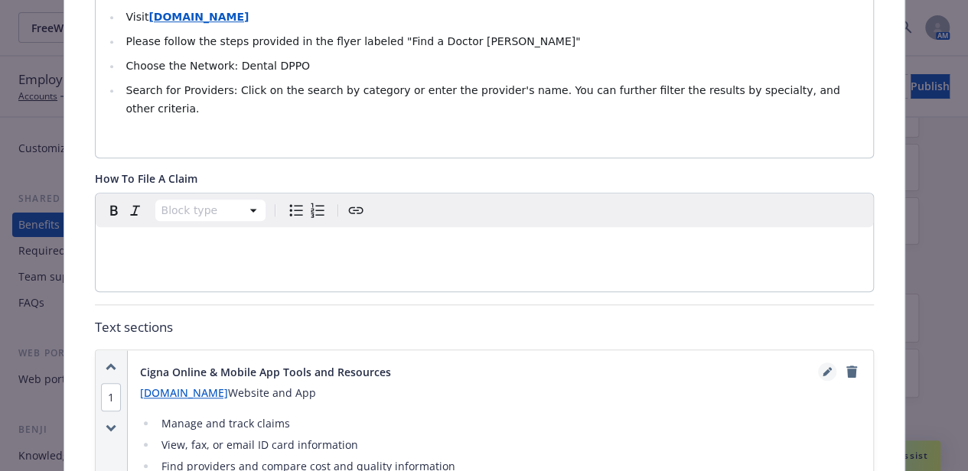
click at [822, 367] on icon "editPencil" at bounding box center [826, 371] width 9 height 9
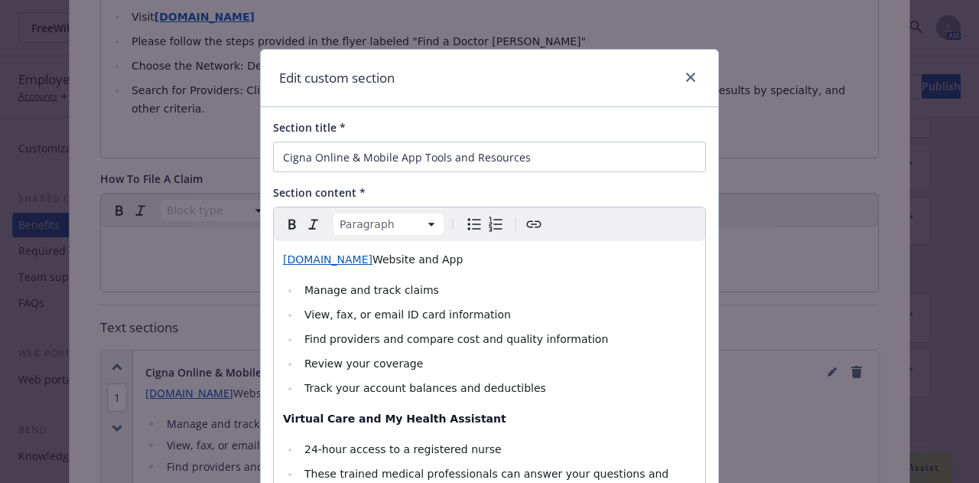
click at [405, 262] on span "Website and App" at bounding box center [418, 259] width 90 height 12
click at [412, 259] on p "[DOMAIN_NAME] Website, App" at bounding box center [489, 259] width 413 height 18
drag, startPoint x: 511, startPoint y: 262, endPoint x: 412, endPoint y: 261, distance: 98.7
click at [412, 261] on p "[DOMAIN_NAME] Website, App Cigna Education Site" at bounding box center [489, 259] width 413 height 18
click at [532, 220] on icon "Create link" at bounding box center [534, 224] width 18 height 18
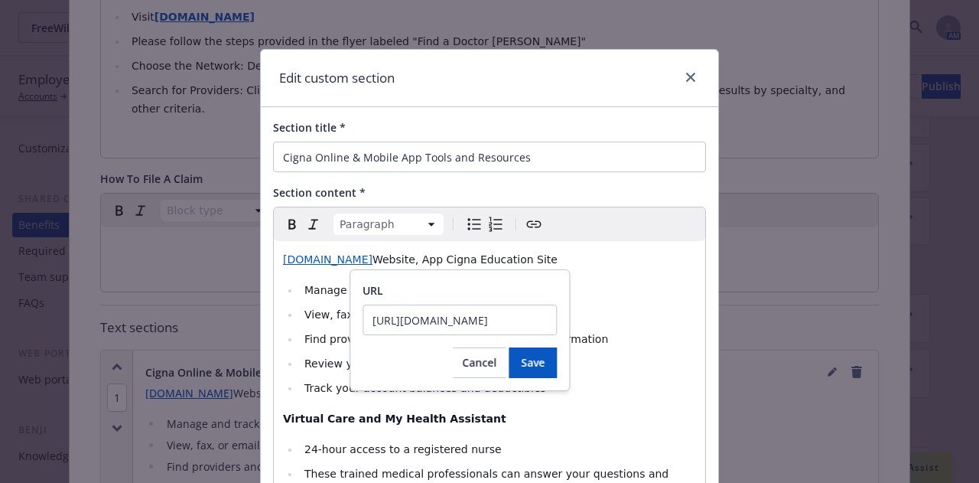
scroll to position [0, 230]
type input "[URL][DOMAIN_NAME]"
click at [537, 358] on span "Save" at bounding box center [533, 362] width 24 height 15
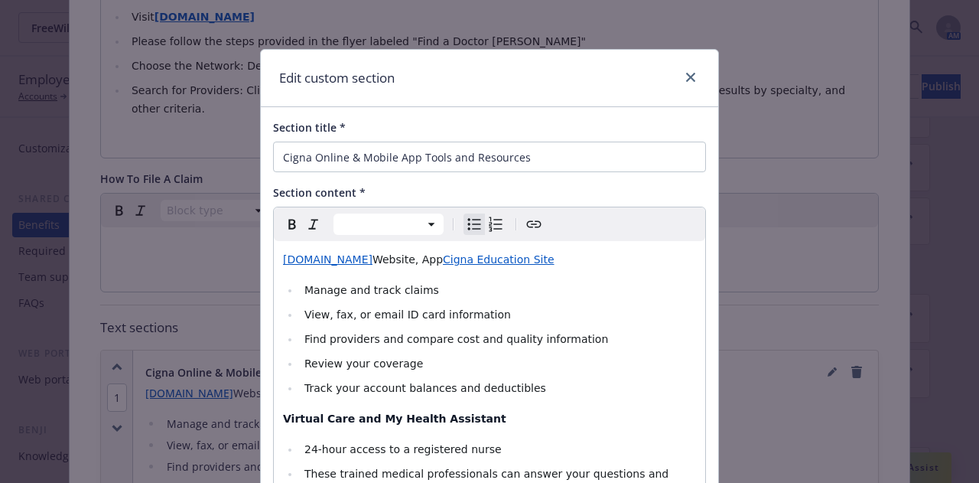
click at [539, 356] on li "Review your coverage" at bounding box center [498, 363] width 396 height 18
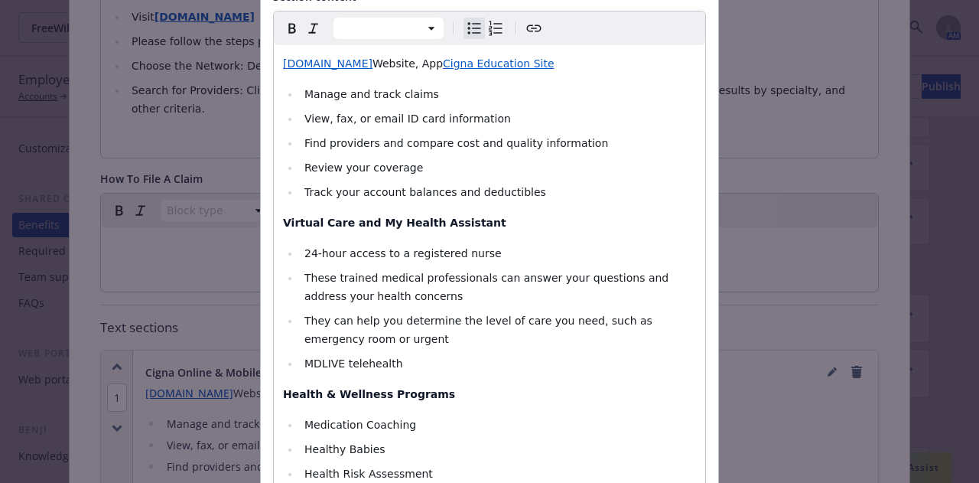
scroll to position [230, 0]
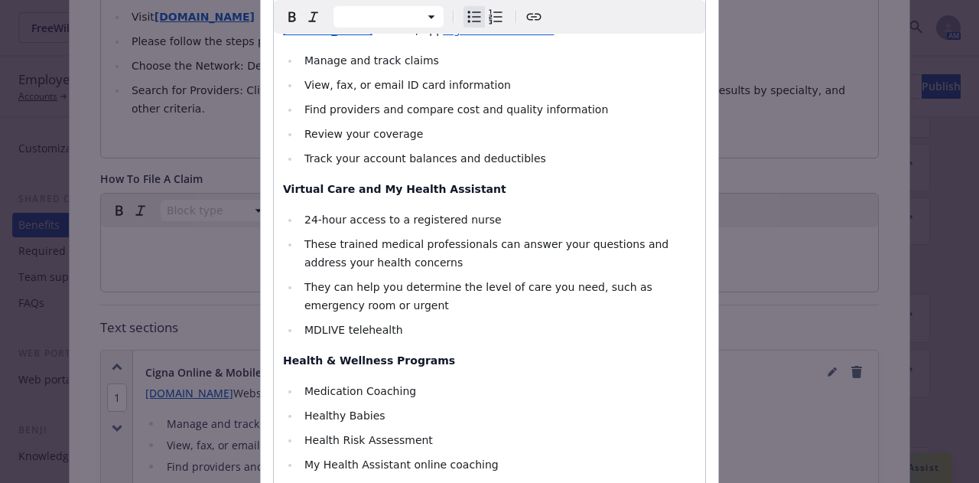
select select "paragraph"
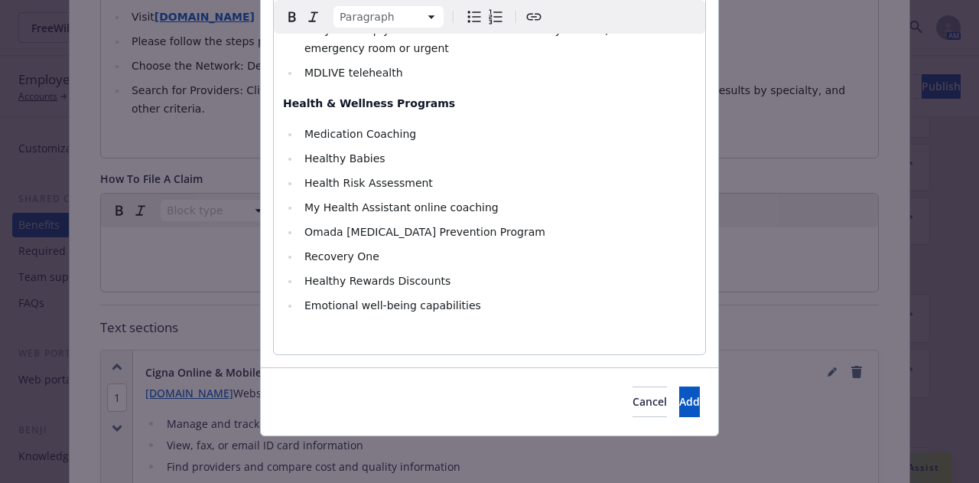
scroll to position [487, 0]
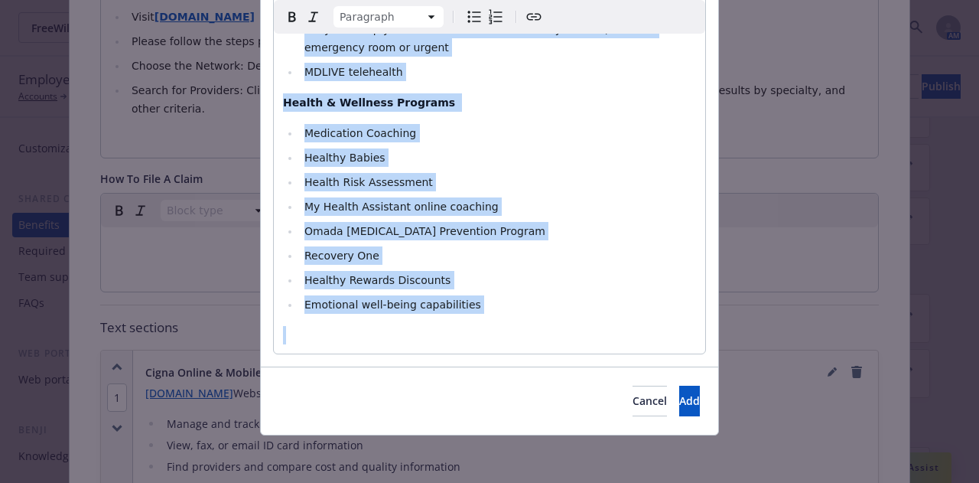
drag, startPoint x: 275, startPoint y: 190, endPoint x: 489, endPoint y: 314, distance: 246.8
click at [489, 314] on div "[DOMAIN_NAME] Website, App Cigna Education Site Manage and track claims View, f…" at bounding box center [489, 54] width 431 height 600
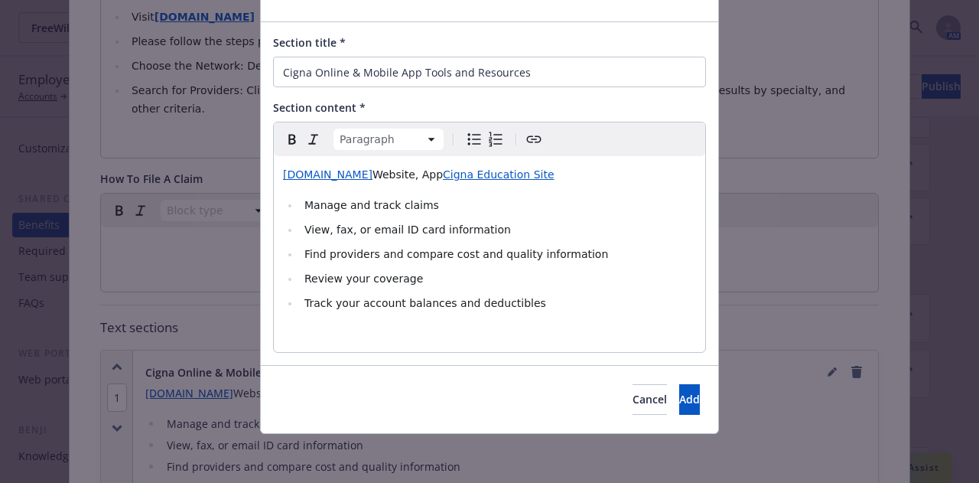
scroll to position [83, 0]
select select
click at [526, 305] on li "Track your account balances and deductibles" at bounding box center [498, 304] width 396 height 18
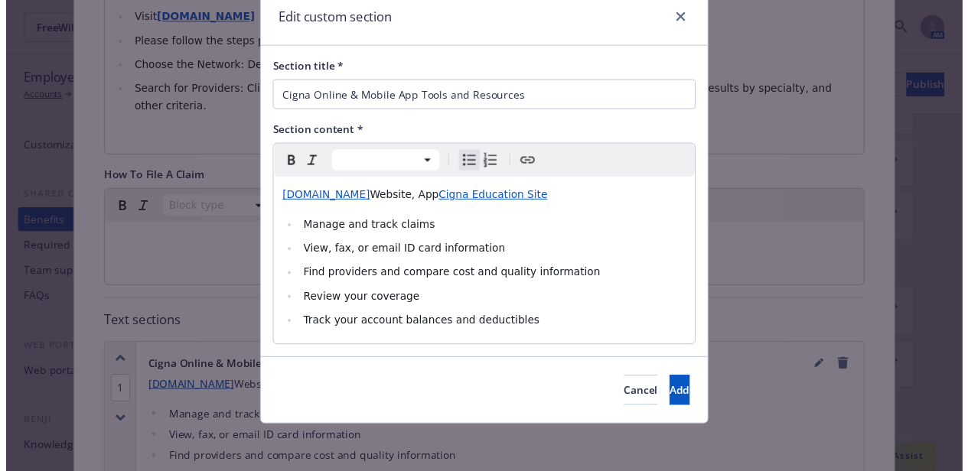
scroll to position [59, 0]
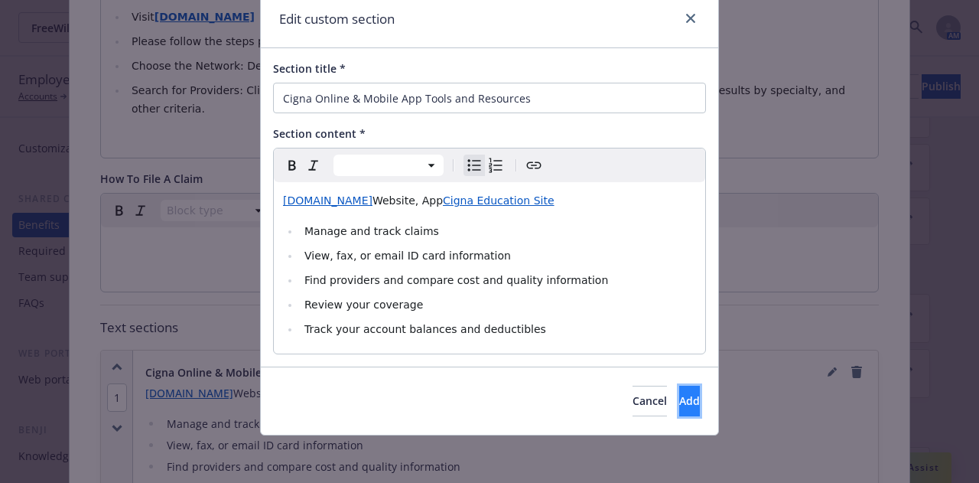
click at [679, 399] on span "Add" at bounding box center [689, 400] width 21 height 15
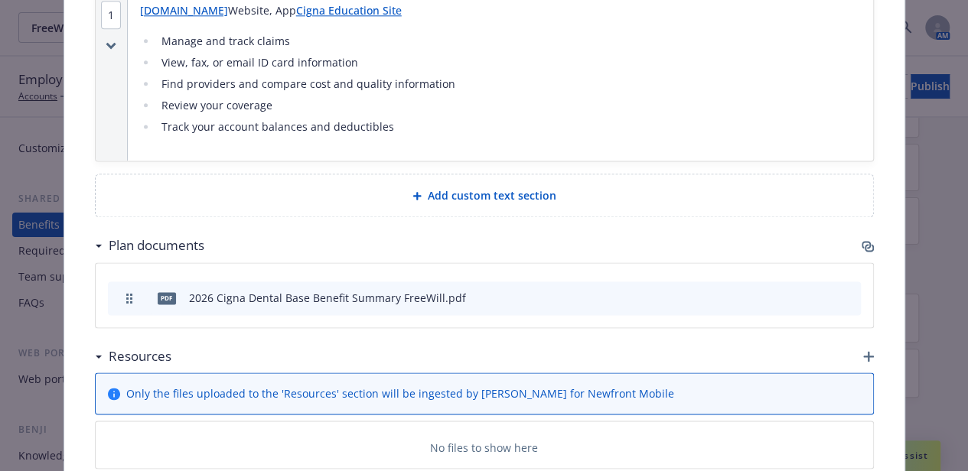
scroll to position [1040, 0]
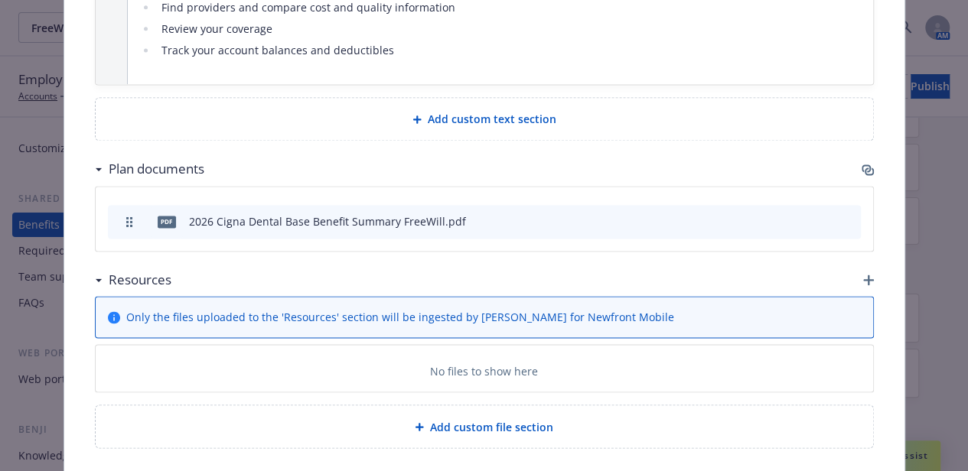
click at [864, 275] on icon "button" at bounding box center [868, 280] width 11 height 11
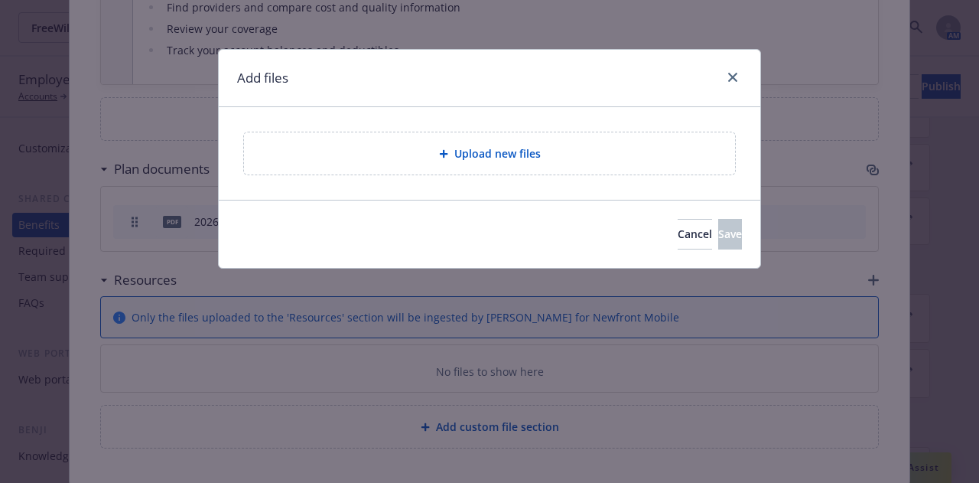
click at [554, 145] on div "Upload new files" at bounding box center [489, 154] width 467 height 18
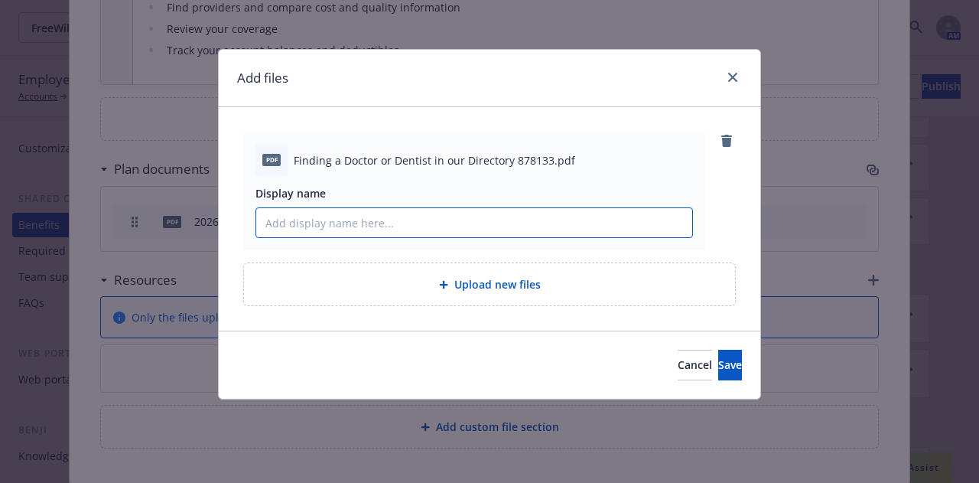
click at [352, 219] on input "Display name" at bounding box center [474, 222] width 436 height 29
drag, startPoint x: 305, startPoint y: 220, endPoint x: 405, endPoint y: 232, distance: 100.1
click at [405, 232] on input "Find a Doctor" at bounding box center [474, 222] width 436 height 29
type input "Find a Dentist"
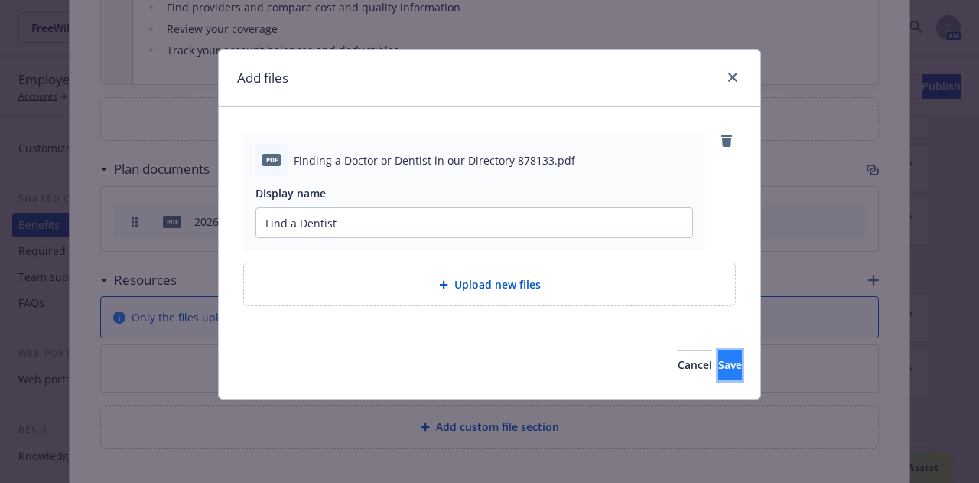
click at [718, 364] on span "Save" at bounding box center [730, 364] width 24 height 15
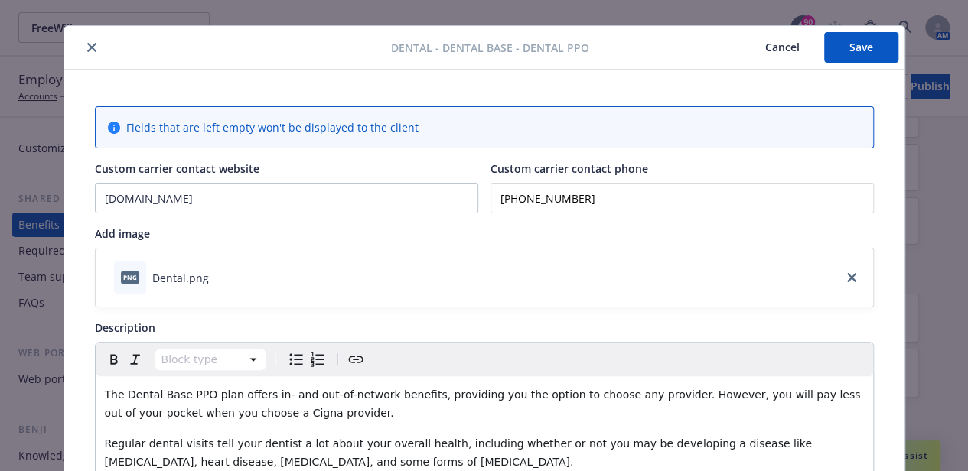
scroll to position [0, 0]
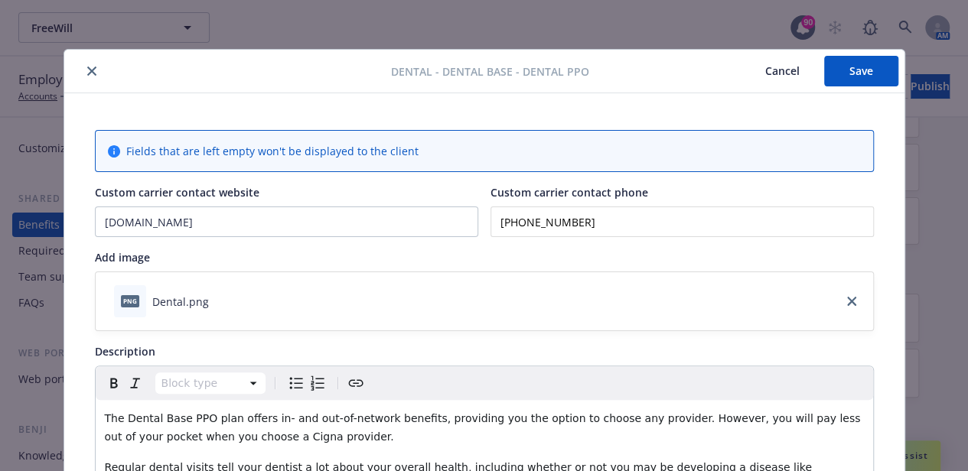
click at [834, 79] on button "Save" at bounding box center [861, 71] width 74 height 31
click at [825, 73] on button "Save" at bounding box center [861, 71] width 74 height 31
click at [89, 77] on button "close" at bounding box center [92, 71] width 18 height 18
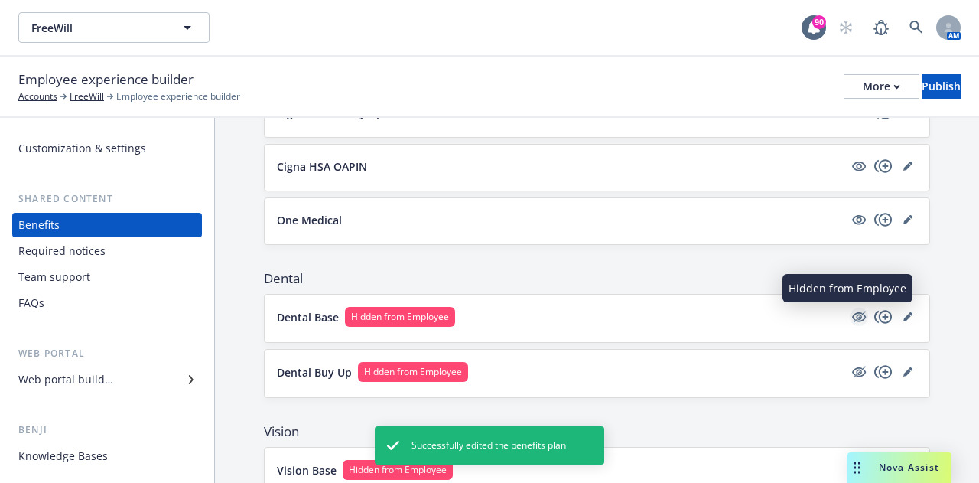
click at [850, 311] on icon "hidden" at bounding box center [859, 317] width 18 height 18
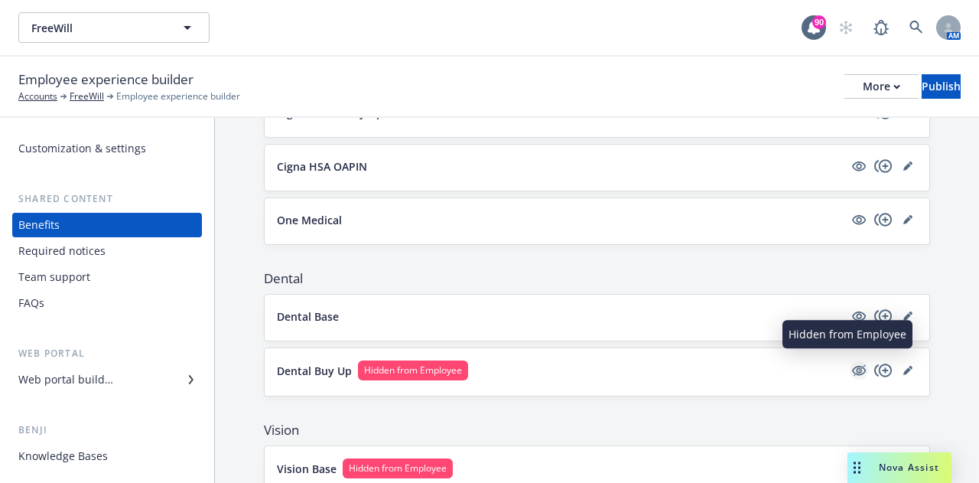
click at [850, 367] on icon "hidden" at bounding box center [859, 370] width 18 height 18
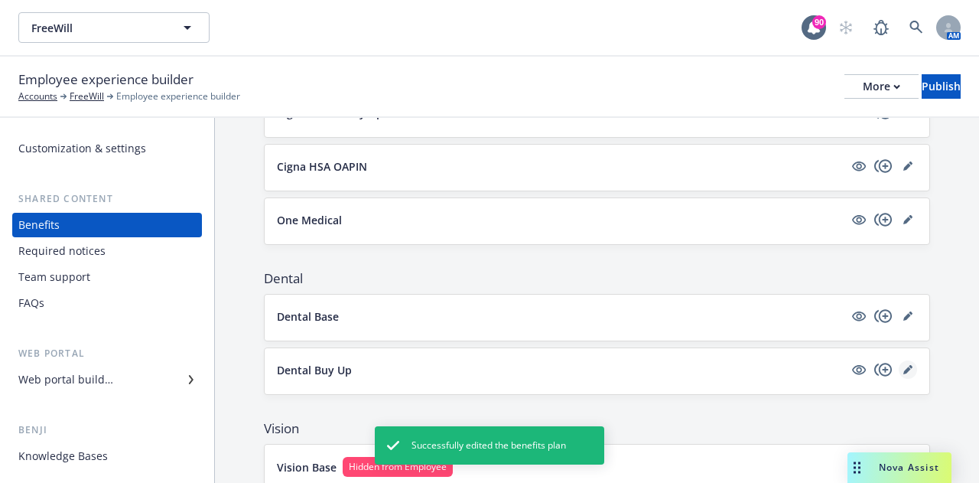
click at [903, 368] on icon "editPencil" at bounding box center [907, 370] width 8 height 8
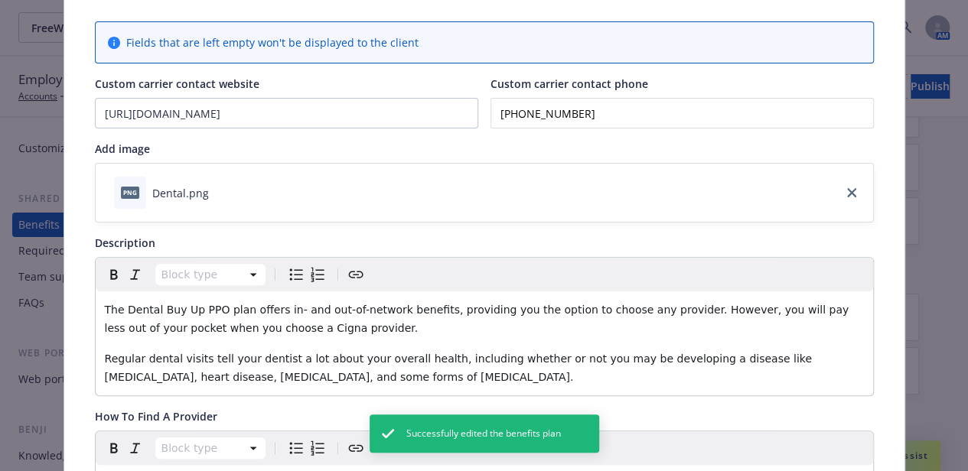
scroll to position [122, 0]
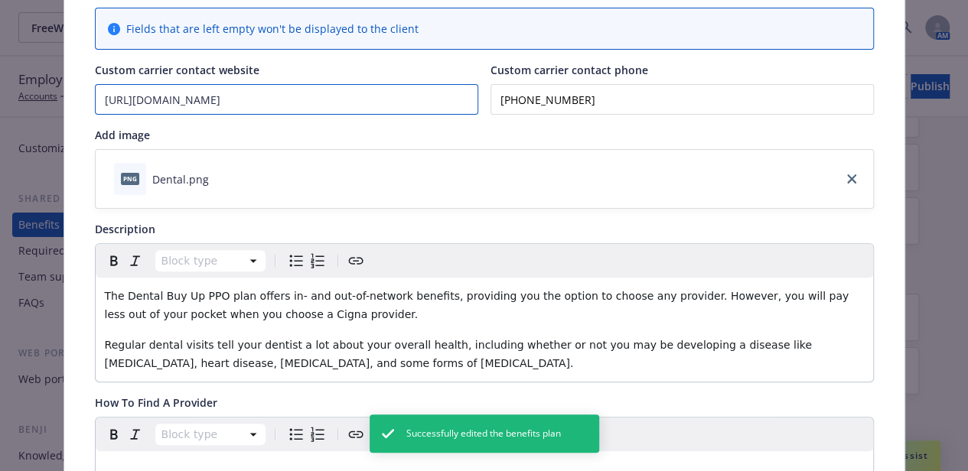
click at [282, 103] on input "[URL][DOMAIN_NAME]" at bounding box center [287, 99] width 382 height 29
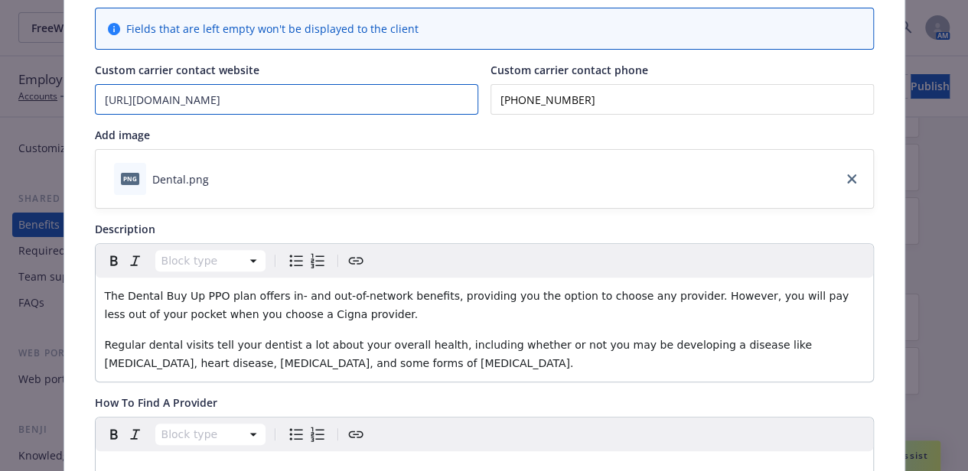
click at [147, 99] on input "[URL][DOMAIN_NAME]" at bounding box center [287, 99] width 382 height 29
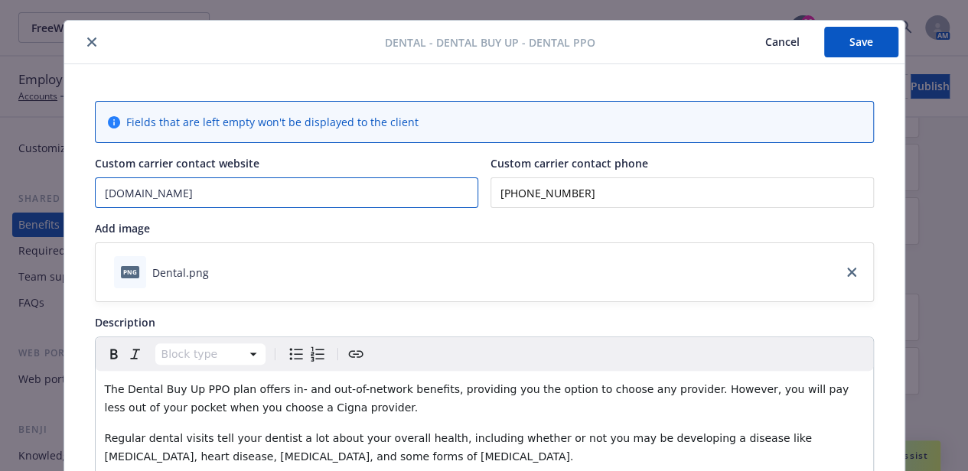
scroll to position [0, 0]
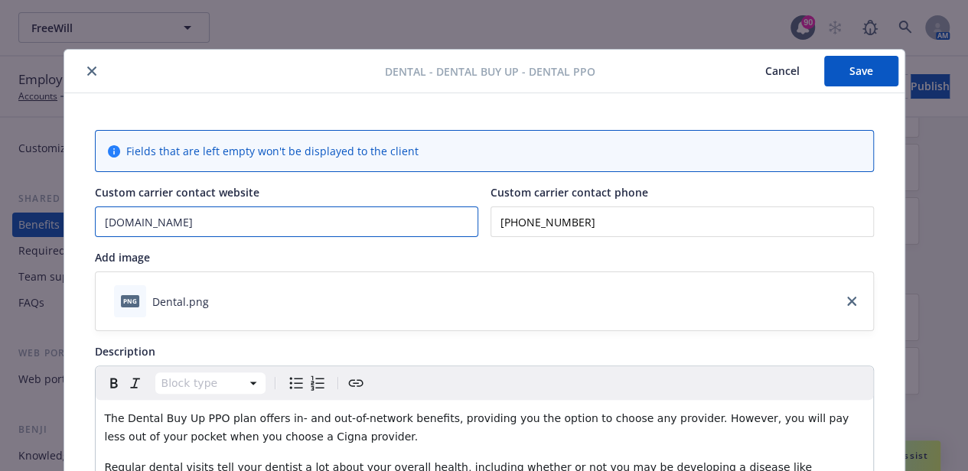
type input "[DOMAIN_NAME]"
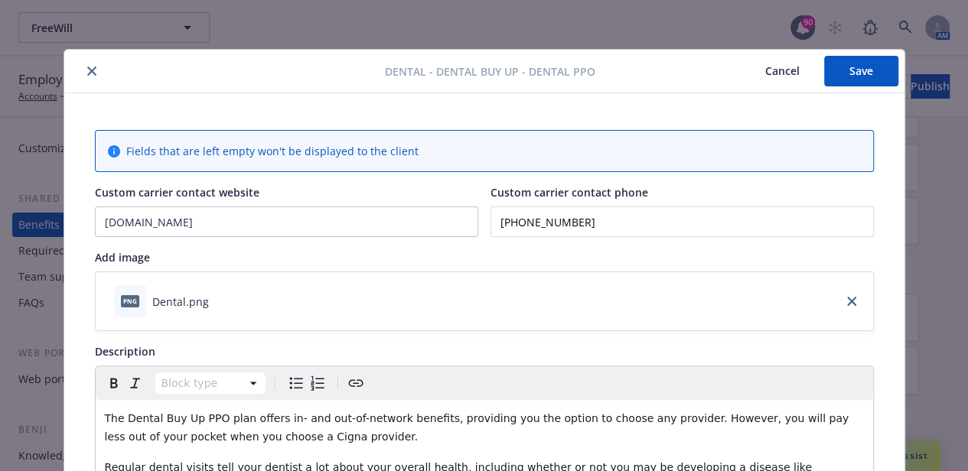
click at [854, 77] on button "Save" at bounding box center [861, 71] width 74 height 31
click at [87, 73] on icon "close" at bounding box center [91, 71] width 9 height 9
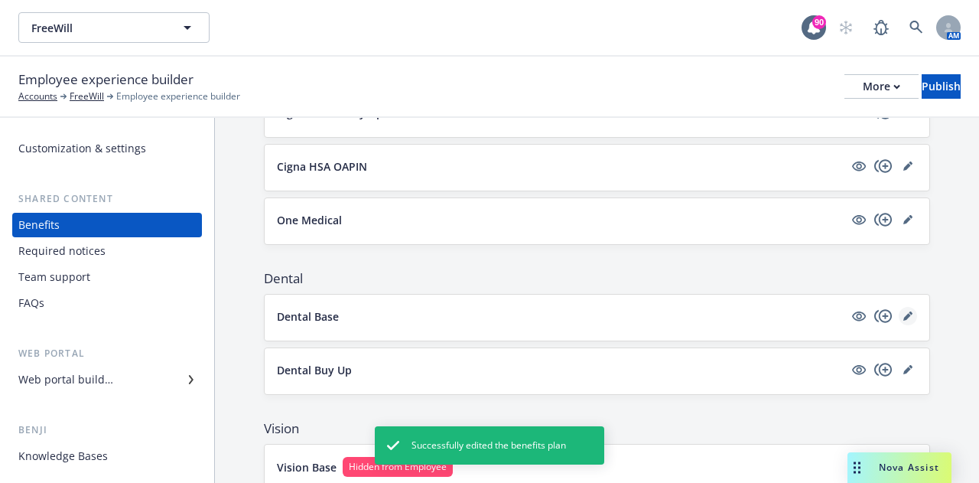
click at [903, 313] on icon "editPencil" at bounding box center [907, 317] width 8 height 8
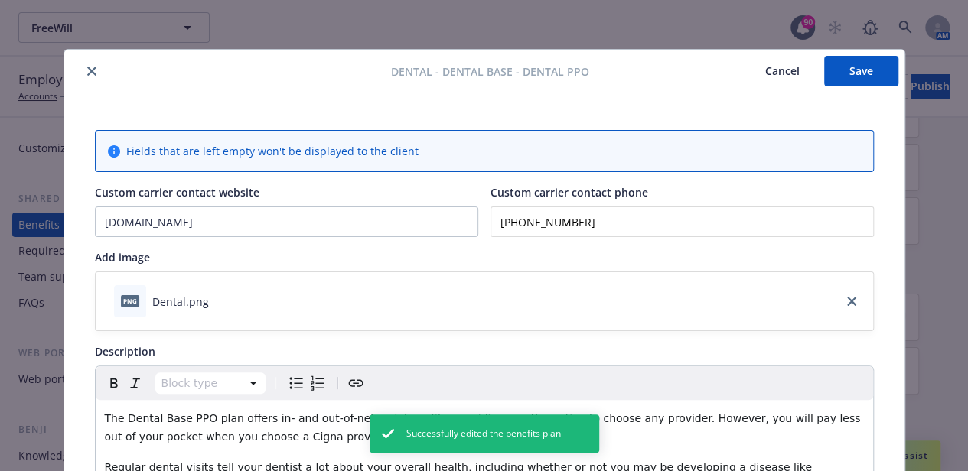
scroll to position [46, 0]
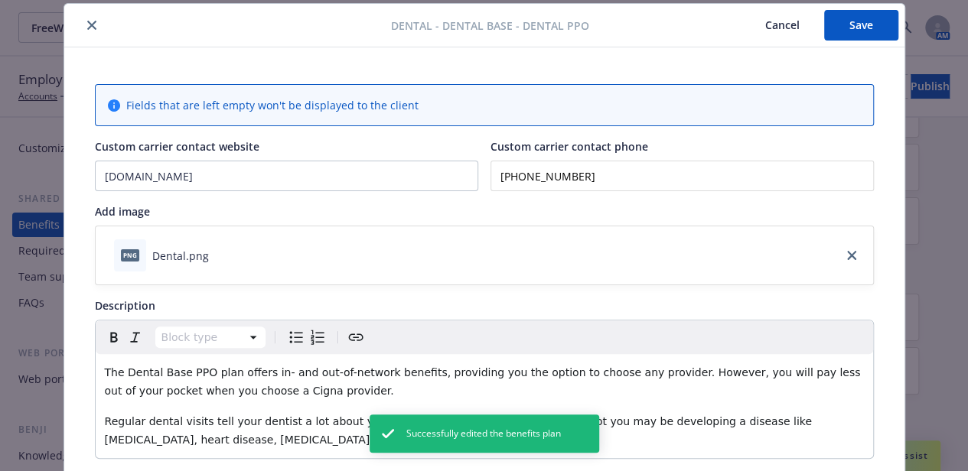
click at [87, 26] on icon "close" at bounding box center [91, 25] width 9 height 9
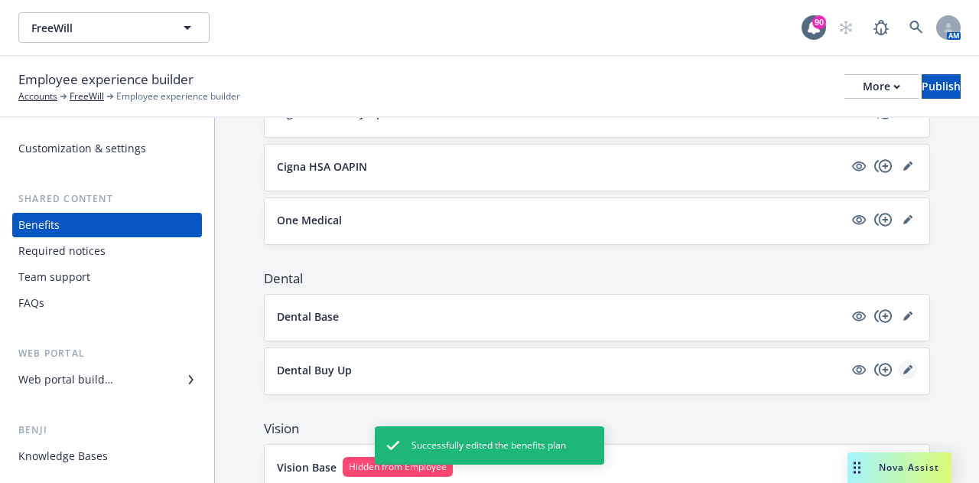
click at [903, 365] on icon "editPencil" at bounding box center [907, 369] width 9 height 9
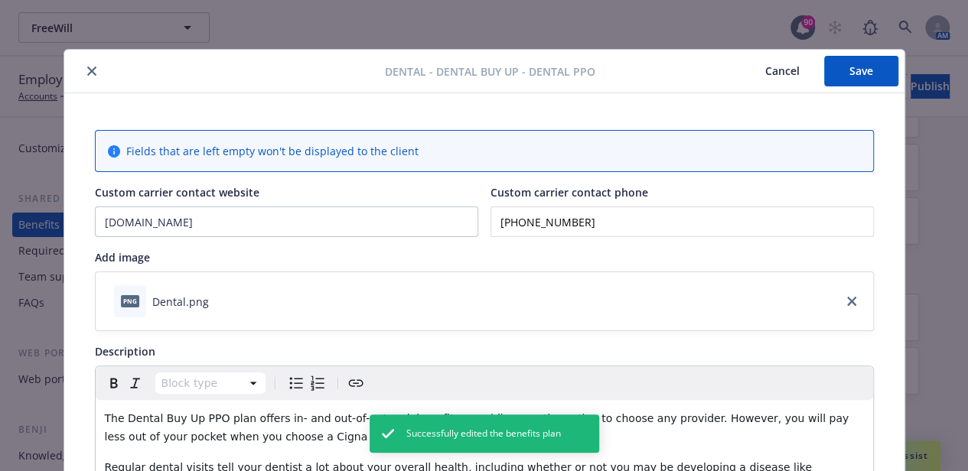
scroll to position [46, 0]
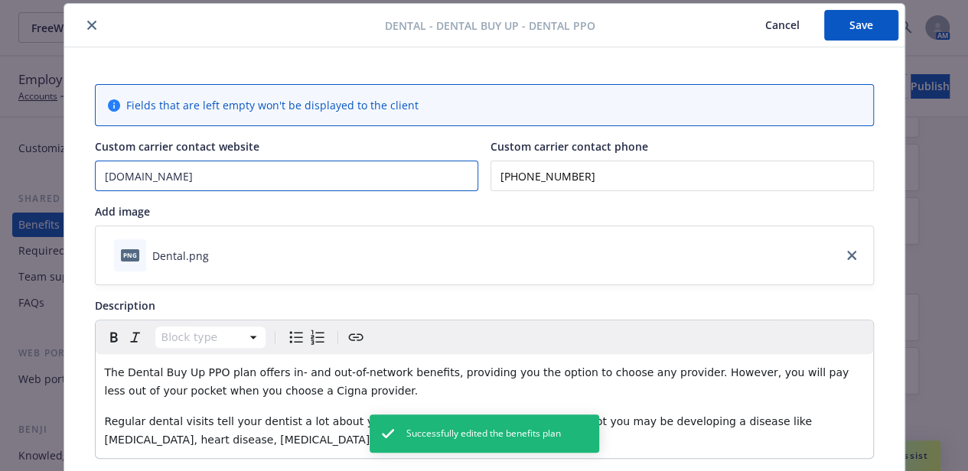
click at [128, 174] on input "[DOMAIN_NAME]" at bounding box center [287, 175] width 382 height 29
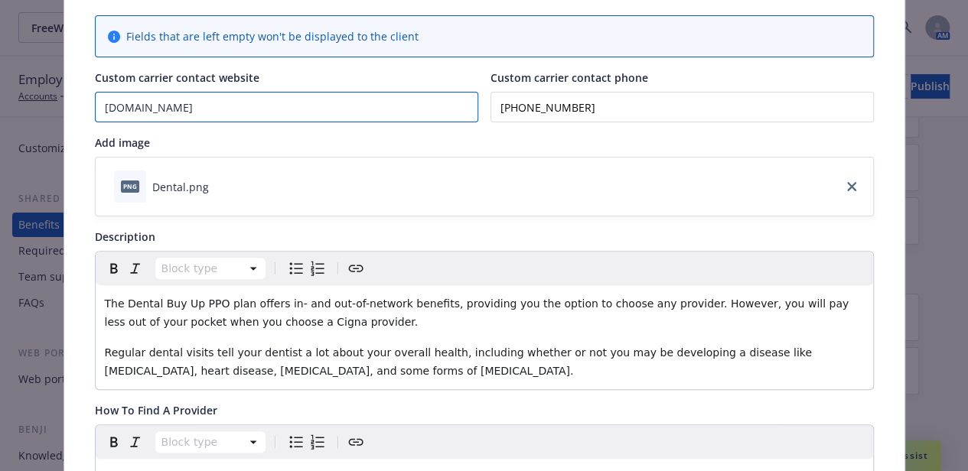
scroll to position [0, 0]
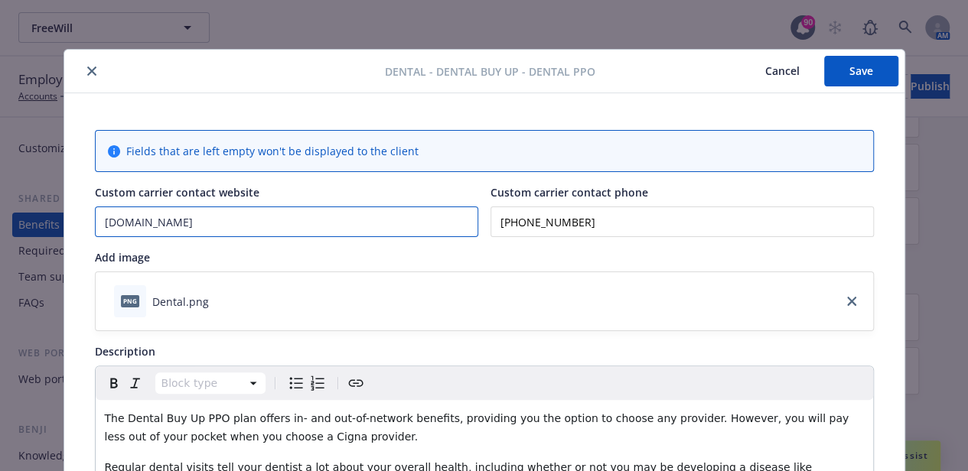
type input "[DOMAIN_NAME]"
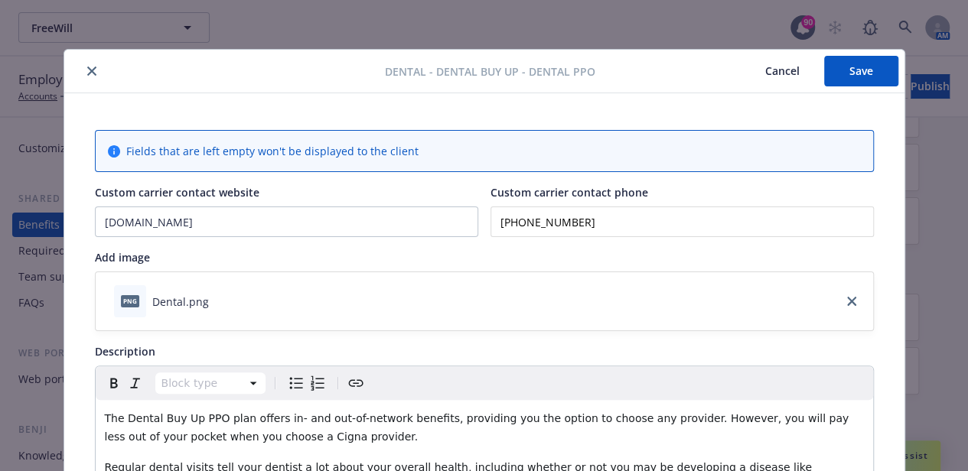
click at [839, 64] on button "Save" at bounding box center [861, 71] width 74 height 31
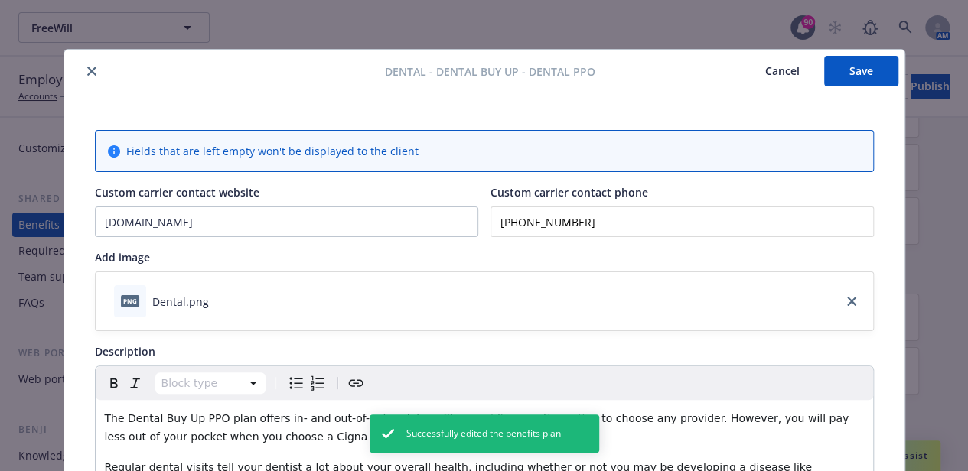
click at [87, 71] on icon "close" at bounding box center [91, 71] width 9 height 9
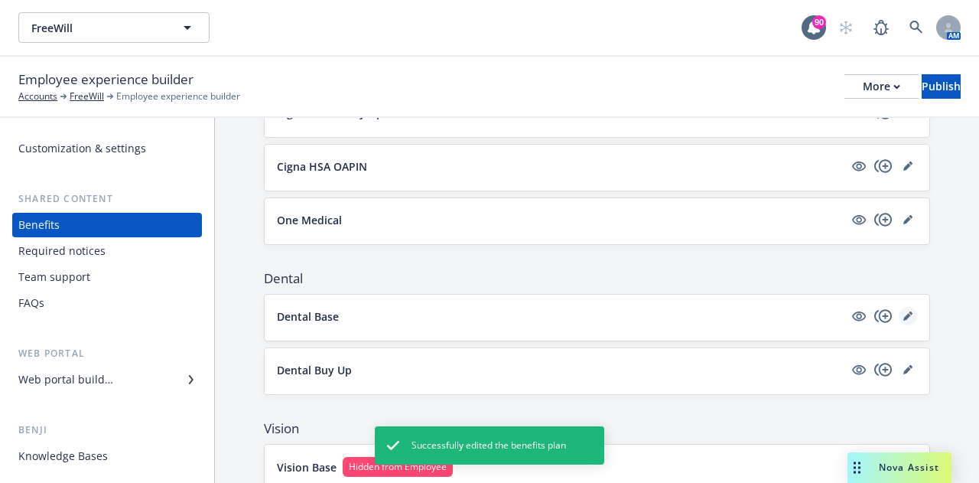
click at [899, 317] on link "editPencil" at bounding box center [908, 316] width 18 height 18
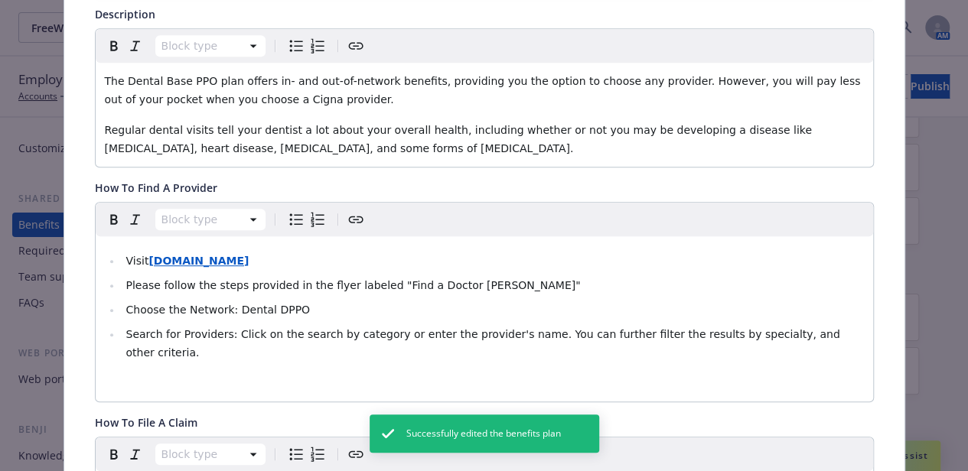
scroll to position [352, 0]
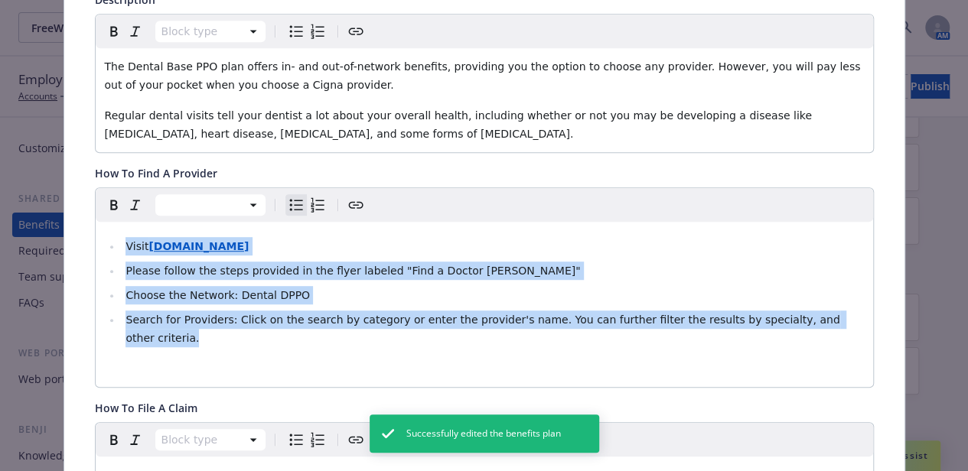
drag, startPoint x: 823, startPoint y: 321, endPoint x: 107, endPoint y: 236, distance: 721.2
click at [107, 237] on ul "Visit [DOMAIN_NAME] Please follow the steps provided in the flyer labeled "Find…" at bounding box center [484, 292] width 759 height 110
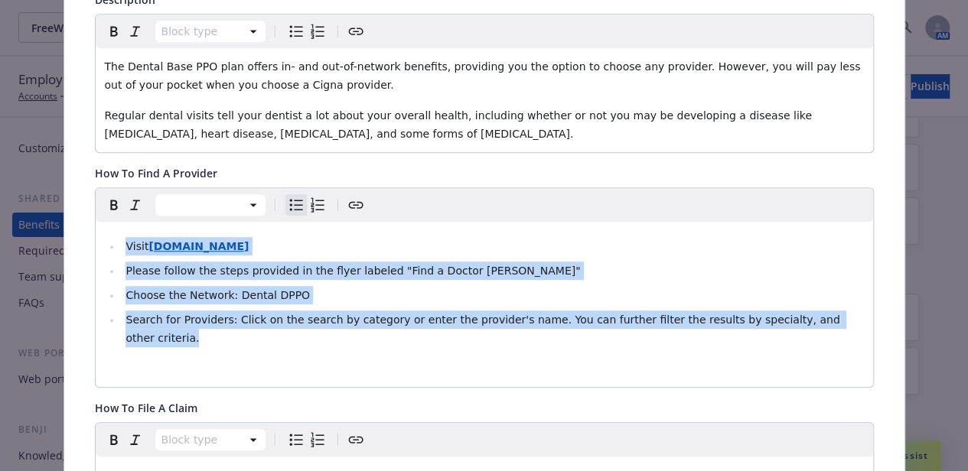
copy ul "Visit [DOMAIN_NAME] Please follow the steps provided in the flyer labeled "Find…"
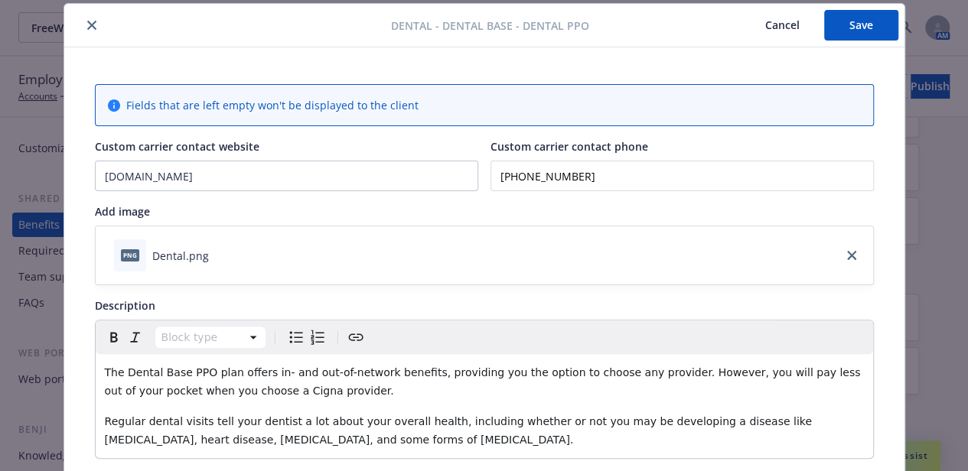
scroll to position [0, 0]
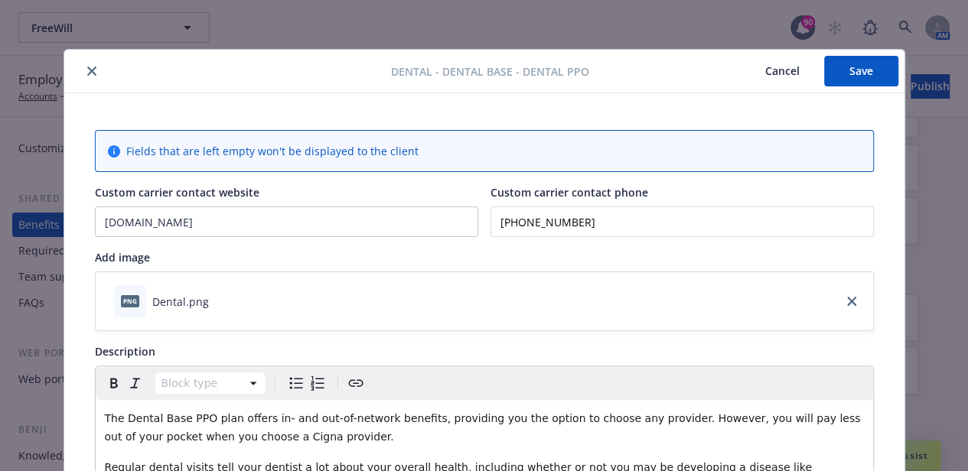
click at [88, 74] on icon "close" at bounding box center [91, 71] width 9 height 9
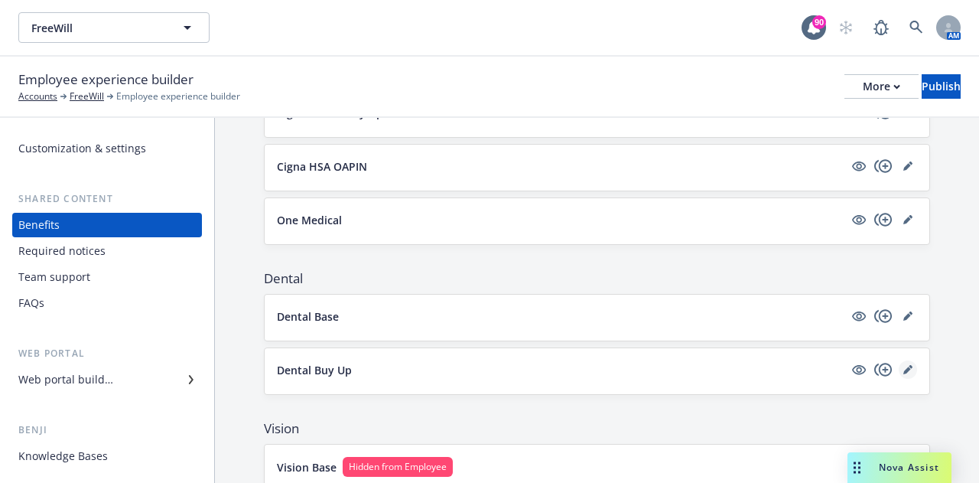
click at [903, 365] on icon "editPencil" at bounding box center [907, 369] width 9 height 9
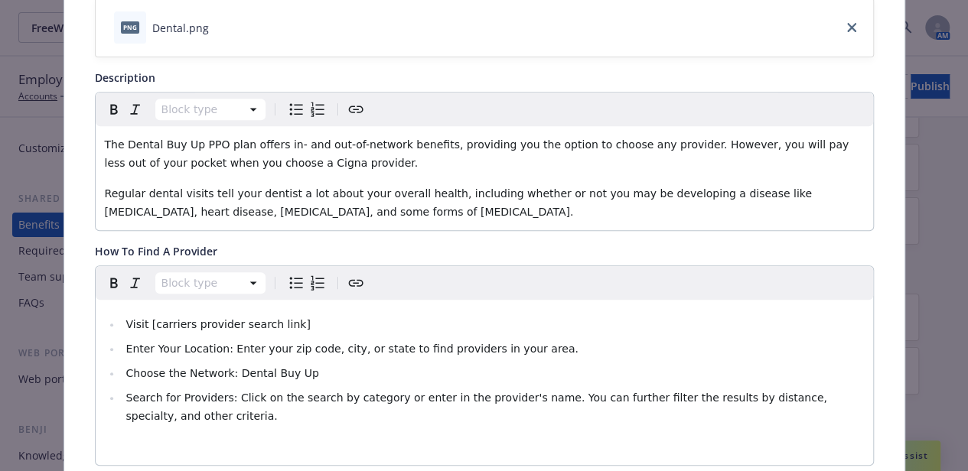
scroll to position [275, 0]
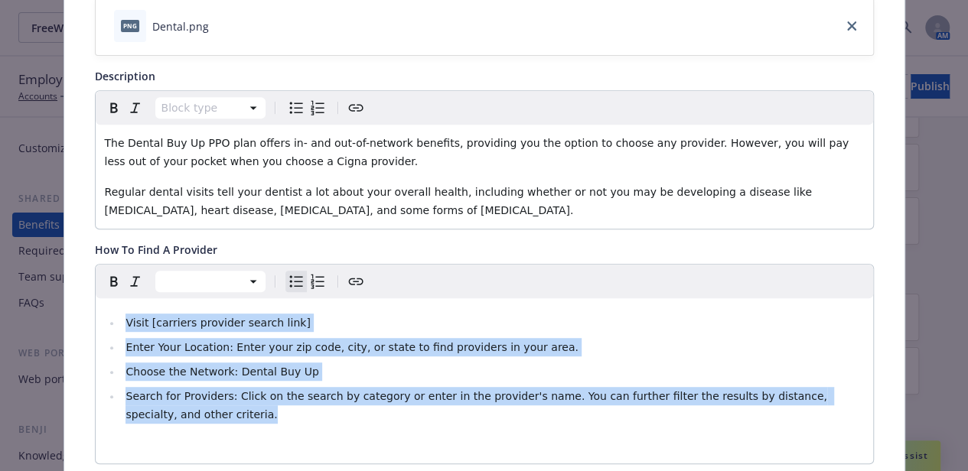
drag, startPoint x: 239, startPoint y: 415, endPoint x: 103, endPoint y: 305, distance: 175.7
click at [103, 305] on div "Visit [carriers provider search link] Enter Your Location: Enter your zip code,…" at bounding box center [484, 380] width 777 height 165
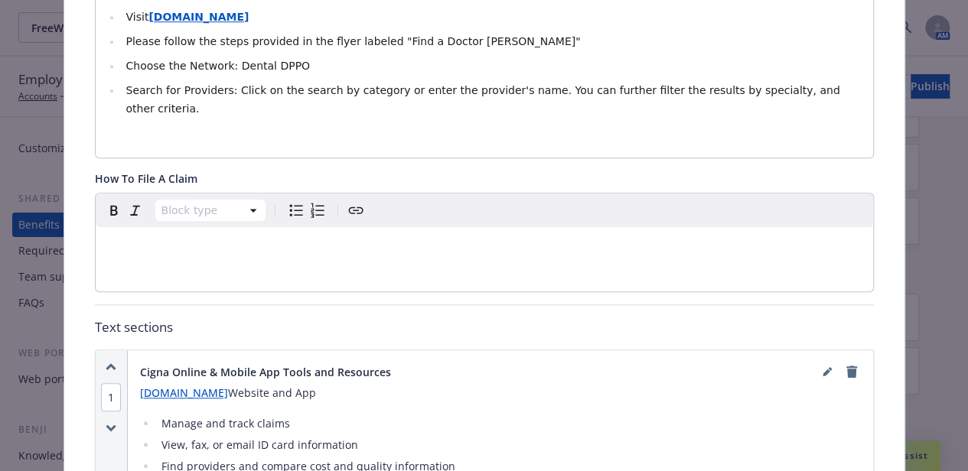
scroll to position [658, 0]
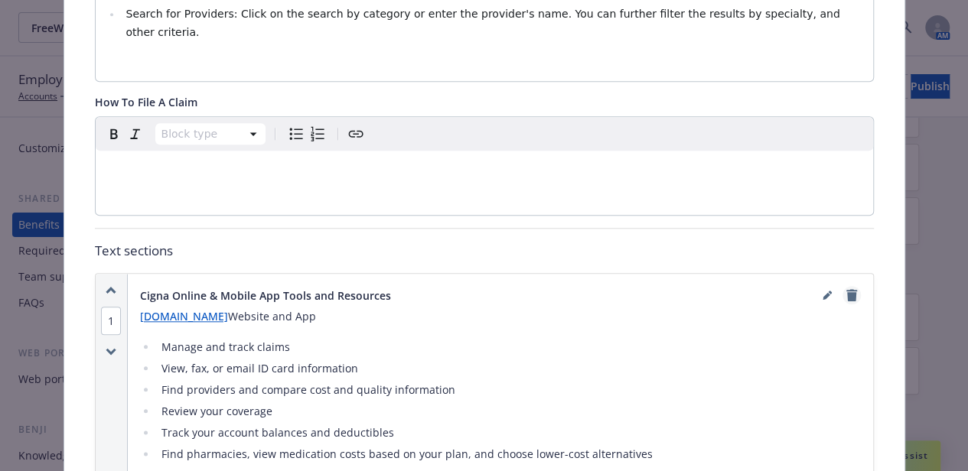
click at [846, 289] on icon "remove" at bounding box center [851, 295] width 11 height 12
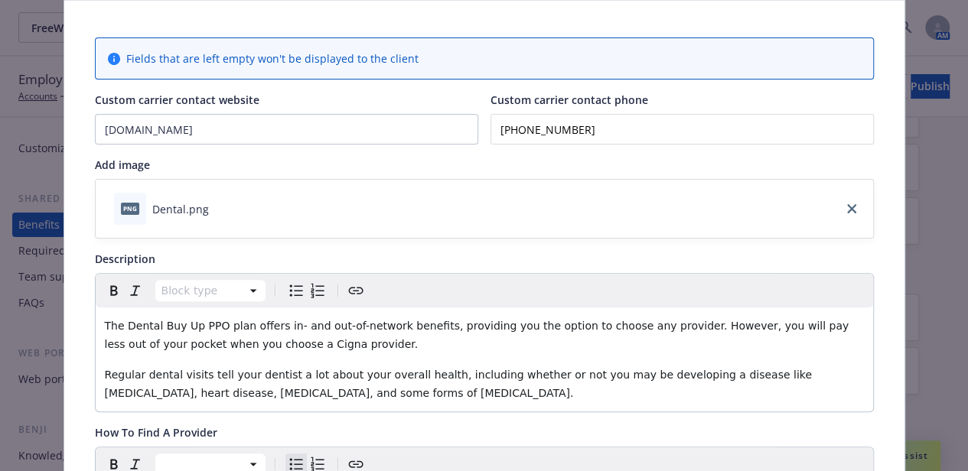
scroll to position [0, 0]
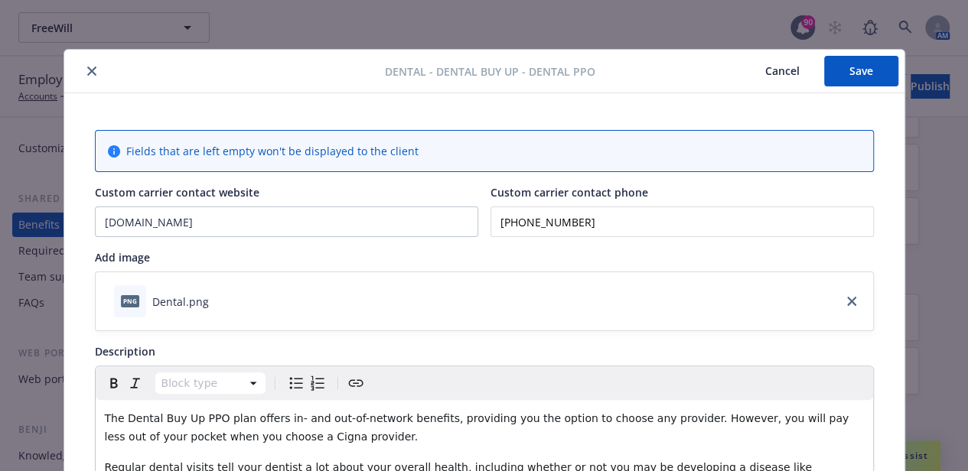
click at [89, 70] on icon "close" at bounding box center [91, 71] width 9 height 9
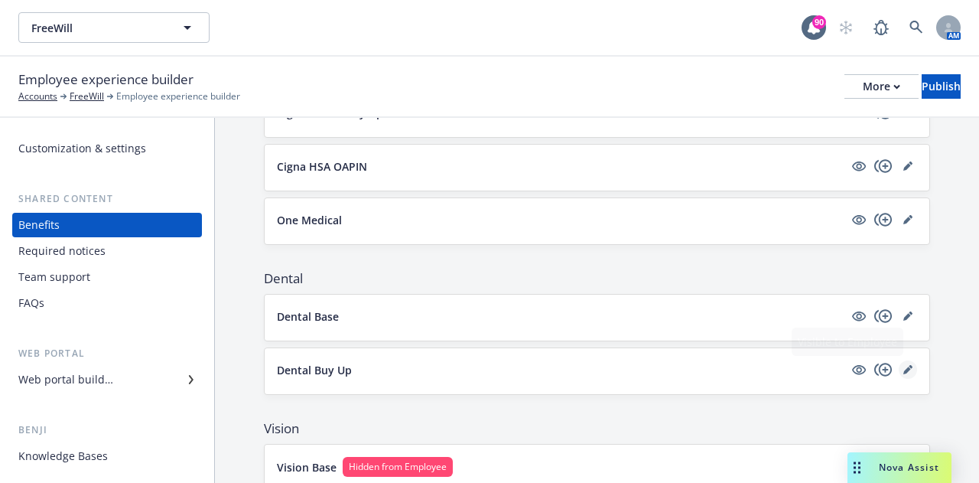
click at [903, 367] on icon "editPencil" at bounding box center [907, 370] width 8 height 8
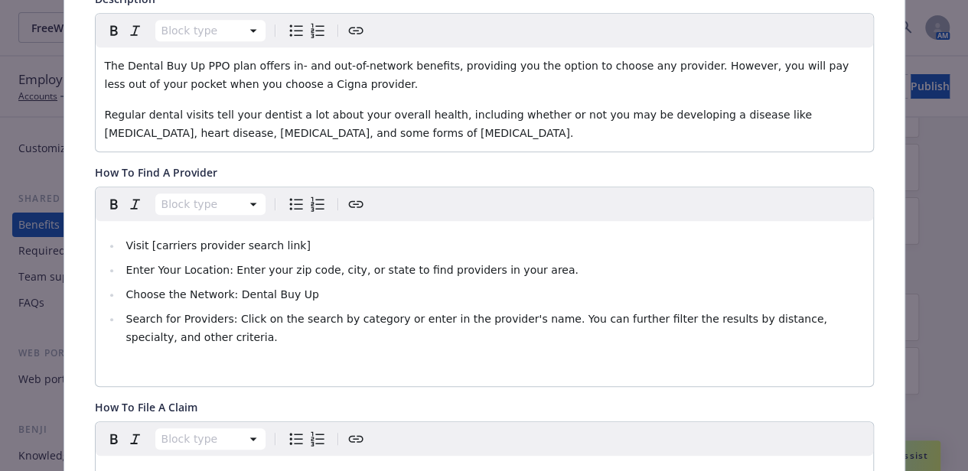
scroll to position [428, 0]
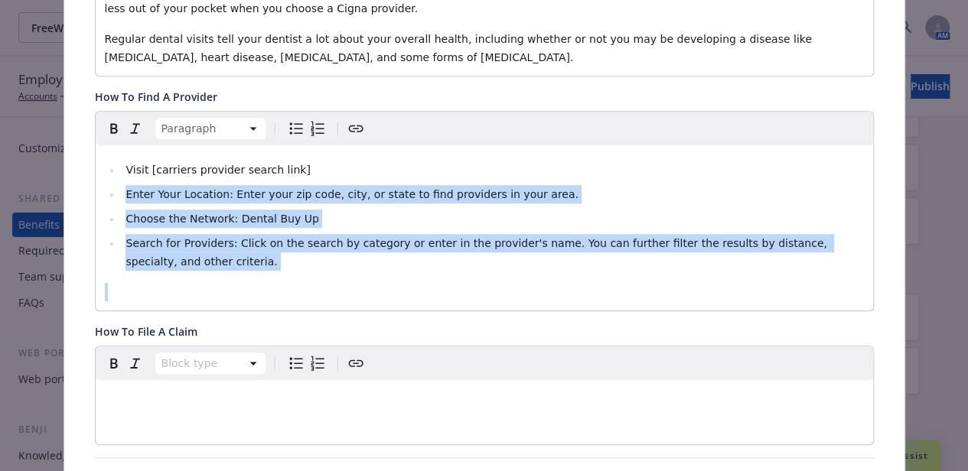
drag, startPoint x: 231, startPoint y: 280, endPoint x: 72, endPoint y: 181, distance: 187.6
click at [181, 247] on span "Search for Providers: Click on the search by category or enter in the provider'…" at bounding box center [477, 252] width 705 height 31
drag, startPoint x: 210, startPoint y: 275, endPoint x: 76, endPoint y: 145, distance: 187.2
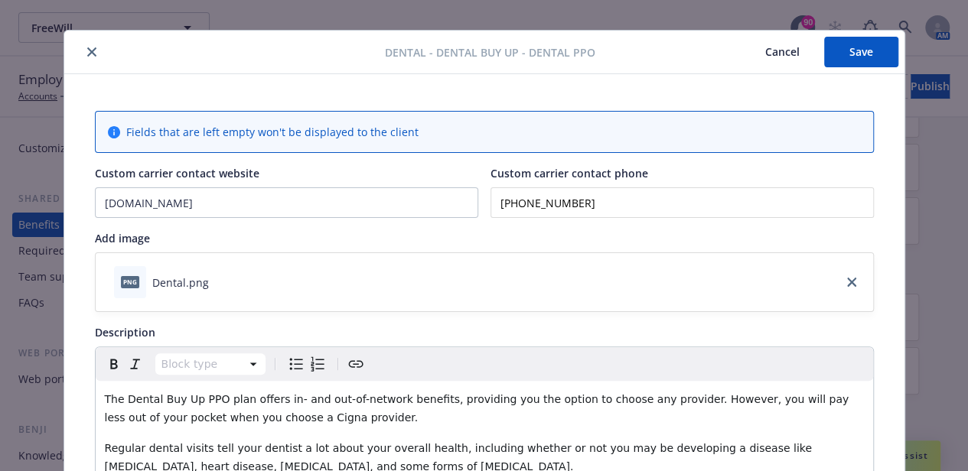
scroll to position [0, 0]
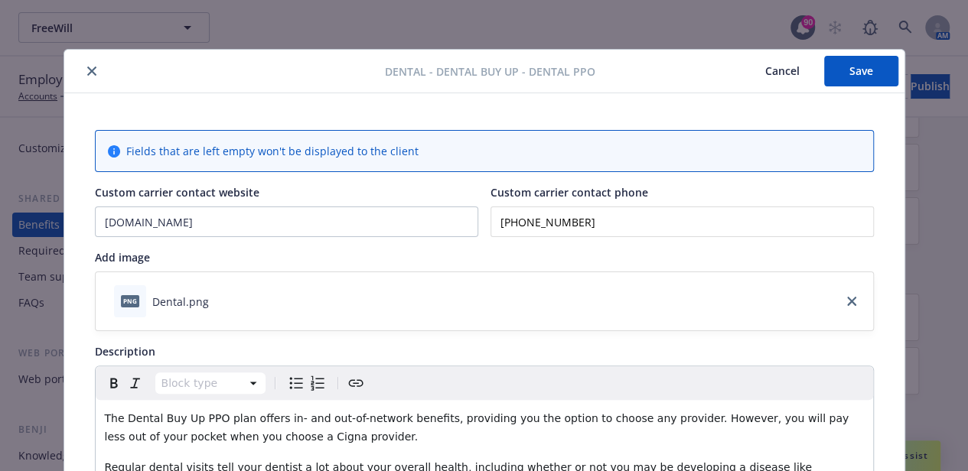
click at [860, 68] on button "Save" at bounding box center [861, 71] width 74 height 31
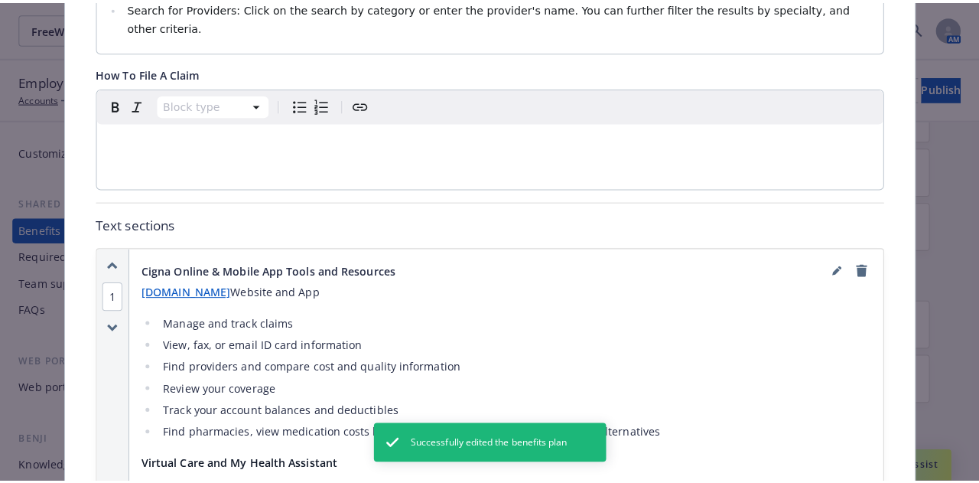
scroll to position [689, 0]
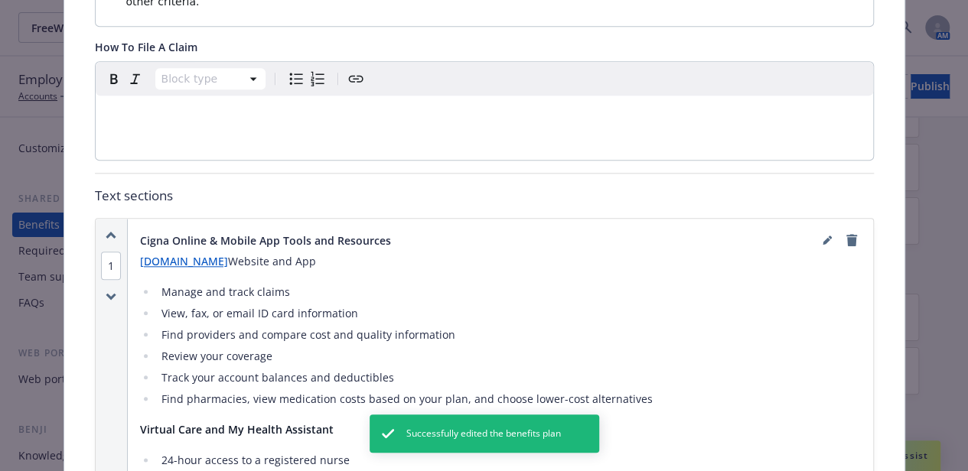
click at [341, 252] on p "[DOMAIN_NAME] Website and App" at bounding box center [500, 261] width 721 height 18
click at [818, 231] on link "editPencil" at bounding box center [827, 240] width 18 height 18
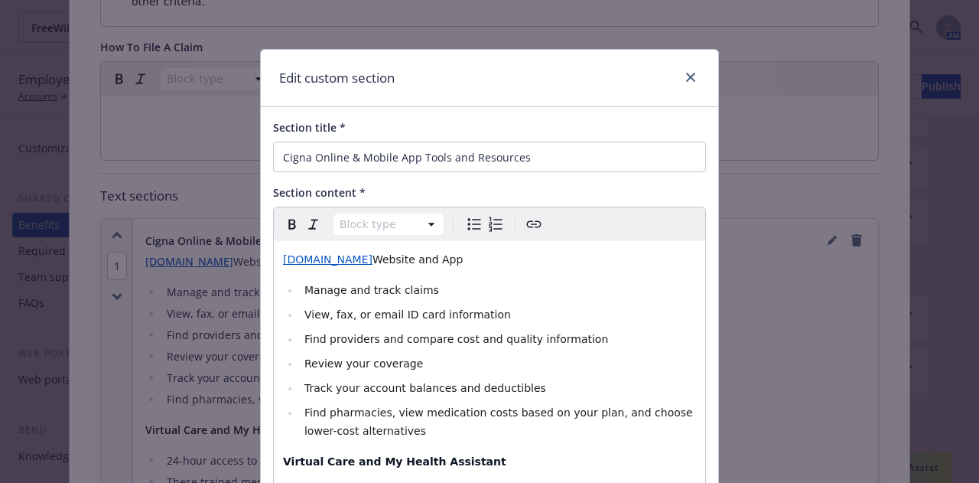
click at [385, 259] on span "Website and App" at bounding box center [418, 259] width 90 height 12
click at [407, 261] on span "Website, and App" at bounding box center [420, 259] width 94 height 12
click at [407, 261] on span "Website, App" at bounding box center [408, 259] width 70 height 12
drag, startPoint x: 552, startPoint y: 258, endPoint x: 435, endPoint y: 262, distance: 117.9
click at [435, 262] on p "[DOMAIN_NAME] Website, App and Cigna Education Site" at bounding box center [489, 259] width 413 height 18
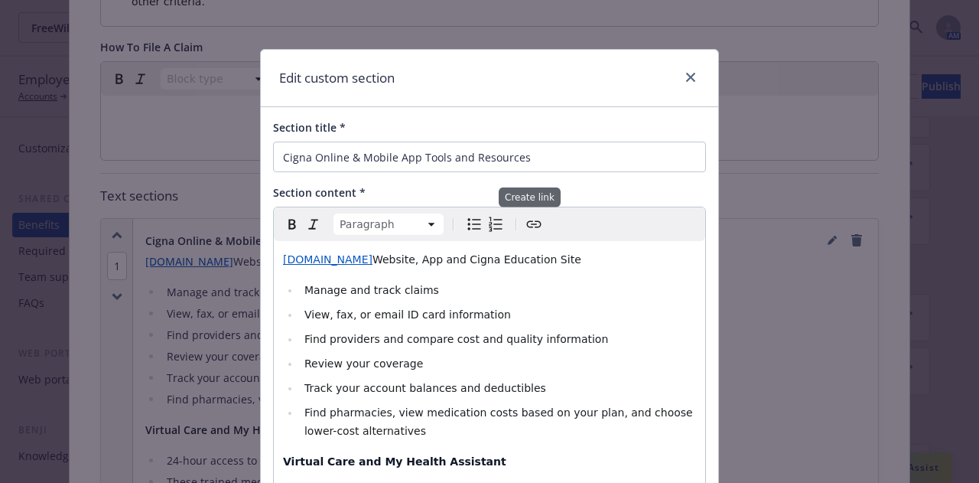
click at [525, 226] on icon "Create link" at bounding box center [534, 224] width 18 height 18
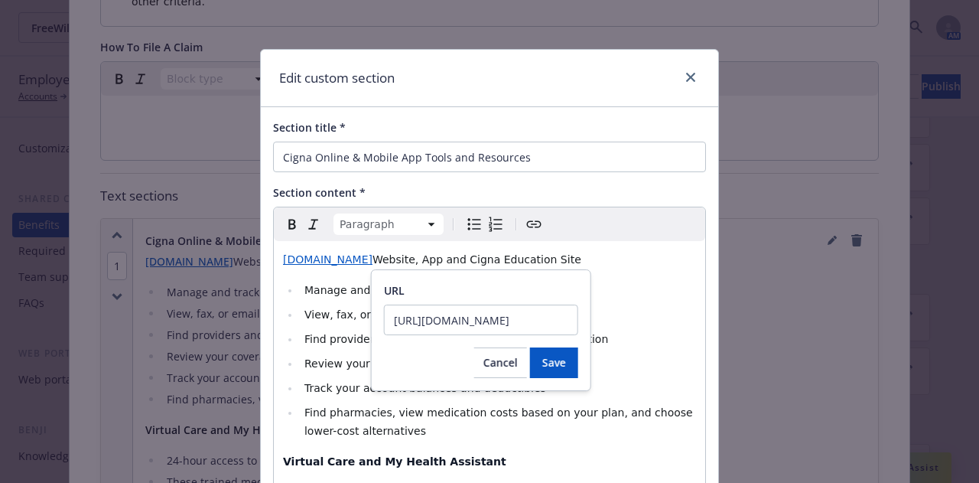
scroll to position [0, 230]
type input "[URL][DOMAIN_NAME]"
click at [551, 360] on span "Save" at bounding box center [554, 362] width 24 height 15
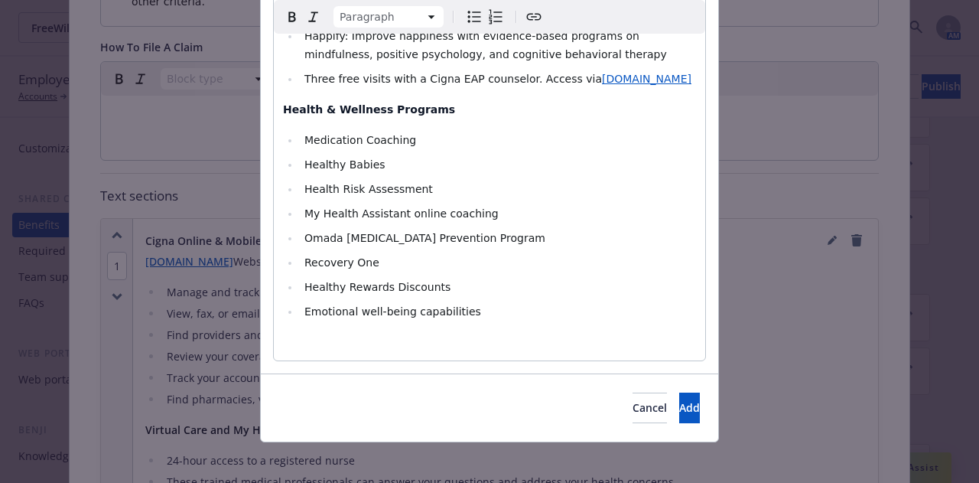
scroll to position [677, 0]
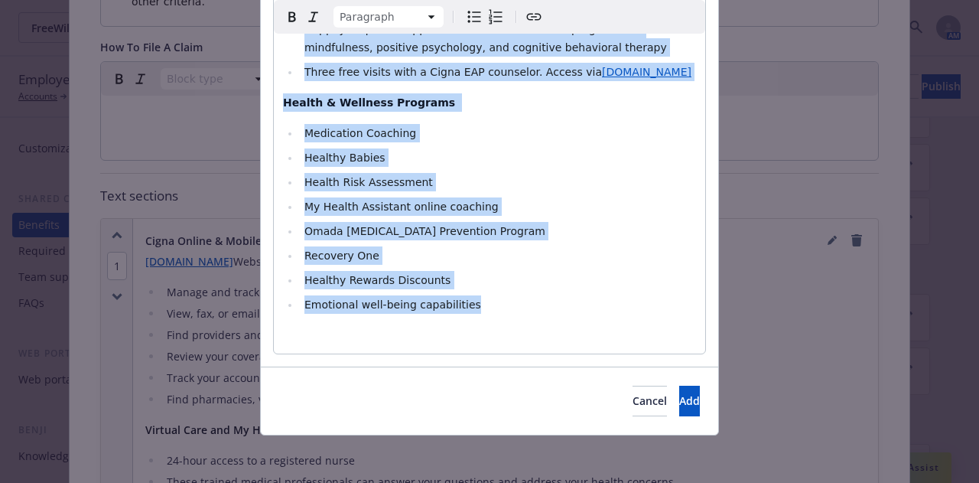
drag, startPoint x: 279, startPoint y: 232, endPoint x: 490, endPoint y: 298, distance: 221.4
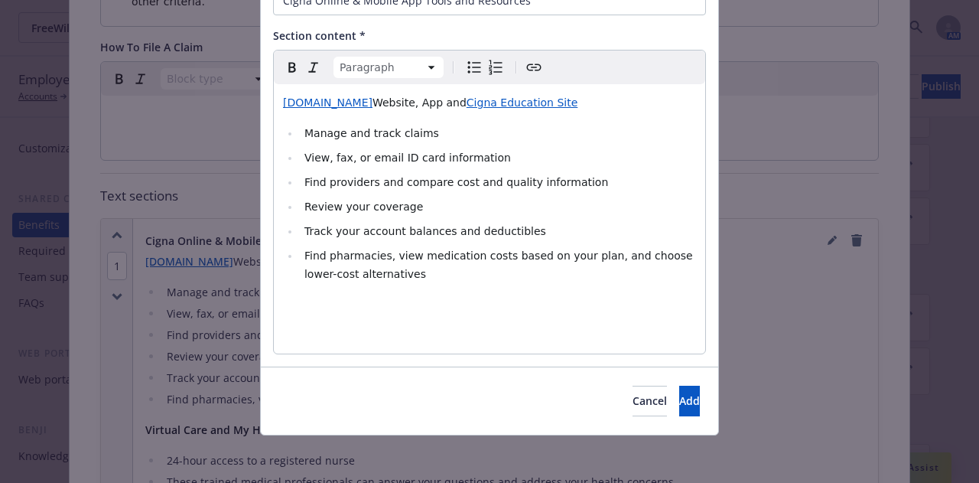
scroll to position [126, 0]
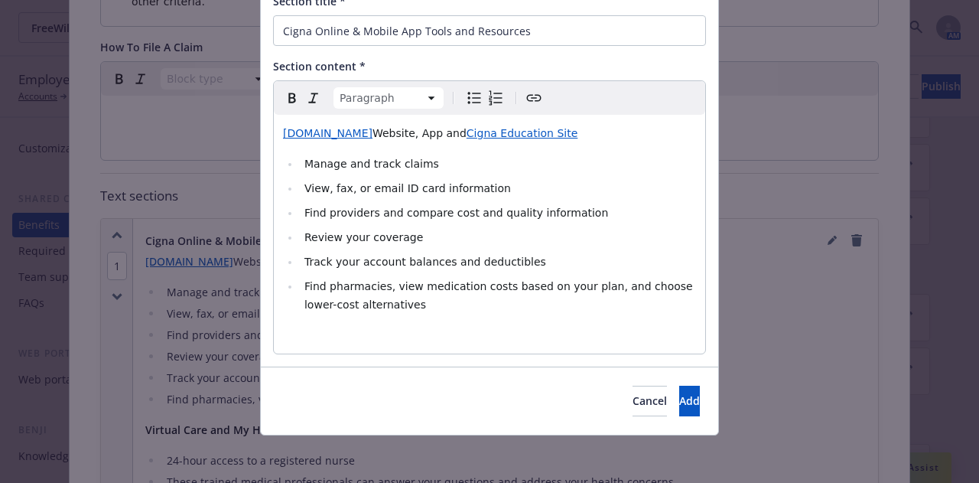
select select
click at [490, 298] on li "Find pharmacies, view medication costs based on your plan, and choose lower-cos…" at bounding box center [498, 295] width 396 height 37
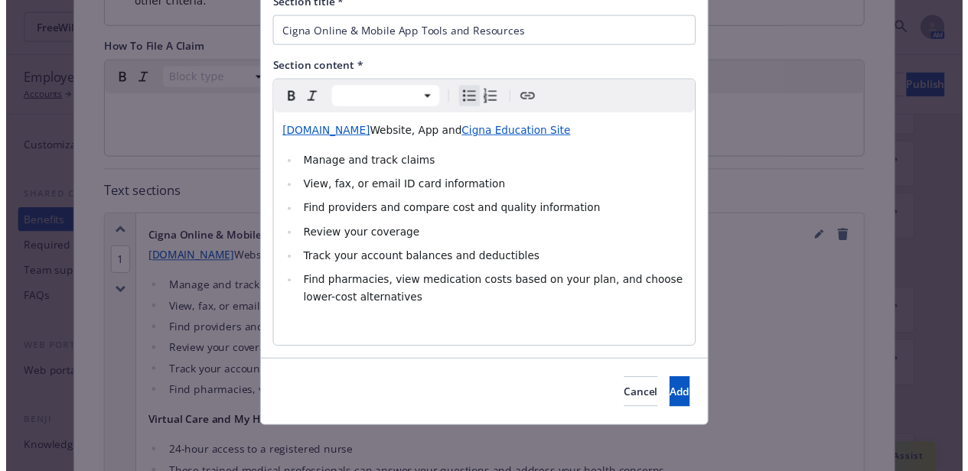
scroll to position [102, 0]
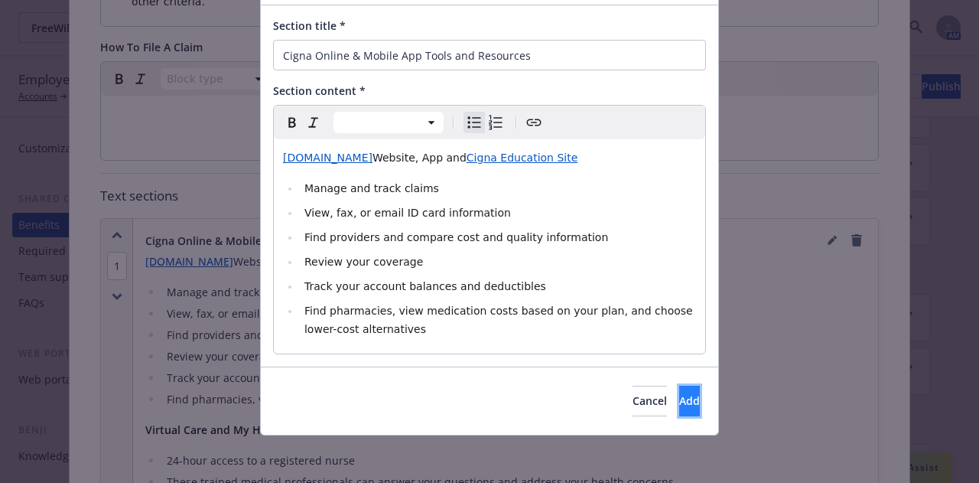
click at [679, 392] on button "Add" at bounding box center [689, 401] width 21 height 31
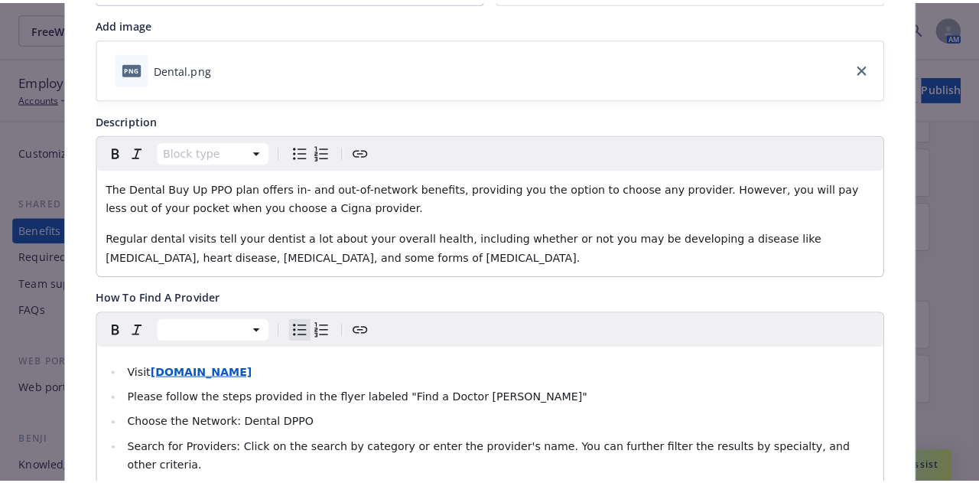
scroll to position [0, 0]
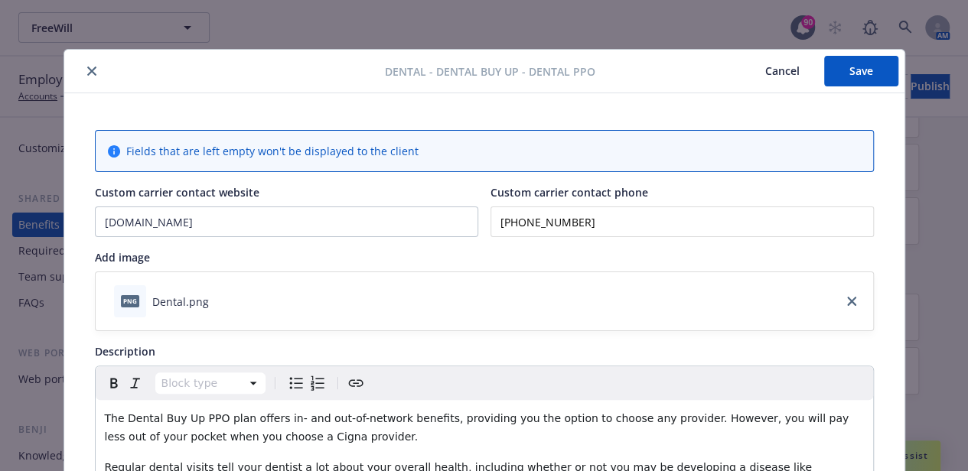
click at [857, 80] on button "Save" at bounding box center [861, 71] width 74 height 31
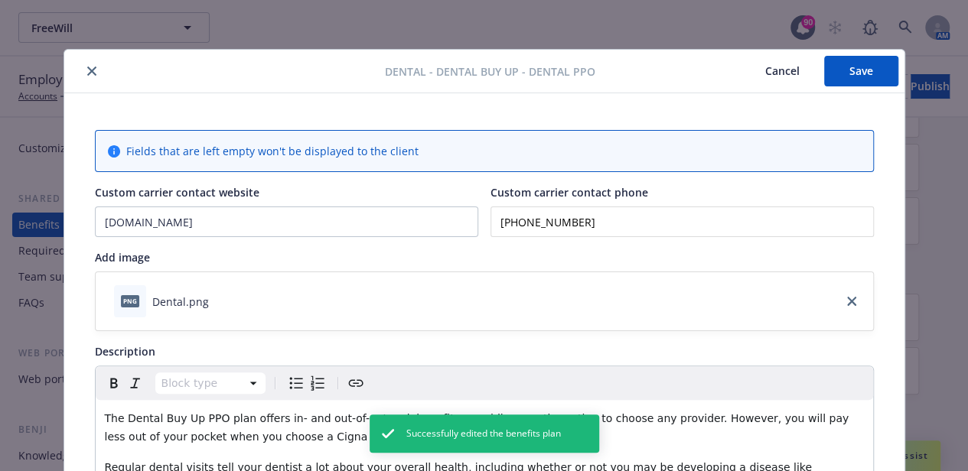
click at [88, 76] on button "close" at bounding box center [92, 71] width 18 height 18
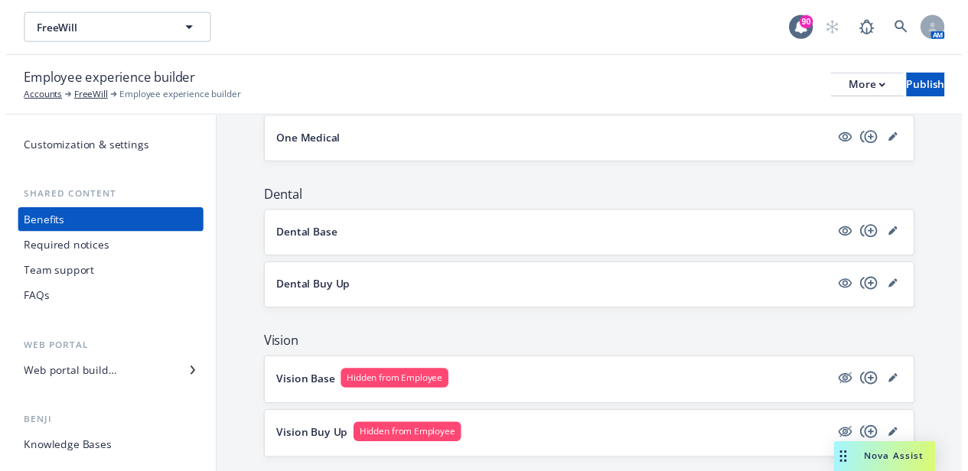
scroll to position [623, 0]
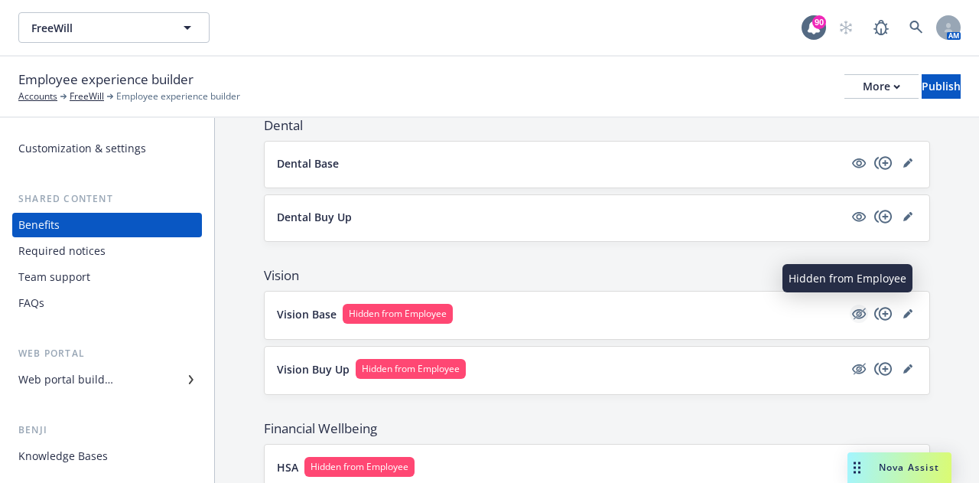
click at [850, 314] on icon "hidden" at bounding box center [859, 313] width 18 height 18
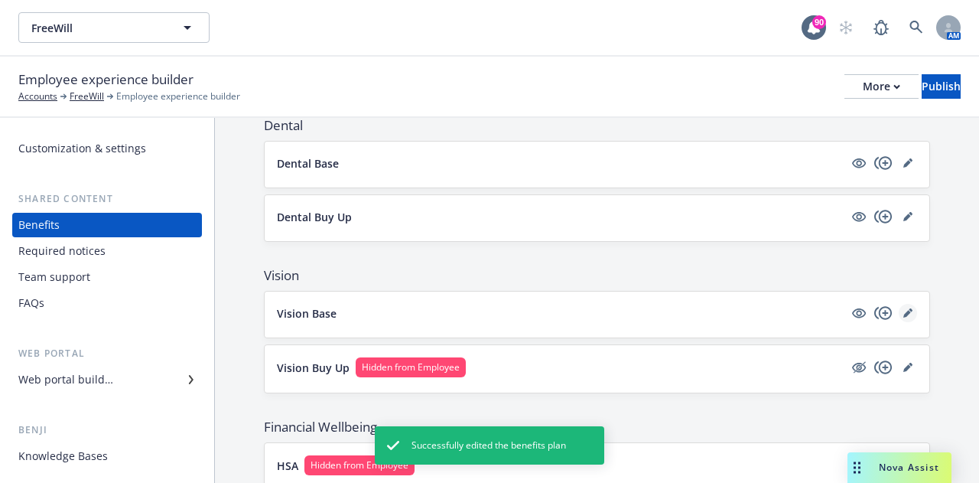
click at [903, 310] on icon "editPencil" at bounding box center [907, 314] width 8 height 8
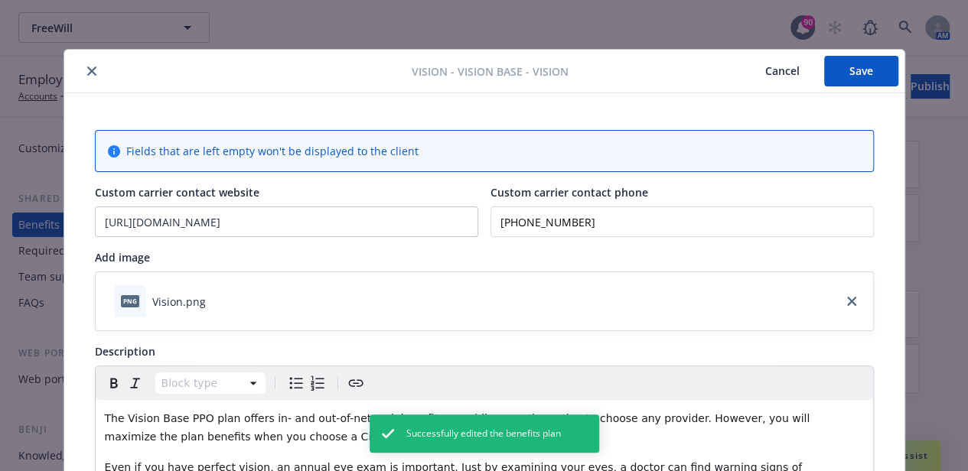
scroll to position [46, 0]
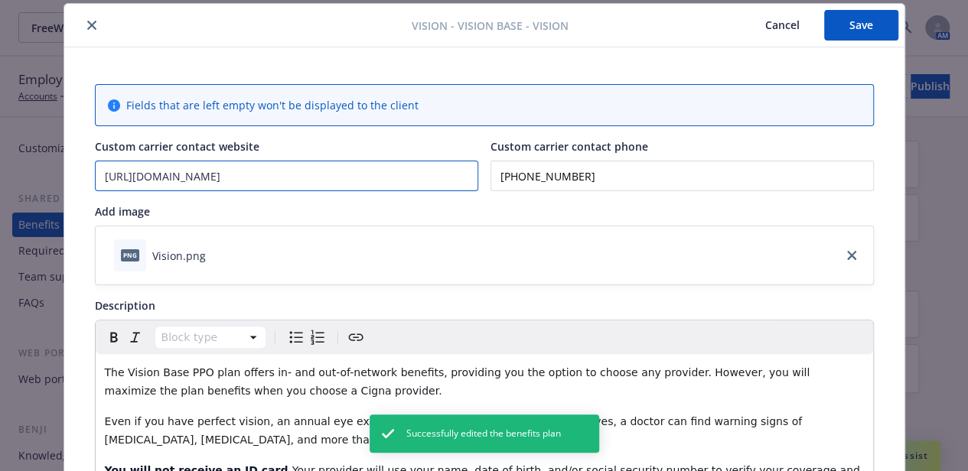
click at [280, 181] on input "[URL][DOMAIN_NAME]" at bounding box center [287, 175] width 382 height 29
click at [161, 175] on input "[URL][DOMAIN_NAME]" at bounding box center [287, 175] width 382 height 29
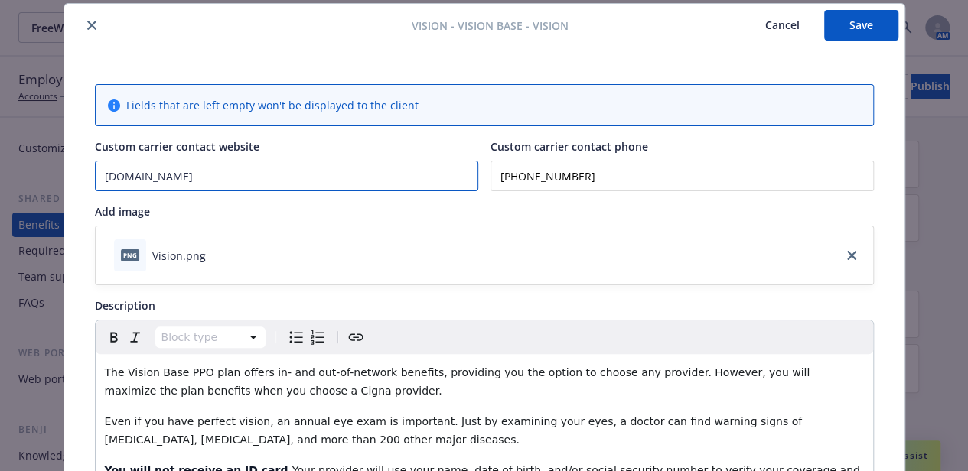
type input "[DOMAIN_NAME]"
drag, startPoint x: 625, startPoint y: 184, endPoint x: 452, endPoint y: 172, distance: 173.3
click at [452, 172] on div "Custom carrier contact website [DOMAIN_NAME] Custom carrier contact phone [PHON…" at bounding box center [484, 164] width 779 height 53
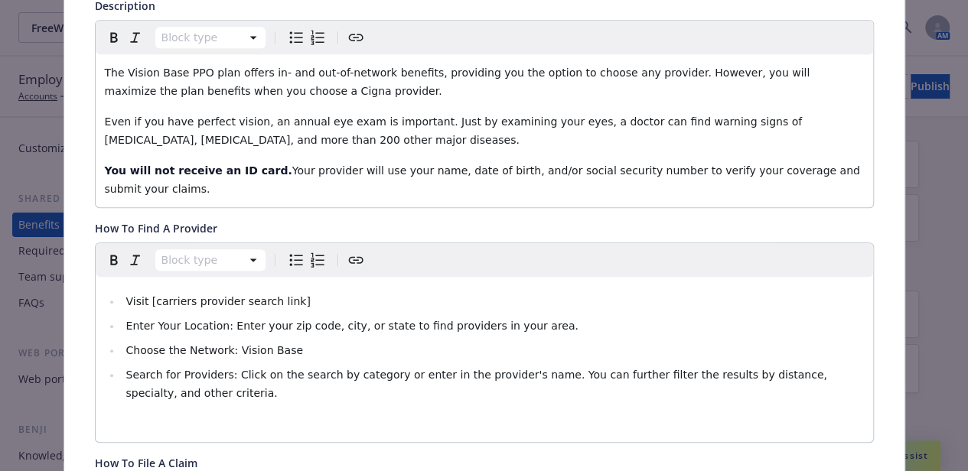
scroll to position [352, 0]
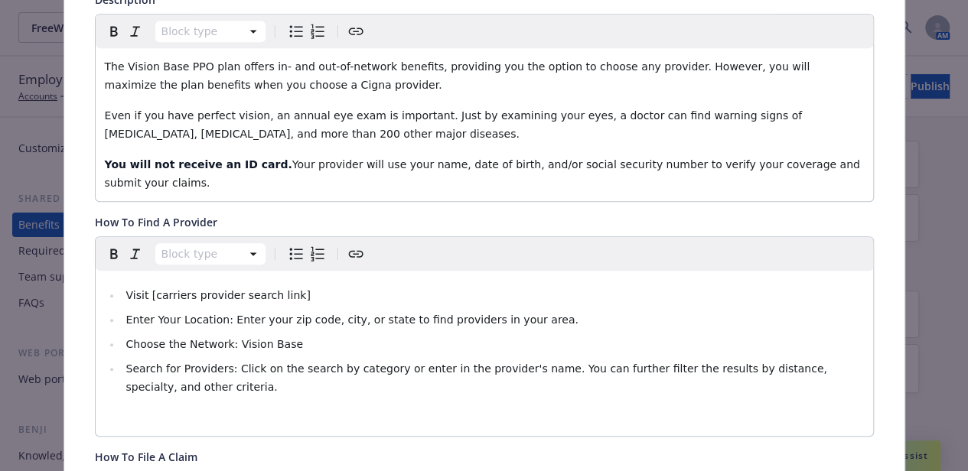
type input "[PHONE_NUMBER]"
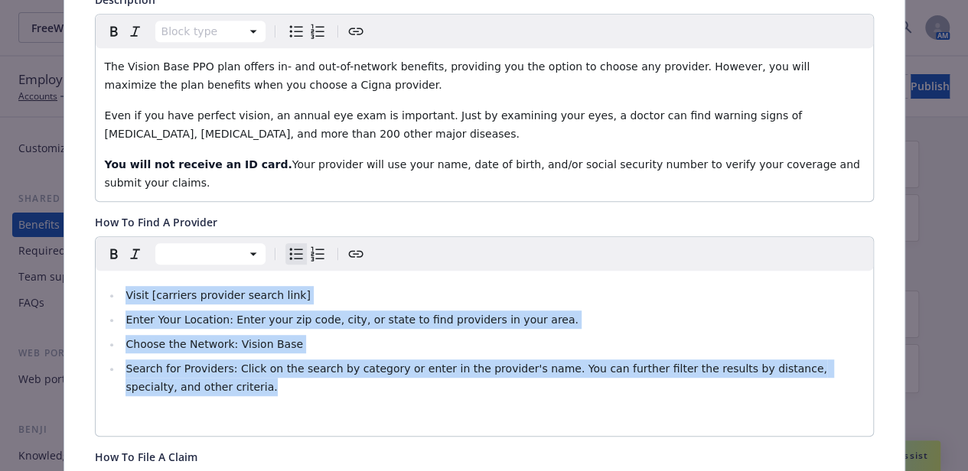
drag, startPoint x: 223, startPoint y: 368, endPoint x: 103, endPoint y: 259, distance: 163.0
click at [103, 271] on div "Visit [carriers provider search link] Enter Your Location: Enter your zip code,…" at bounding box center [484, 353] width 777 height 165
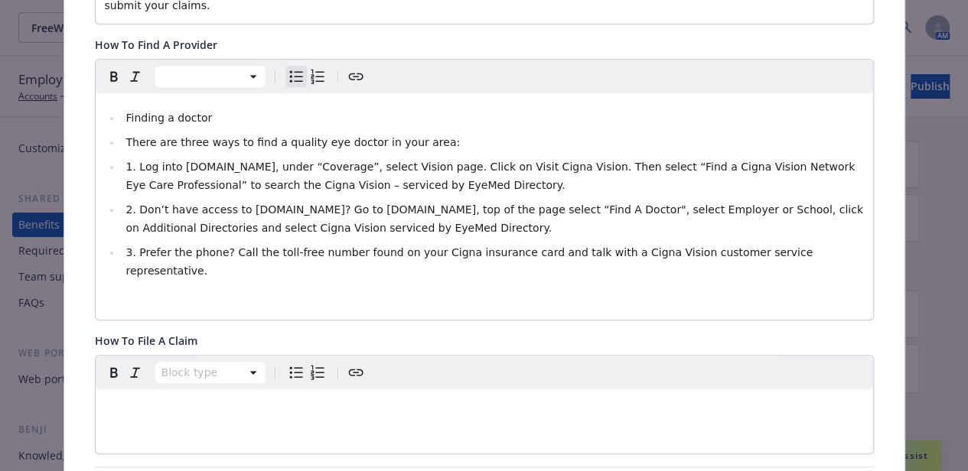
scroll to position [505, 0]
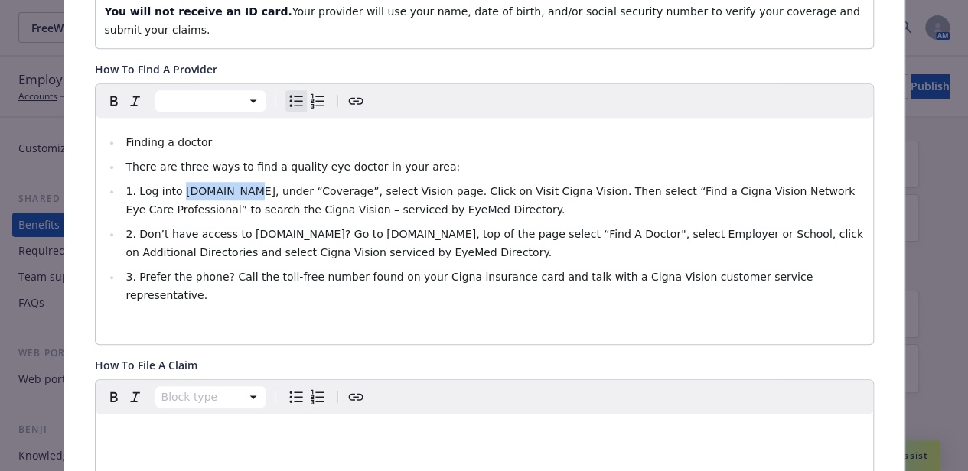
drag, startPoint x: 236, startPoint y: 173, endPoint x: 174, endPoint y: 173, distance: 61.2
click at [174, 185] on span "1. Log into [DOMAIN_NAME], under “Coverage”, select Vision page. Click on Visit…" at bounding box center [491, 200] width 732 height 31
click at [347, 92] on icon "Create link" at bounding box center [356, 101] width 18 height 18
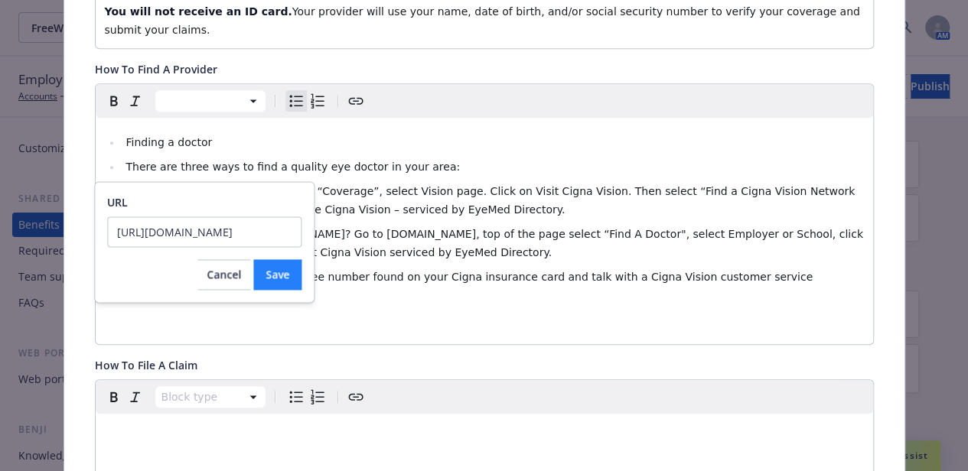
type input "[URL][DOMAIN_NAME]"
click at [290, 275] on button "Save" at bounding box center [277, 274] width 48 height 31
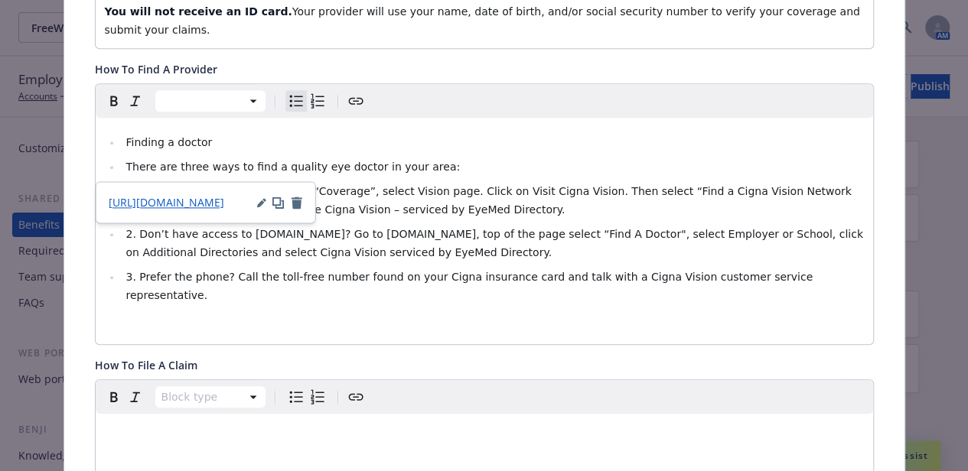
click at [466, 240] on li "2. Don’t have access to [DOMAIN_NAME]? Go to [DOMAIN_NAME], top of the page sel…" at bounding box center [493, 243] width 742 height 37
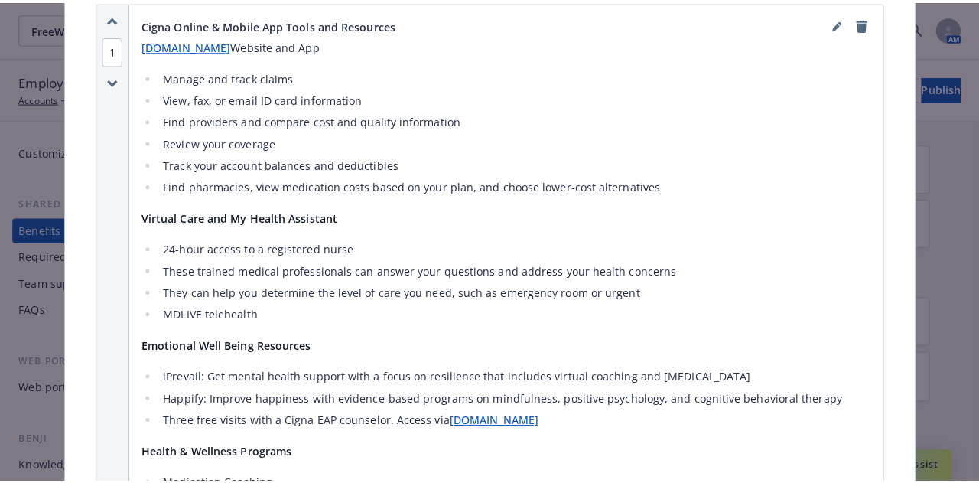
scroll to position [887, 0]
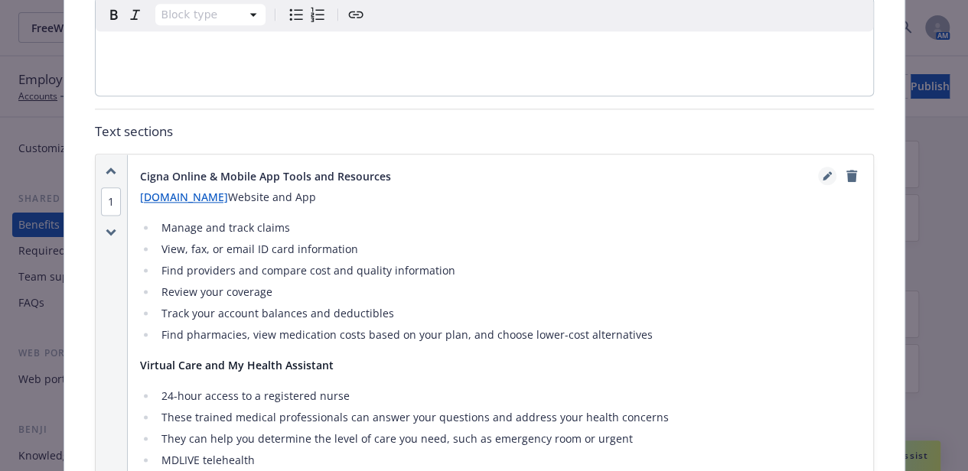
click at [822, 171] on icon "editPencil" at bounding box center [826, 175] width 9 height 9
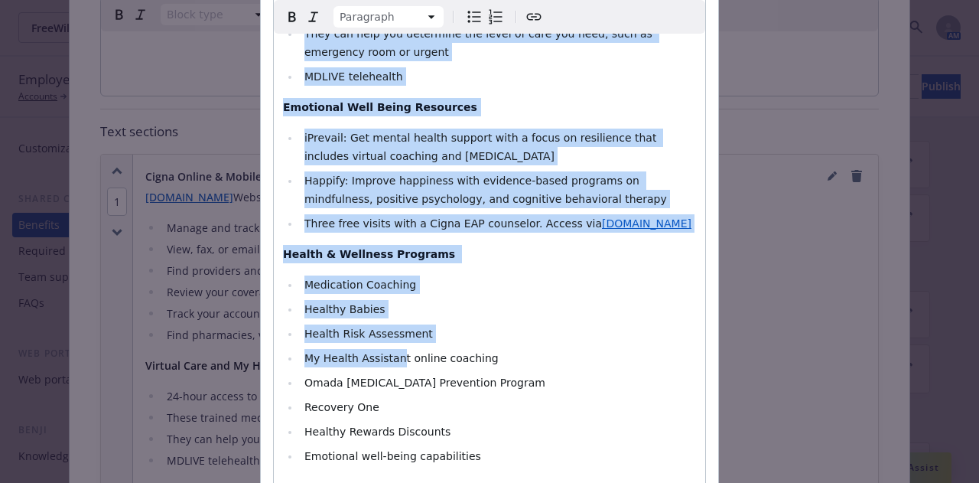
scroll to position [612, 0]
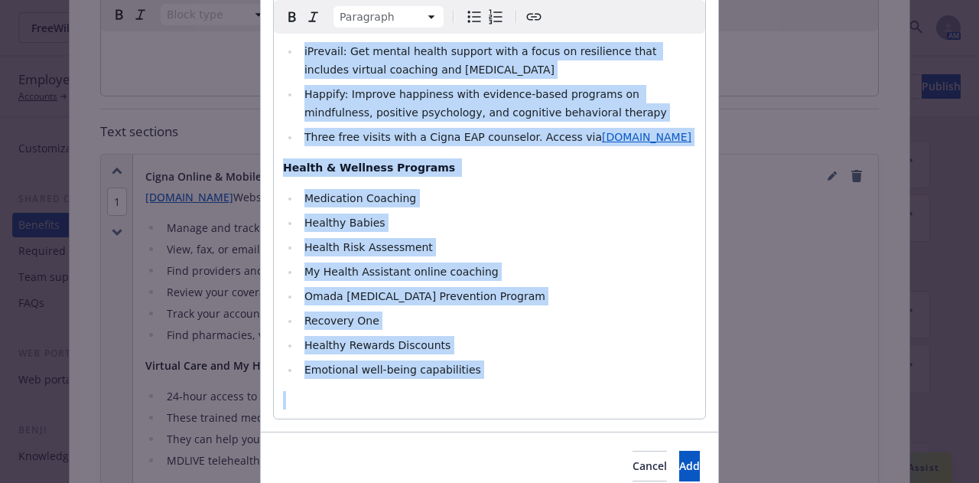
drag, startPoint x: 283, startPoint y: 218, endPoint x: 557, endPoint y: 392, distance: 324.7
click at [557, 392] on div "[DOMAIN_NAME] Website and App Manage and track claims View, fax, or email ID ca…" at bounding box center [489, 23] width 431 height 789
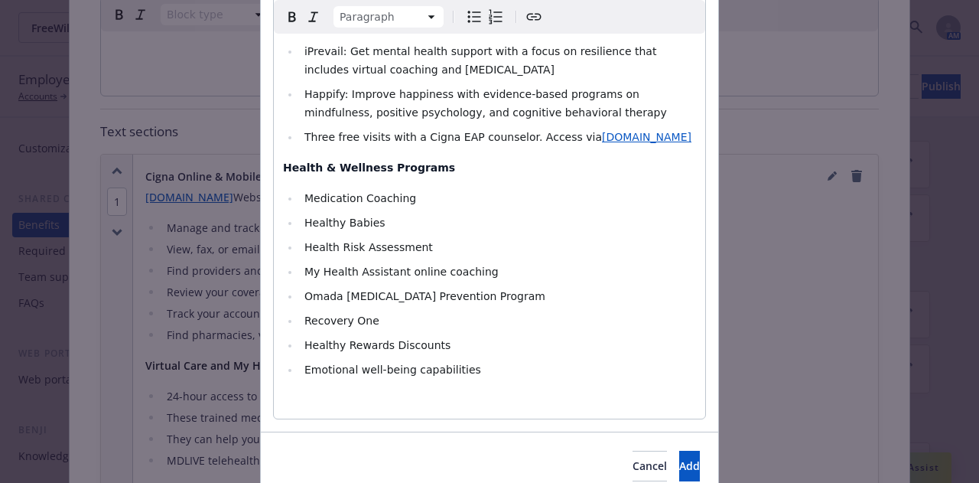
scroll to position [126, 0]
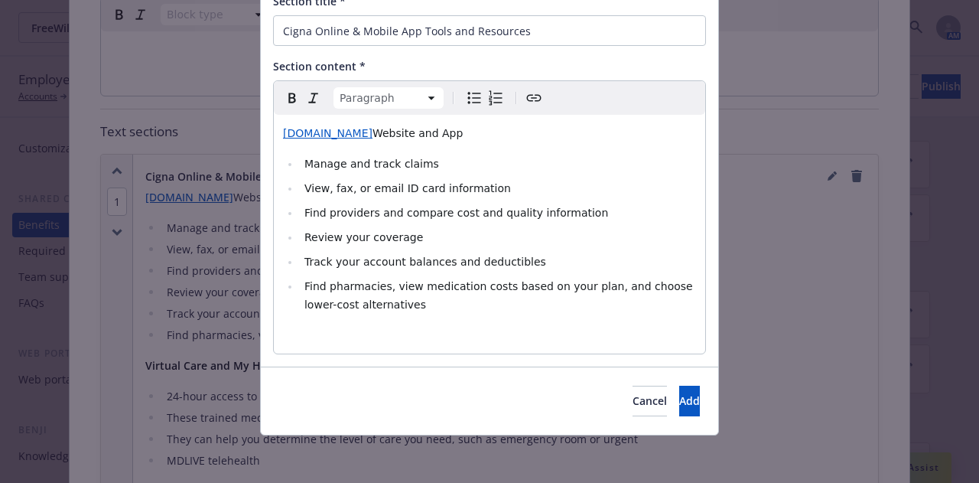
select select
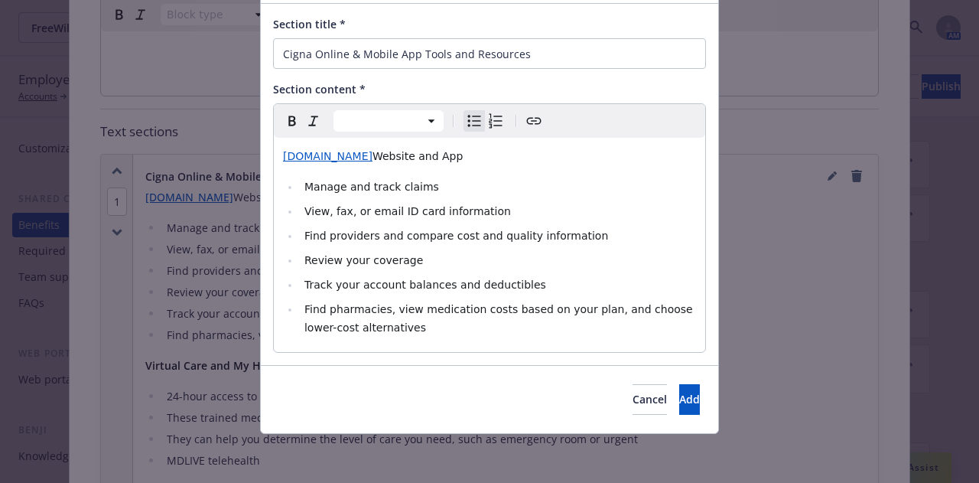
scroll to position [102, 0]
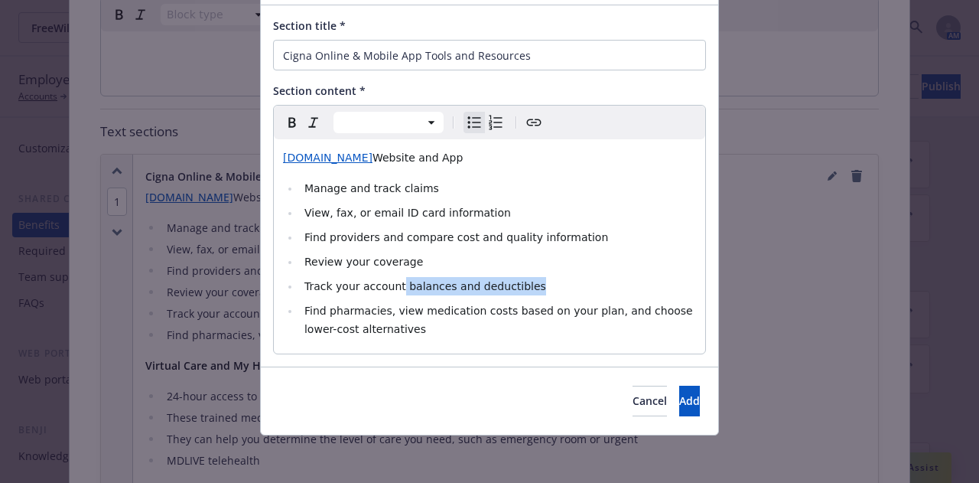
drag, startPoint x: 525, startPoint y: 287, endPoint x: 387, endPoint y: 288, distance: 137.7
click at [387, 288] on li "Track your account balances and deductibles" at bounding box center [498, 286] width 396 height 18
click at [493, 265] on li "Review your coverage" at bounding box center [498, 261] width 396 height 18
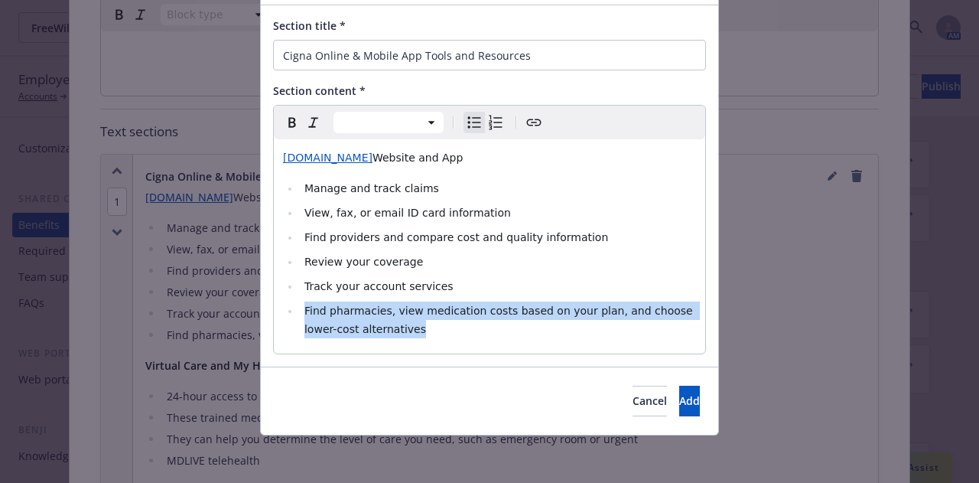
drag, startPoint x: 367, startPoint y: 345, endPoint x: 295, endPoint y: 313, distance: 78.8
click at [295, 313] on div "[DOMAIN_NAME] Website and App Manage and track claims View, fax, or email ID ca…" at bounding box center [489, 246] width 431 height 214
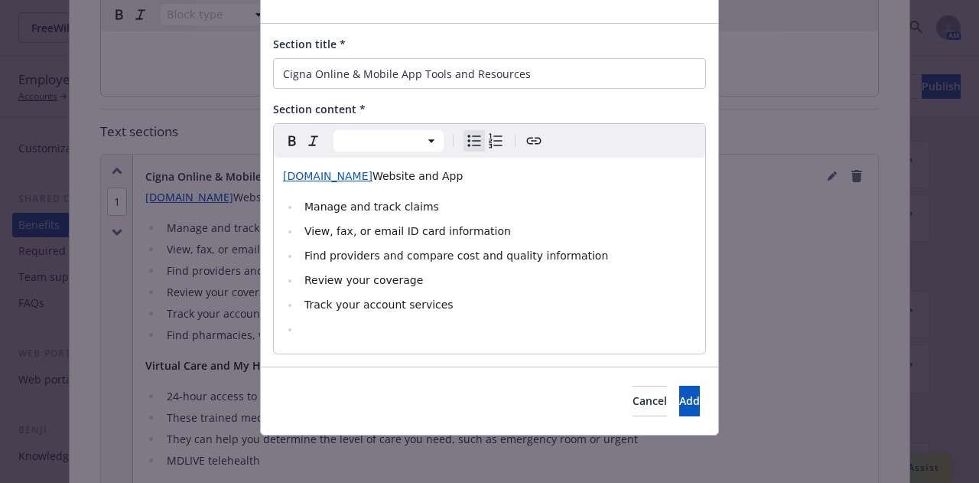
scroll to position [59, 0]
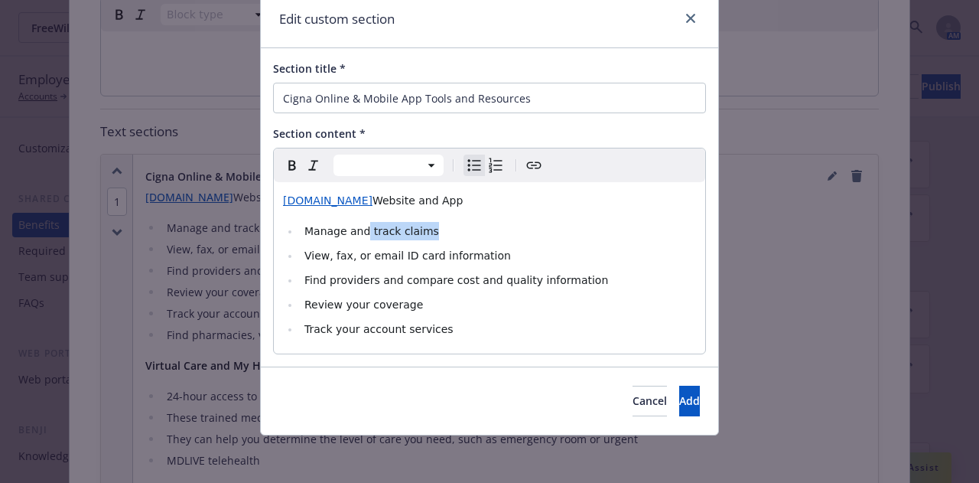
drag, startPoint x: 431, startPoint y: 236, endPoint x: 358, endPoint y: 236, distance: 73.4
click at [358, 236] on li "Manage and track claims" at bounding box center [498, 231] width 396 height 18
select select "paragraph"
click at [434, 206] on p "[DOMAIN_NAME] Website and App" at bounding box center [489, 200] width 413 height 18
click at [506, 203] on p "[DOMAIN_NAME] Website, App" at bounding box center [489, 200] width 413 height 18
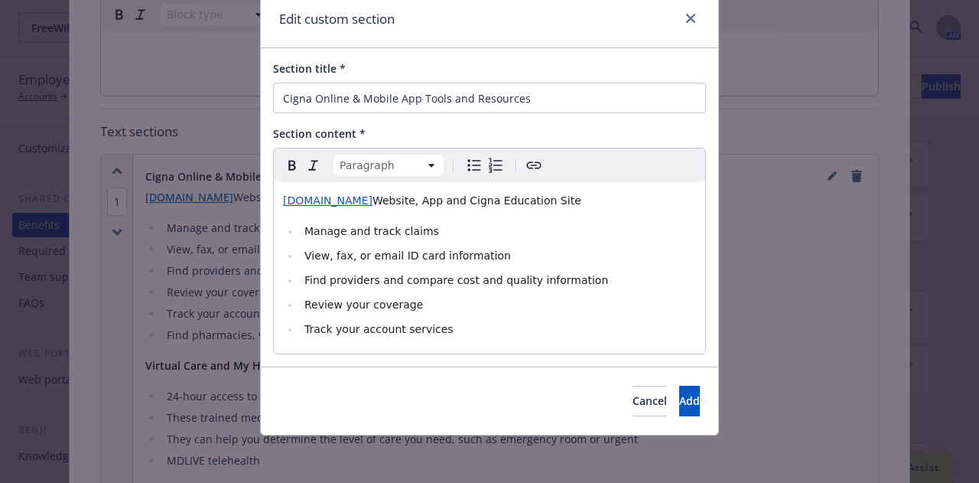
drag, startPoint x: 546, startPoint y: 205, endPoint x: 435, endPoint y: 206, distance: 111.7
click at [435, 206] on p "[DOMAIN_NAME] Website, App and Cigna Education Site" at bounding box center [489, 200] width 413 height 18
click at [525, 165] on icon "Create link" at bounding box center [534, 165] width 18 height 18
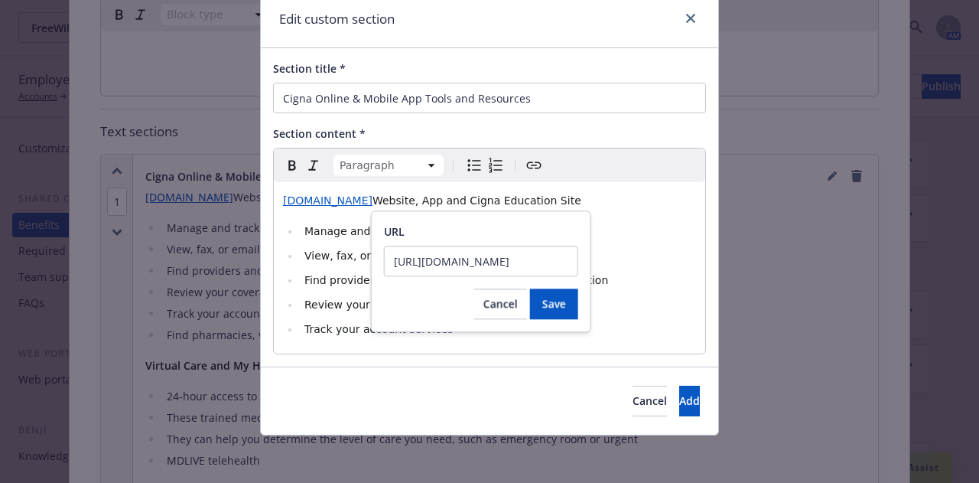
scroll to position [0, 230]
type input "[URL][DOMAIN_NAME]"
click at [550, 298] on span "Save" at bounding box center [554, 303] width 24 height 15
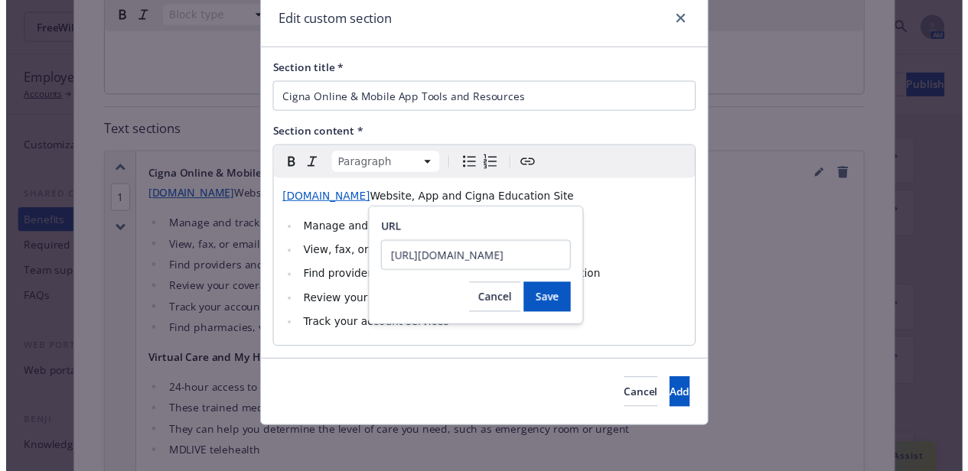
scroll to position [0, 0]
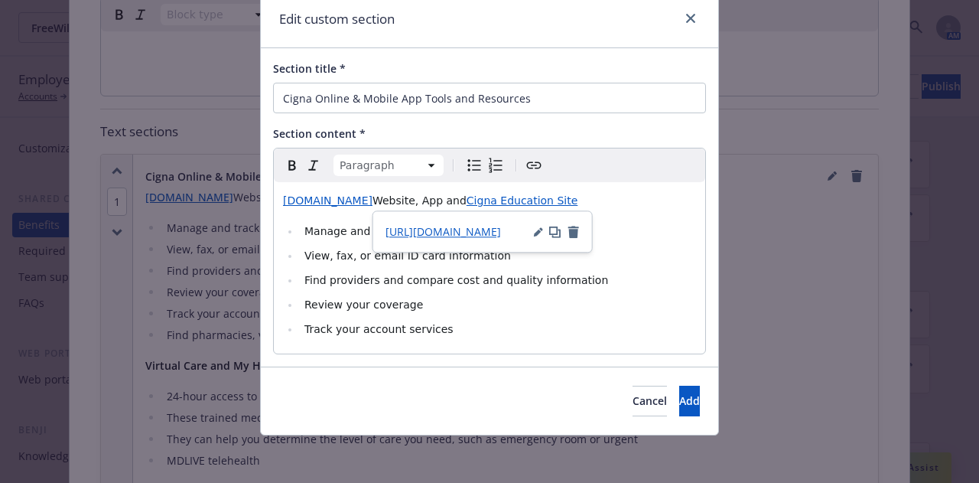
select select
click at [644, 300] on li "Review your coverage" at bounding box center [498, 304] width 396 height 18
click at [560, 279] on span "Find providers and compare cost and quality information" at bounding box center [456, 280] width 304 height 12
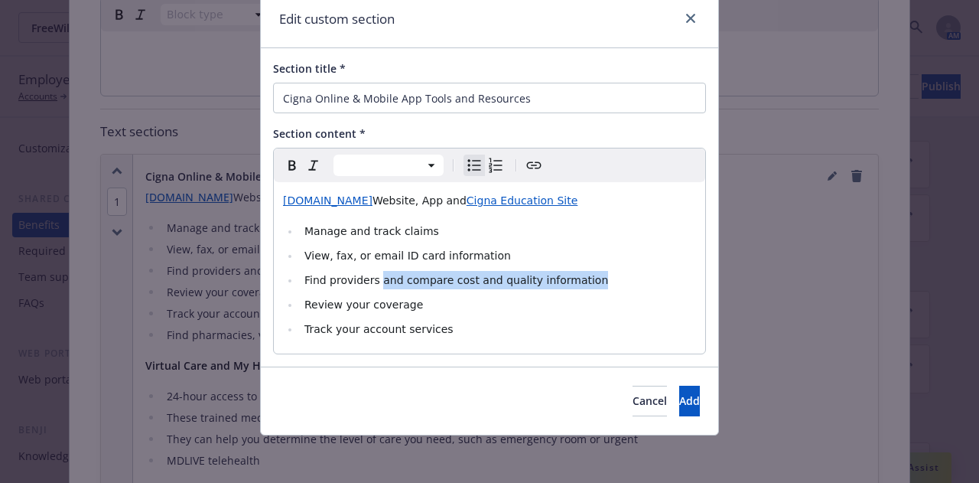
drag, startPoint x: 572, startPoint y: 279, endPoint x: 369, endPoint y: 273, distance: 203.6
click at [369, 273] on li "Find providers and compare cost and quality information" at bounding box center [498, 280] width 396 height 18
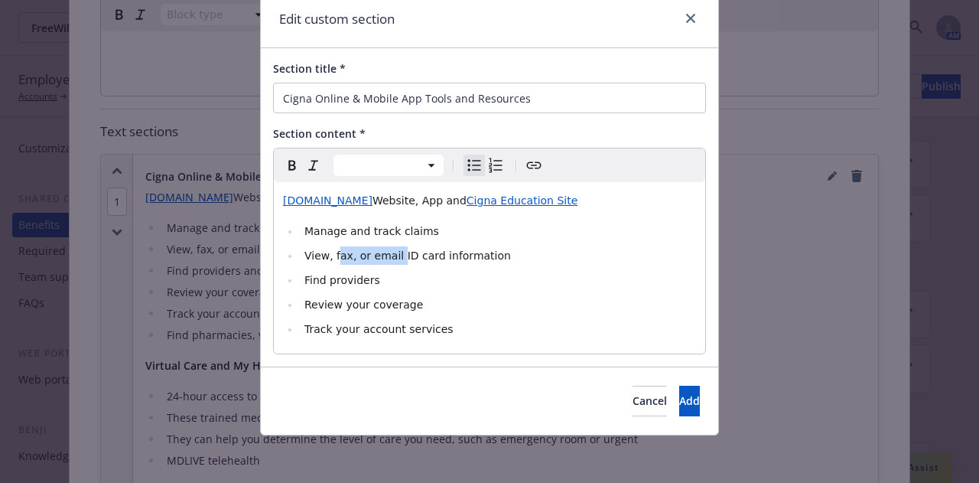
drag, startPoint x: 386, startPoint y: 259, endPoint x: 328, endPoint y: 262, distance: 57.4
click at [328, 262] on span "View, fax, or email ID card information" at bounding box center [407, 255] width 207 height 12
click at [679, 405] on button "Add" at bounding box center [689, 401] width 21 height 31
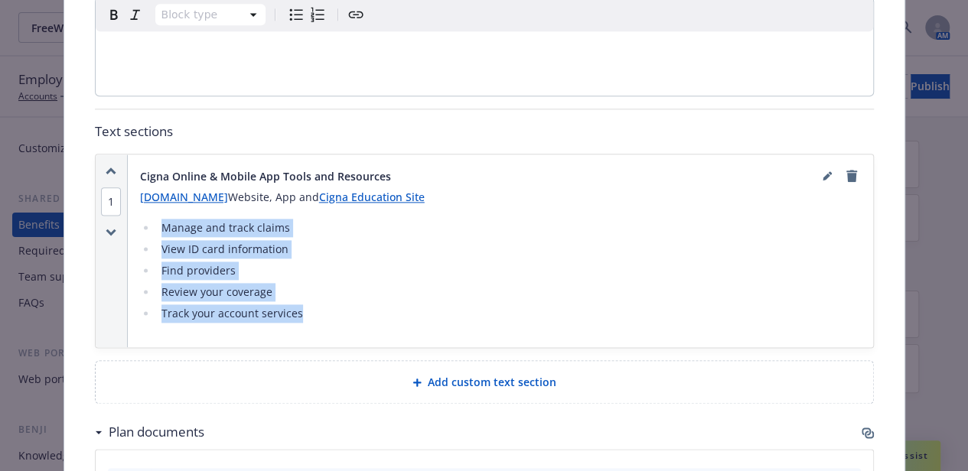
drag, startPoint x: 303, startPoint y: 275, endPoint x: 156, endPoint y: 194, distance: 167.8
click at [156, 219] on ul "Manage and track claims View ID card information Find providers Review your cov…" at bounding box center [500, 271] width 721 height 104
copy ul "Manage and track claims View ID card information Find providers Review your cov…"
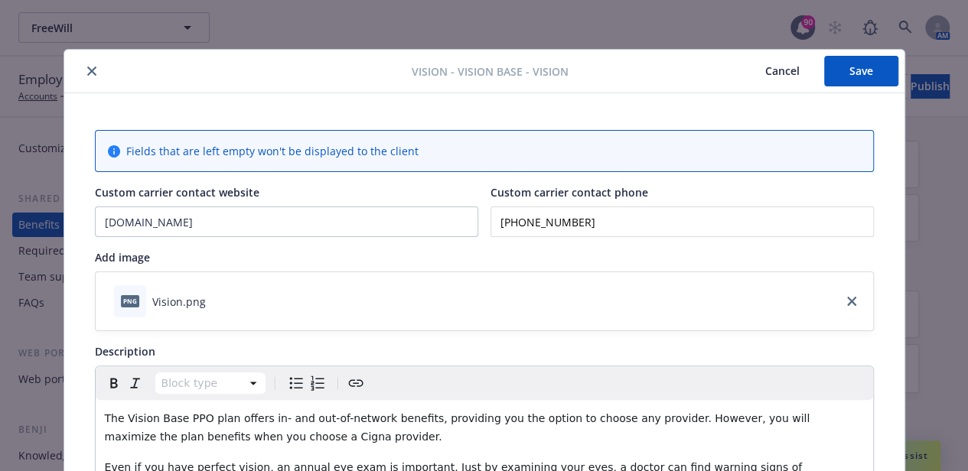
click at [840, 75] on button "Save" at bounding box center [861, 71] width 74 height 31
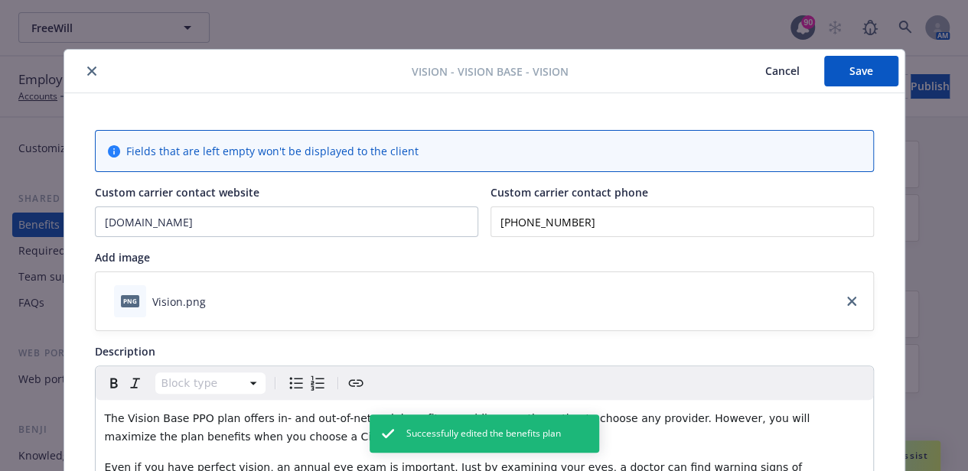
click at [87, 70] on icon "close" at bounding box center [91, 71] width 9 height 9
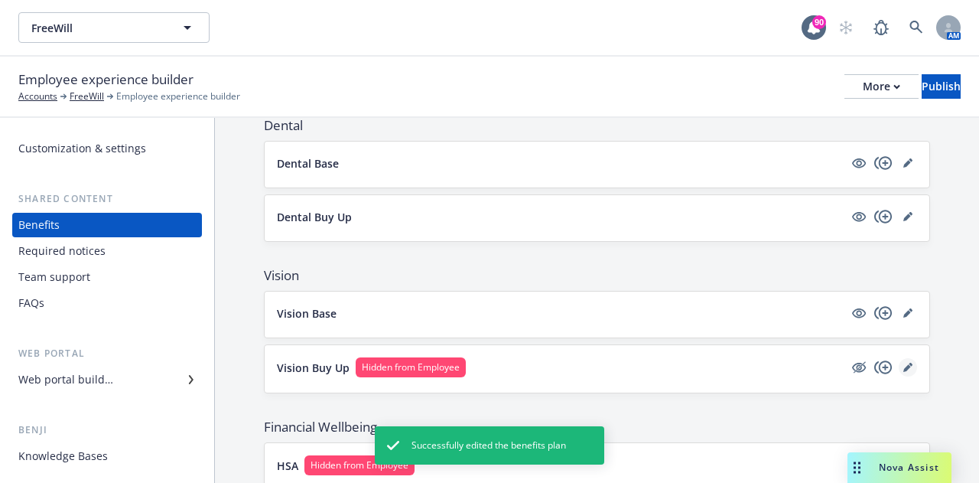
click at [899, 365] on link "editPencil" at bounding box center [908, 367] width 18 height 18
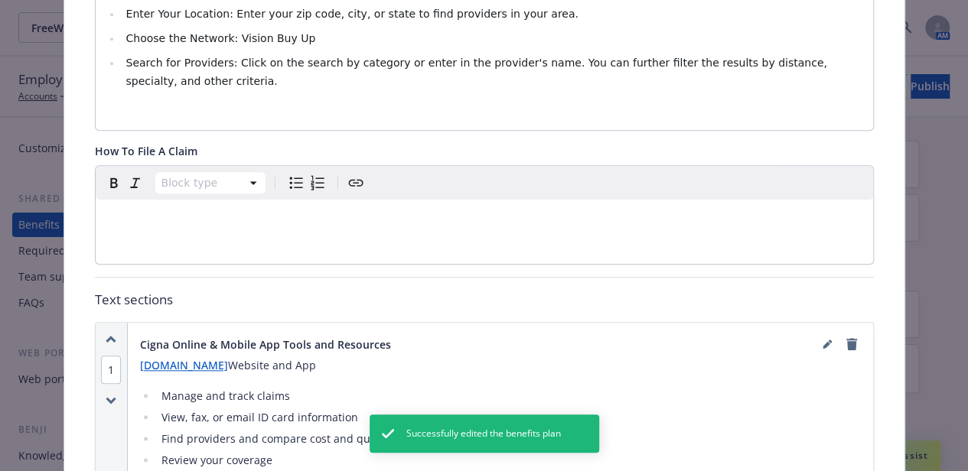
scroll to position [811, 0]
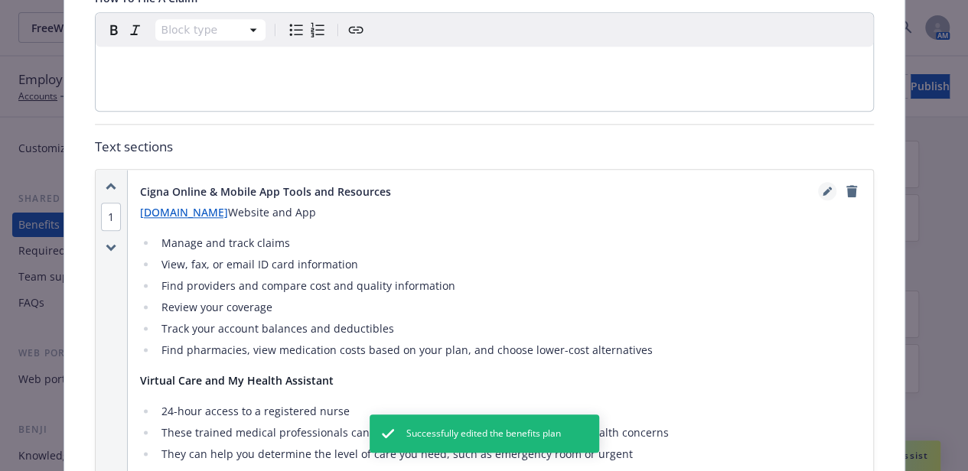
click at [820, 182] on link "editPencil" at bounding box center [827, 191] width 18 height 18
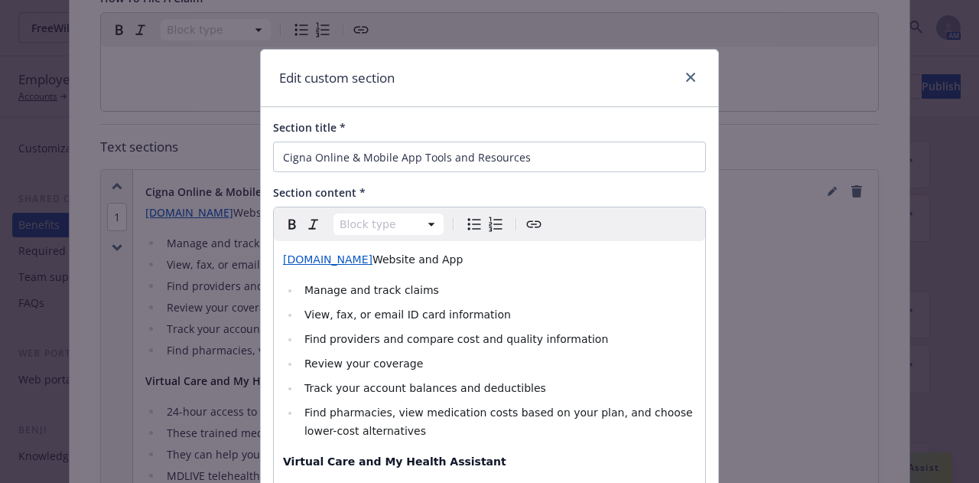
select select
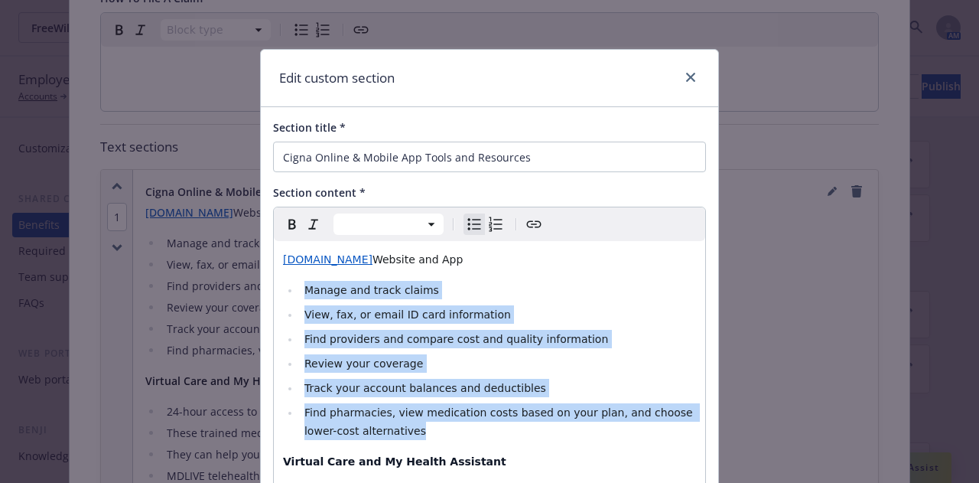
drag, startPoint x: 301, startPoint y: 291, endPoint x: 360, endPoint y: 430, distance: 150.8
click at [360, 430] on ul "Manage and track claims View, fax, or email ID card information Find providers …" at bounding box center [489, 360] width 413 height 159
copy ul "Manage and track claims View, fax, or email ID card information Find providers …"
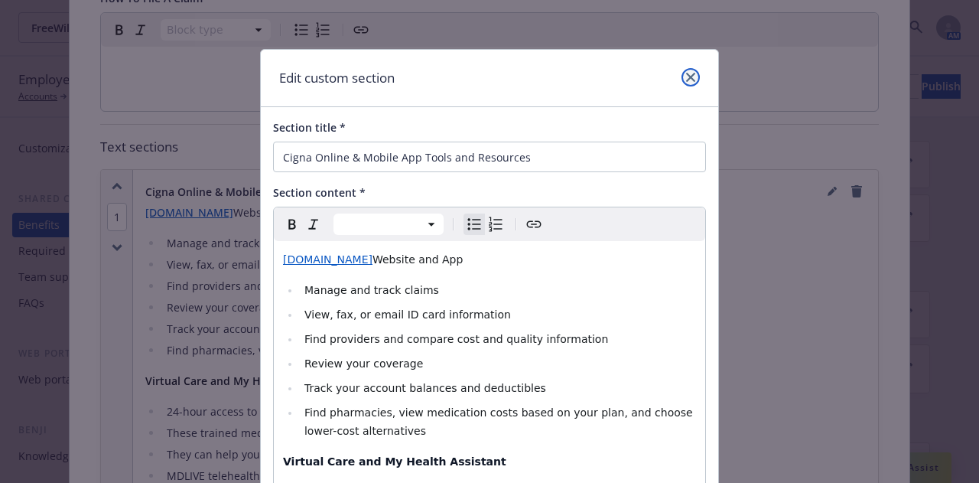
click at [682, 80] on link "close" at bounding box center [691, 77] width 18 height 18
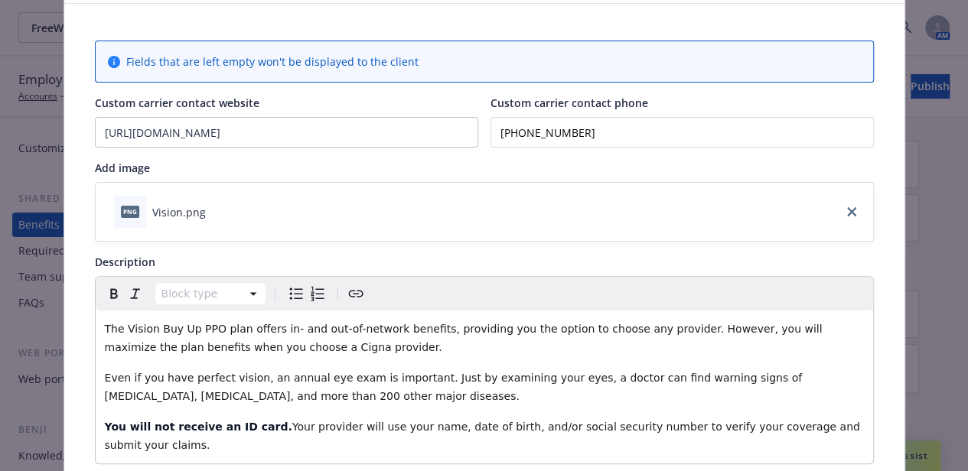
scroll to position [0, 0]
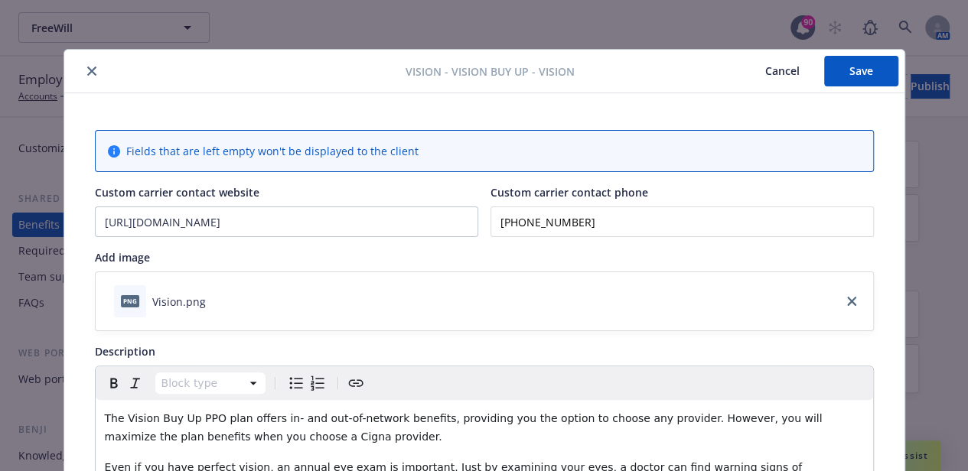
click at [90, 70] on button "close" at bounding box center [92, 71] width 18 height 18
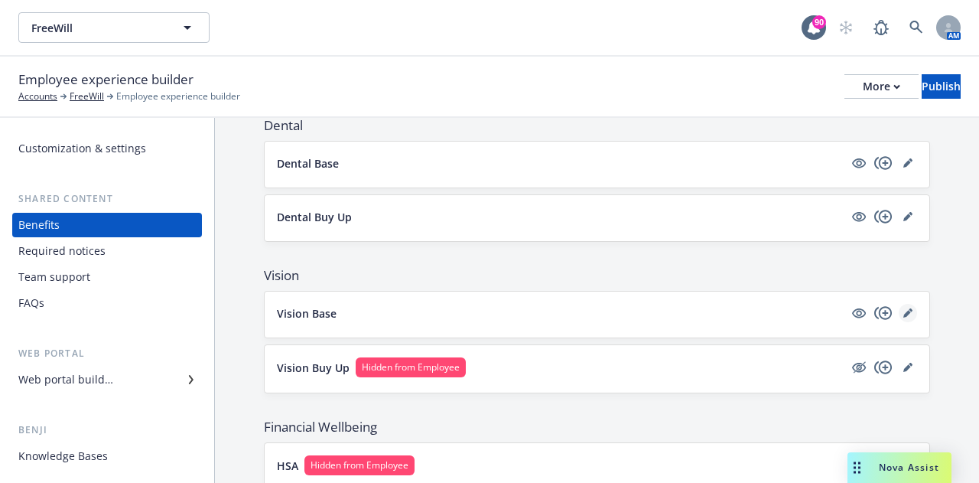
click at [899, 305] on link "editPencil" at bounding box center [908, 313] width 18 height 18
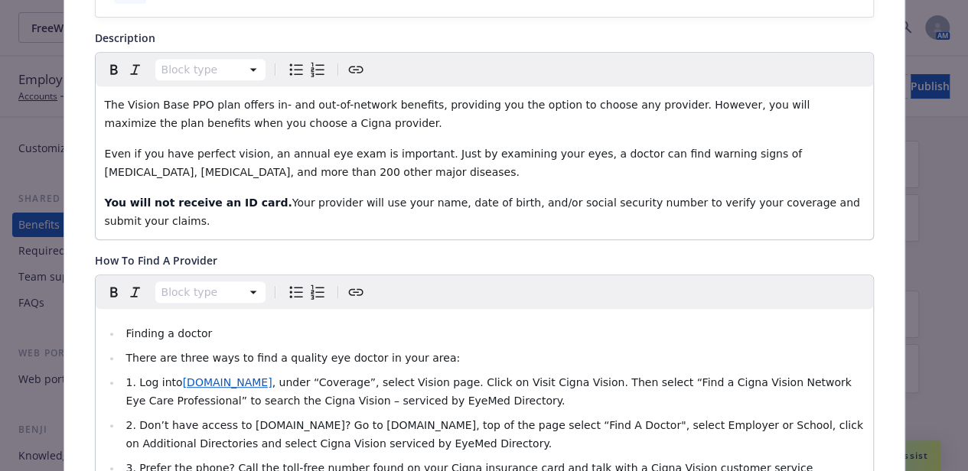
scroll to position [428, 0]
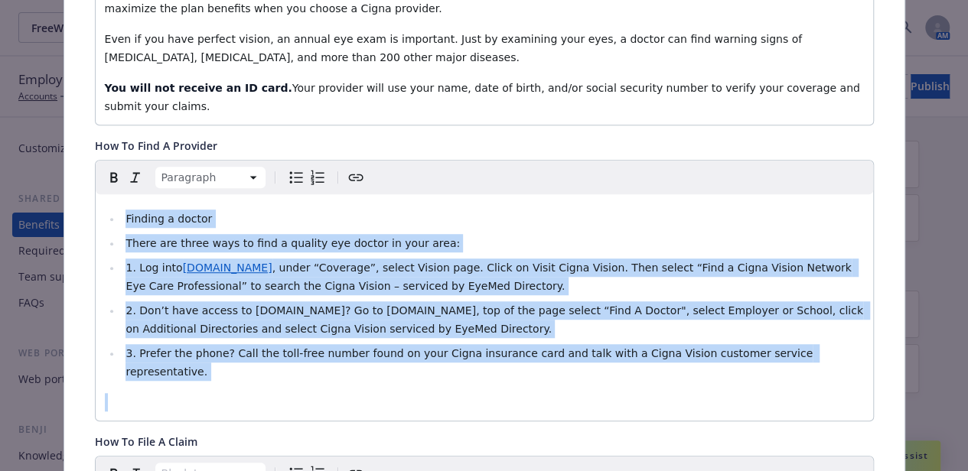
drag, startPoint x: 811, startPoint y: 345, endPoint x: 66, endPoint y: 185, distance: 762.1
click at [66, 185] on div "Fields that are left empty won't be displayed to the client Custom carrier cont…" at bounding box center [484, 436] width 840 height 1542
copy ul "Finding a doctor There are three ways to find a quality eye doctor in your area…"
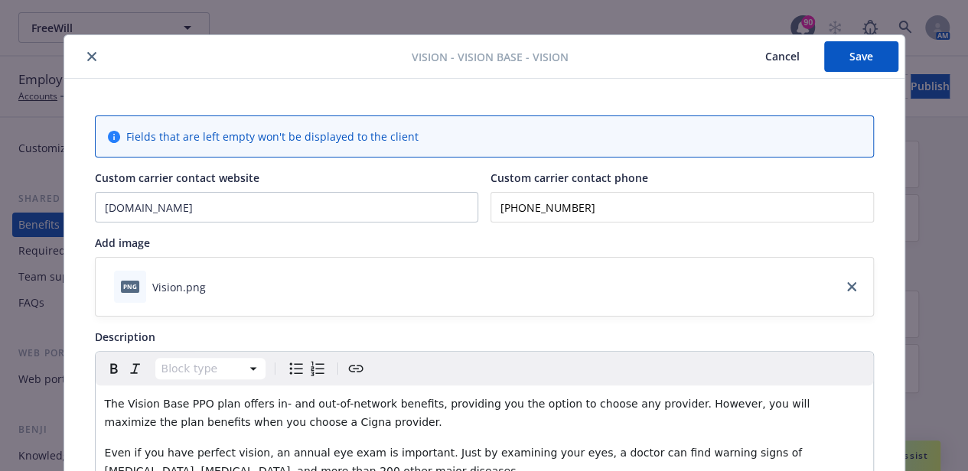
scroll to position [0, 0]
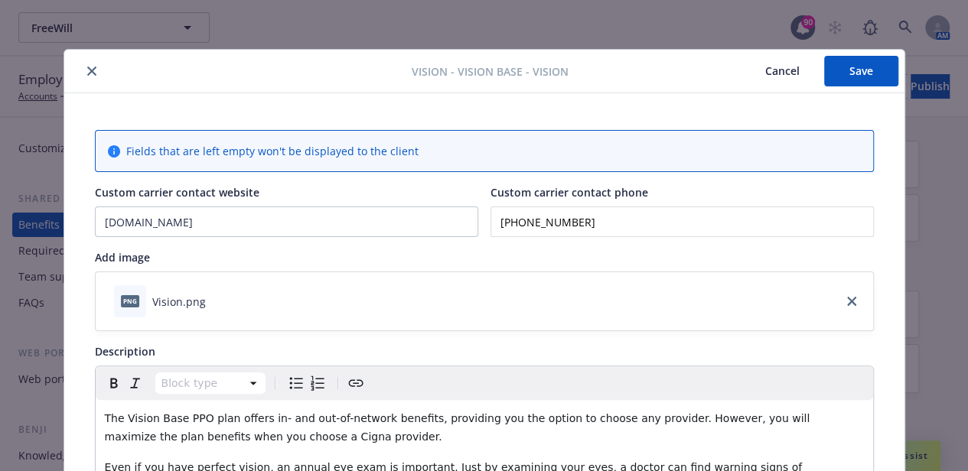
click at [87, 72] on icon "close" at bounding box center [91, 71] width 9 height 9
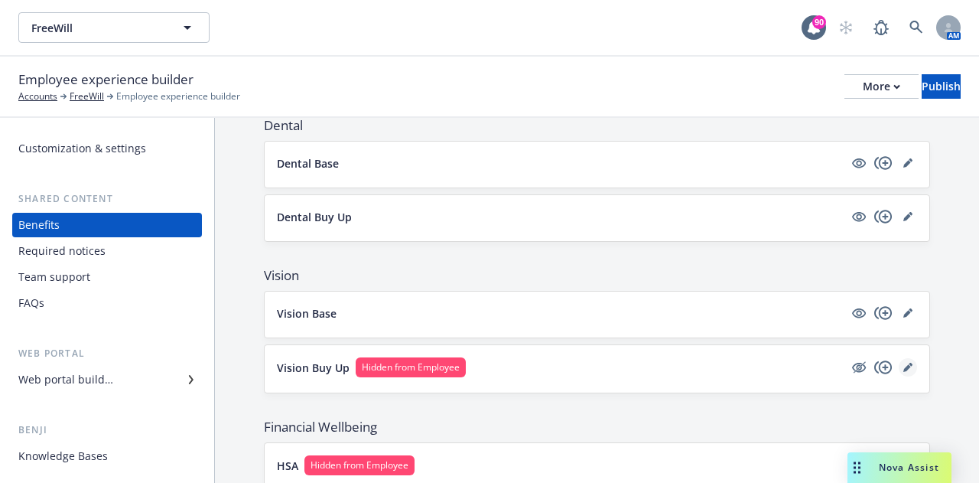
click at [900, 366] on link "editPencil" at bounding box center [908, 367] width 18 height 18
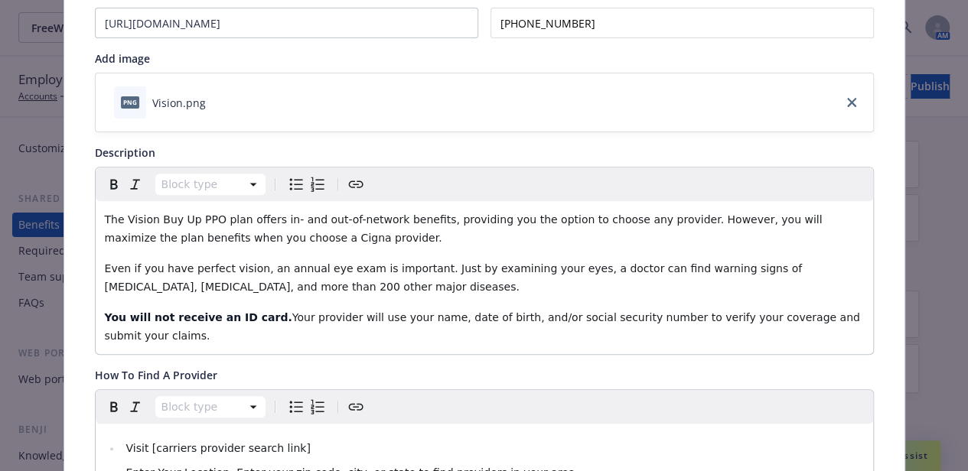
scroll to position [352, 0]
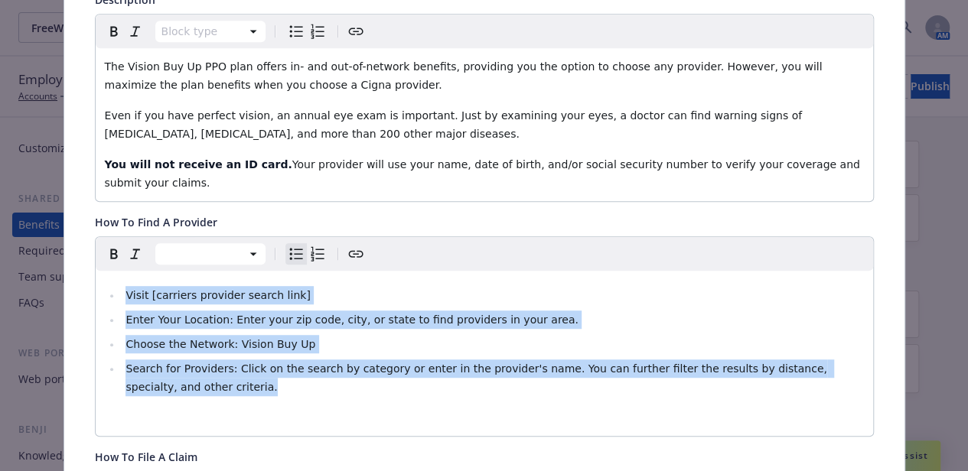
drag, startPoint x: 407, startPoint y: 375, endPoint x: 146, endPoint y: 264, distance: 283.5
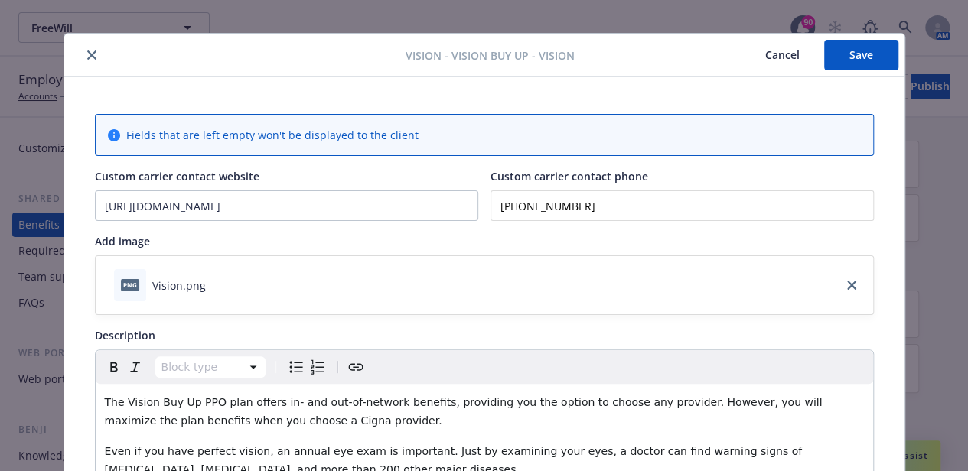
scroll to position [0, 0]
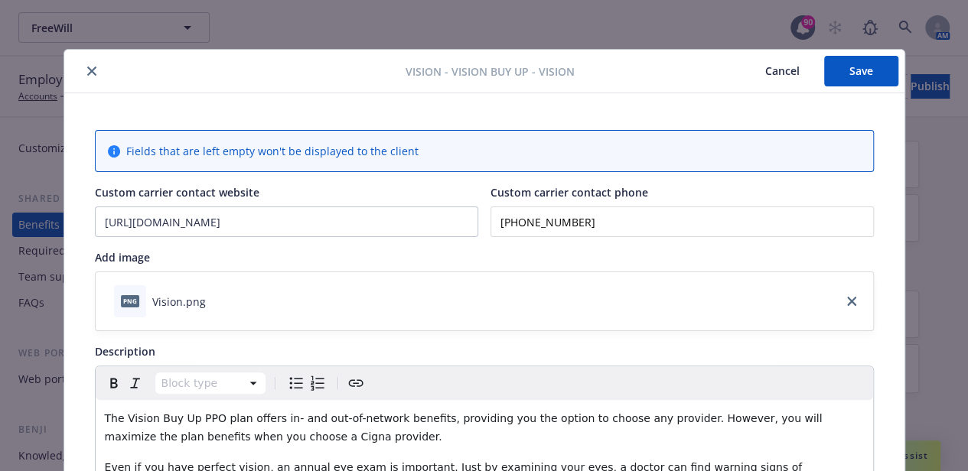
click at [838, 73] on button "Save" at bounding box center [861, 71] width 74 height 31
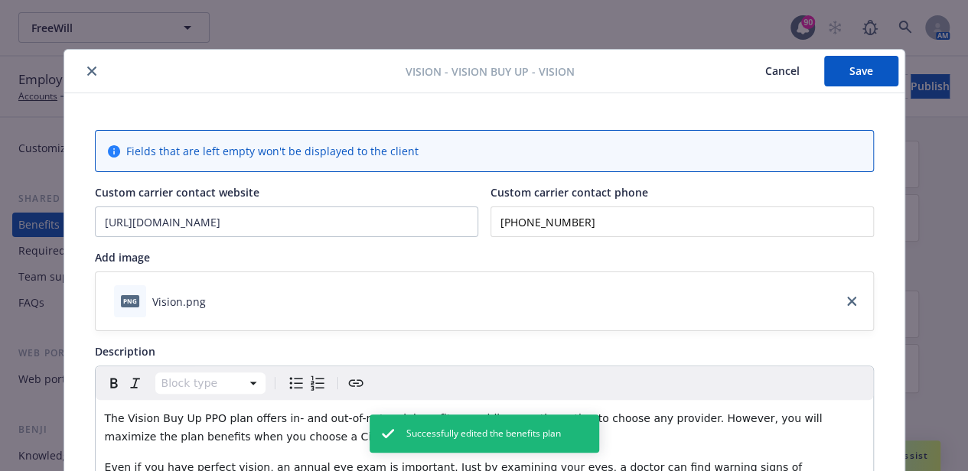
click at [87, 70] on icon "close" at bounding box center [91, 71] width 9 height 9
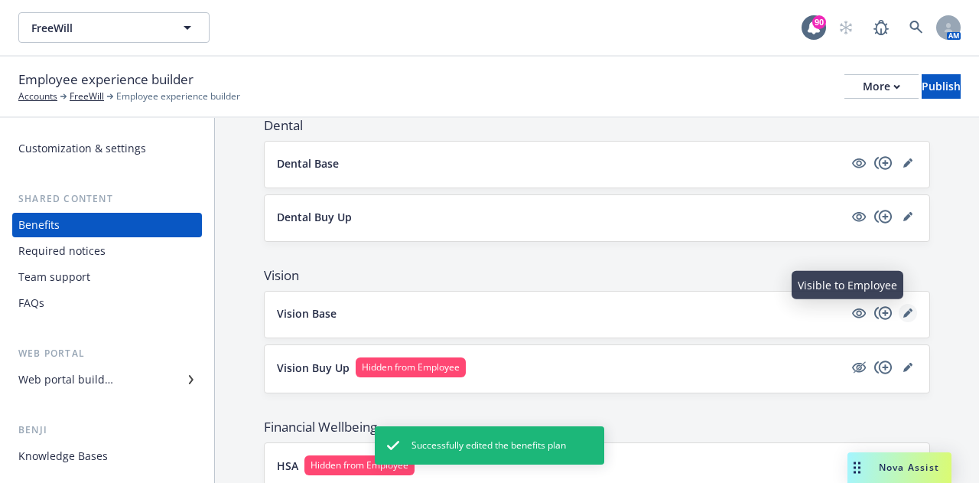
click at [903, 311] on icon "editPencil" at bounding box center [907, 312] width 9 height 9
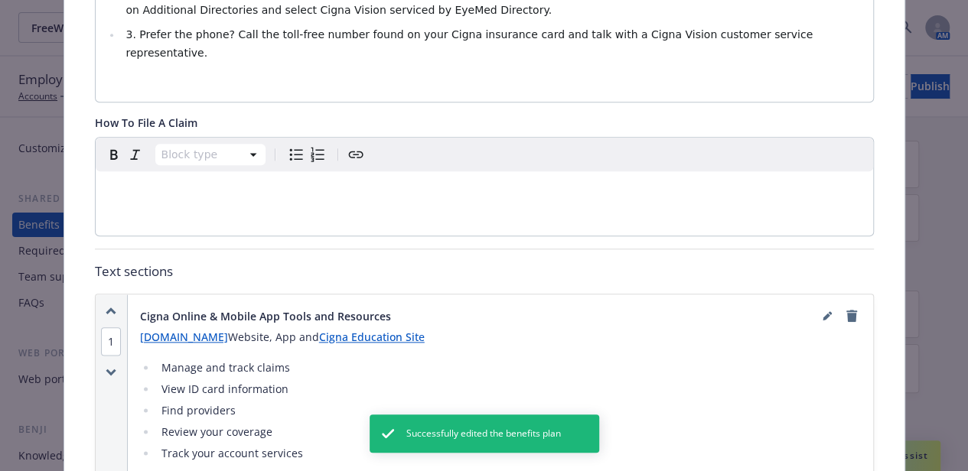
scroll to position [811, 0]
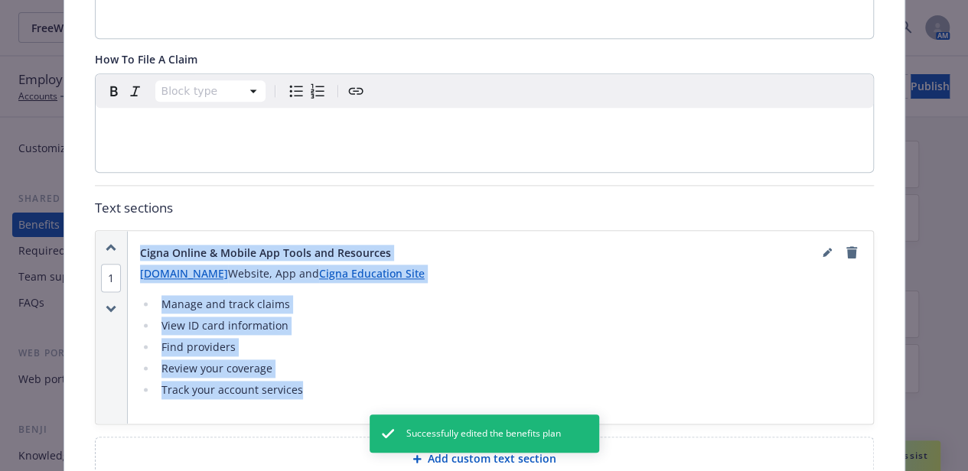
drag, startPoint x: 324, startPoint y: 348, endPoint x: 150, endPoint y: 218, distance: 217.6
click at [128, 231] on div "Cigna Online & Mobile App Tools and Resources [DOMAIN_NAME] Website, App and Ci…" at bounding box center [500, 327] width 745 height 193
copy div "Cigna Online & Mobile App Tools and Resources [DOMAIN_NAME] Website, App and Ci…"
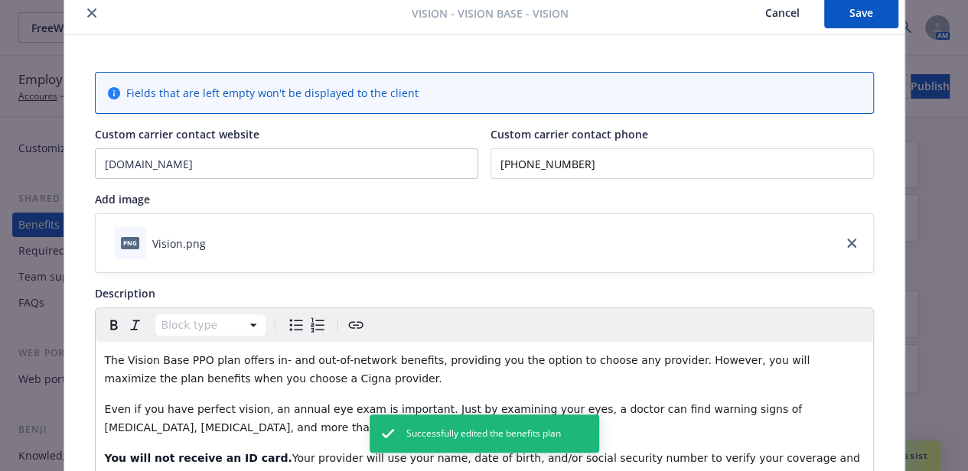
scroll to position [0, 0]
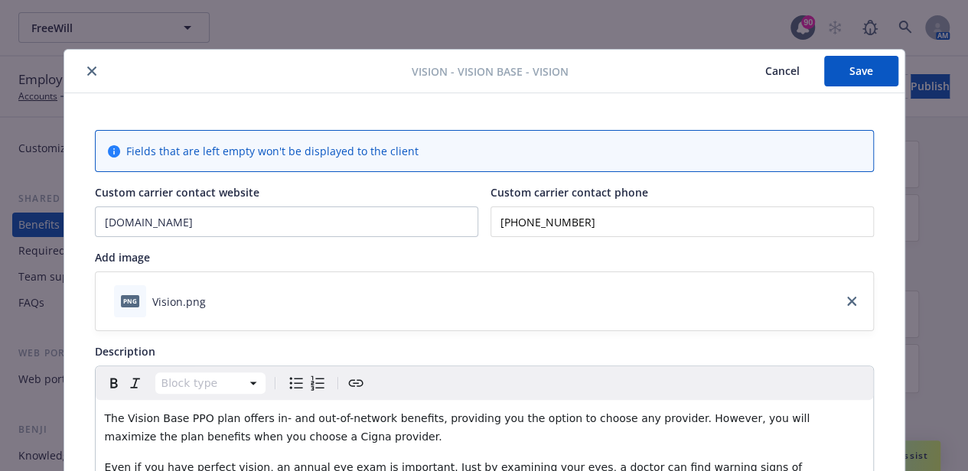
click at [87, 69] on icon "close" at bounding box center [91, 71] width 9 height 9
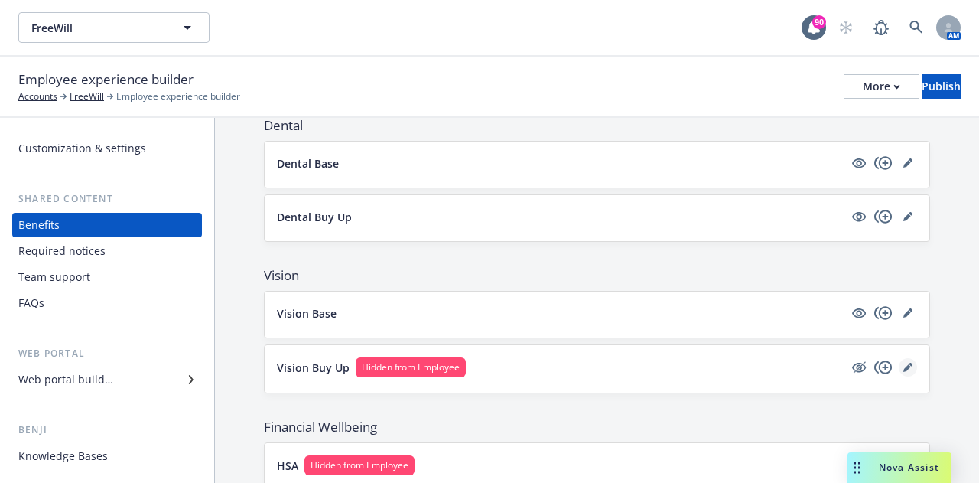
click at [903, 365] on icon "editPencil" at bounding box center [907, 367] width 9 height 9
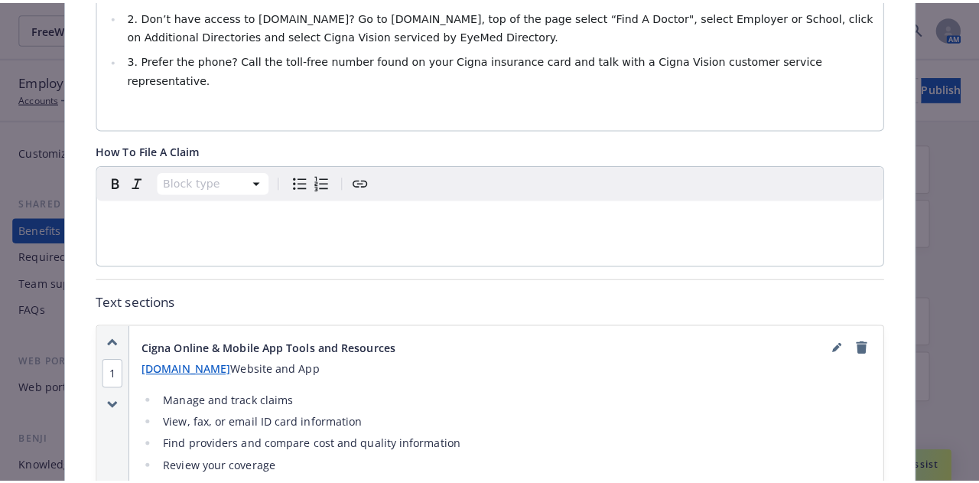
scroll to position [811, 0]
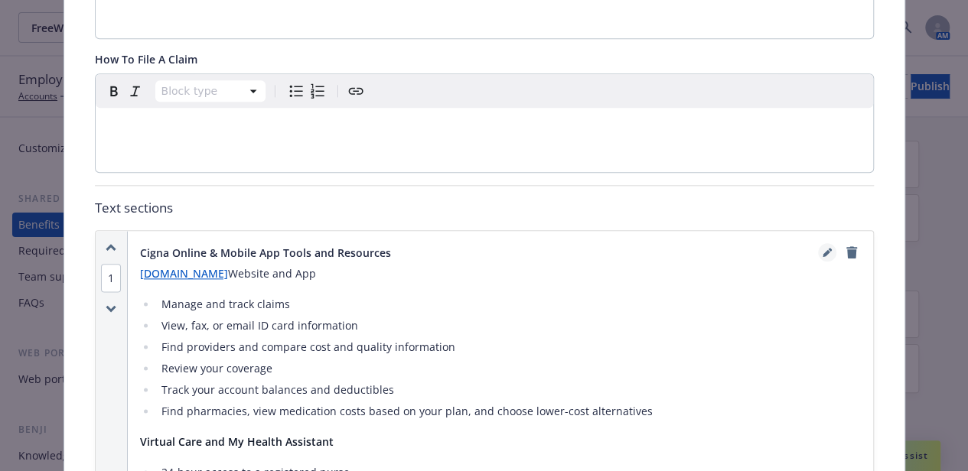
click at [822, 248] on icon "editPencil" at bounding box center [826, 252] width 9 height 9
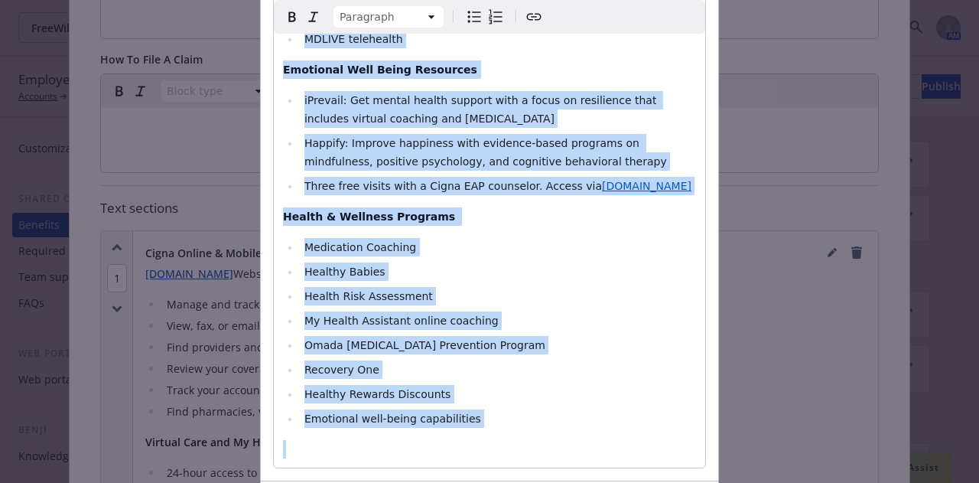
scroll to position [677, 0]
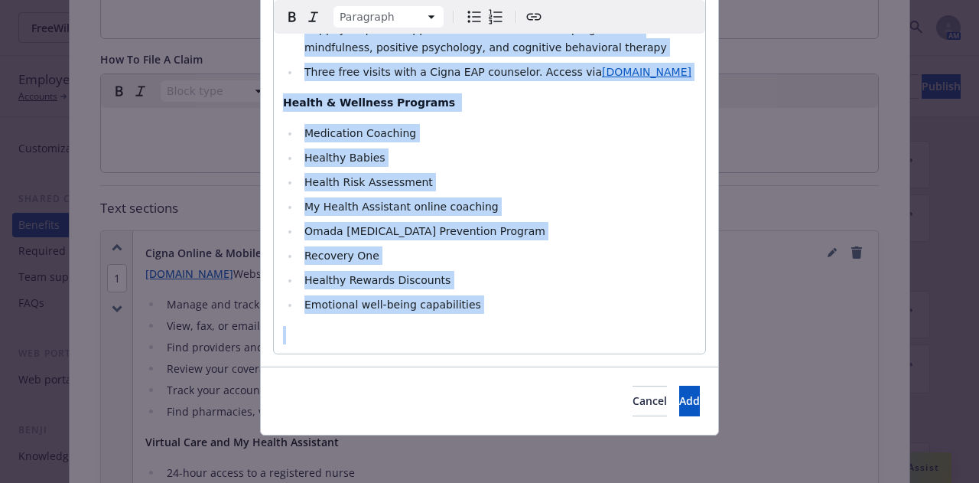
drag, startPoint x: 277, startPoint y: 261, endPoint x: 610, endPoint y: 519, distance: 421.6
click at [610, 482] on html "FreeWill FreeWill 90 AM Employee experience builder Accounts FreeWill Employee …" at bounding box center [489, 388] width 979 height 776
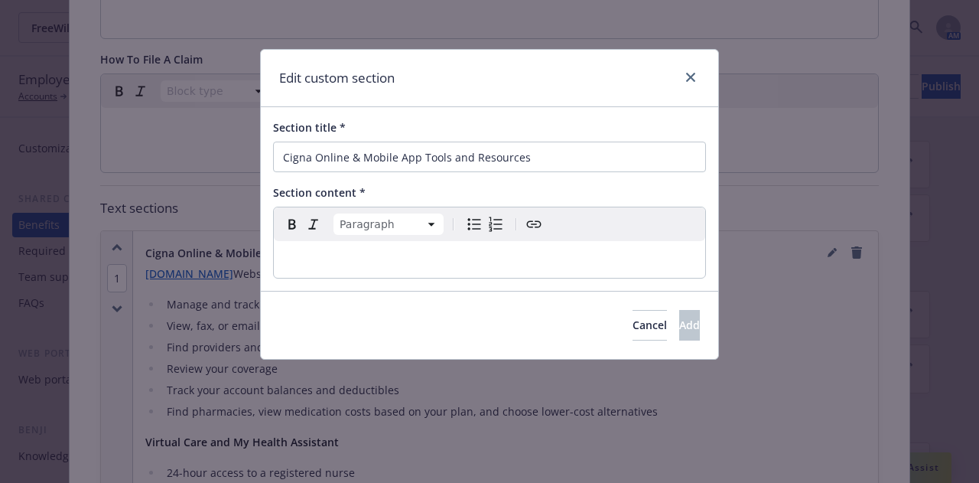
scroll to position [0, 0]
select select
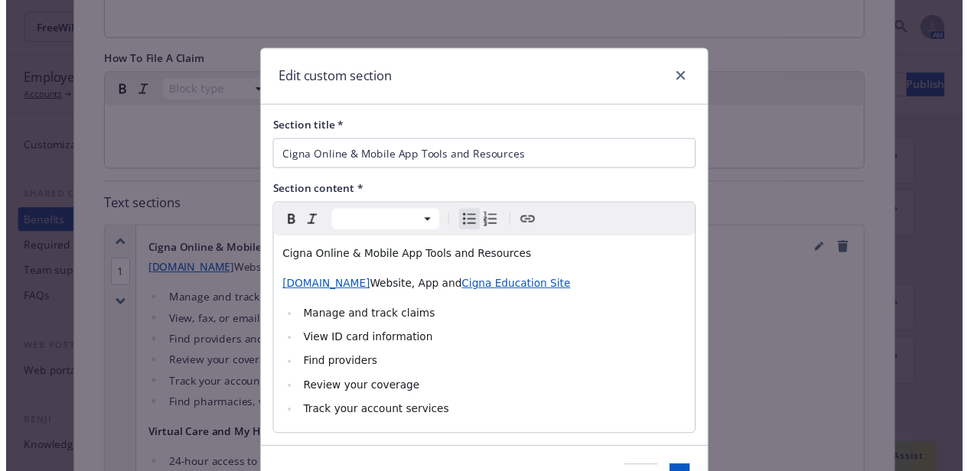
scroll to position [77, 0]
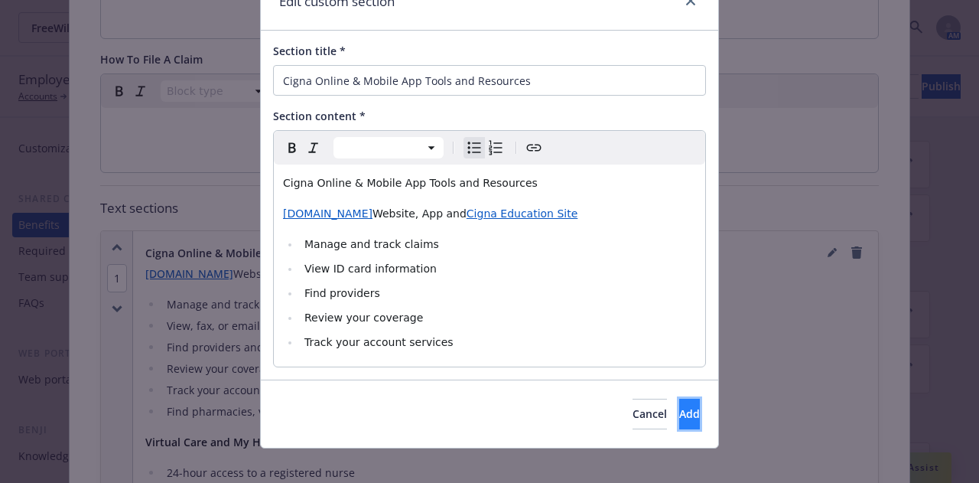
click at [679, 413] on span "Add" at bounding box center [689, 413] width 21 height 15
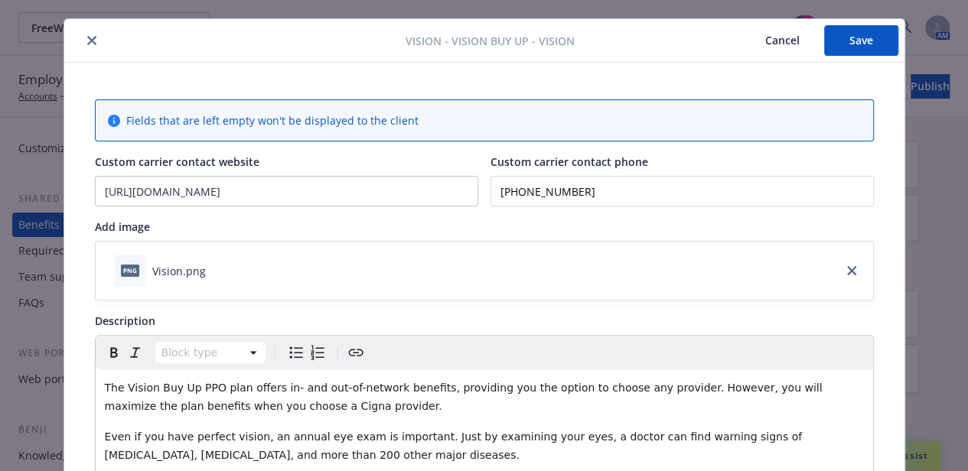
scroll to position [0, 0]
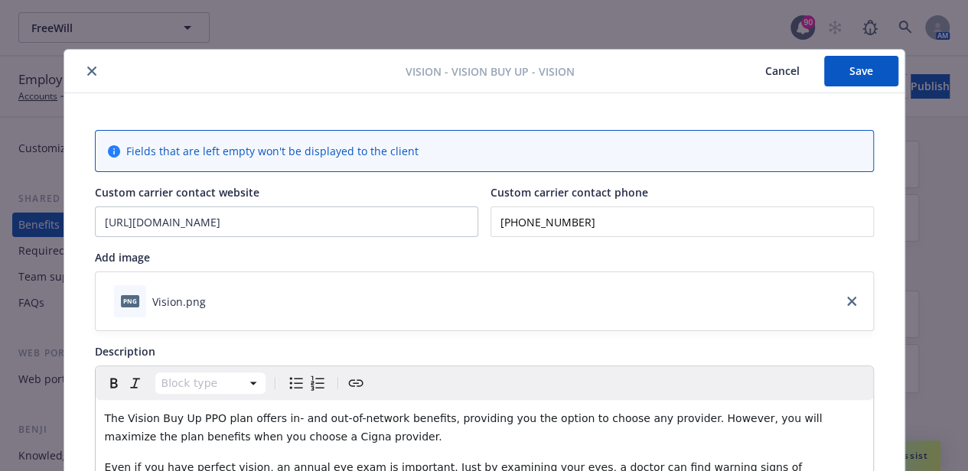
click at [861, 89] on div "Vision - Vision Buy Up - Vision Cancel Save" at bounding box center [484, 72] width 840 height 44
click at [851, 83] on button "Save" at bounding box center [861, 71] width 74 height 31
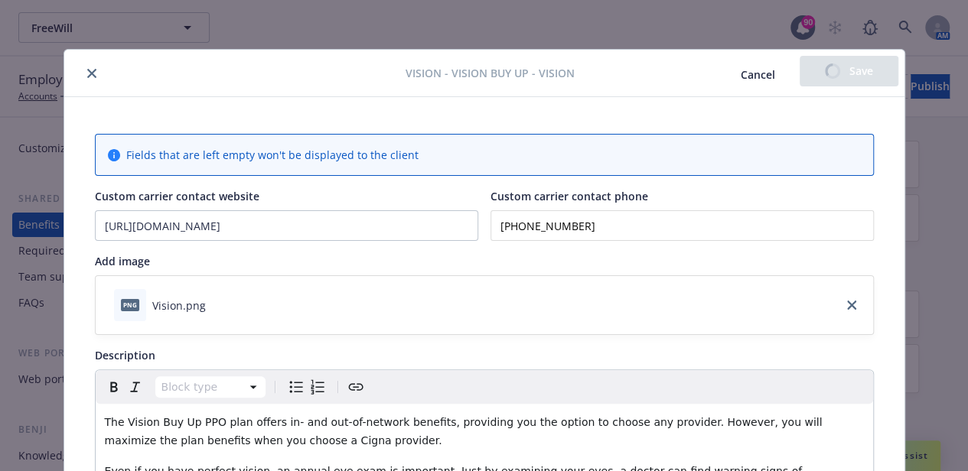
click at [92, 75] on button "close" at bounding box center [92, 73] width 18 height 18
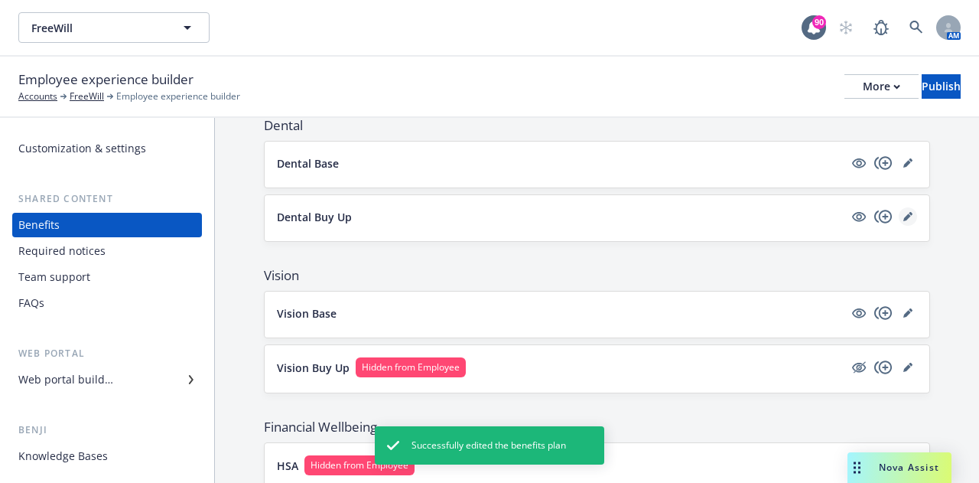
click at [903, 212] on icon "editPencil" at bounding box center [907, 216] width 9 height 9
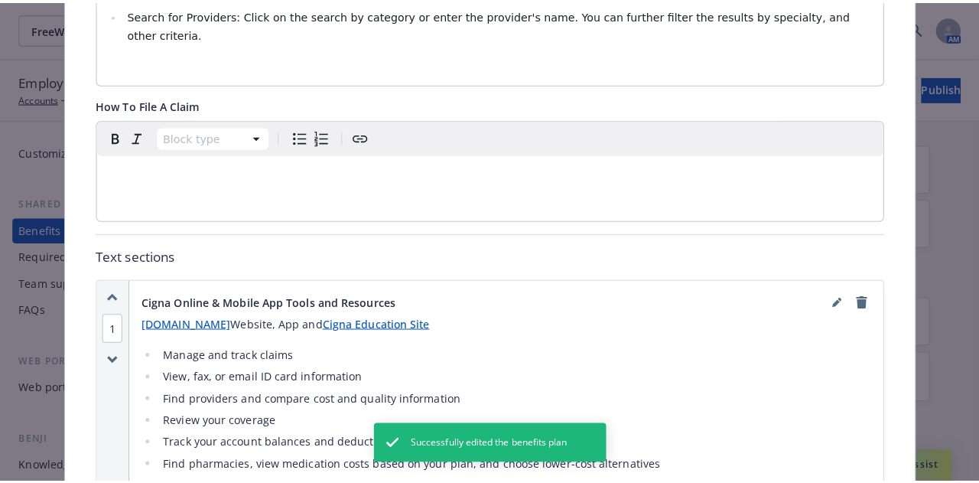
scroll to position [734, 0]
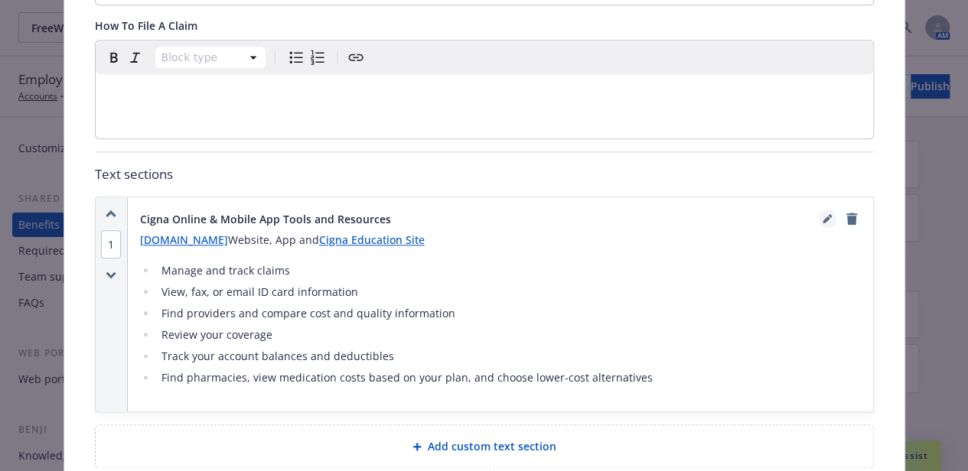
click at [822, 216] on icon "editPencil" at bounding box center [826, 220] width 8 height 8
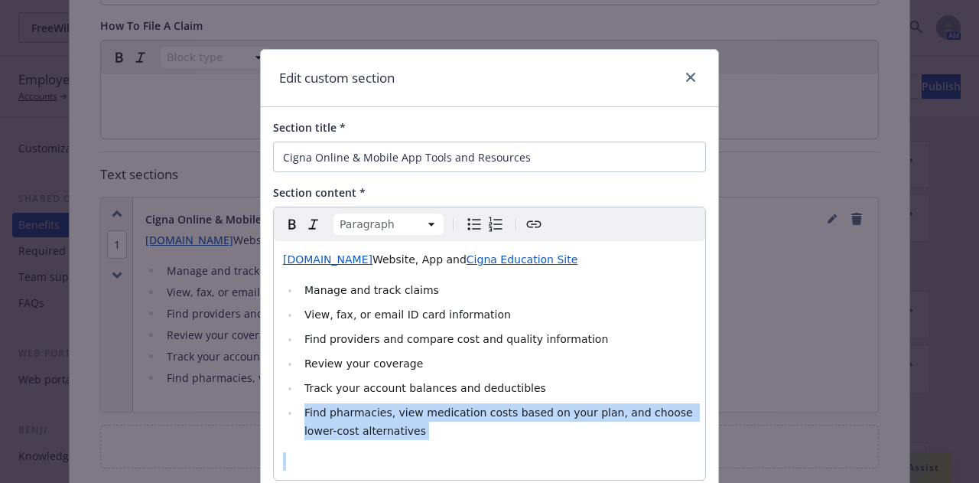
drag, startPoint x: 368, startPoint y: 443, endPoint x: 294, endPoint y: 409, distance: 81.8
click at [294, 409] on div "[DOMAIN_NAME] Website, App and Cigna Education Site Manage and track claims Vie…" at bounding box center [489, 360] width 431 height 239
select select
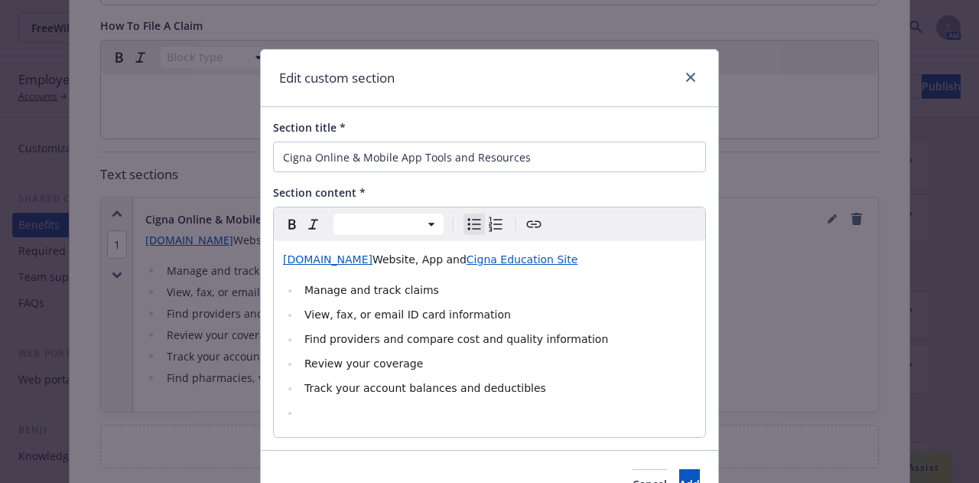
click at [542, 382] on li "Track your account balances and deductibles" at bounding box center [498, 388] width 396 height 18
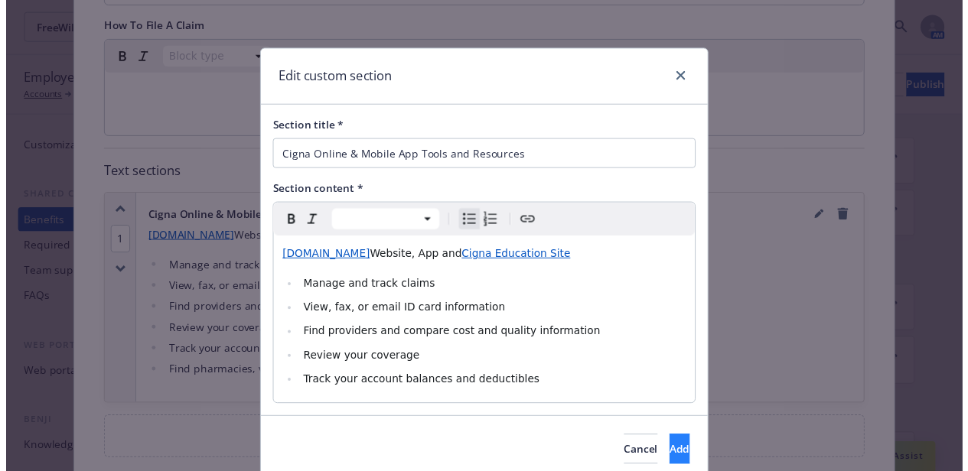
scroll to position [59, 0]
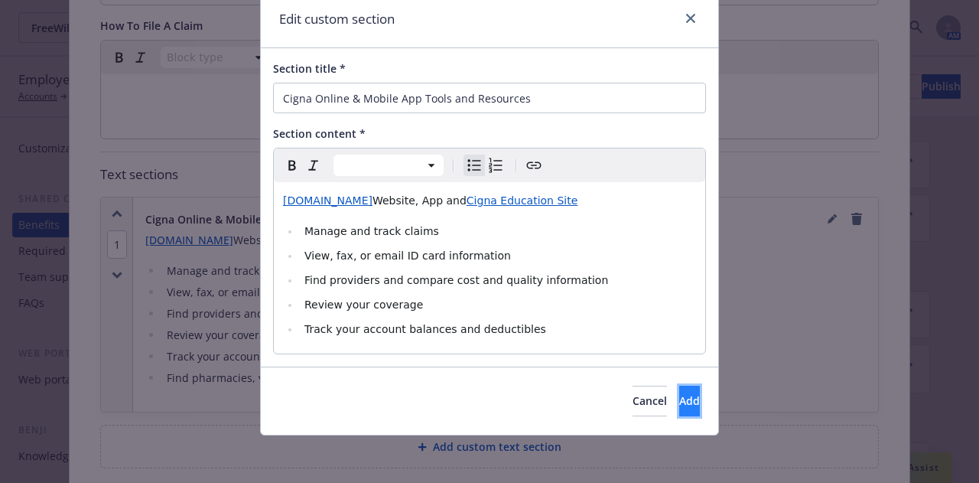
click at [679, 404] on span "Add" at bounding box center [689, 400] width 21 height 15
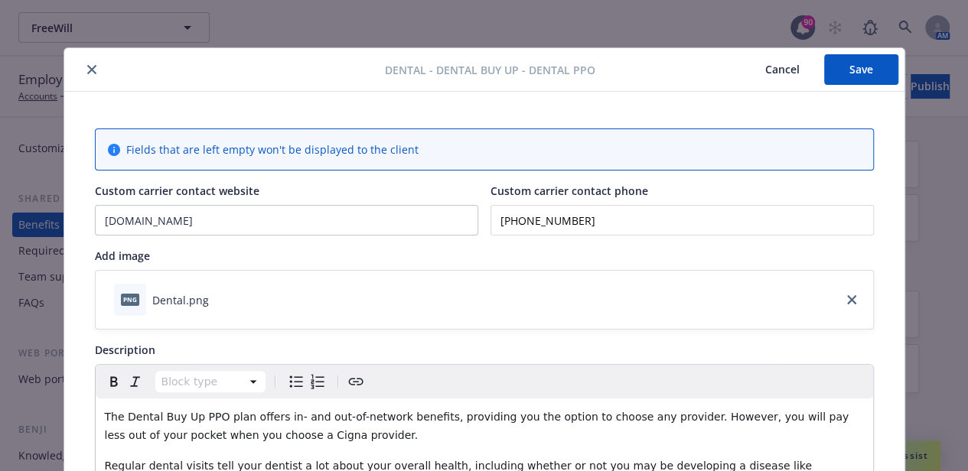
scroll to position [0, 0]
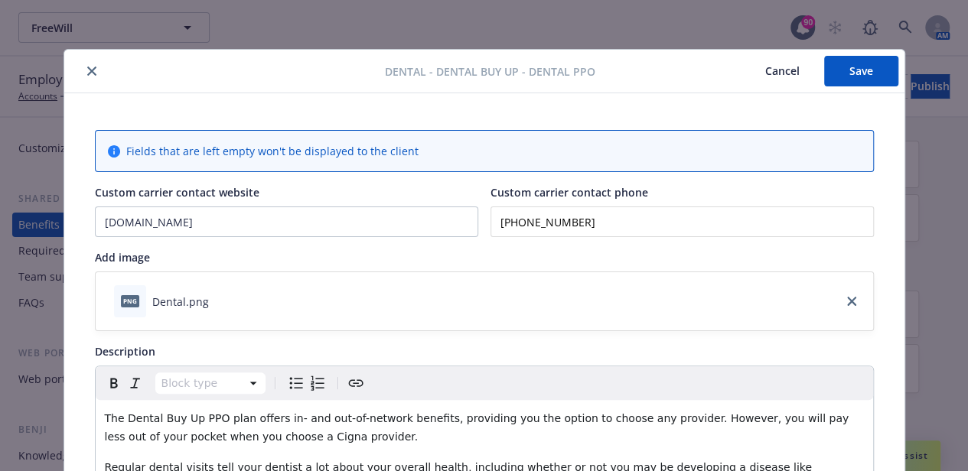
click at [847, 75] on button "Save" at bounding box center [861, 71] width 74 height 31
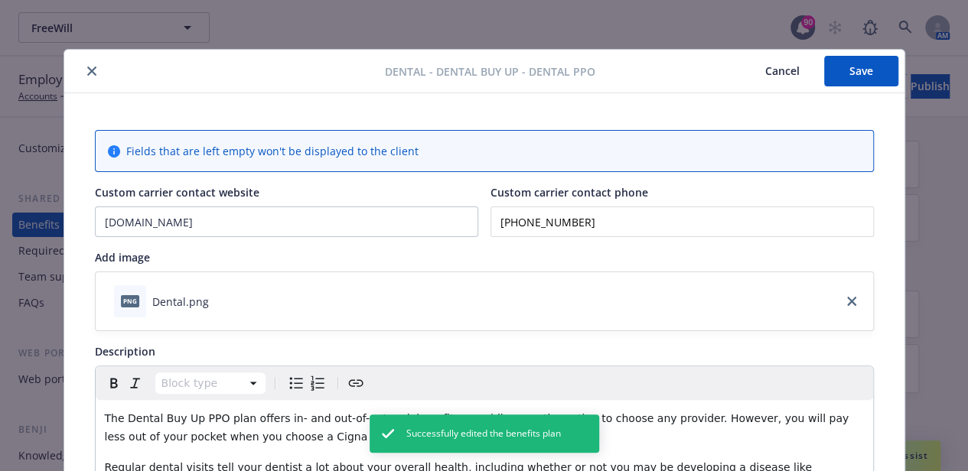
click at [87, 71] on icon "close" at bounding box center [91, 71] width 9 height 9
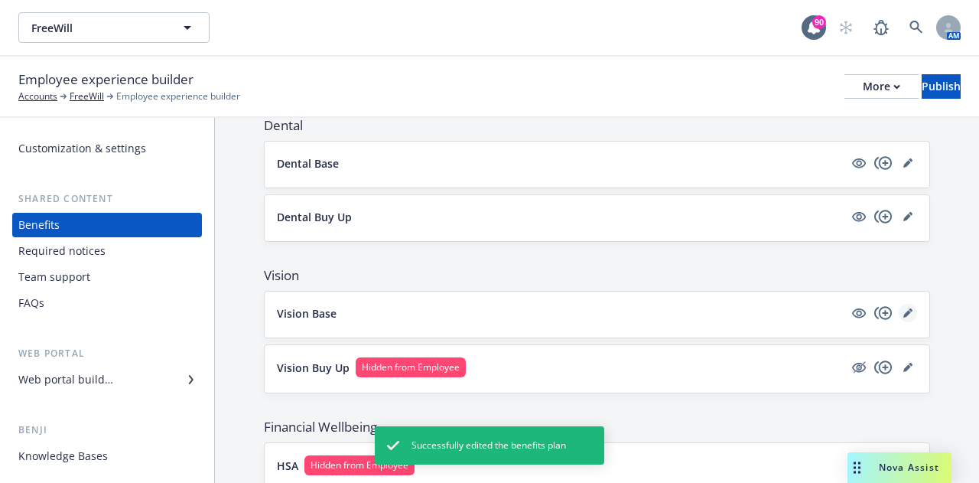
click at [903, 308] on icon "editPencil" at bounding box center [907, 312] width 9 height 9
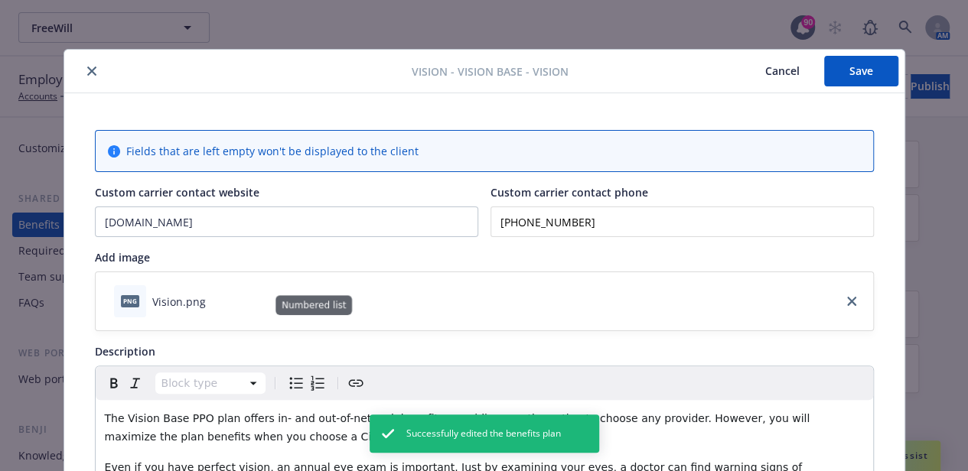
scroll to position [46, 0]
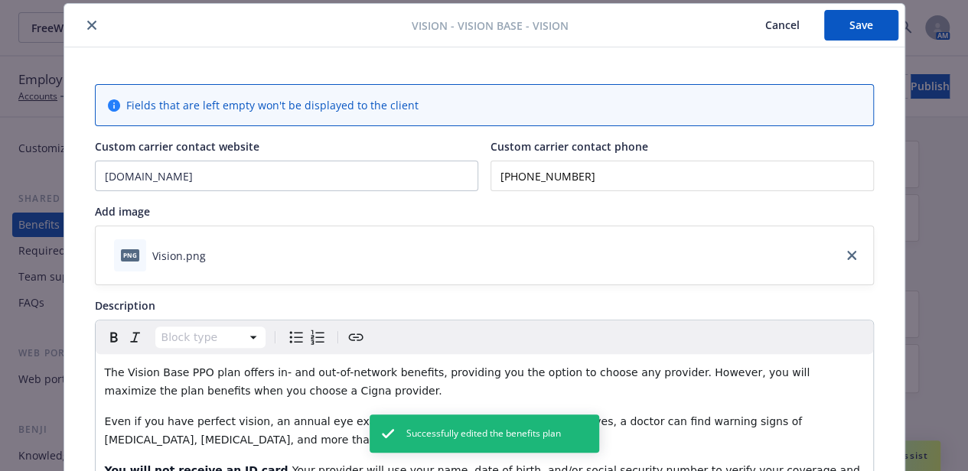
click at [89, 24] on icon "close" at bounding box center [91, 25] width 9 height 9
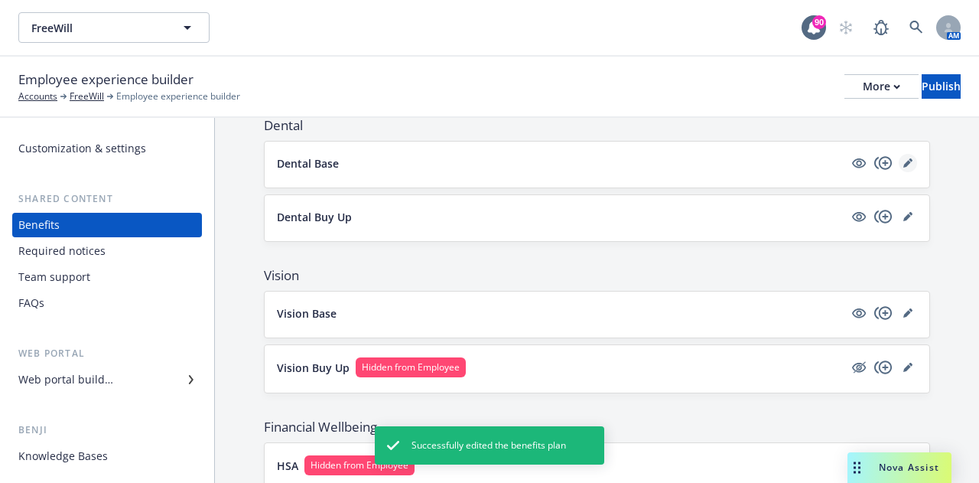
click at [909, 158] on icon "editPencil" at bounding box center [911, 160] width 4 height 4
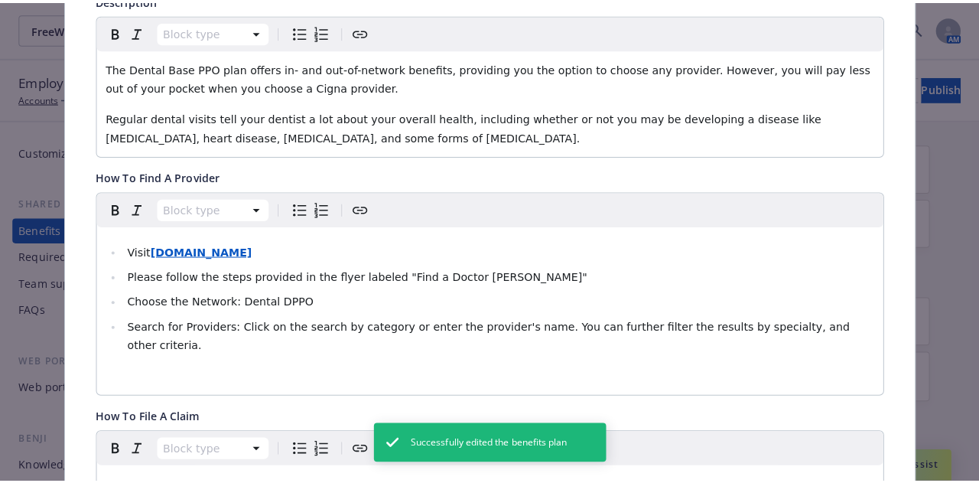
scroll to position [581, 0]
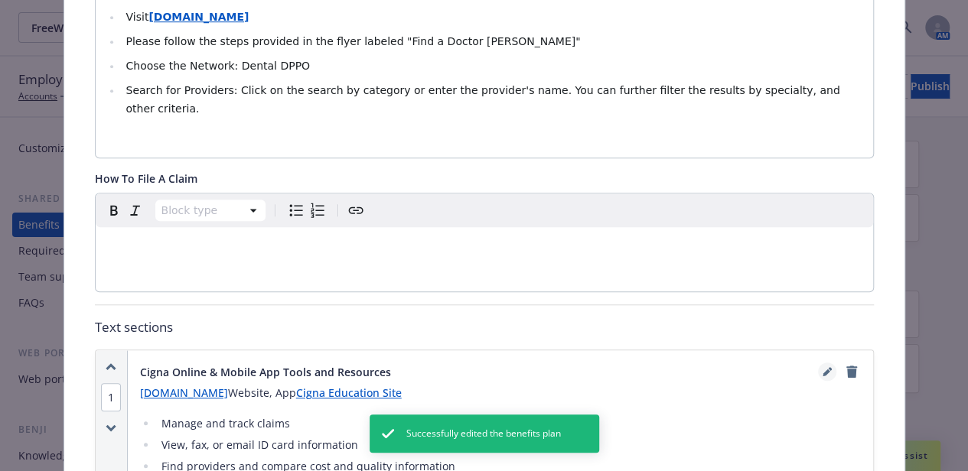
click at [822, 369] on icon "editPencil" at bounding box center [826, 373] width 8 height 8
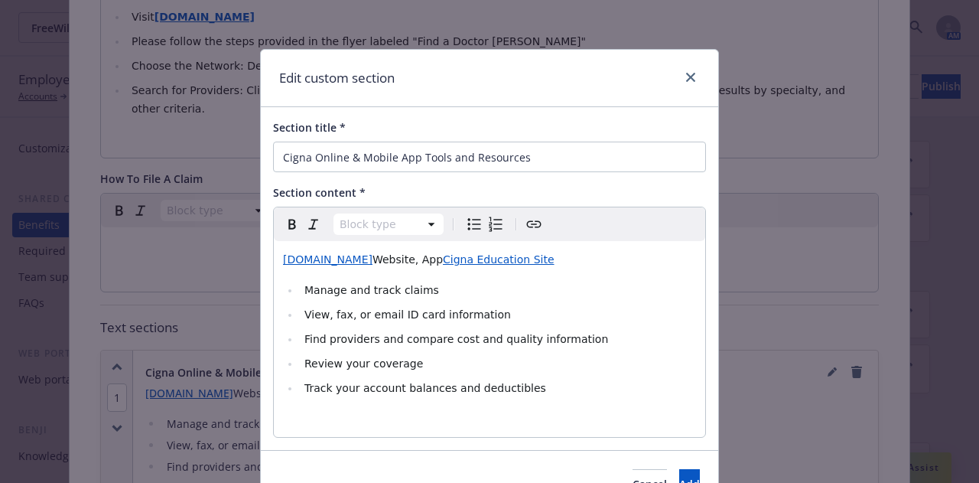
select select
click at [577, 340] on li "Find providers and compare cost and quality information" at bounding box center [498, 339] width 396 height 18
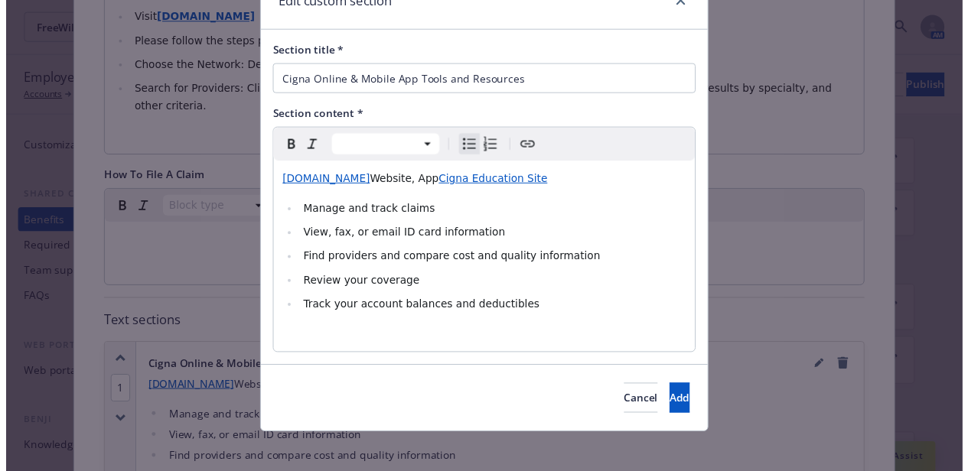
scroll to position [0, 0]
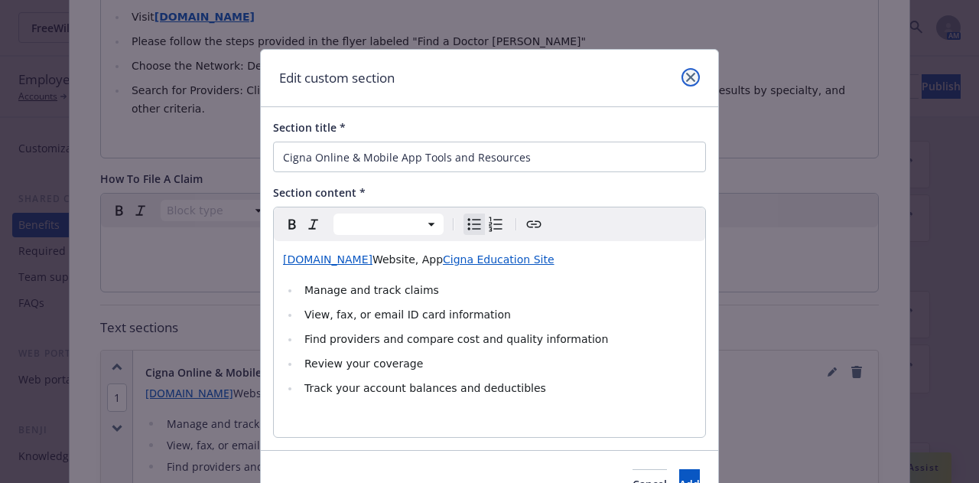
click at [689, 79] on icon "close" at bounding box center [690, 77] width 9 height 9
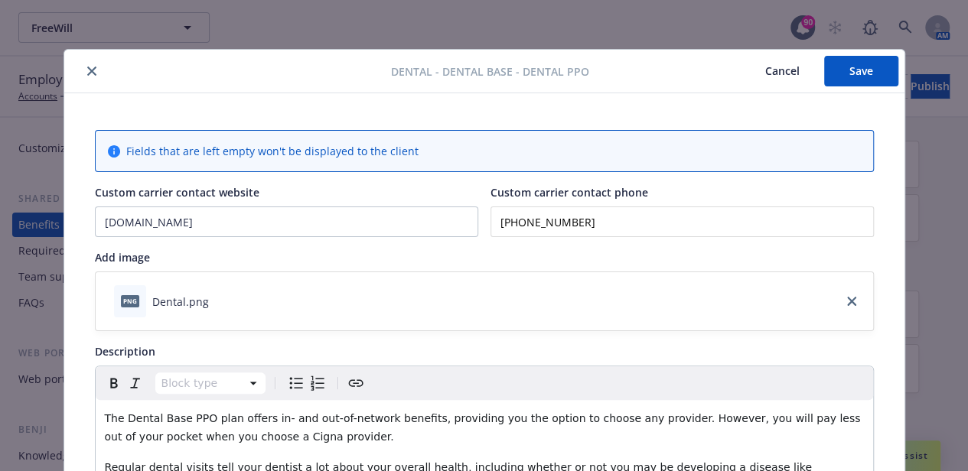
click at [87, 69] on icon "close" at bounding box center [91, 71] width 9 height 9
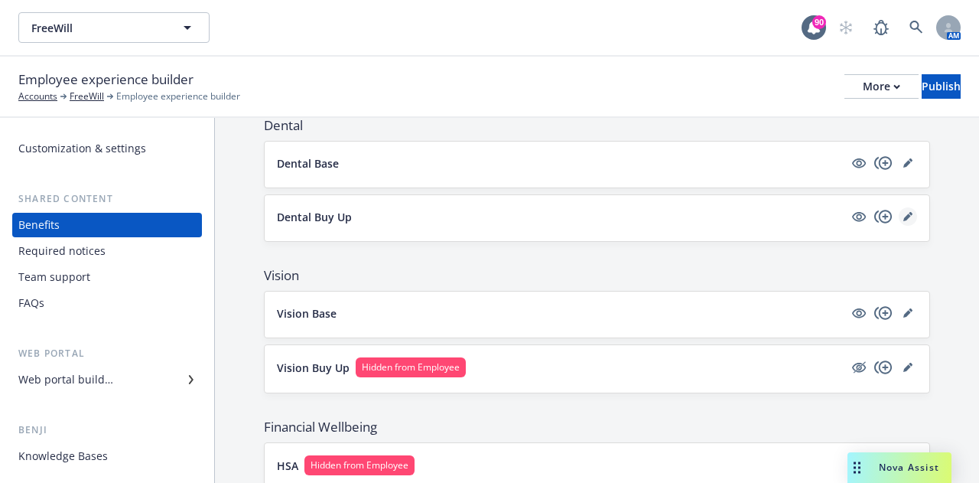
click at [903, 212] on icon "editPencil" at bounding box center [907, 216] width 9 height 9
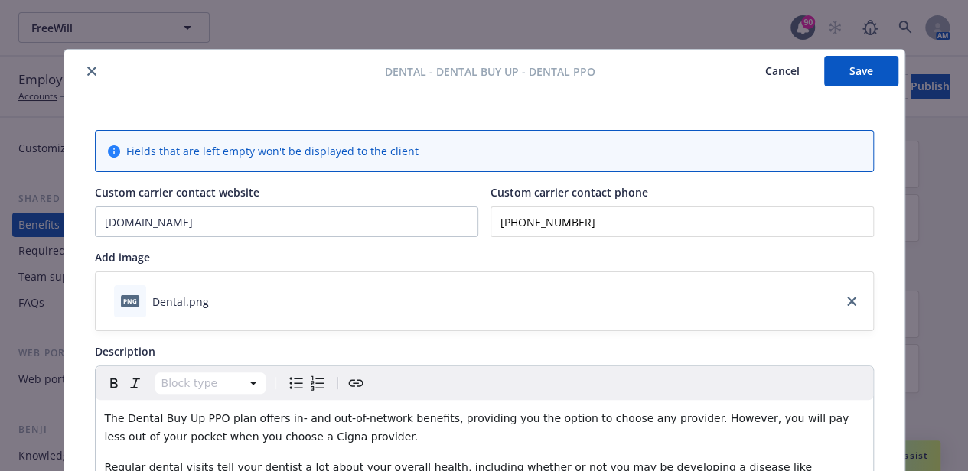
click at [87, 70] on icon "close" at bounding box center [91, 71] width 9 height 9
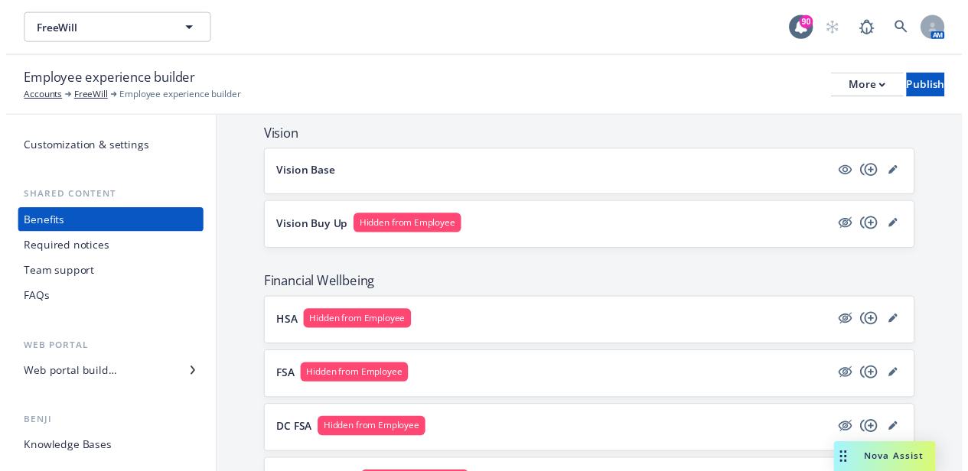
scroll to position [776, 0]
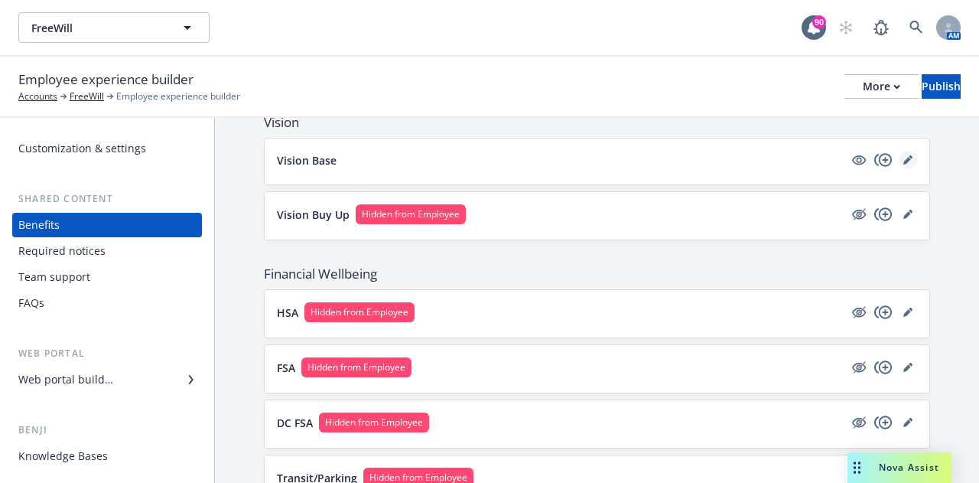
click at [903, 157] on icon "editPencil" at bounding box center [907, 161] width 8 height 8
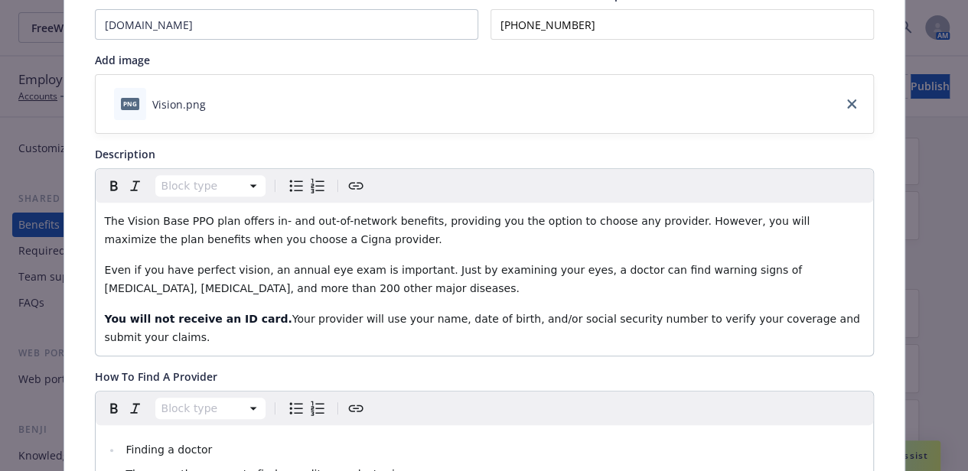
scroll to position [199, 0]
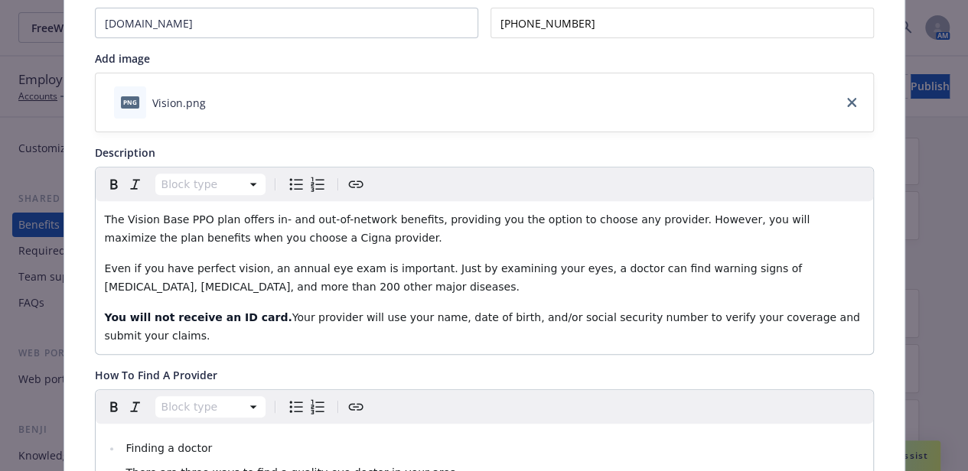
drag, startPoint x: 577, startPoint y: 24, endPoint x: 490, endPoint y: 27, distance: 87.2
click at [490, 27] on input "[PHONE_NUMBER]" at bounding box center [681, 23] width 383 height 31
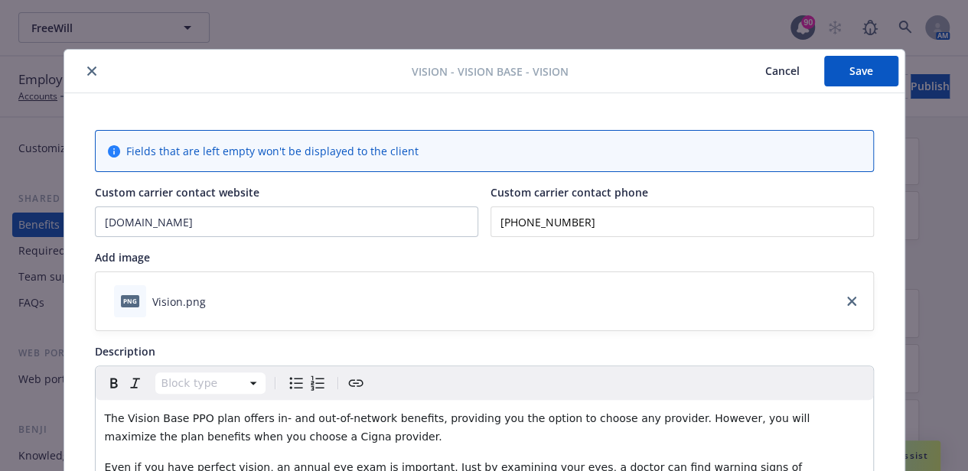
click at [90, 68] on button "close" at bounding box center [92, 71] width 18 height 18
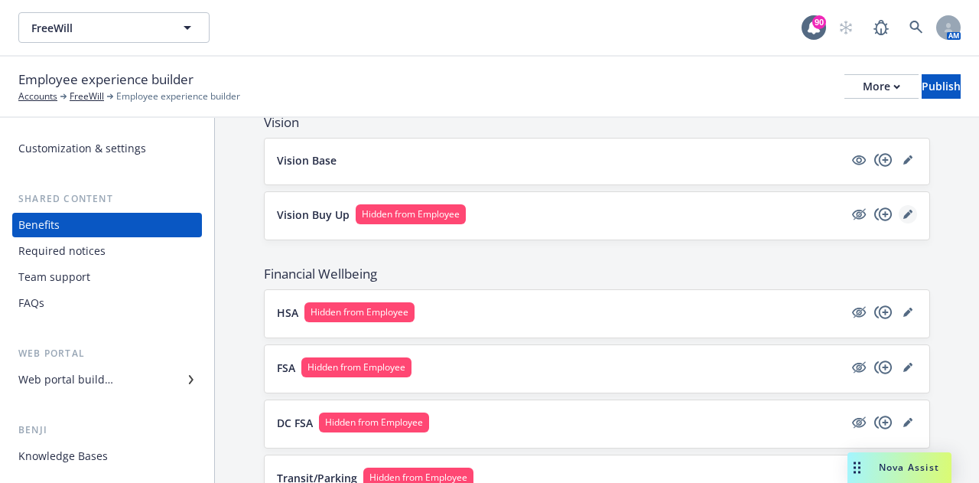
click at [903, 213] on icon "editPencil" at bounding box center [907, 214] width 9 height 9
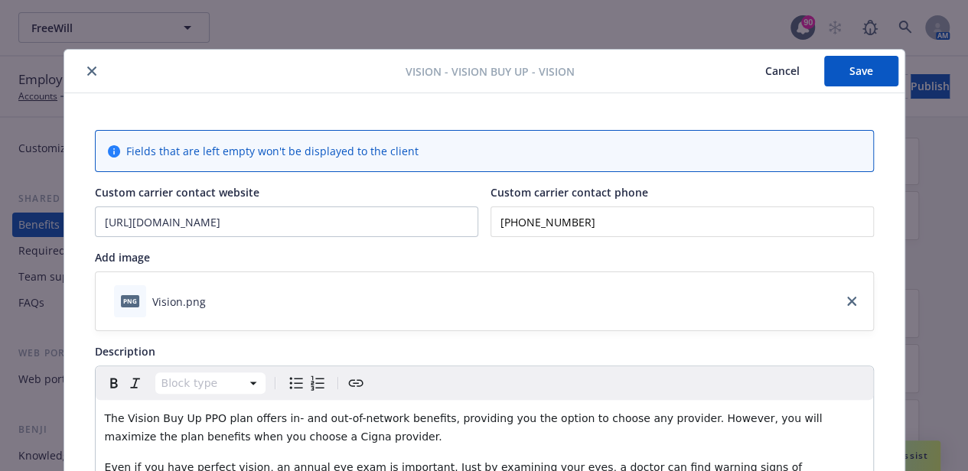
scroll to position [46, 0]
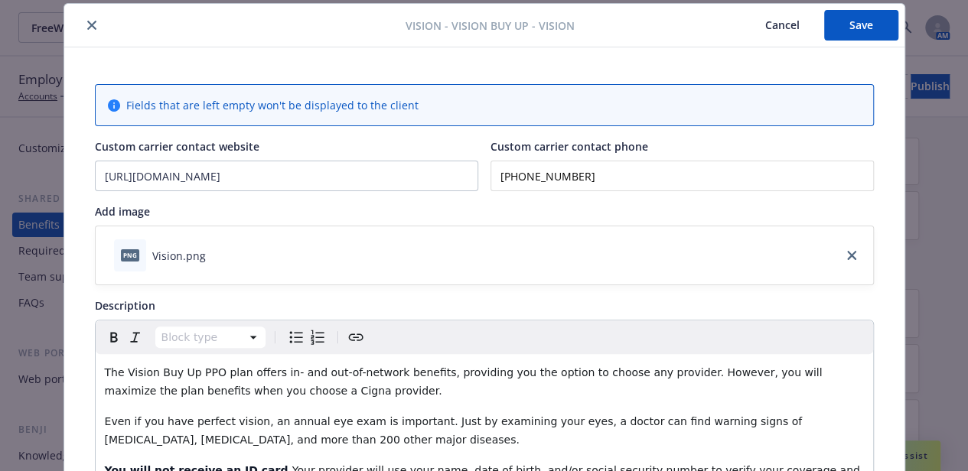
drag, startPoint x: 610, startPoint y: 174, endPoint x: 483, endPoint y: 162, distance: 127.5
click at [490, 162] on input "[PHONE_NUMBER]" at bounding box center [681, 176] width 383 height 31
paste input "88) 353-2653"
type input "[PHONE_NUMBER]"
click at [276, 185] on input "[URL][DOMAIN_NAME]" at bounding box center [287, 175] width 382 height 29
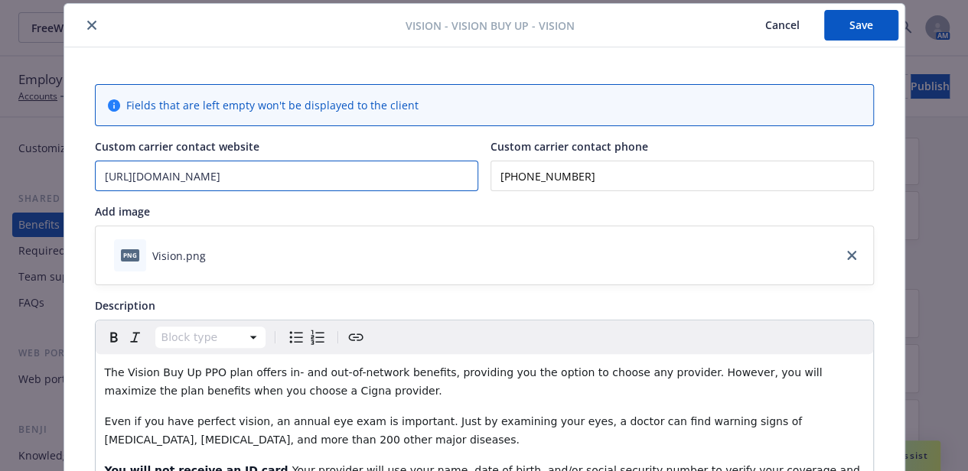
drag, startPoint x: 158, startPoint y: 173, endPoint x: 0, endPoint y: 164, distance: 157.9
click at [0, 164] on div "Vision - Vision Buy Up - Vision Cancel Save Fields that are left empty won't be…" at bounding box center [484, 235] width 968 height 471
type input "[DOMAIN_NAME]"
click at [871, 36] on button "Save" at bounding box center [861, 25] width 74 height 31
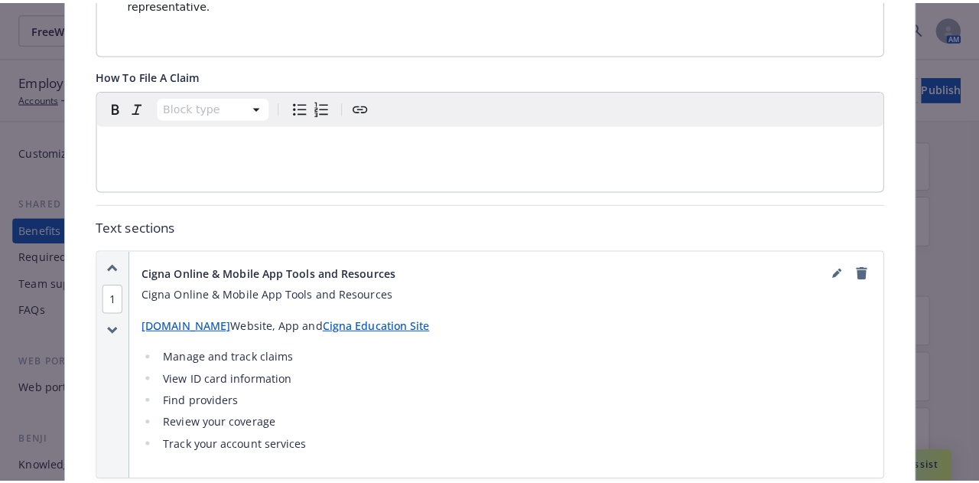
scroll to position [811, 0]
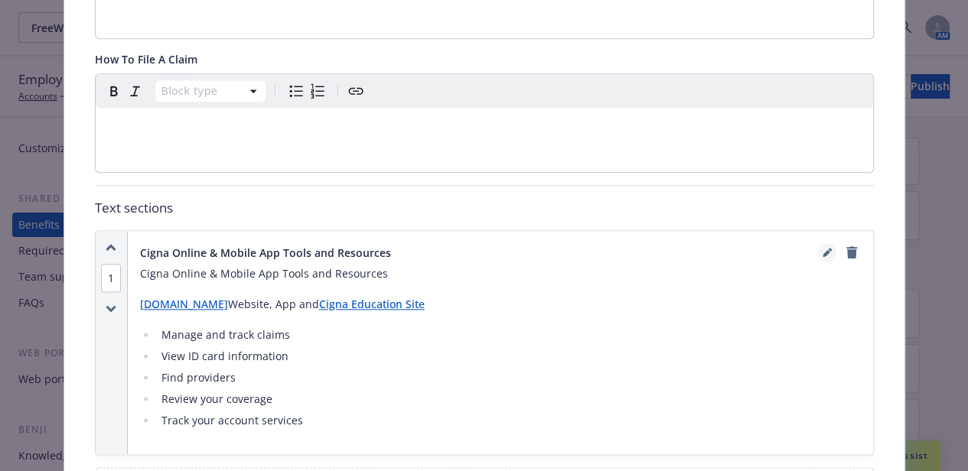
click at [822, 250] on icon "editPencil" at bounding box center [826, 254] width 8 height 8
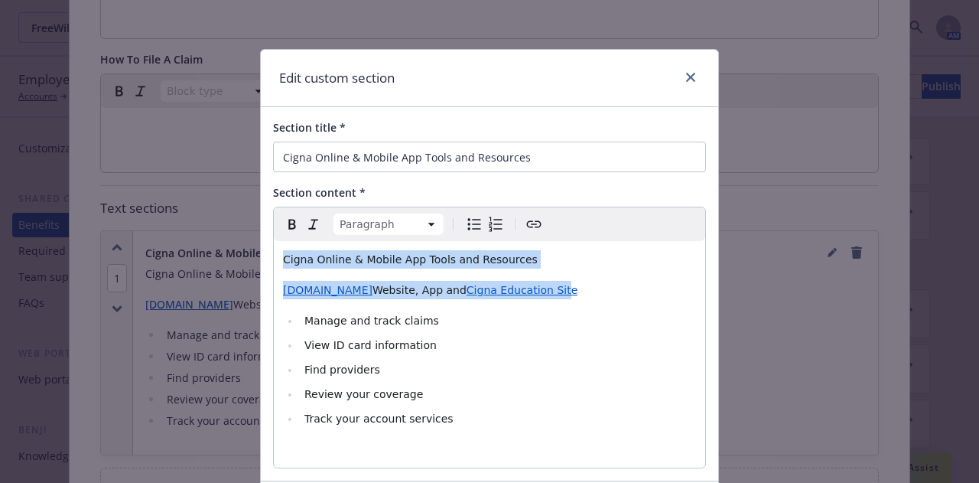
drag, startPoint x: 529, startPoint y: 270, endPoint x: 243, endPoint y: 240, distance: 286.9
click at [243, 240] on div "Edit custom section Section title * Cigna Online & Mobile App Tools and Resourc…" at bounding box center [489, 241] width 979 height 483
click at [310, 258] on span "Cigna Online & Mobile App Tools and Resources" at bounding box center [410, 259] width 255 height 12
click at [531, 262] on p "Cigna Online & Mobile App Tools and Resources" at bounding box center [489, 259] width 413 height 18
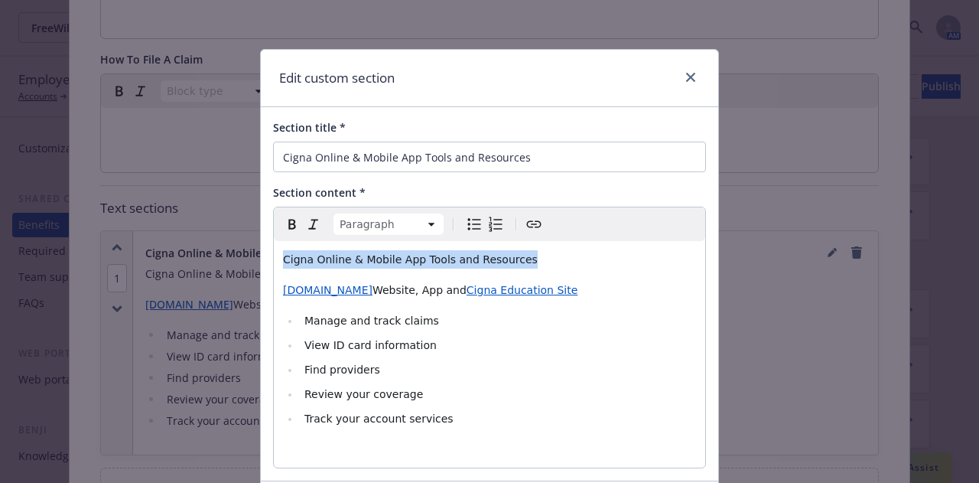
drag, startPoint x: 533, startPoint y: 258, endPoint x: 269, endPoint y: 249, distance: 264.9
click at [274, 249] on div "Cigna Online & Mobile App Tools and Resources [DOMAIN_NAME] Website, App and Ci…" at bounding box center [489, 354] width 431 height 226
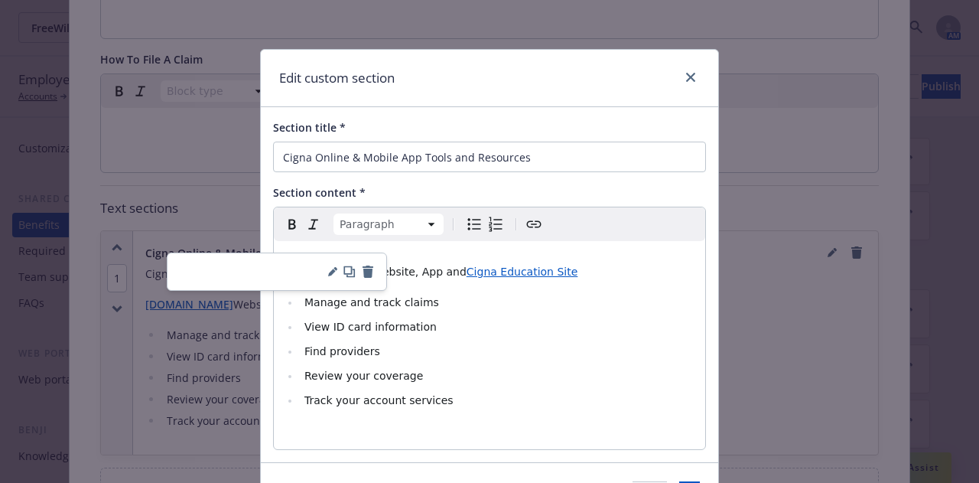
click at [717, 356] on div "Edit custom section Section title * Cigna Online & Mobile App Tools and Resourc…" at bounding box center [489, 241] width 979 height 483
click at [439, 351] on li "Find providers" at bounding box center [498, 351] width 396 height 18
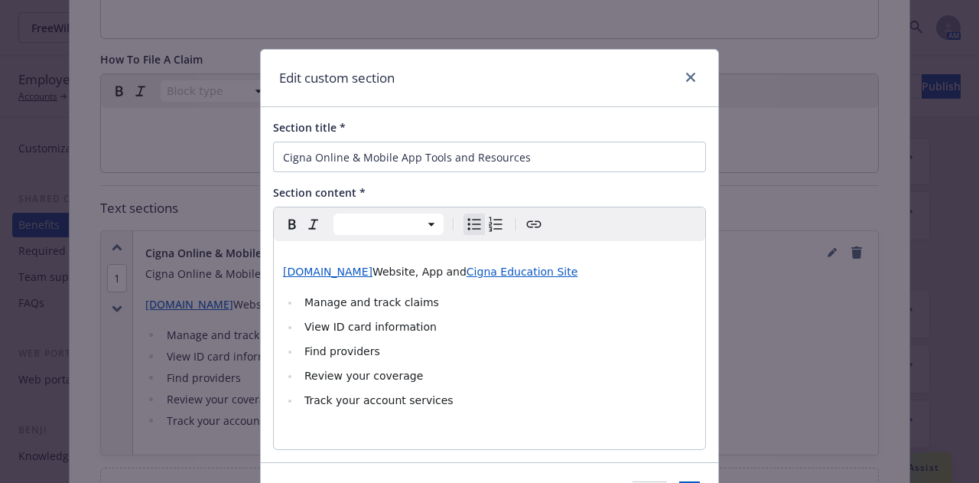
select select "paragraph"
click at [317, 250] on div "[DOMAIN_NAME] Website, App and Cigna Education Site Manage and track claims Vie…" at bounding box center [489, 345] width 431 height 208
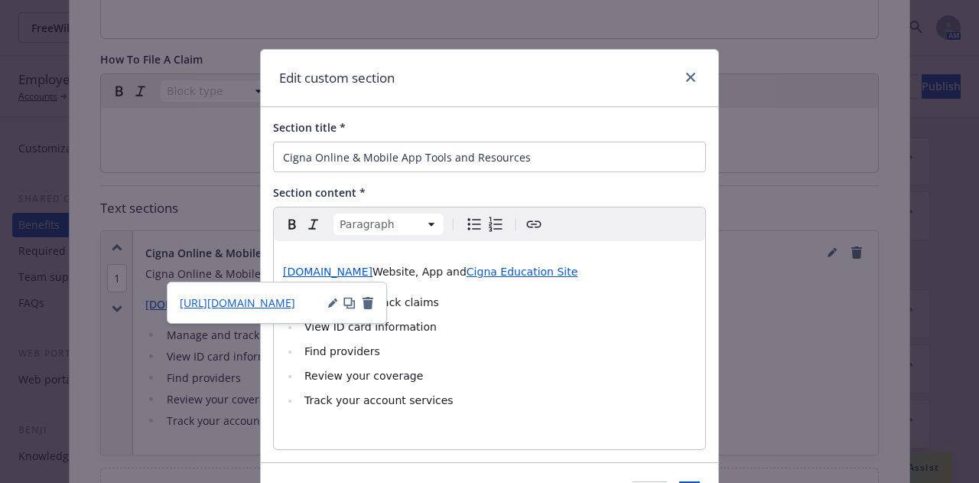
click at [291, 252] on div "[DOMAIN_NAME] Website, App and Cigna Education Site Manage and track claims Vie…" at bounding box center [489, 345] width 431 height 208
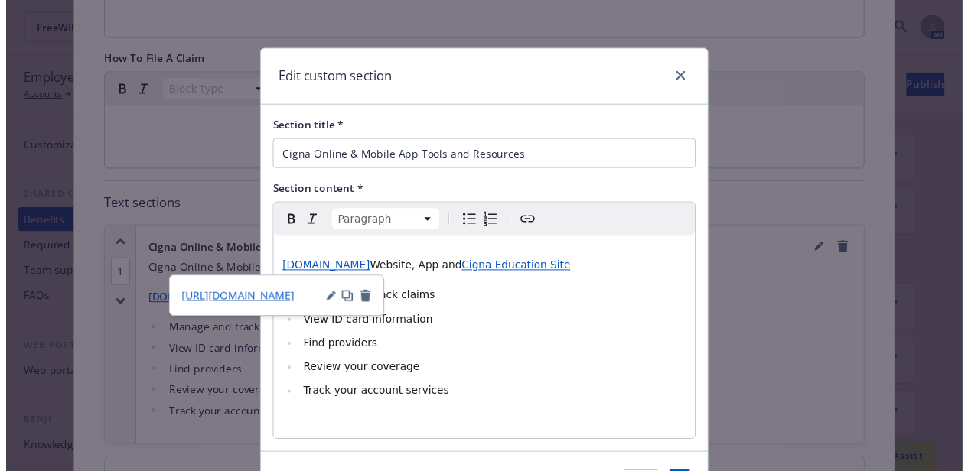
scroll to position [96, 0]
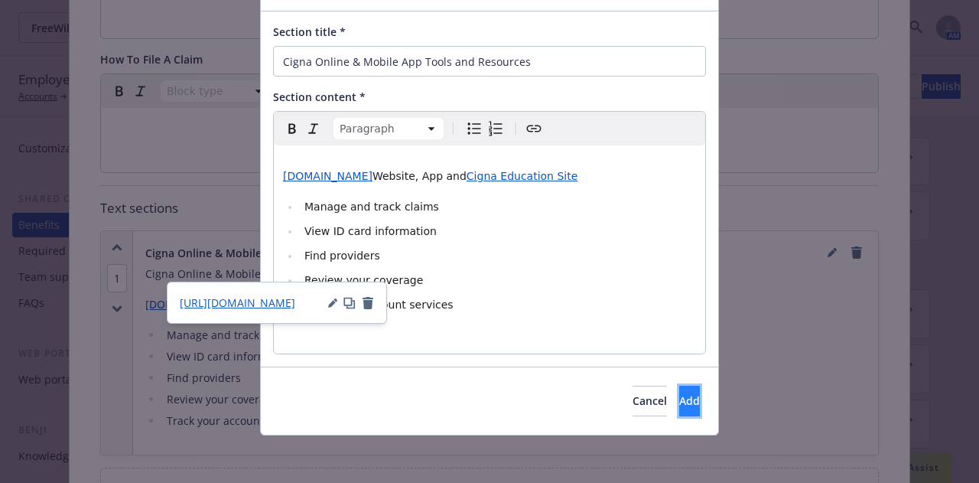
click at [679, 395] on button "Add" at bounding box center [689, 401] width 21 height 31
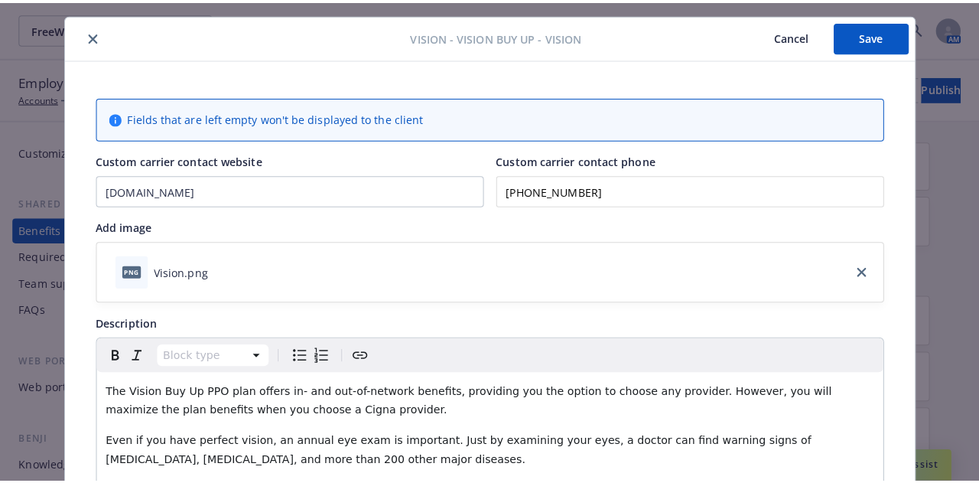
scroll to position [0, 0]
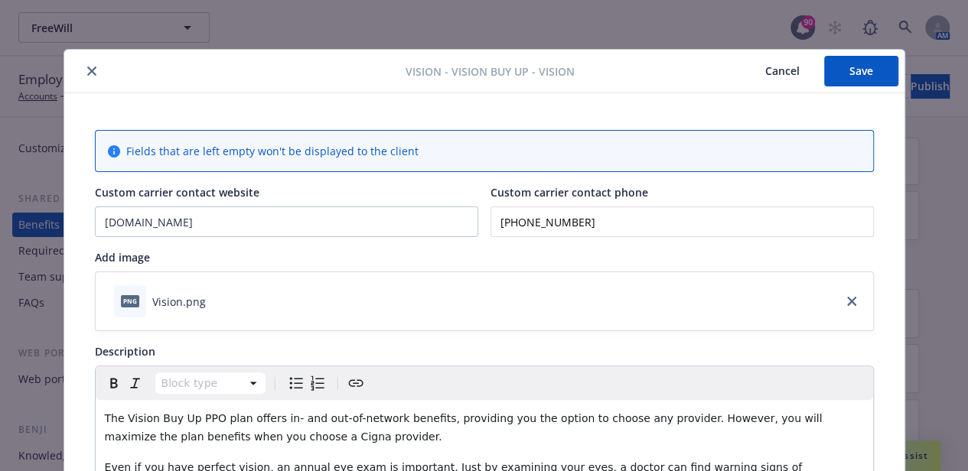
click at [858, 77] on button "Save" at bounding box center [861, 71] width 74 height 31
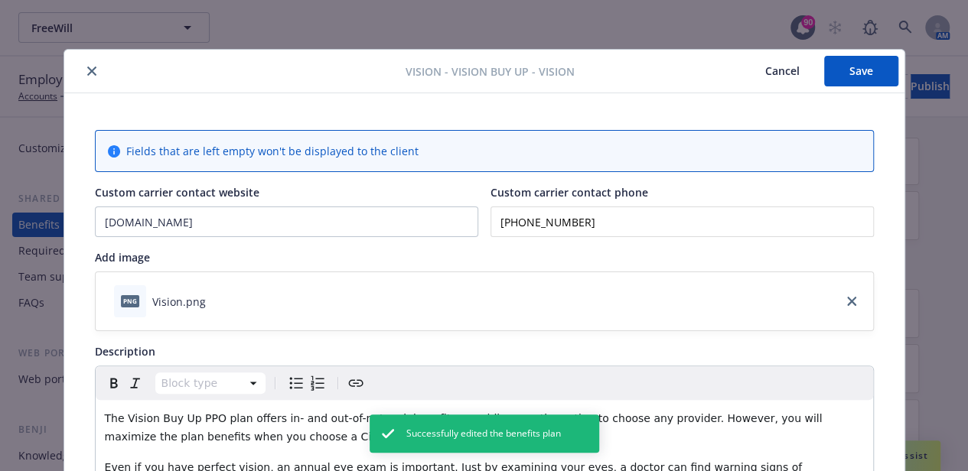
click at [83, 69] on button "close" at bounding box center [92, 71] width 18 height 18
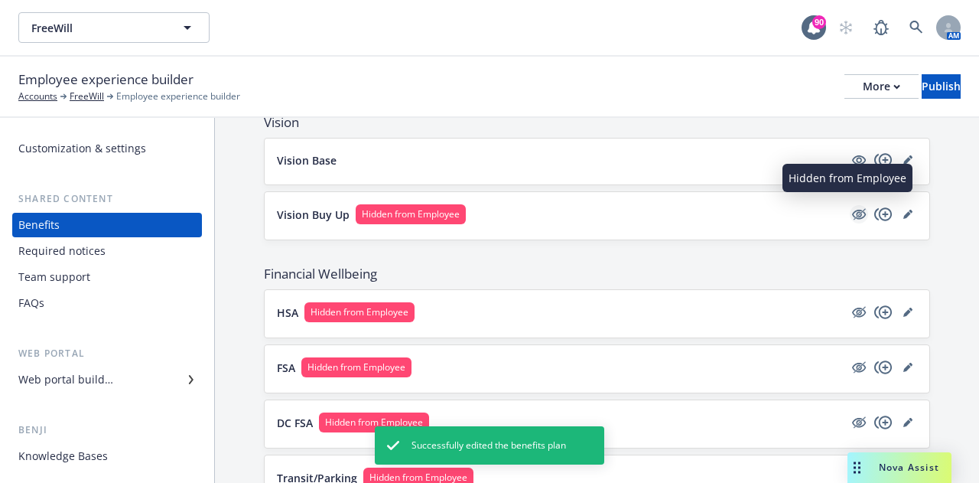
click at [850, 215] on icon "hidden" at bounding box center [859, 214] width 18 height 18
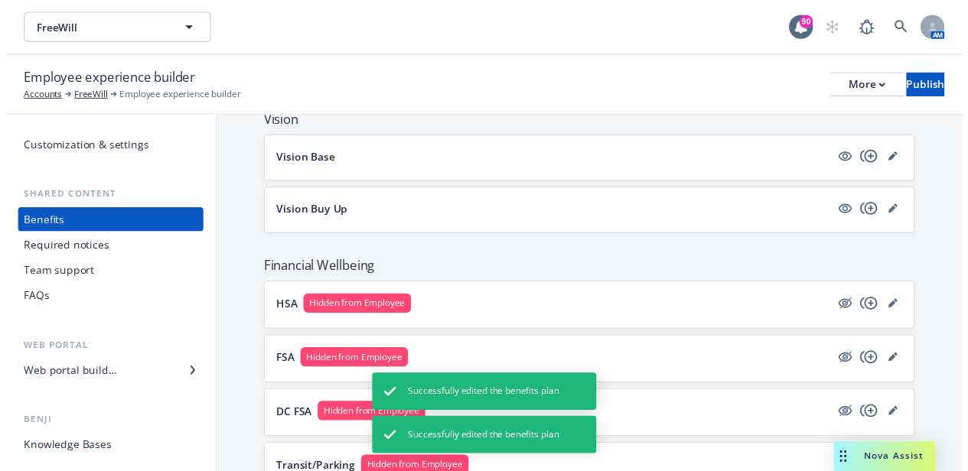
scroll to position [852, 0]
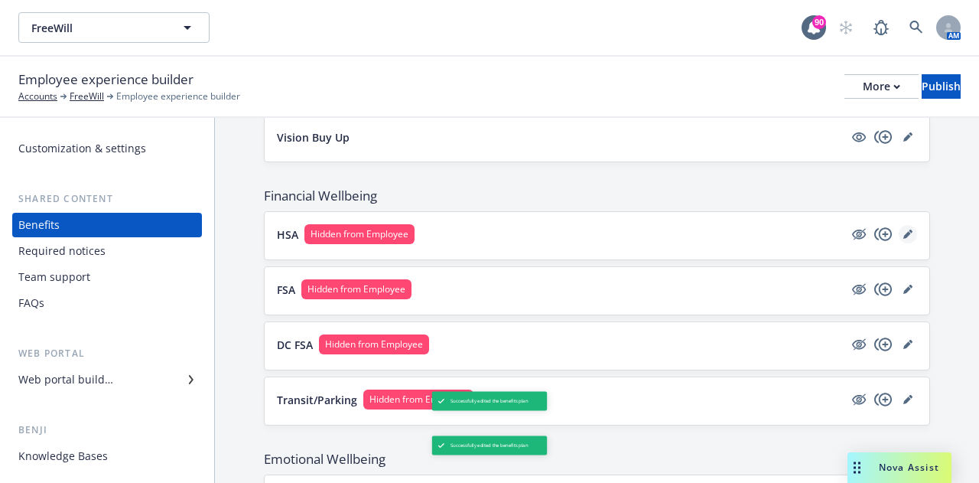
click at [903, 233] on link "editPencil" at bounding box center [908, 234] width 18 height 18
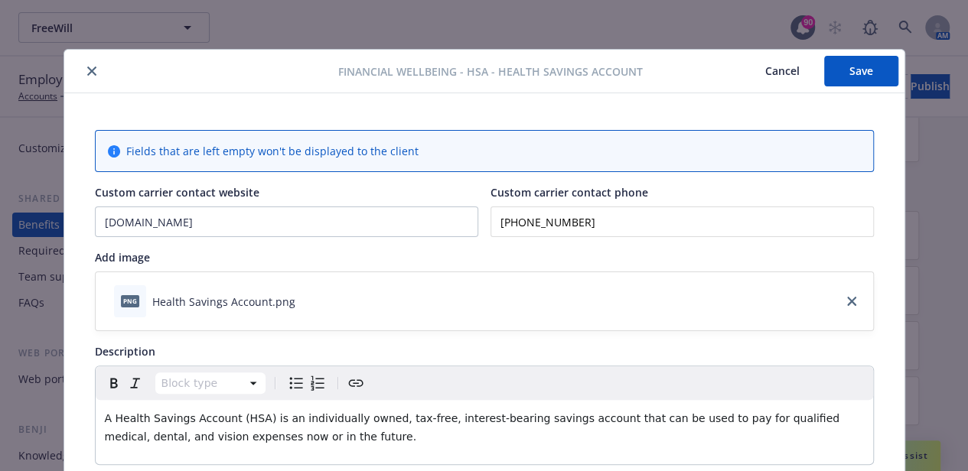
click at [83, 77] on button "close" at bounding box center [92, 71] width 18 height 18
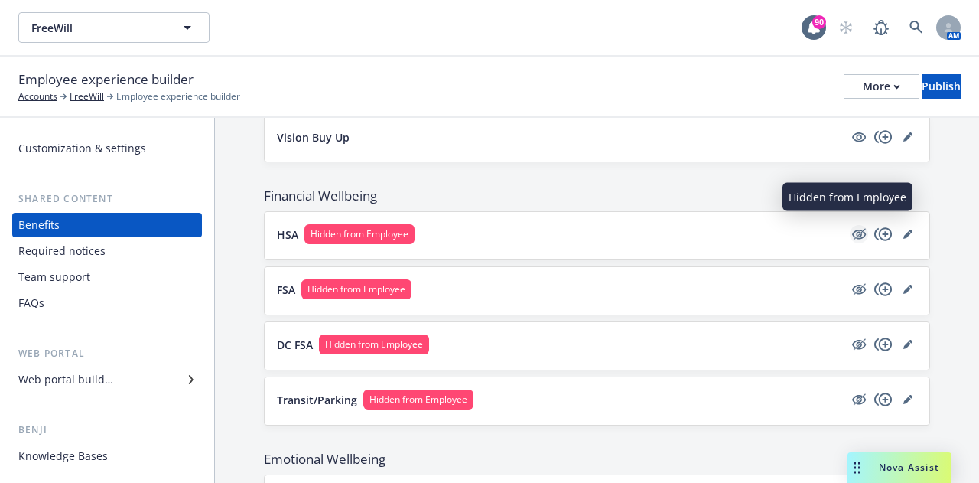
click at [852, 230] on icon "hidden" at bounding box center [859, 235] width 14 height 10
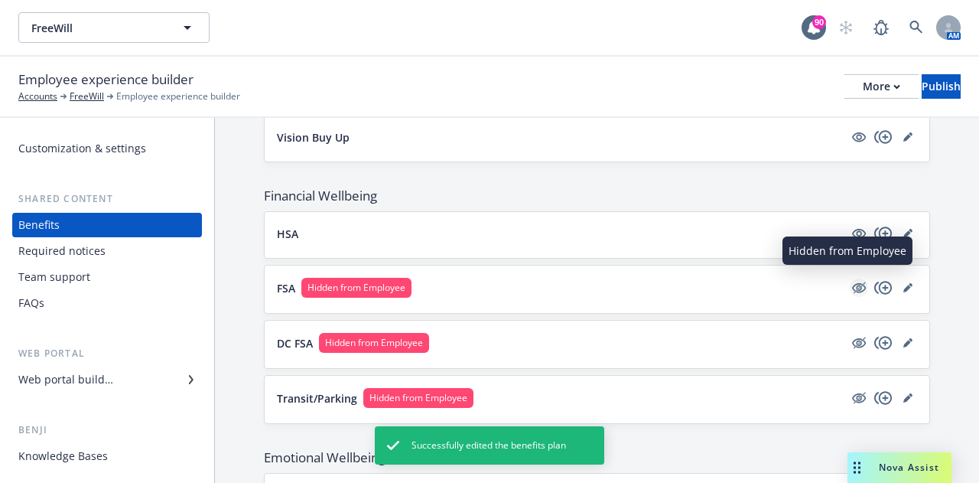
click at [850, 283] on icon "hidden" at bounding box center [859, 287] width 18 height 18
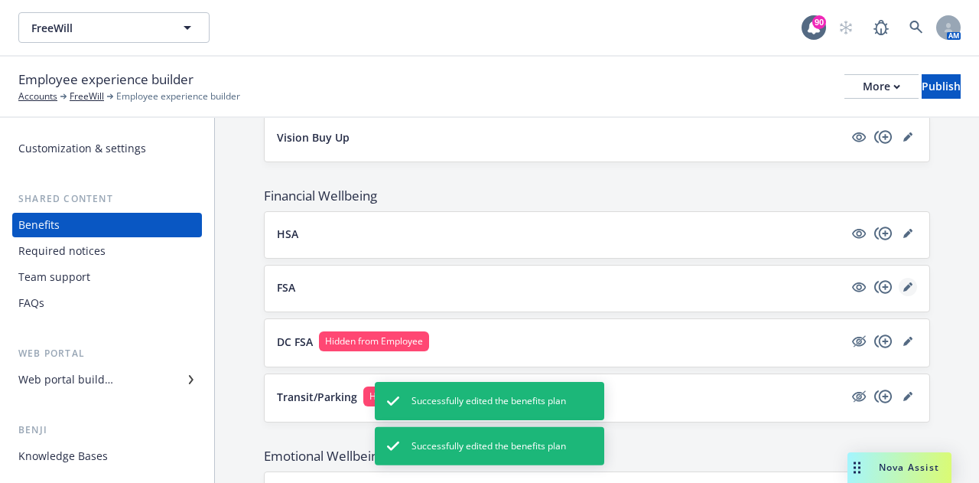
click at [903, 282] on icon "editPencil" at bounding box center [907, 286] width 9 height 9
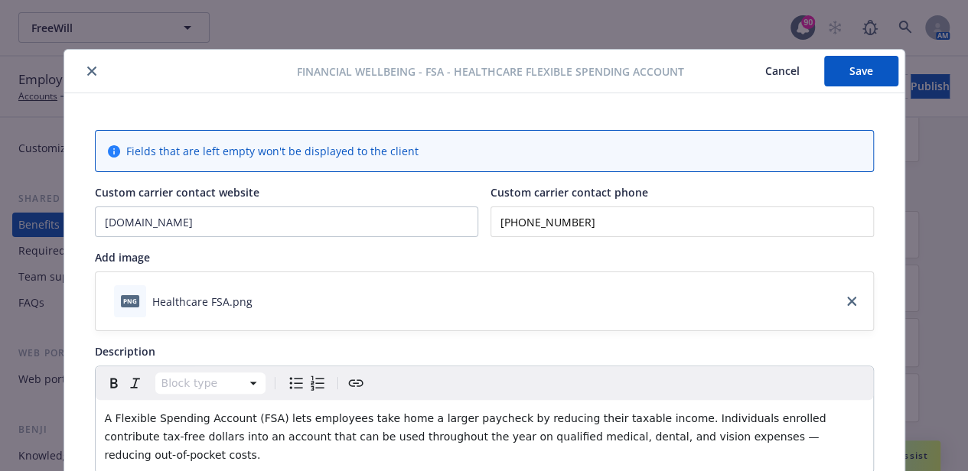
click at [861, 77] on button "Save" at bounding box center [861, 71] width 74 height 31
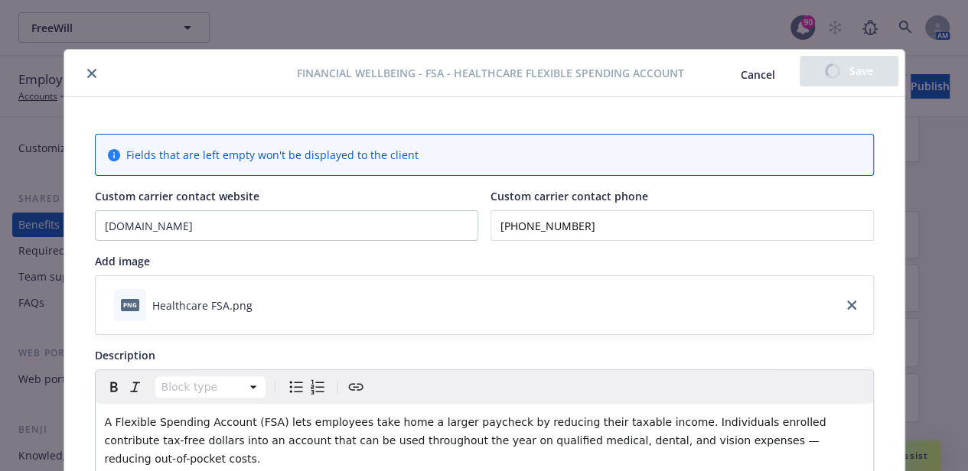
click at [87, 74] on icon "close" at bounding box center [91, 73] width 9 height 9
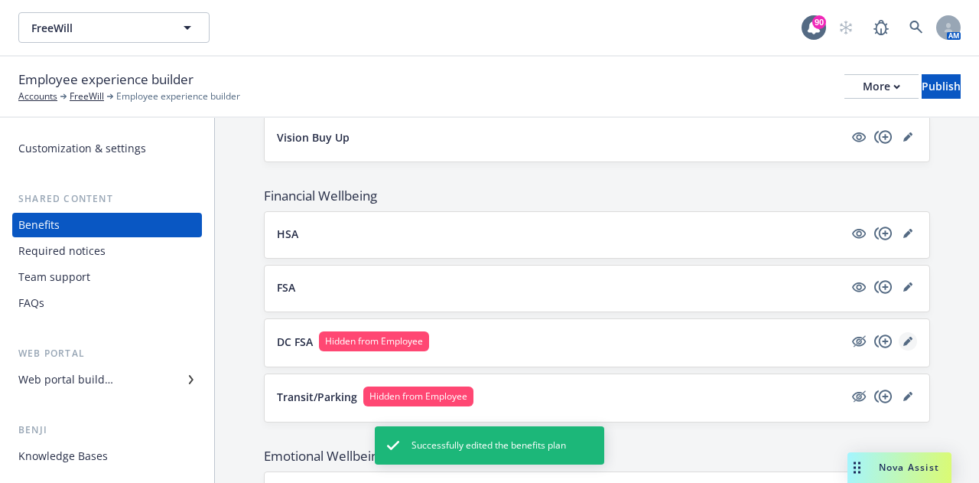
click at [901, 334] on link "editPencil" at bounding box center [908, 341] width 18 height 18
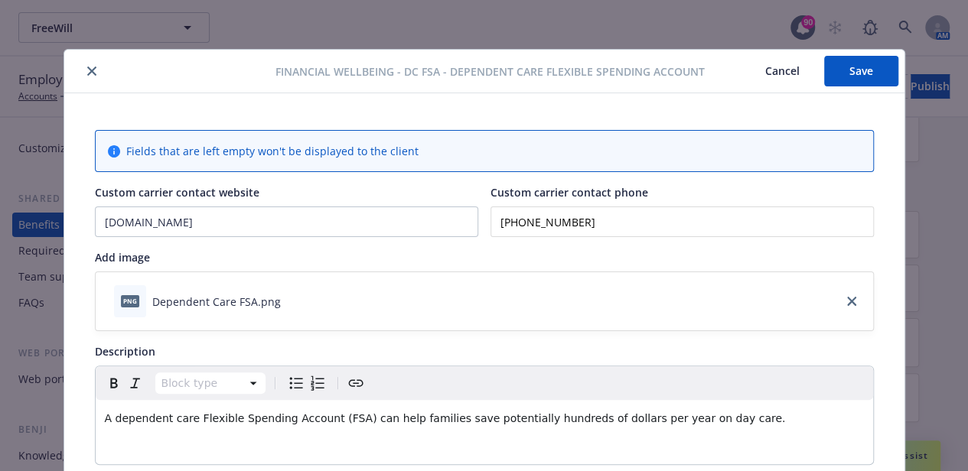
click at [87, 71] on icon "close" at bounding box center [91, 71] width 9 height 9
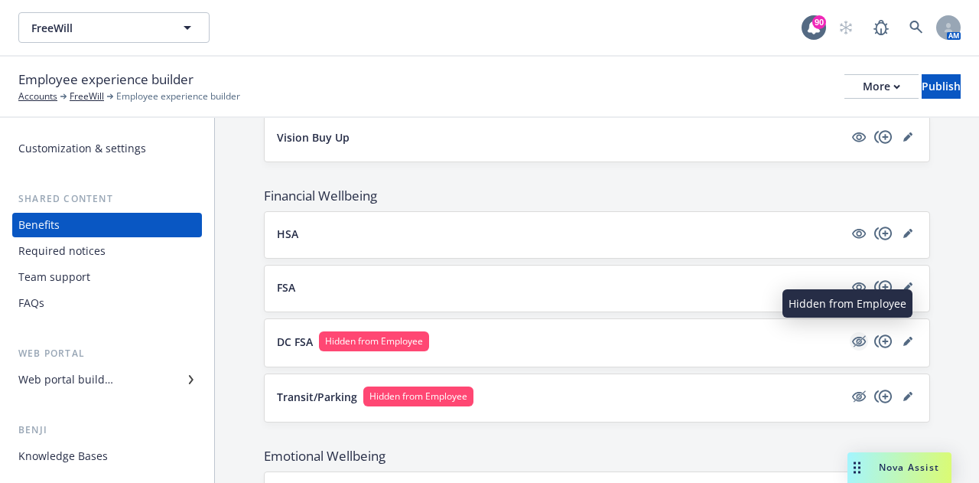
click at [852, 337] on icon "hidden" at bounding box center [859, 342] width 14 height 10
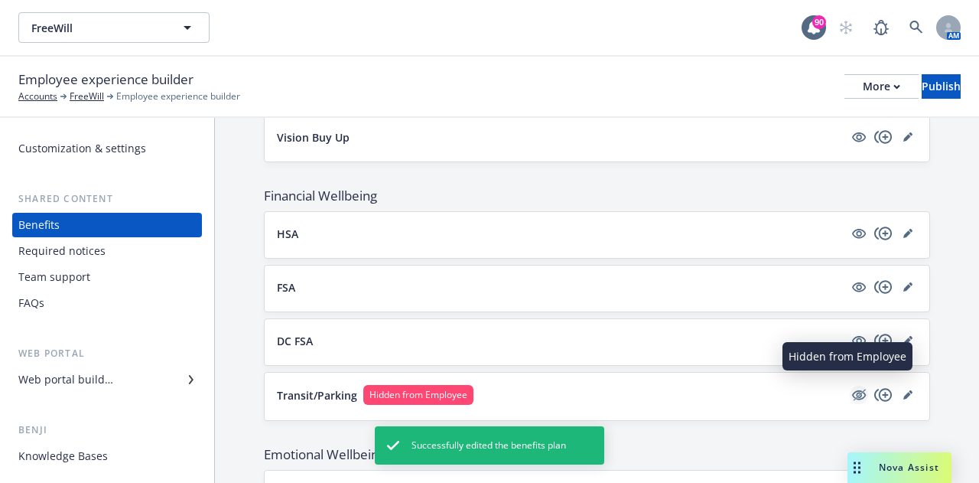
click at [850, 389] on icon "hidden" at bounding box center [859, 395] width 18 height 18
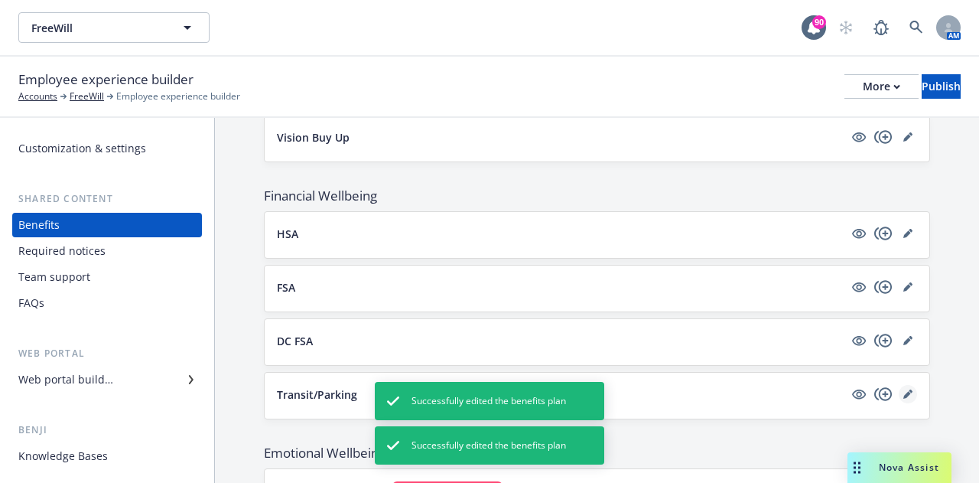
click at [903, 391] on icon "editPencil" at bounding box center [907, 395] width 8 height 8
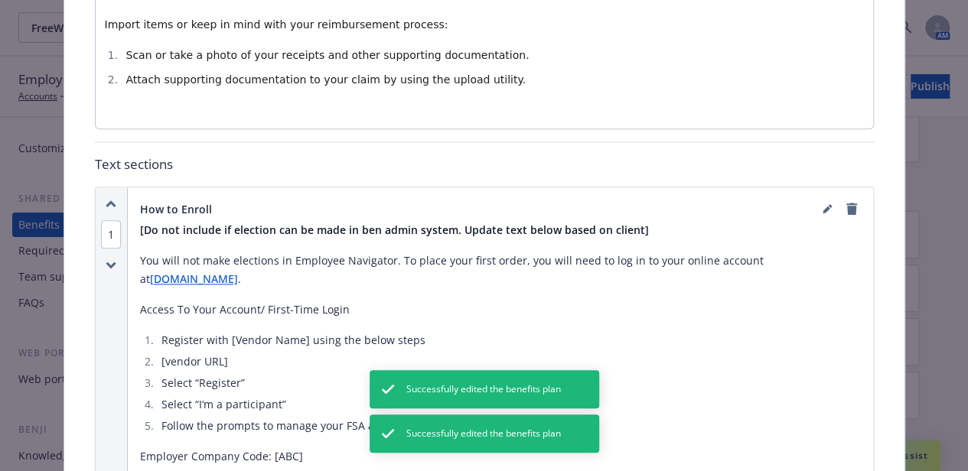
scroll to position [811, 0]
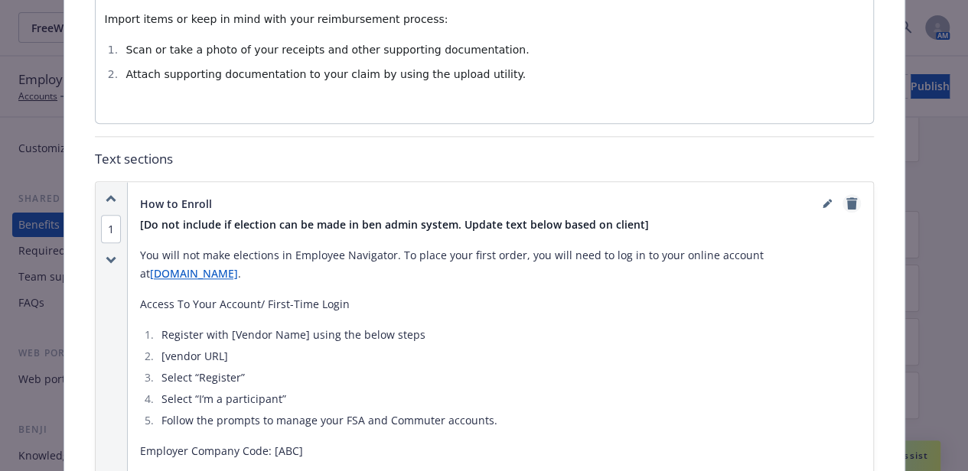
click at [846, 197] on icon "remove" at bounding box center [851, 203] width 11 height 12
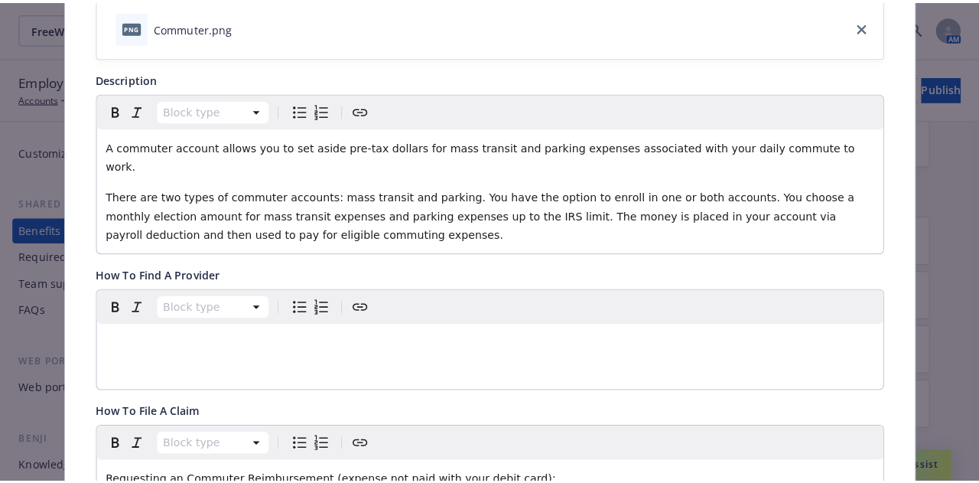
scroll to position [0, 0]
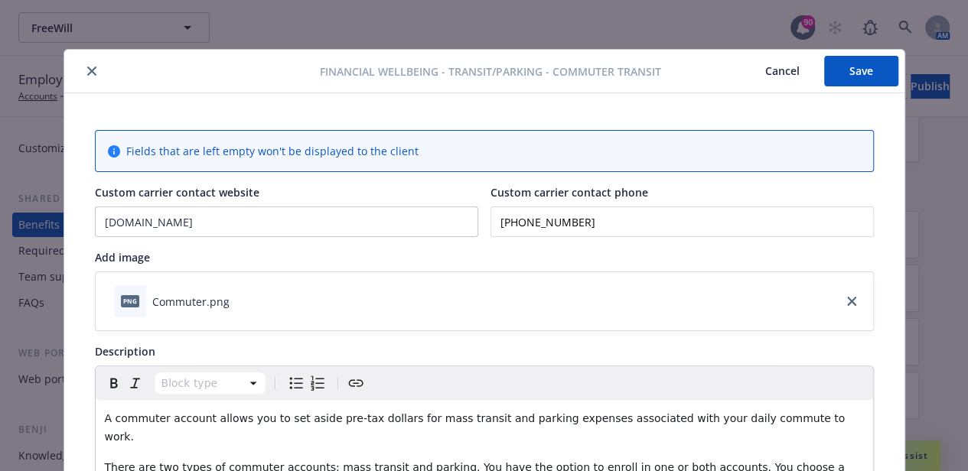
click at [857, 78] on button "Save" at bounding box center [861, 71] width 74 height 31
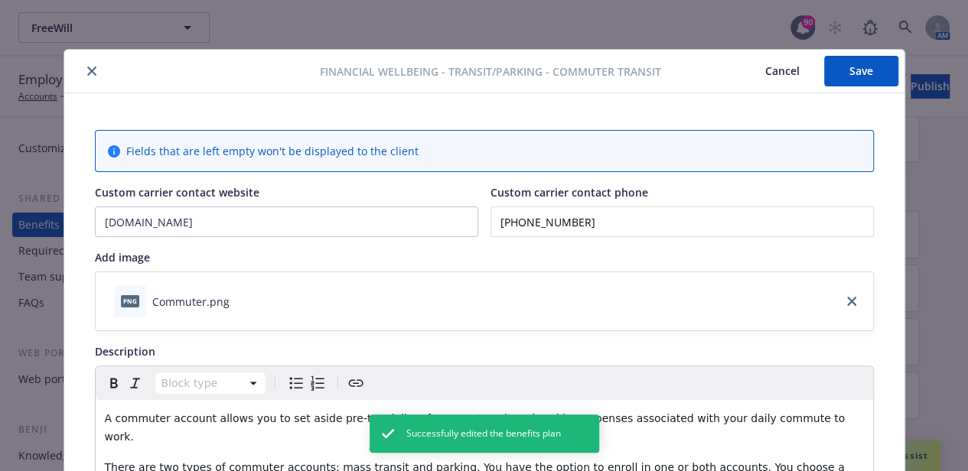
click at [89, 71] on icon "close" at bounding box center [91, 71] width 9 height 9
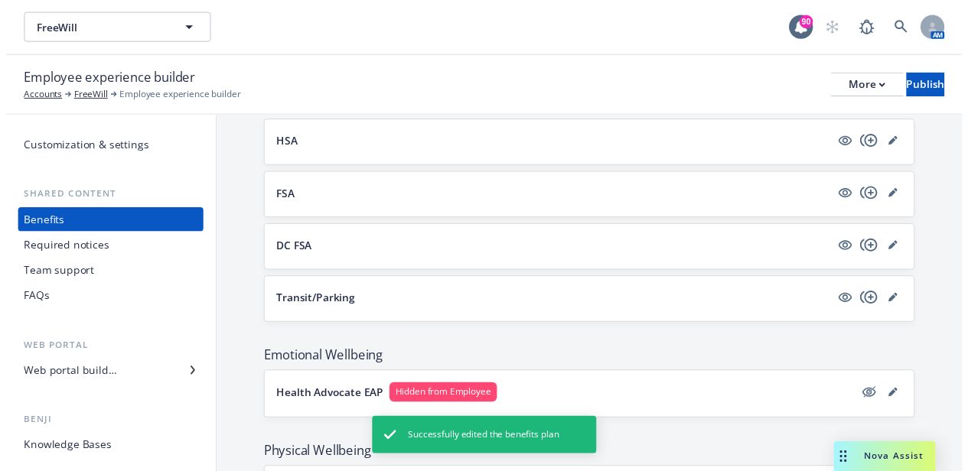
scroll to position [1005, 0]
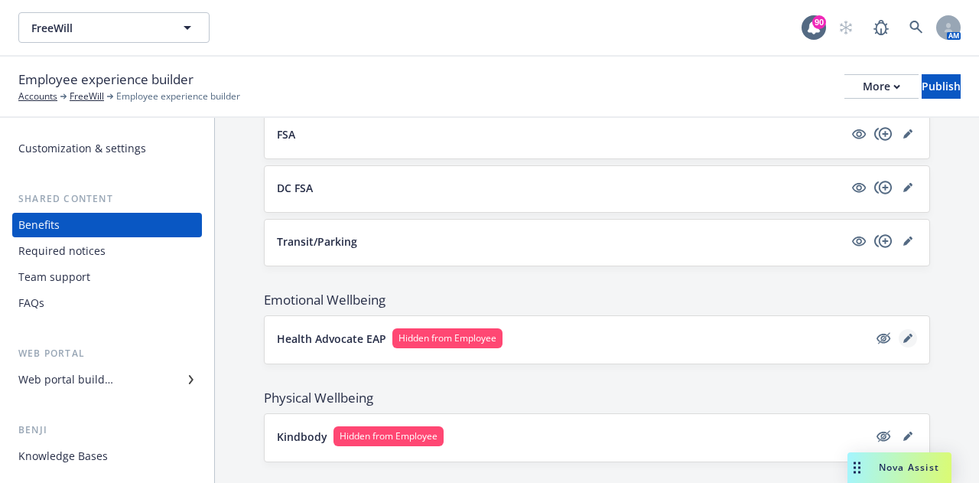
click at [903, 335] on icon "editPencil" at bounding box center [907, 339] width 8 height 8
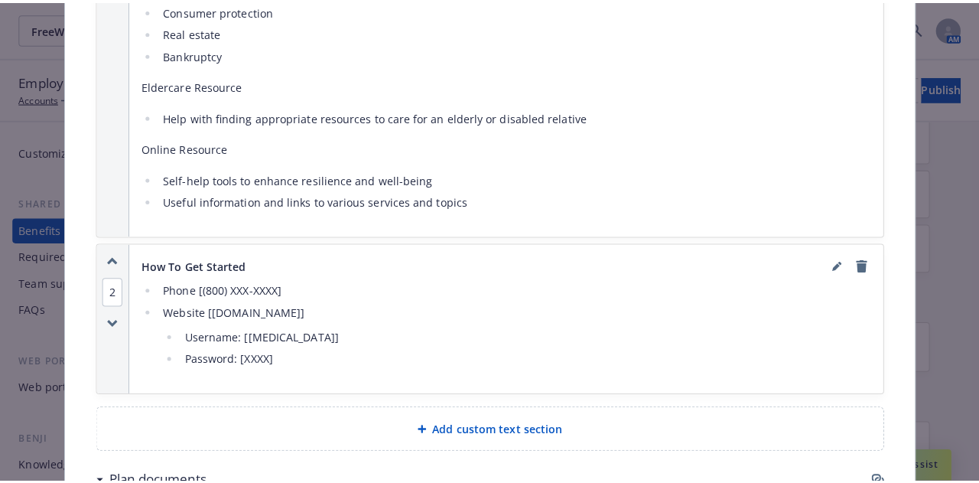
scroll to position [1576, 0]
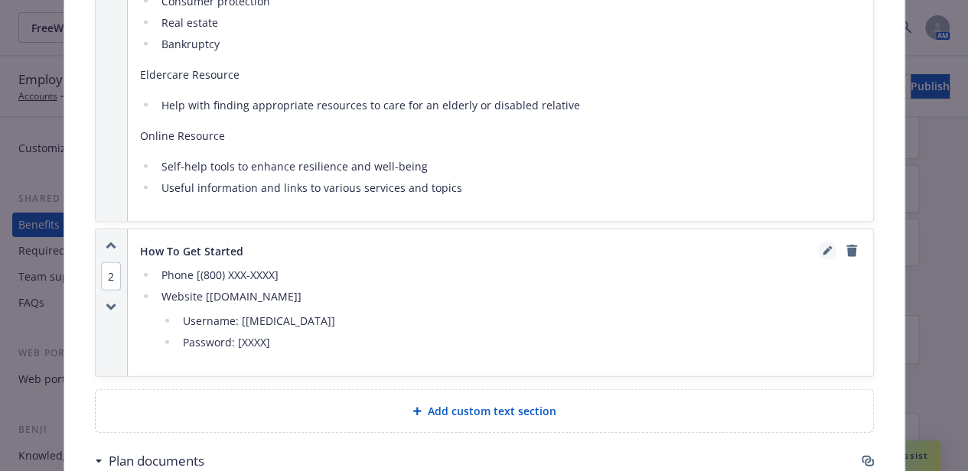
click at [822, 250] on icon "editPencil" at bounding box center [826, 252] width 8 height 8
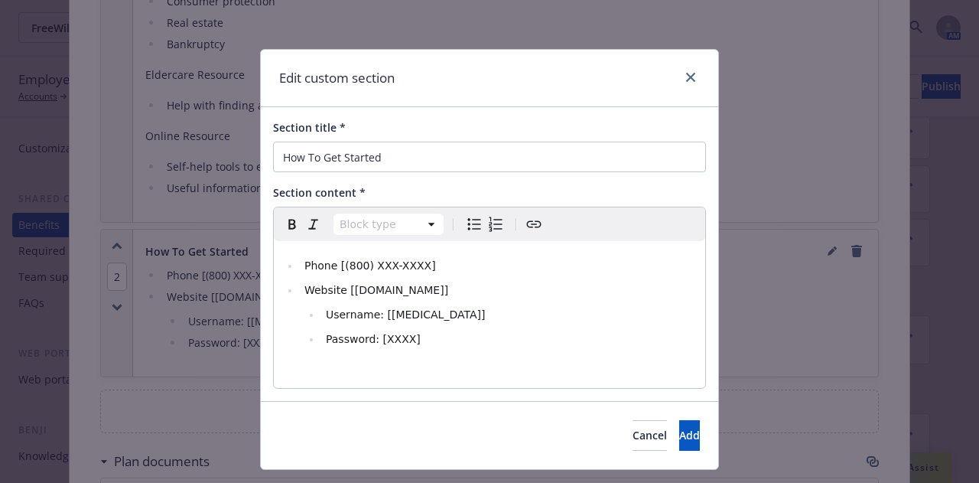
select select
drag, startPoint x: 419, startPoint y: 297, endPoint x: 337, endPoint y: 295, distance: 81.9
click at [337, 295] on li "Website [[DOMAIN_NAME]]" at bounding box center [498, 290] width 396 height 18
drag, startPoint x: 339, startPoint y: 293, endPoint x: 298, endPoint y: 291, distance: 41.4
click at [300, 291] on li "Website" at bounding box center [498, 290] width 396 height 18
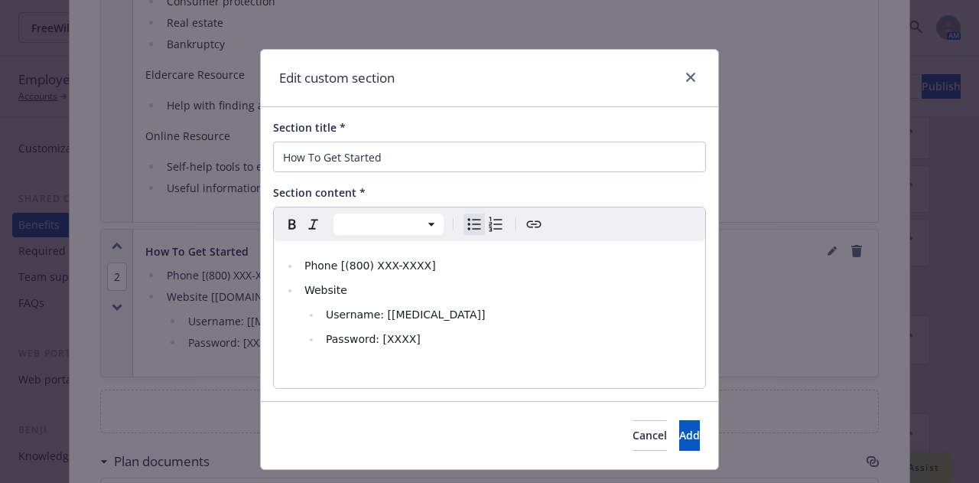
click at [525, 225] on icon "Create link" at bounding box center [534, 224] width 18 height 18
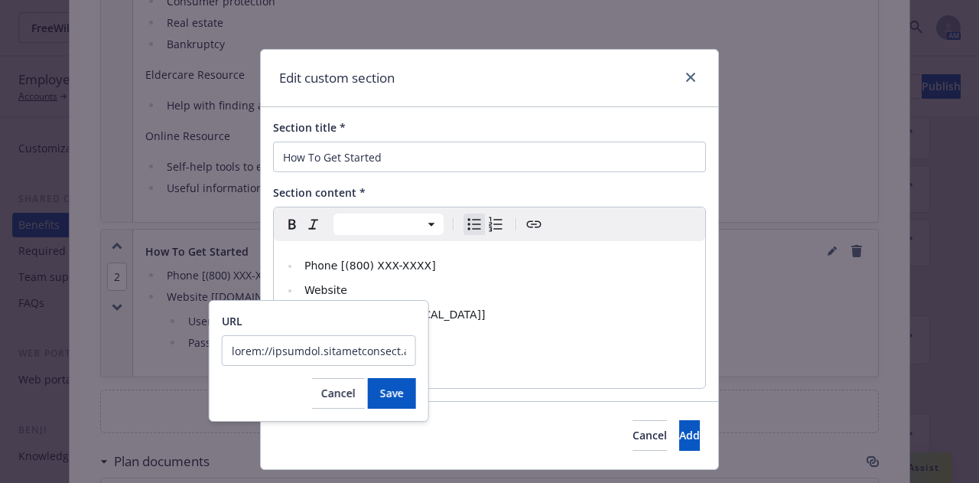
scroll to position [0, 6607]
type input "[URL][DOMAIN_NAME][DOMAIN_NAME].."
click at [398, 399] on span "Save" at bounding box center [392, 393] width 24 height 15
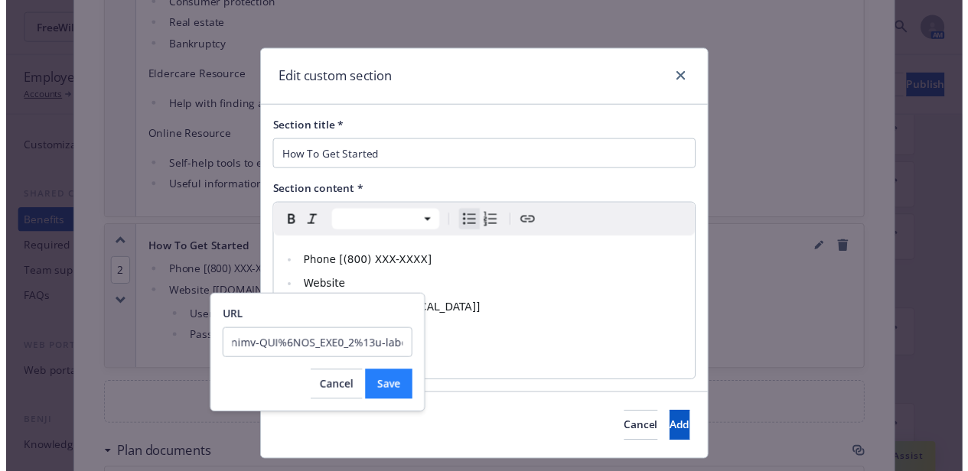
scroll to position [0, 0]
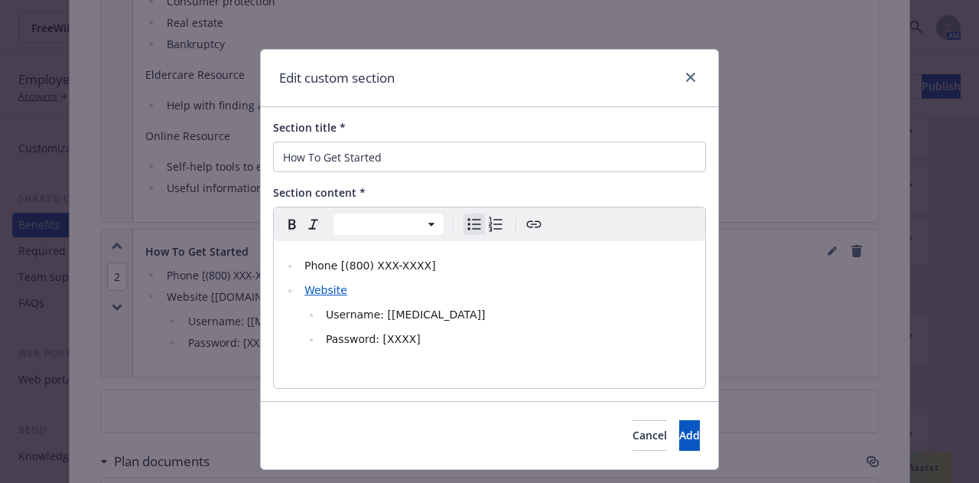
click at [529, 339] on li "Password: [XXXX]" at bounding box center [508, 339] width 375 height 18
click at [679, 433] on button "Add" at bounding box center [689, 435] width 21 height 31
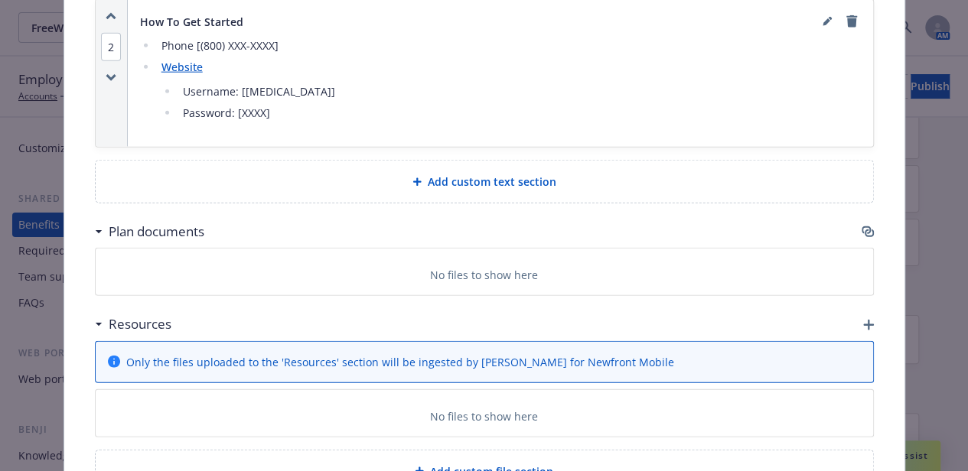
scroll to position [1882, 0]
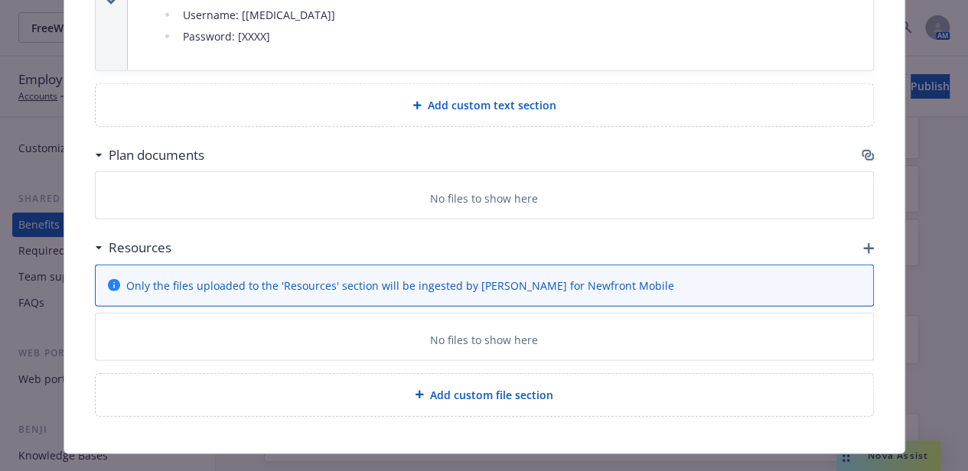
click at [863, 150] on icon "button" at bounding box center [865, 154] width 9 height 8
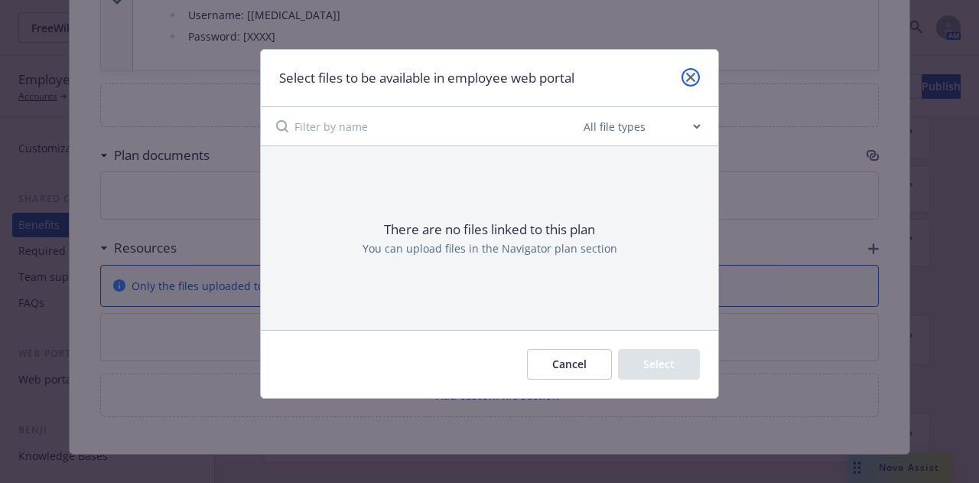
click at [689, 80] on icon "close" at bounding box center [690, 77] width 9 height 9
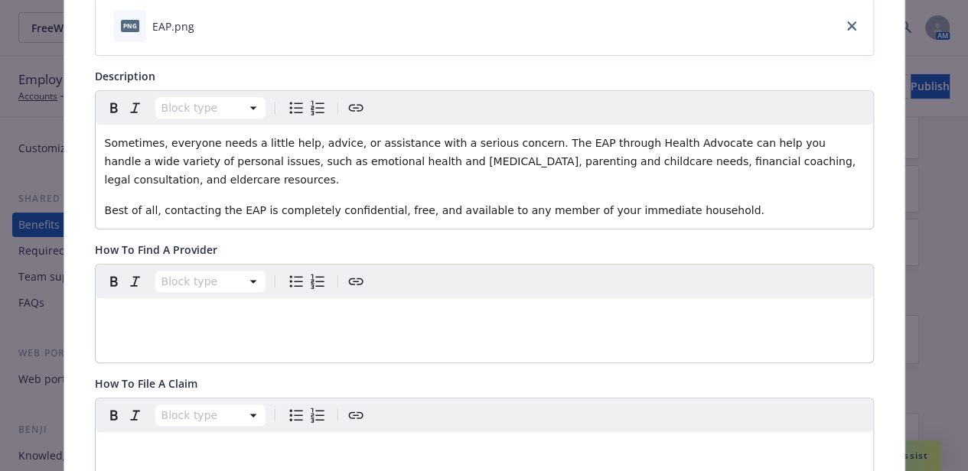
scroll to position [0, 0]
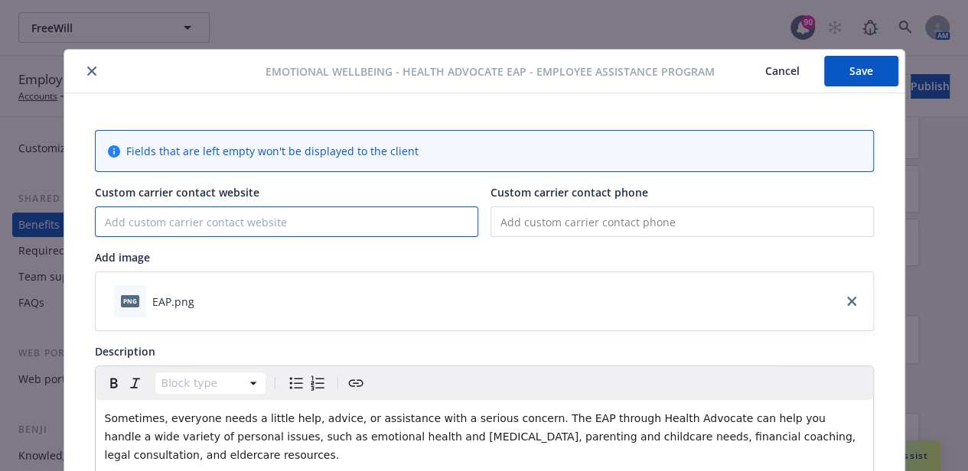
click at [271, 223] on input "Custom carrier contact website" at bounding box center [287, 221] width 382 height 29
paste input "[URL][DOMAIN_NAME][DOMAIN_NAME].."
drag, startPoint x: 461, startPoint y: 224, endPoint x: 279, endPoint y: 229, distance: 182.1
click at [279, 229] on input "Custom carrier contact website" at bounding box center [287, 221] width 382 height 29
type input "[URL][DOMAIN_NAME]"
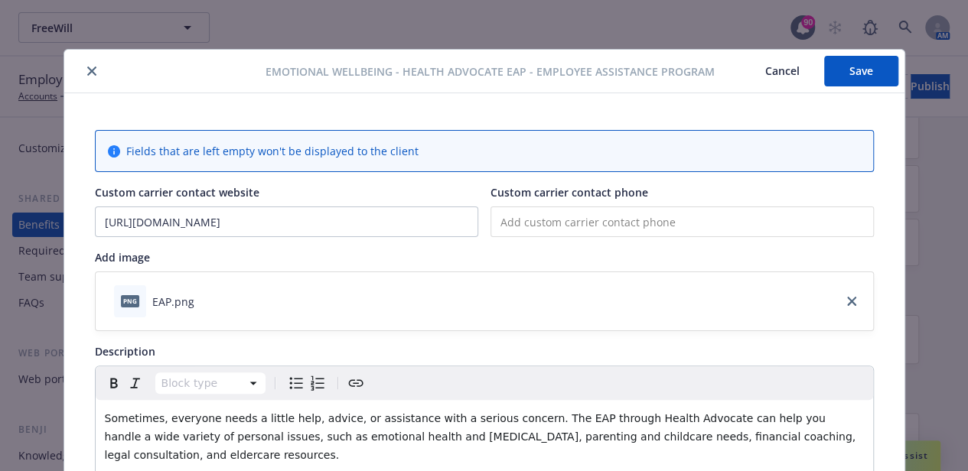
click at [824, 71] on button "Save" at bounding box center [861, 71] width 74 height 31
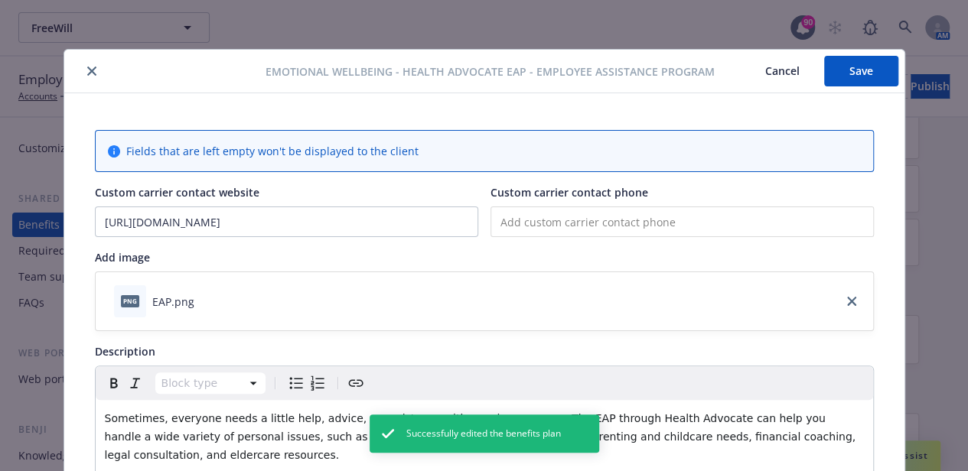
click at [87, 70] on icon "close" at bounding box center [91, 71] width 9 height 9
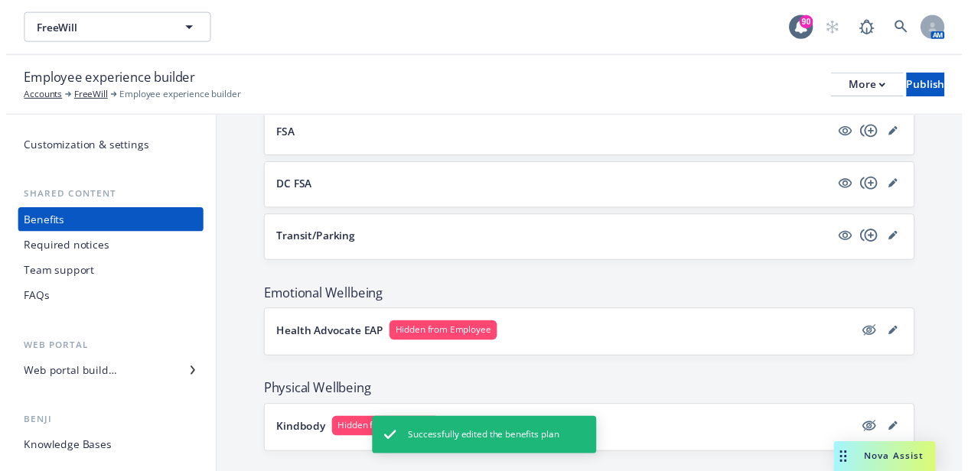
scroll to position [1024, 0]
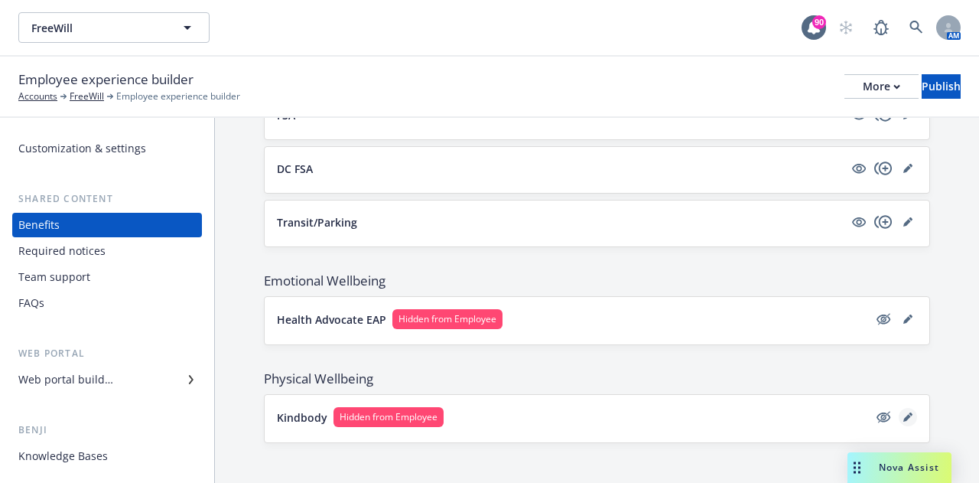
click at [903, 412] on icon "editPencil" at bounding box center [907, 416] width 9 height 9
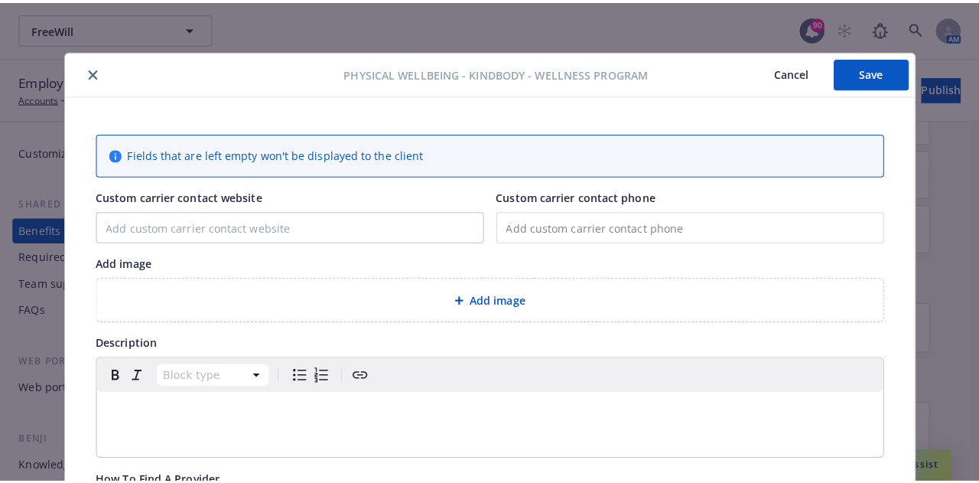
scroll to position [46, 0]
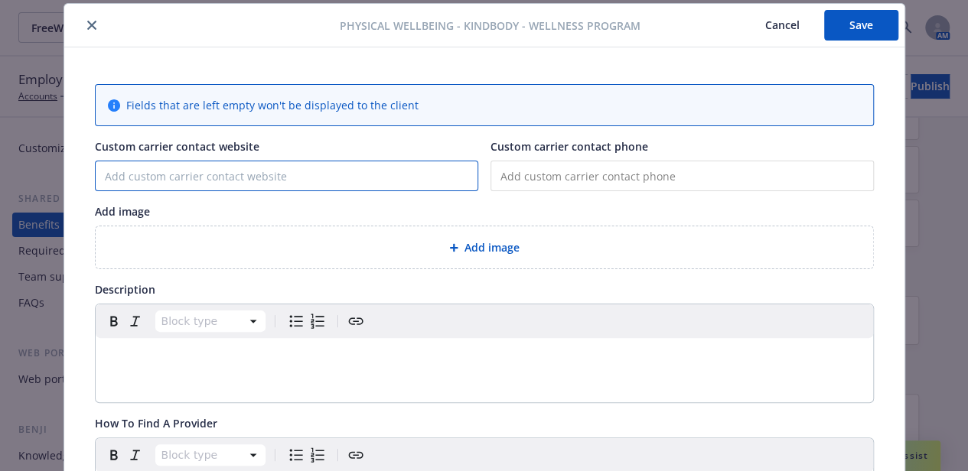
click at [278, 180] on input "Custom carrier contact website" at bounding box center [287, 175] width 382 height 29
paste input "[URL][DOMAIN_NAME]"
click at [133, 174] on input "[URL][DOMAIN_NAME]" at bounding box center [287, 175] width 382 height 29
type input "[DOMAIN_NAME]"
click at [843, 27] on button "Save" at bounding box center [861, 25] width 74 height 31
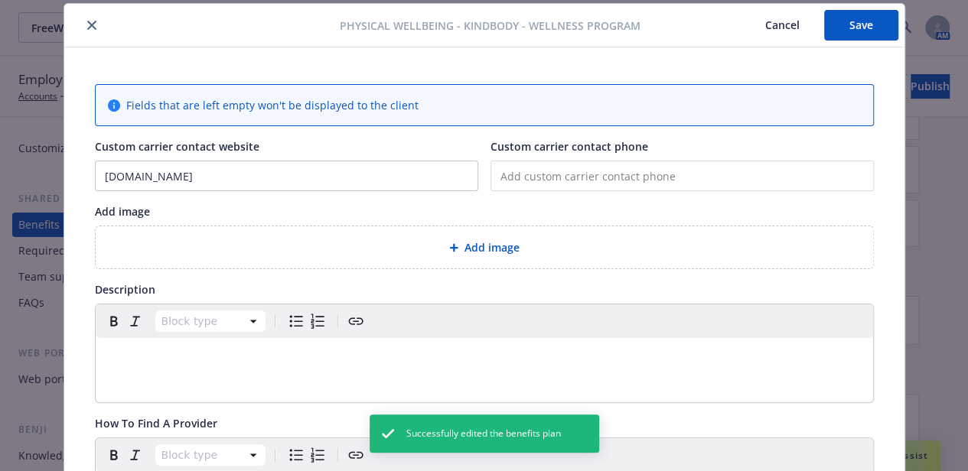
click at [87, 26] on icon "close" at bounding box center [91, 25] width 9 height 9
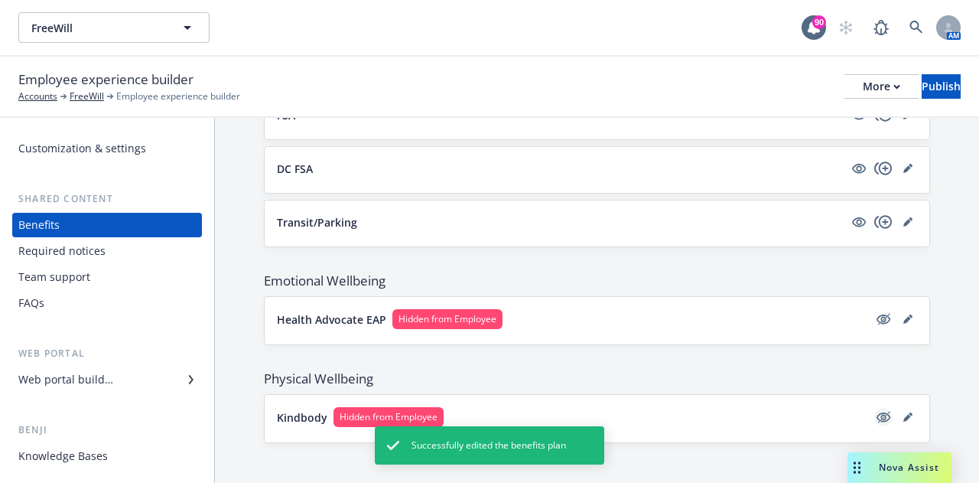
click at [874, 412] on icon "hidden" at bounding box center [883, 417] width 18 height 18
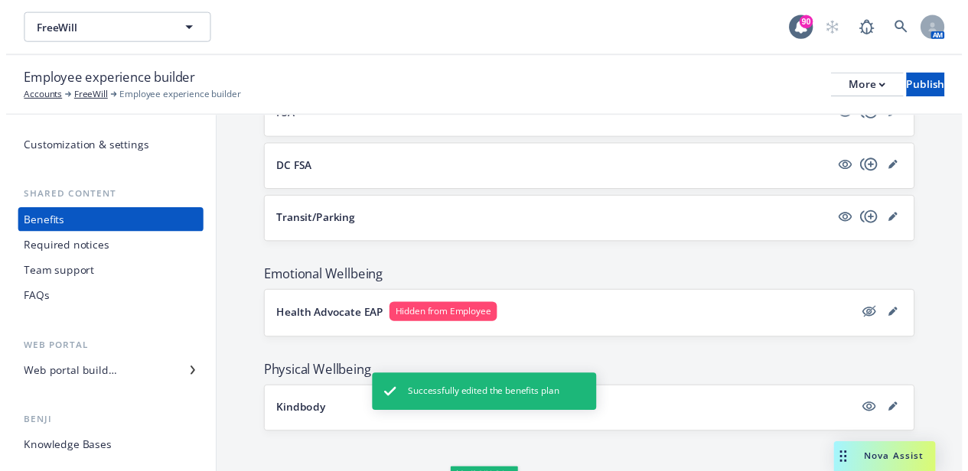
scroll to position [1023, 0]
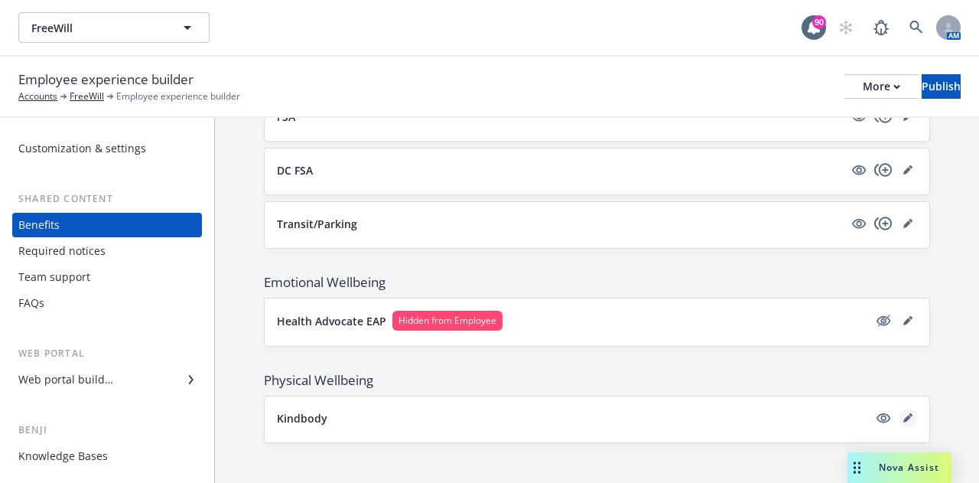
click at [903, 413] on icon "editPencil" at bounding box center [907, 417] width 9 height 9
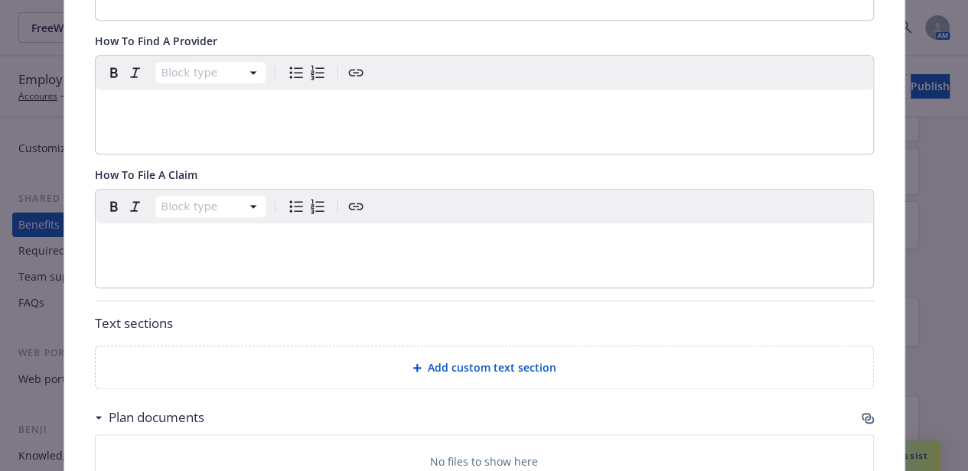
scroll to position [505, 0]
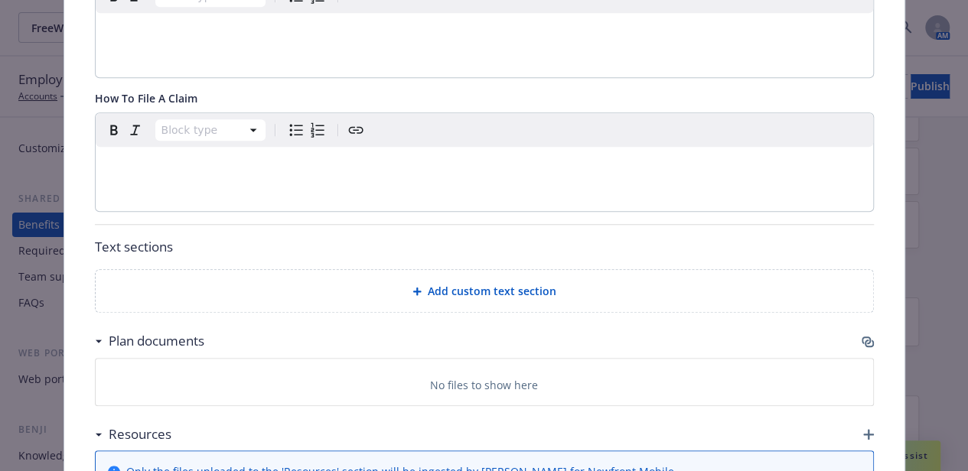
click at [438, 288] on span "Add custom text section" at bounding box center [492, 291] width 129 height 16
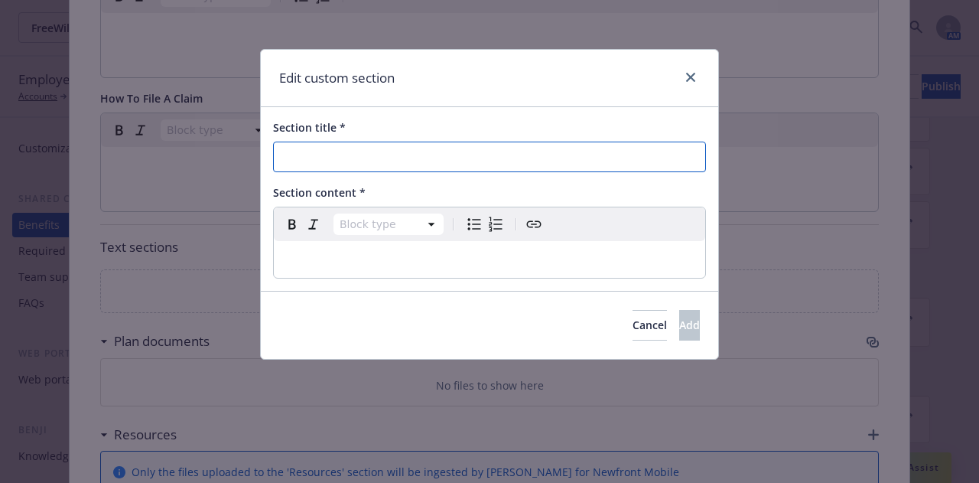
click at [382, 161] on input "Section title *" at bounding box center [489, 157] width 433 height 31
type input "Get Started"
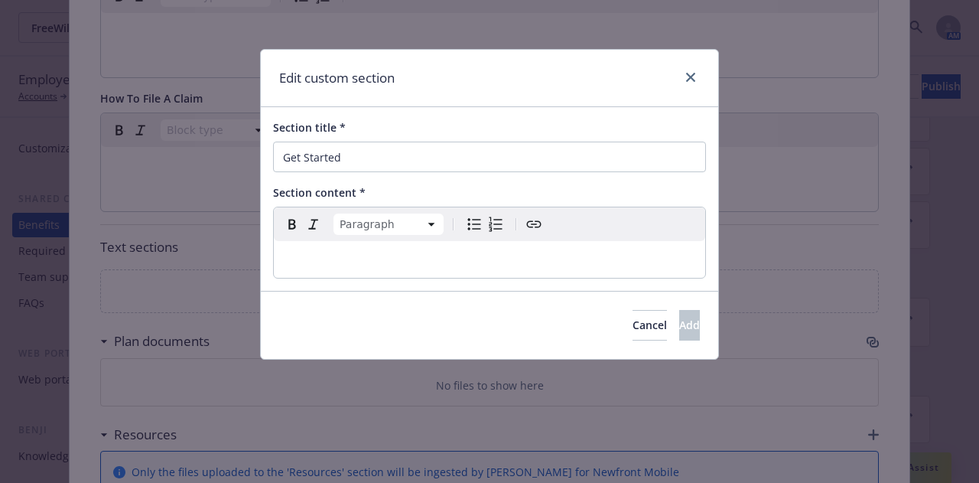
click at [376, 260] on p "editable markdown" at bounding box center [489, 259] width 413 height 18
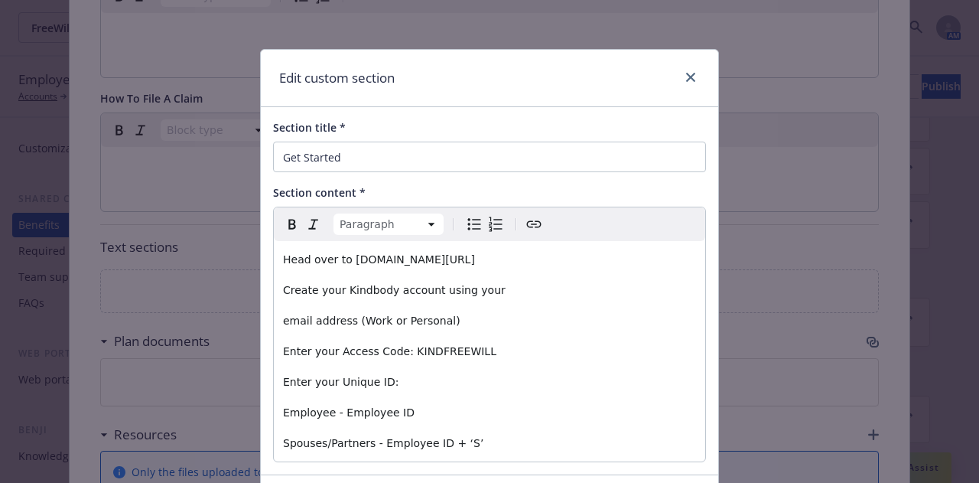
click at [275, 259] on div "Head over to [DOMAIN_NAME][URL] Create your Kindbody account using your email a…" at bounding box center [489, 351] width 431 height 220
click at [283, 291] on span "Create your Kindbody account using your" at bounding box center [394, 290] width 223 height 12
click at [506, 291] on p "2. Create your Kindbody account using your" at bounding box center [489, 290] width 413 height 18
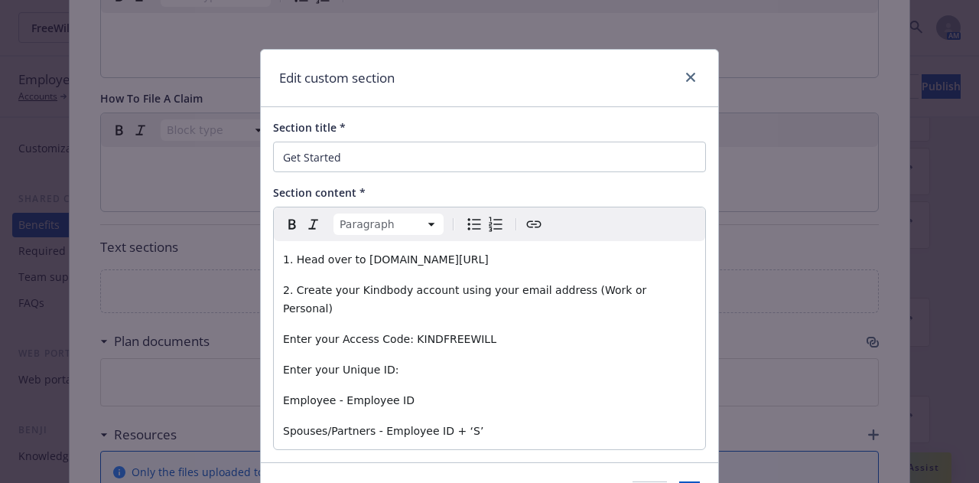
click at [283, 333] on span "Enter your Access Code: KINDFREEWILL" at bounding box center [389, 339] width 213 height 12
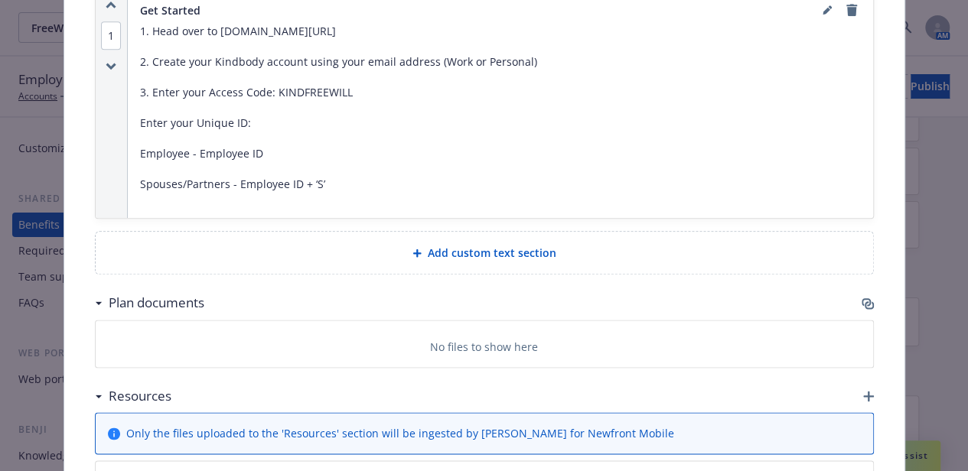
scroll to position [811, 0]
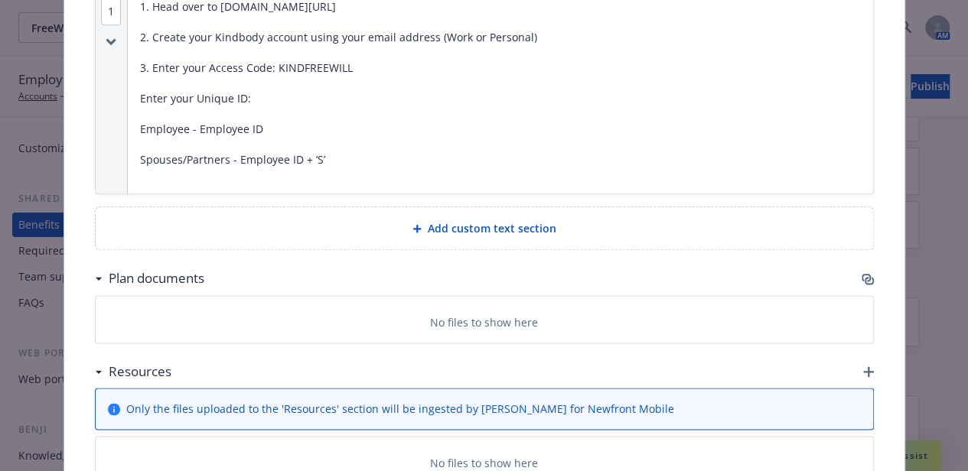
click at [863, 274] on icon "button" at bounding box center [865, 278] width 9 height 8
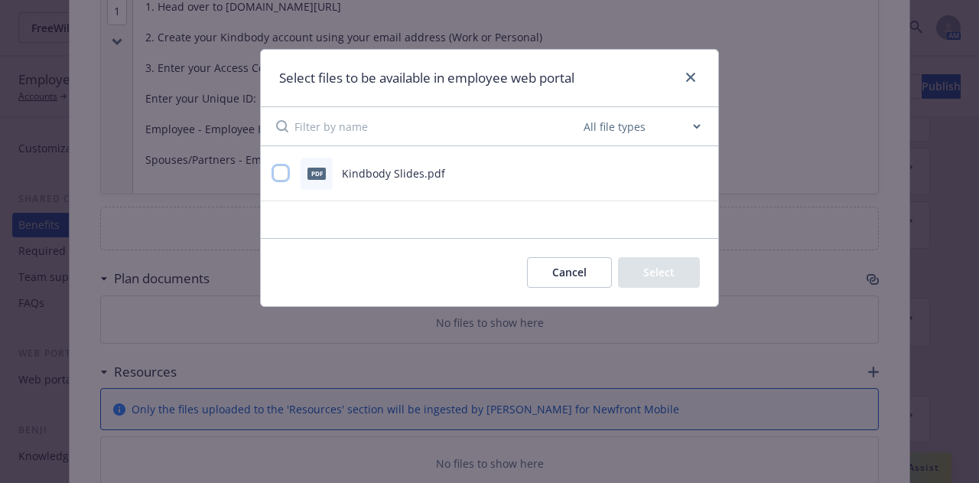
click at [282, 171] on input "checkbox" at bounding box center [280, 172] width 15 height 15
checkbox input "true"
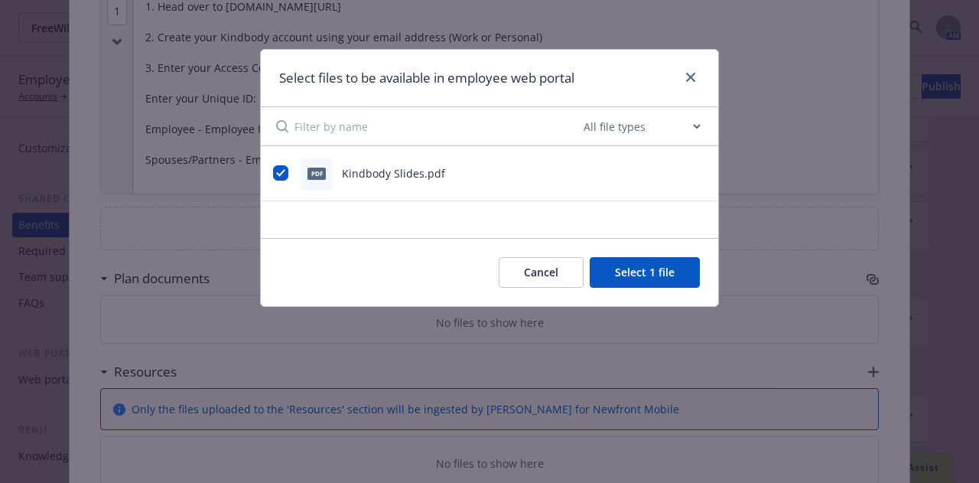
click at [647, 276] on button "Select 1 file" at bounding box center [645, 272] width 110 height 31
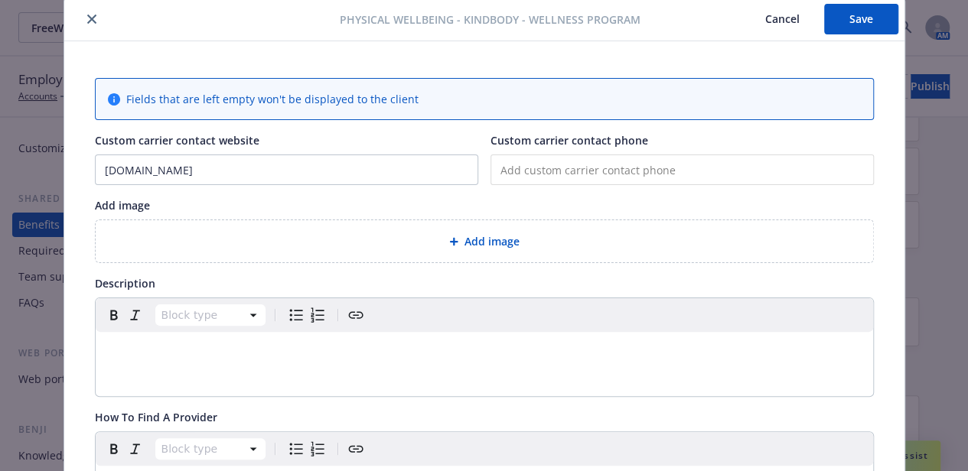
scroll to position [77, 0]
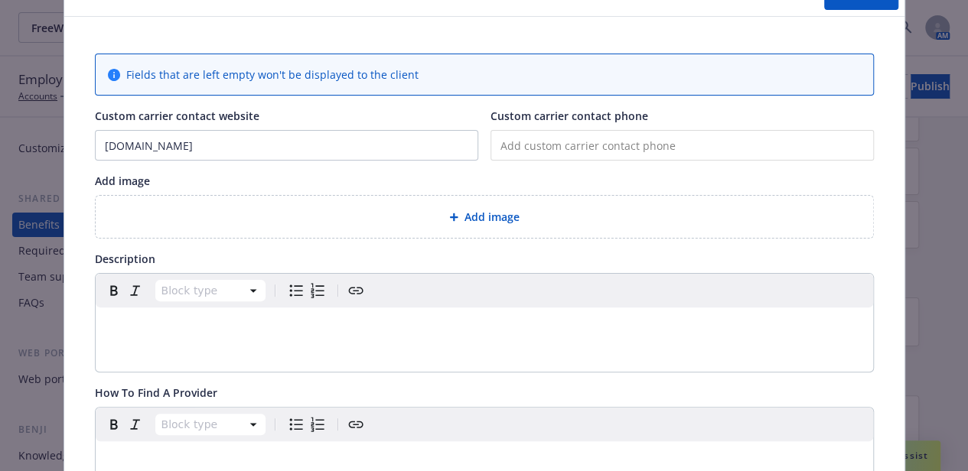
click at [253, 330] on p "editable markdown" at bounding box center [484, 326] width 759 height 18
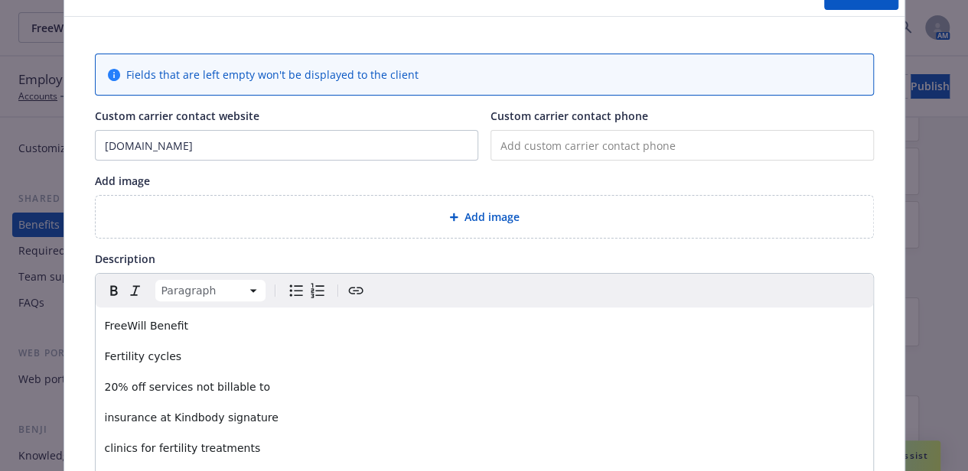
scroll to position [151, 0]
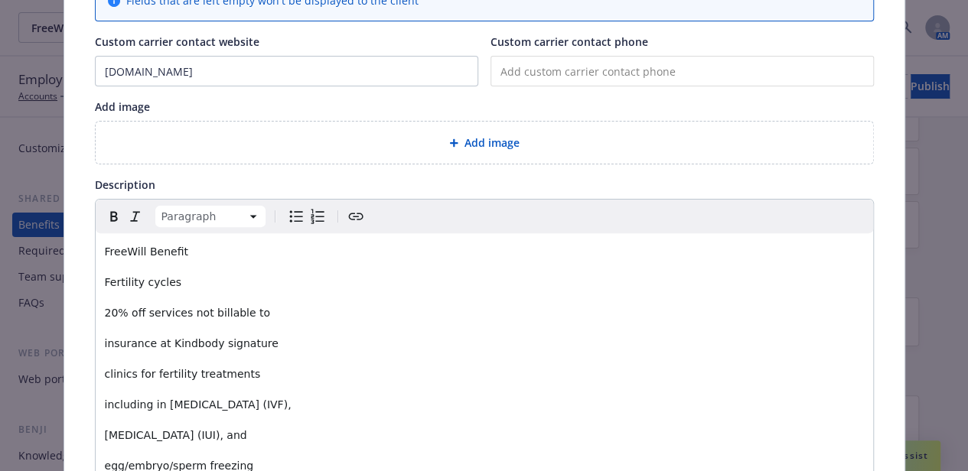
click at [192, 251] on p "FreeWill Benefit" at bounding box center [484, 252] width 759 height 18
click at [174, 278] on p "Fertility cycles" at bounding box center [484, 282] width 759 height 18
drag, startPoint x: 177, startPoint y: 281, endPoint x: 94, endPoint y: 281, distance: 83.4
click at [96, 281] on div "FreeWill Benefits Fertility cycles 20% off services not billable to insurance a…" at bounding box center [484, 358] width 777 height 251
click at [109, 213] on icon "Bold" at bounding box center [114, 216] width 18 height 18
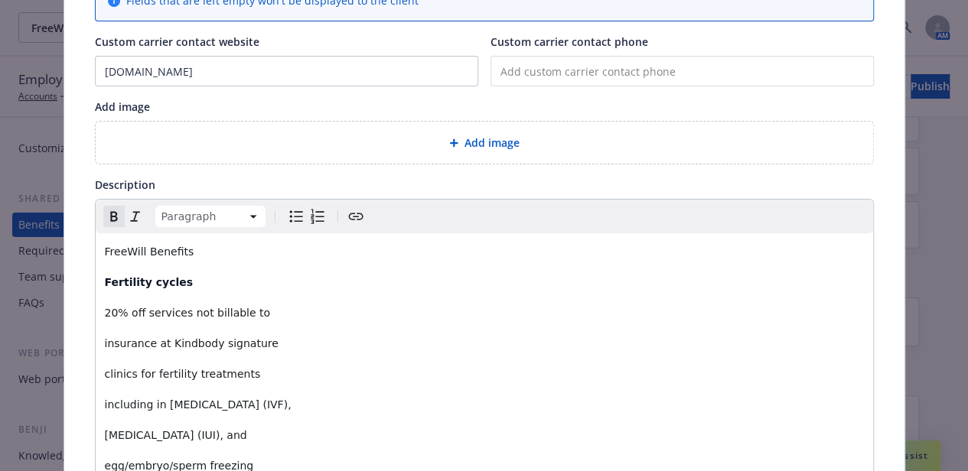
click at [256, 312] on p "20% off services not billable to" at bounding box center [484, 313] width 759 height 18
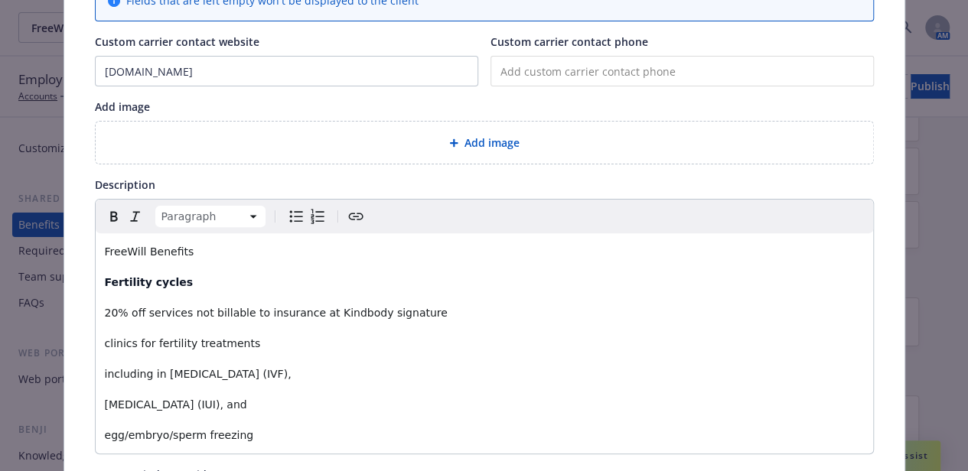
click at [424, 308] on p "20% off services not billable to insurance at Kindbody signature" at bounding box center [484, 313] width 759 height 18
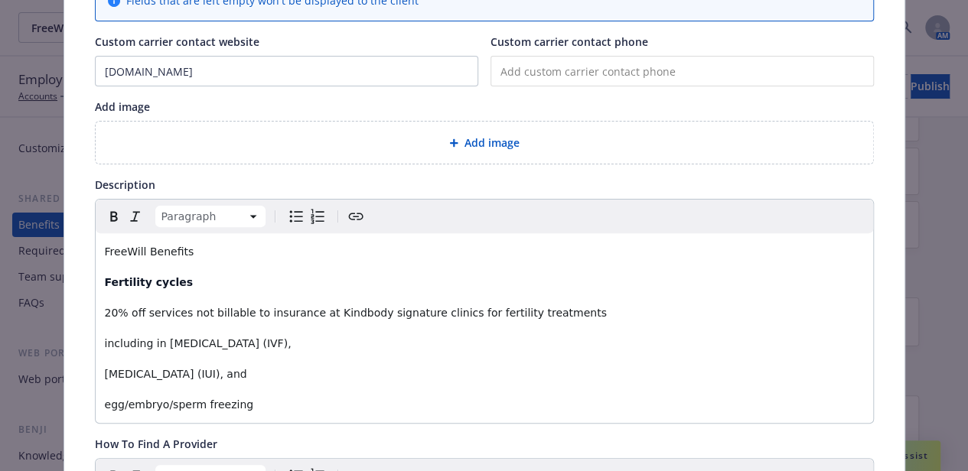
click at [542, 311] on p "20% off services not billable to insurance at Kindbody signature clinics for fe…" at bounding box center [484, 313] width 759 height 18
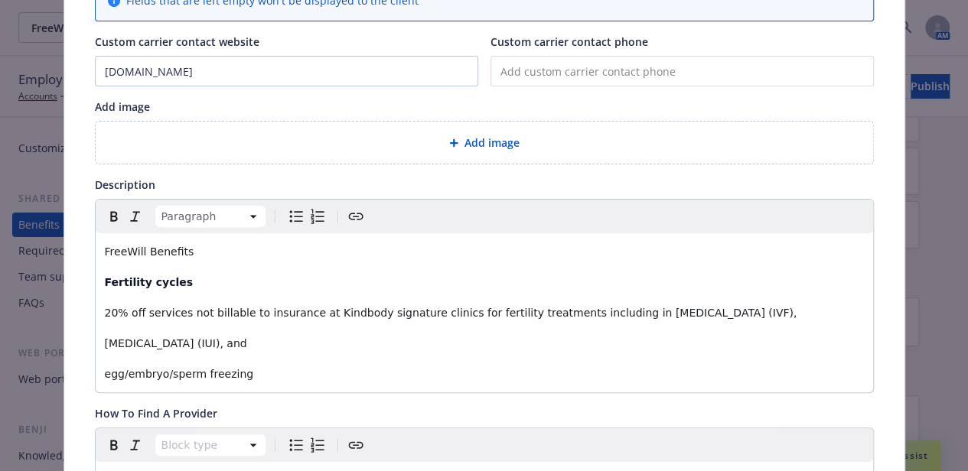
click at [708, 314] on p "20% off services not billable to insurance at Kindbody signature clinics for fe…" at bounding box center [484, 313] width 759 height 18
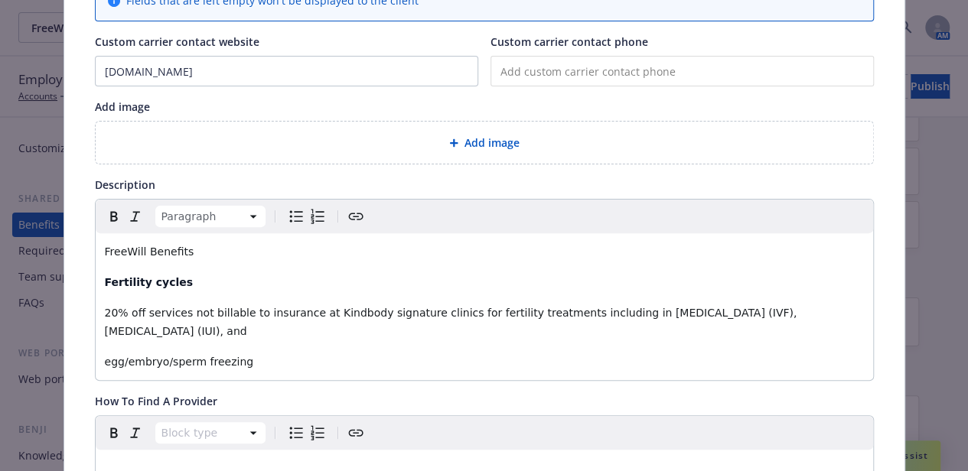
click at [546, 327] on p "20% off services not billable to insurance at Kindbody signature clinics for fe…" at bounding box center [484, 322] width 759 height 37
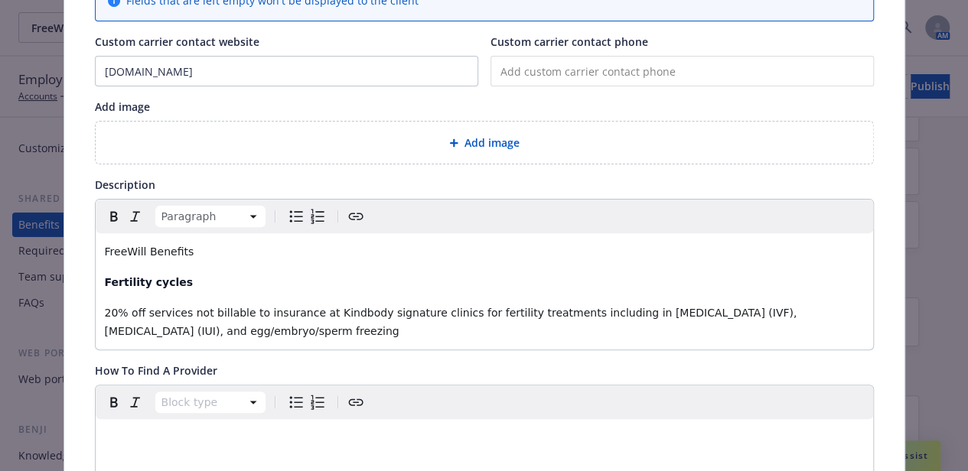
click at [282, 333] on p "20% off services not billable to insurance at Kindbody signature clinics for fe…" at bounding box center [484, 322] width 759 height 37
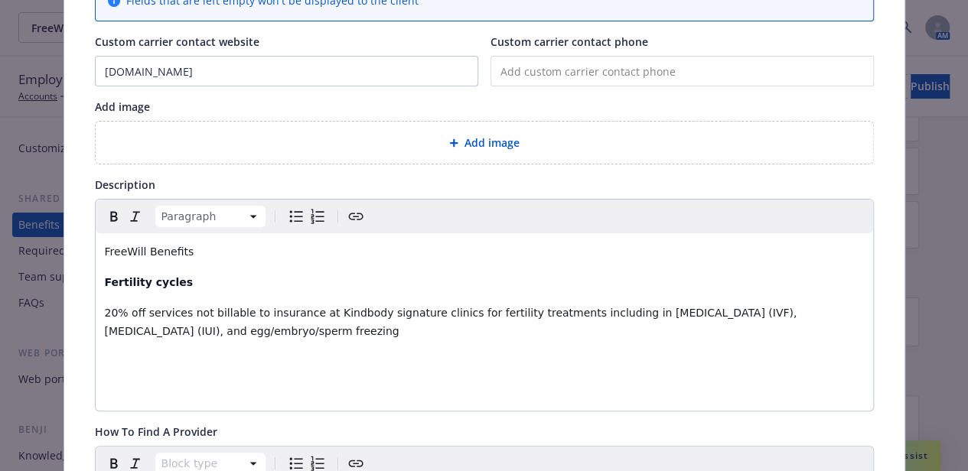
scroll to position [230, 0]
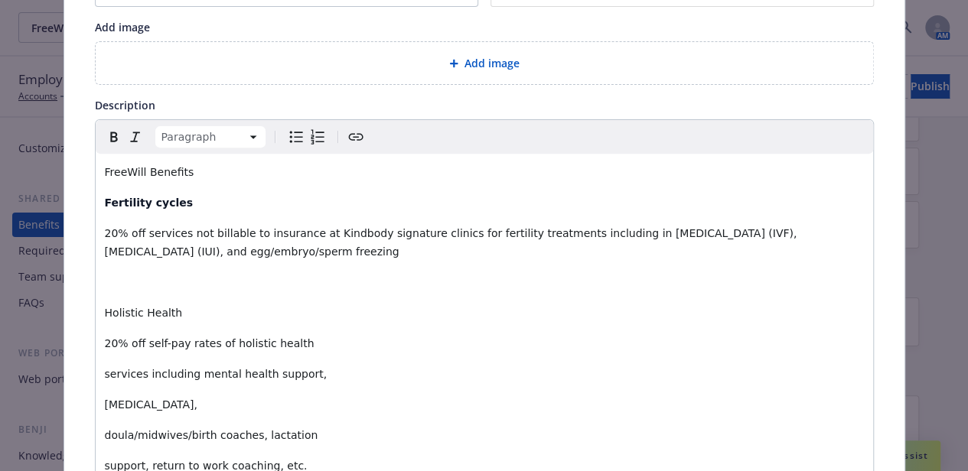
click at [151, 275] on p "editable markdown" at bounding box center [484, 282] width 759 height 18
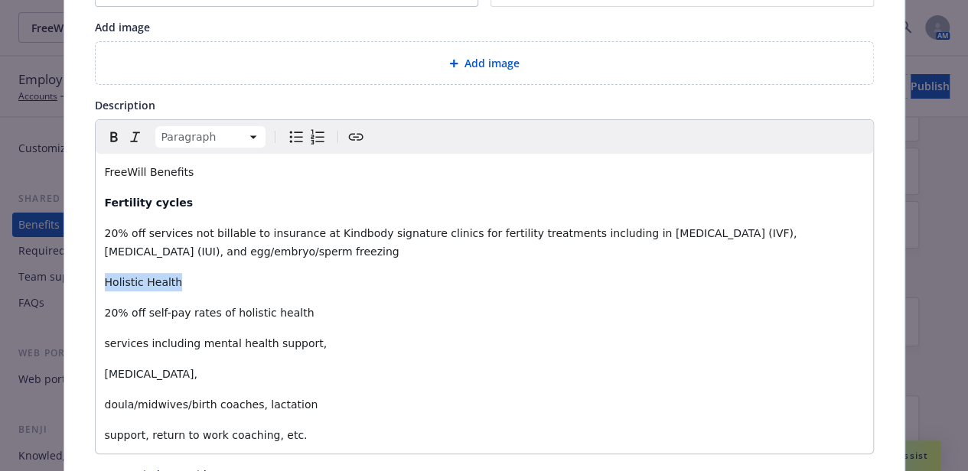
drag, startPoint x: 182, startPoint y: 279, endPoint x: 80, endPoint y: 279, distance: 102.5
click at [106, 138] on icon "Bold" at bounding box center [114, 137] width 18 height 18
click at [292, 308] on p "20% off self-pay rates of holistic health" at bounding box center [484, 313] width 759 height 18
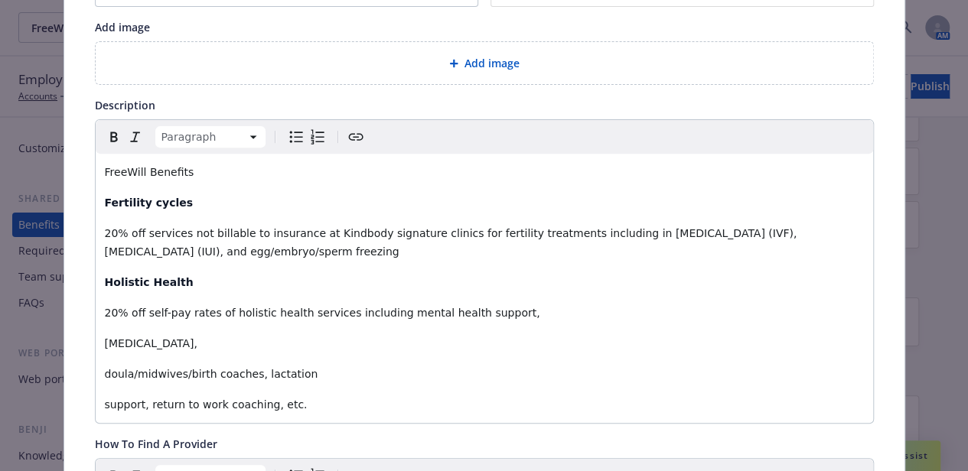
click at [500, 313] on p "20% off self-pay rates of holistic health services including mental health supp…" at bounding box center [484, 313] width 759 height 18
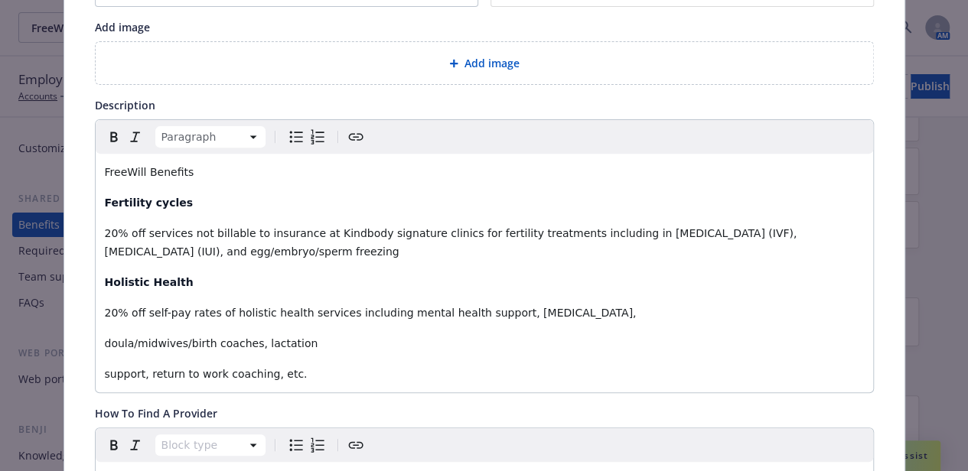
click at [610, 313] on p "20% off self-pay rates of holistic health services including mental health supp…" at bounding box center [484, 313] width 759 height 18
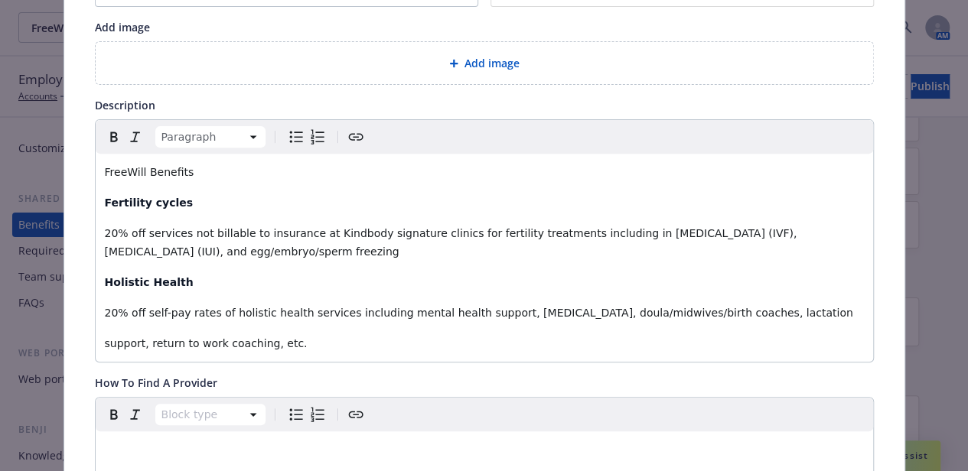
click at [812, 308] on p "20% off self-pay rates of holistic health services including mental health supp…" at bounding box center [484, 313] width 759 height 18
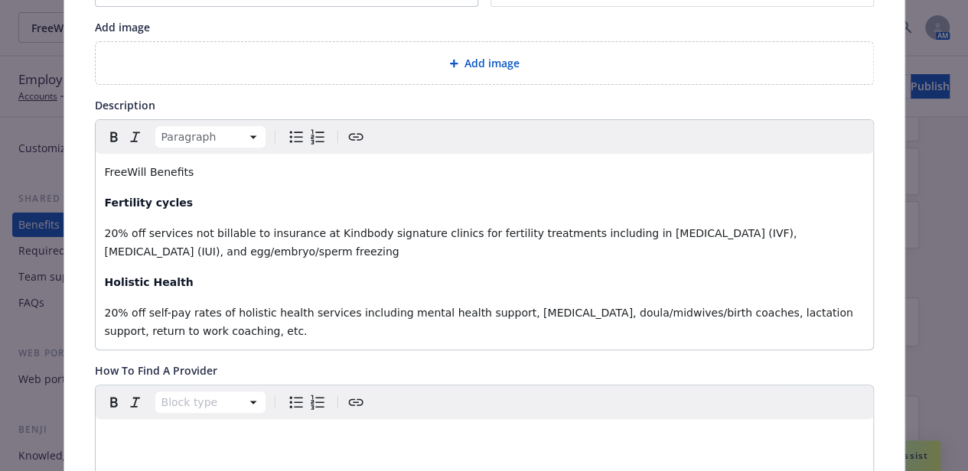
click at [105, 171] on span "FreeWill Benefits" at bounding box center [150, 172] width 90 height 12
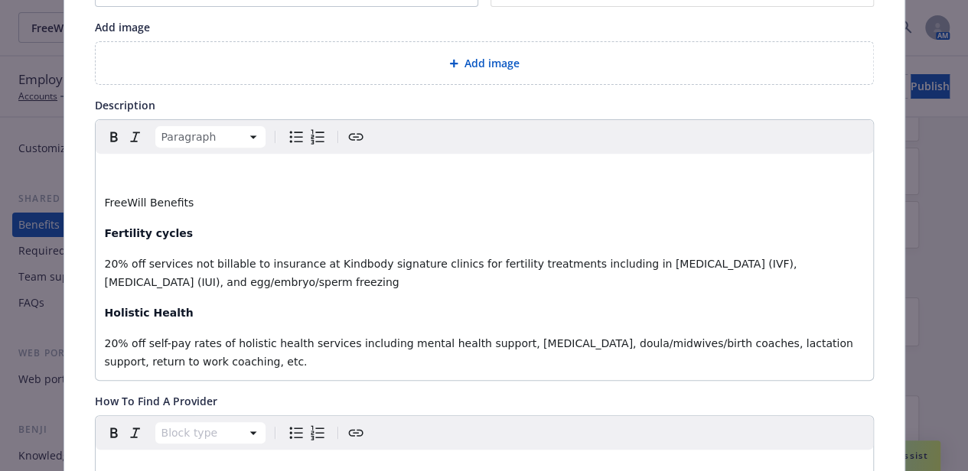
click at [105, 171] on p "editable markdown" at bounding box center [484, 172] width 759 height 18
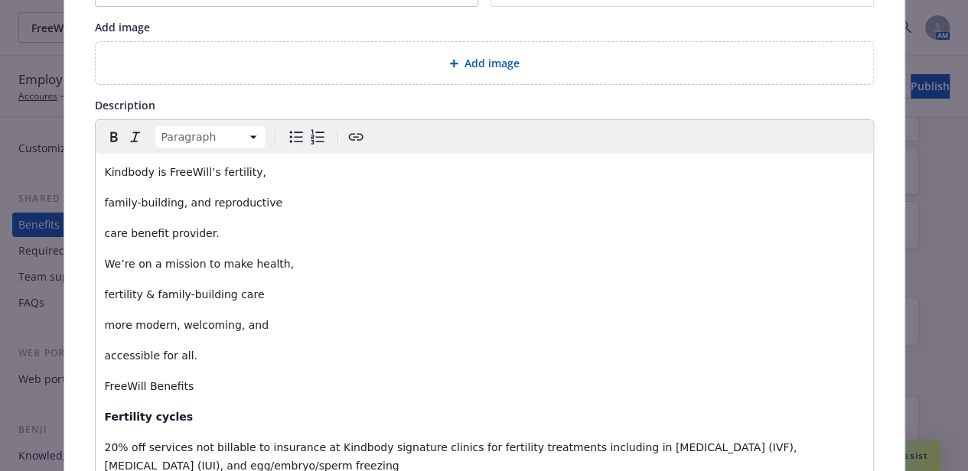
click at [267, 174] on p "Kindbody is FreeWill’s fertility," at bounding box center [484, 172] width 759 height 18
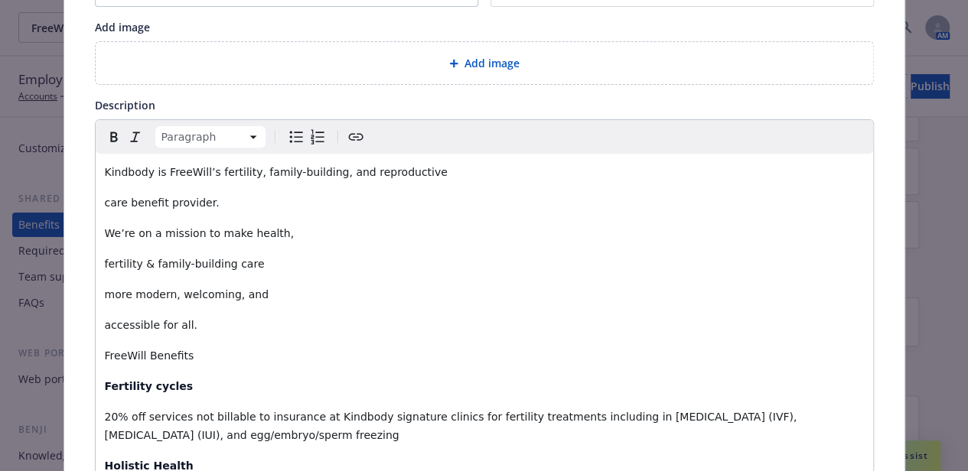
click at [409, 168] on p "Kindbody is FreeWill’s fertility, family-building, and reproductive" at bounding box center [484, 172] width 759 height 18
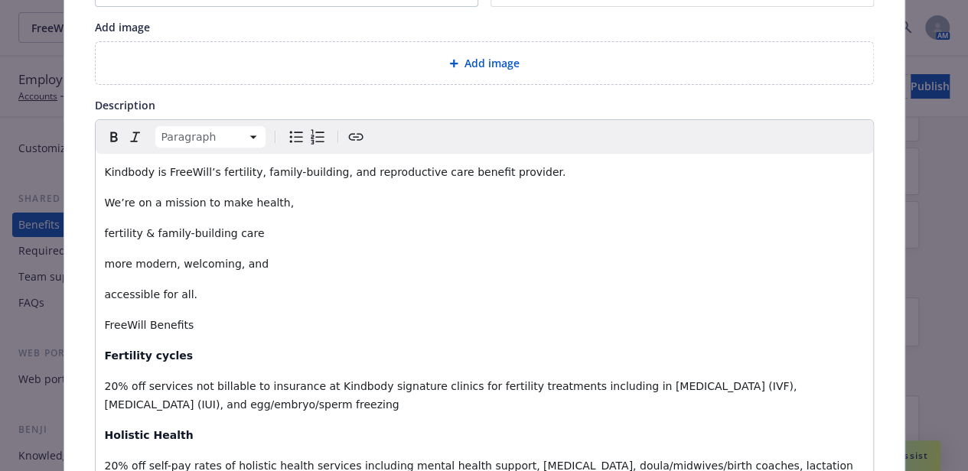
click at [536, 171] on p "Kindbody is FreeWill’s fertility, family-building, and reproductive care benefi…" at bounding box center [484, 172] width 759 height 18
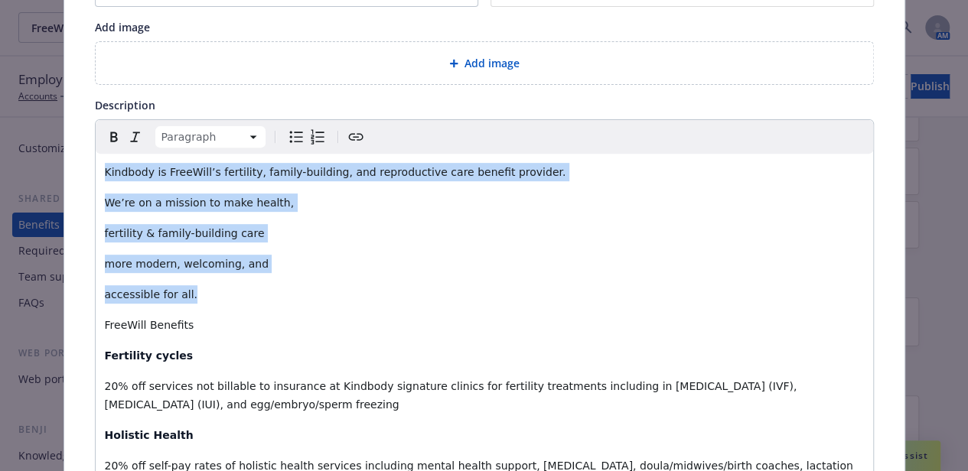
drag, startPoint x: 178, startPoint y: 295, endPoint x: 95, endPoint y: 161, distance: 157.7
click at [96, 161] on div "Kindbody is FreeWill’s fertility, family-building, and reproductive care benefi…" at bounding box center [484, 328] width 777 height 349
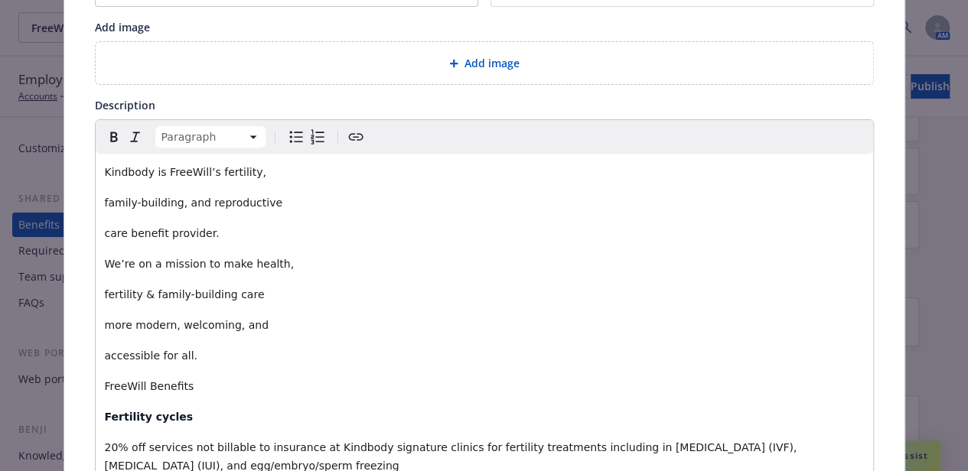
click at [262, 169] on p "Kindbody is FreeWill’s fertility," at bounding box center [484, 172] width 759 height 18
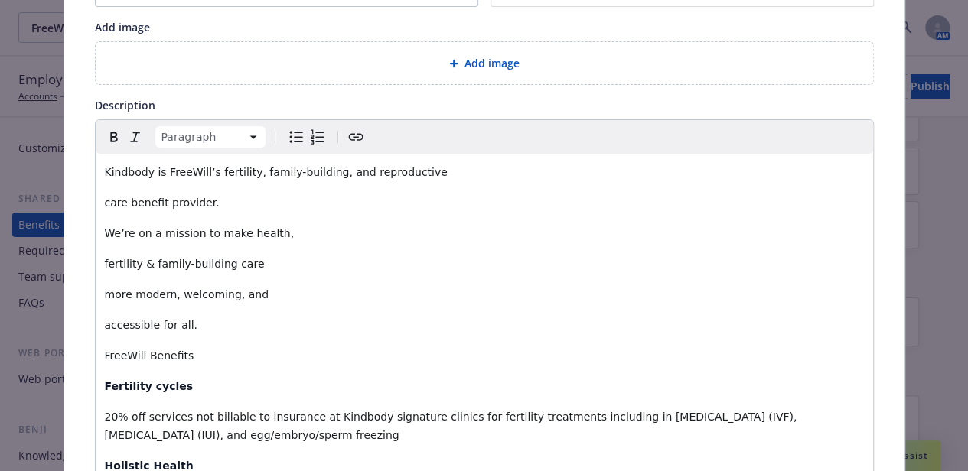
click at [444, 174] on p "Kindbody is FreeWill’s fertility, family-building, and reproductive" at bounding box center [484, 172] width 759 height 18
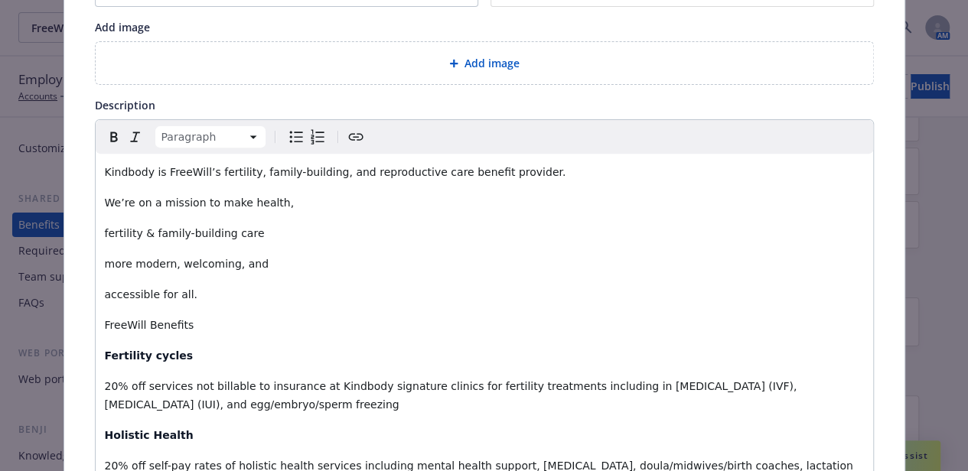
click at [543, 170] on p "Kindbody is FreeWill’s fertility, family-building, and reproductive care benefi…" at bounding box center [484, 172] width 759 height 18
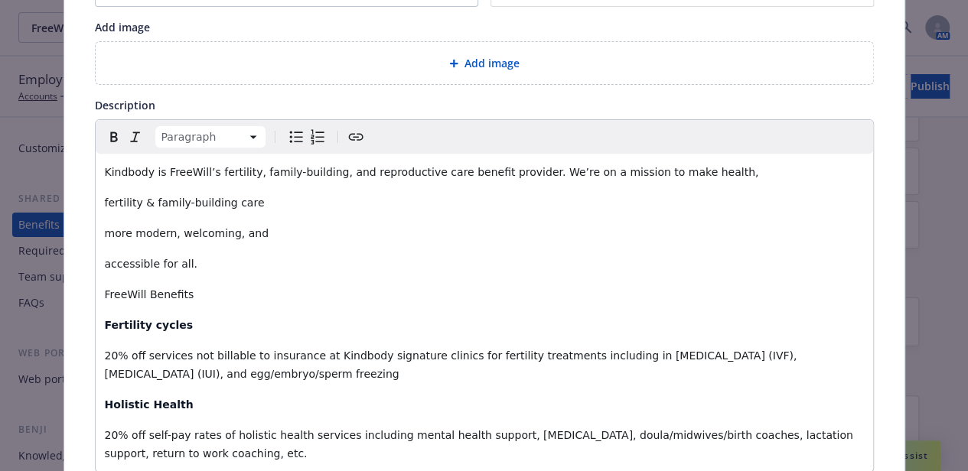
click at [705, 171] on p "Kindbody is FreeWill’s fertility, family-building, and reproductive care benefi…" at bounding box center [484, 172] width 759 height 18
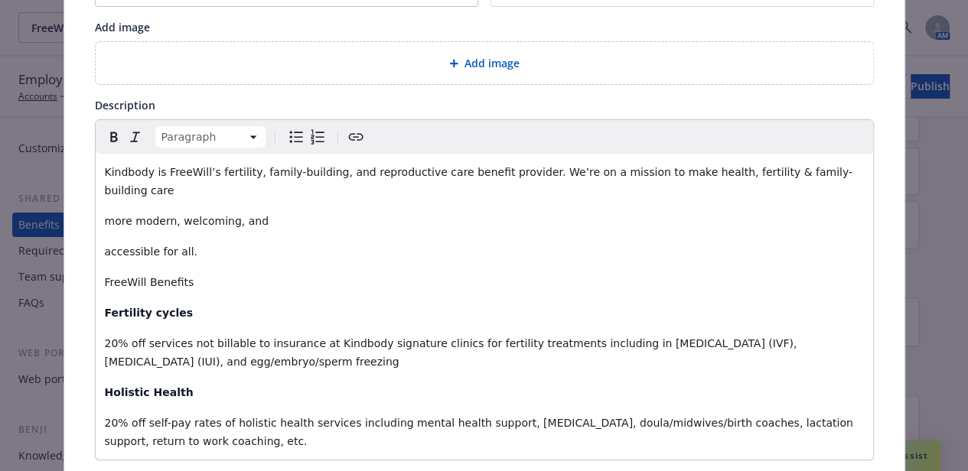
click at [832, 176] on p "Kindbody is FreeWill’s fertility, family-building, and reproductive care benefi…" at bounding box center [484, 181] width 759 height 37
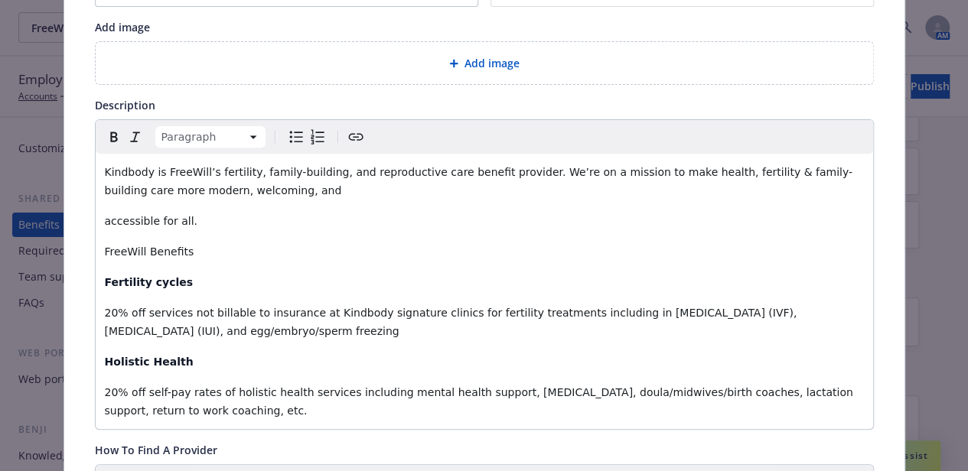
click at [820, 183] on p "Kindbody is FreeWill’s fertility, family-building, and reproductive care benefi…" at bounding box center [484, 181] width 759 height 37
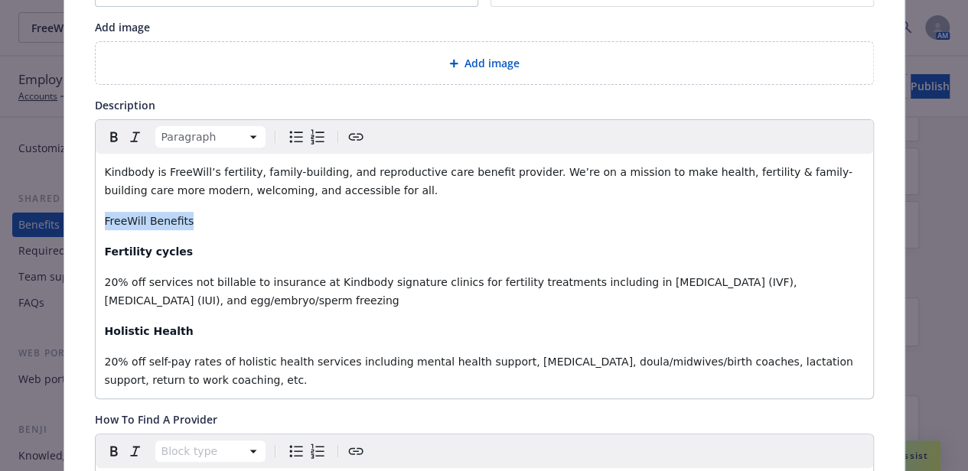
drag, startPoint x: 186, startPoint y: 217, endPoint x: 98, endPoint y: 225, distance: 88.3
click at [105, 225] on p "FreeWill Benefits" at bounding box center [484, 221] width 759 height 18
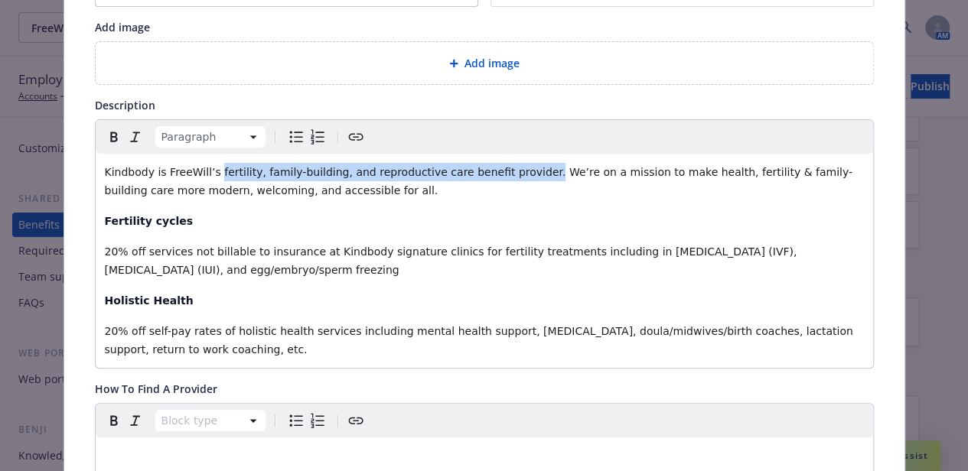
drag, startPoint x: 204, startPoint y: 173, endPoint x: 504, endPoint y: 174, distance: 299.9
click at [504, 174] on span "Kindbody is FreeWill’s fertility, family-building, and reproductive care benefi…" at bounding box center [478, 181] width 747 height 31
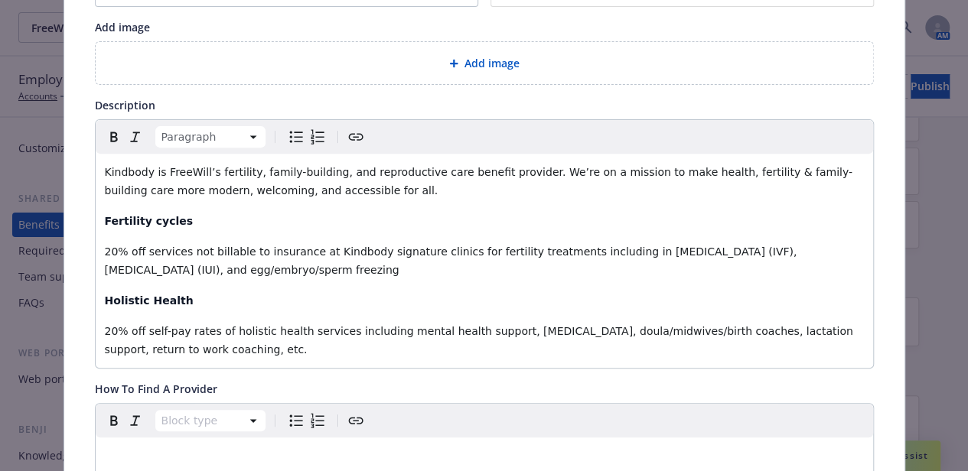
click at [320, 190] on p "Kindbody is FreeWill’s fertility, family-building, and reproductive care benefi…" at bounding box center [484, 181] width 759 height 37
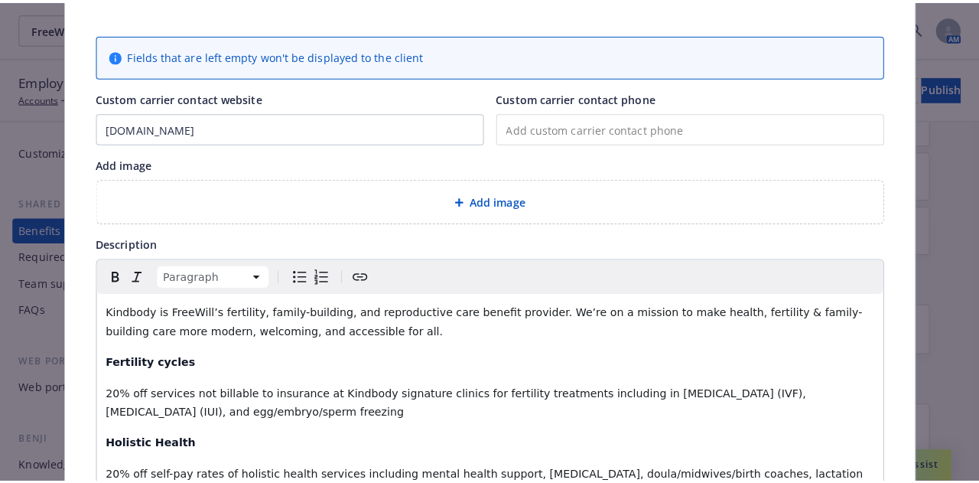
scroll to position [0, 0]
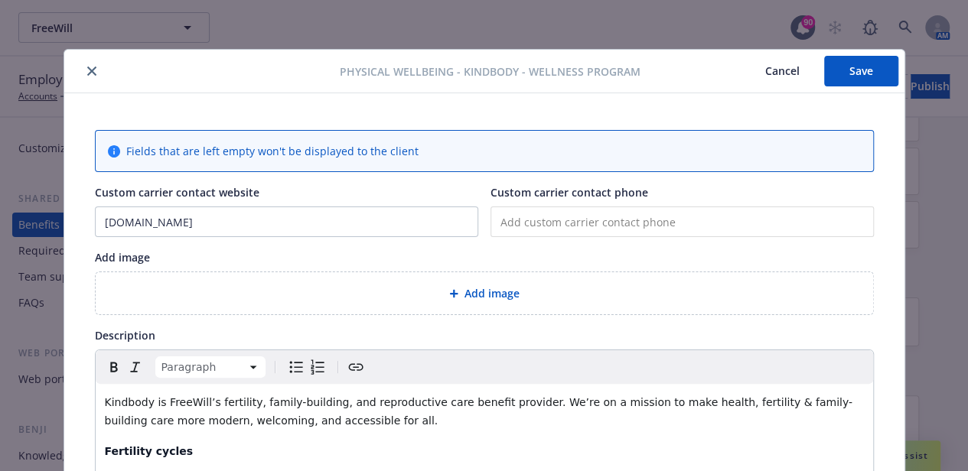
click at [844, 63] on button "Save" at bounding box center [861, 71] width 74 height 31
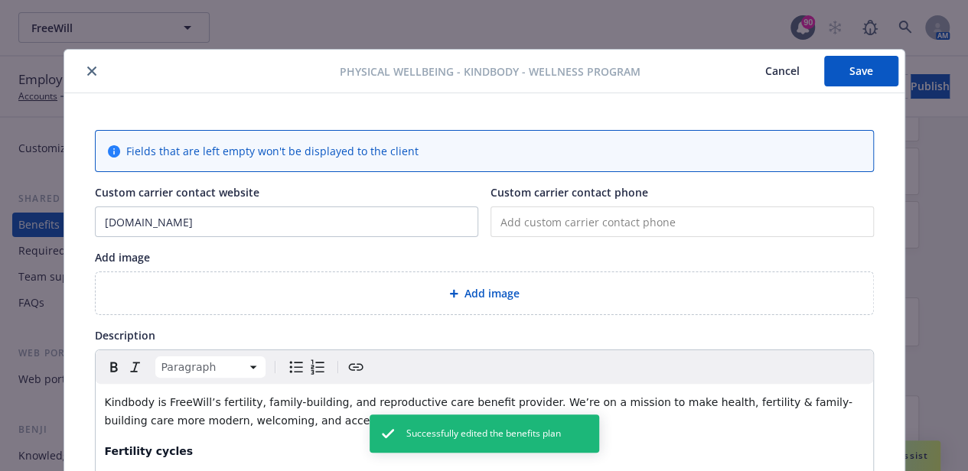
click at [85, 76] on button "close" at bounding box center [92, 71] width 18 height 18
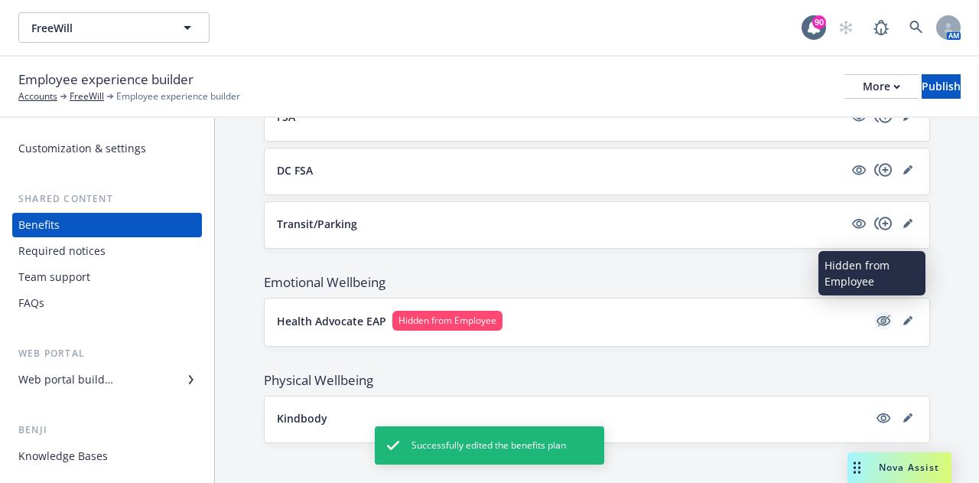
click at [875, 317] on icon "hidden" at bounding box center [883, 320] width 18 height 18
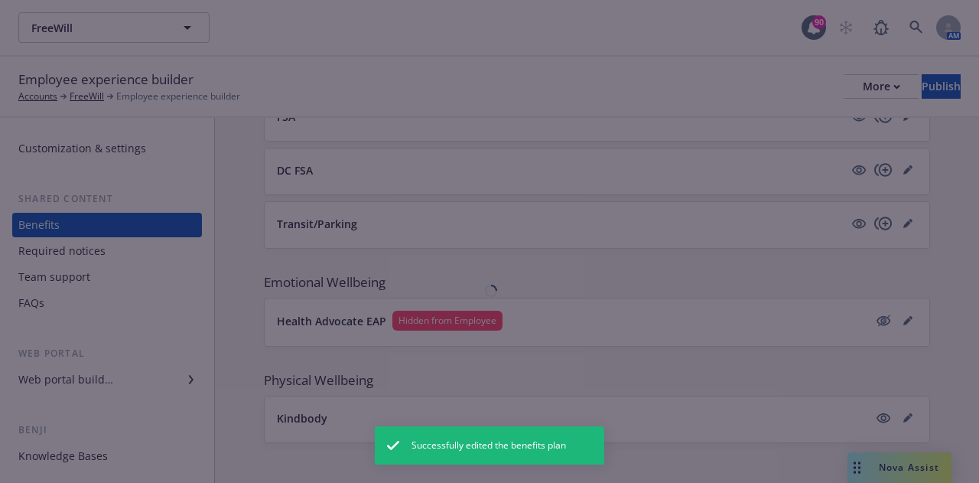
scroll to position [1021, 0]
